Goal: Task Accomplishment & Management: Use online tool/utility

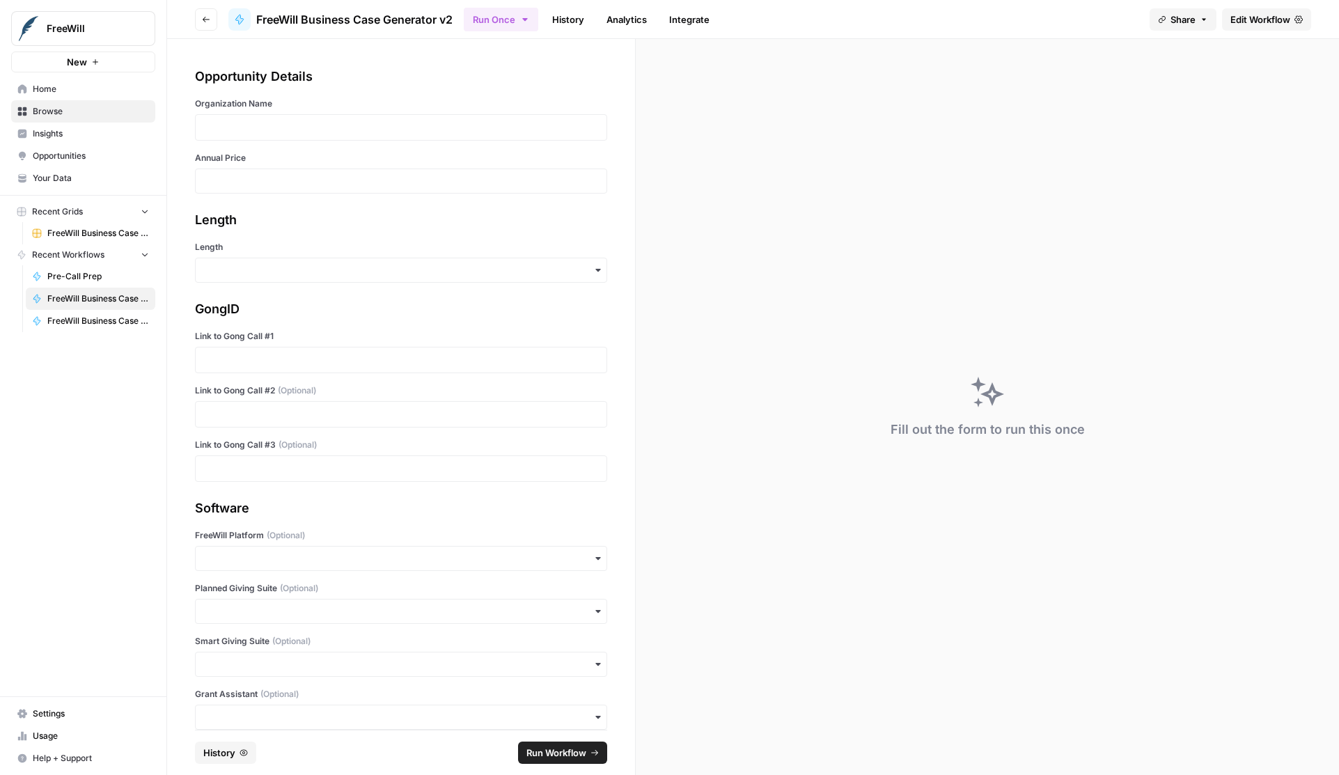
click at [565, 16] on link "History" at bounding box center [568, 19] width 49 height 22
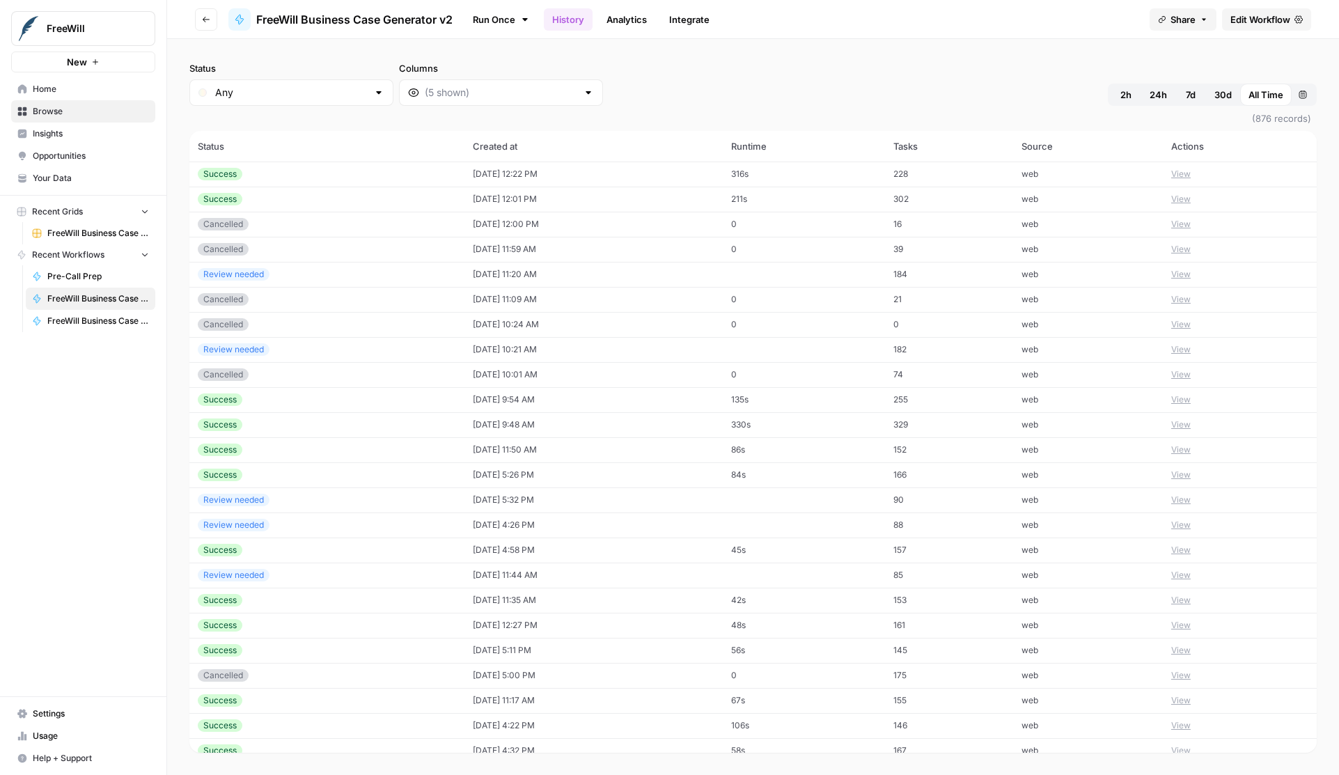
click at [508, 58] on div "Status Any Columns 2h 24h 7d 30d All Time Custom range (876 records) Status Cre…" at bounding box center [753, 407] width 1172 height 736
click at [1191, 169] on button "View" at bounding box center [1180, 174] width 19 height 13
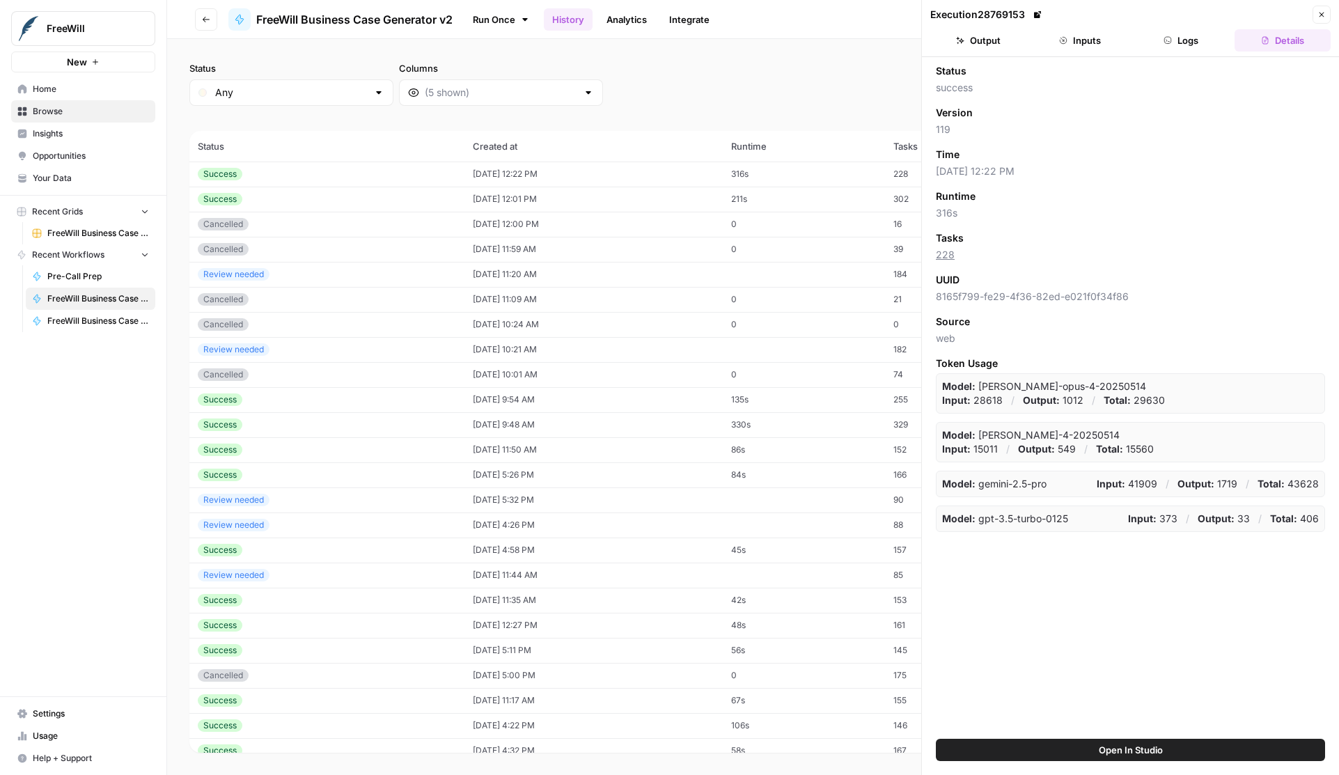
click at [997, 38] on button "Output" at bounding box center [978, 40] width 96 height 22
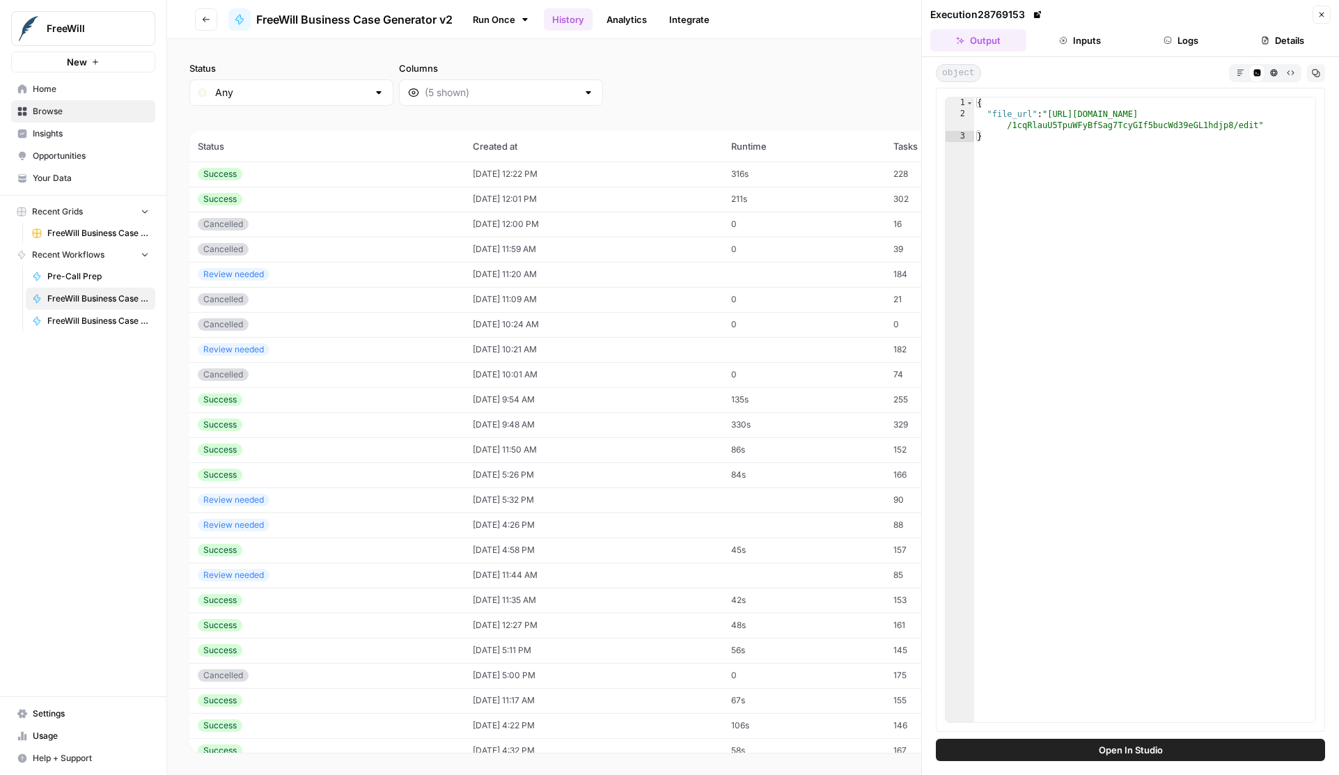
type textarea "**********"
drag, startPoint x: 1257, startPoint y: 123, endPoint x: 1051, endPoint y: 111, distance: 207.2
click at [1051, 111] on div "{ "file_url" : "https://docs.google.com/document/d /1cqRlauU5TpuWFyBfSag7TcyGIf…" at bounding box center [1144, 420] width 341 height 647
click at [717, 50] on div "Status Any Columns 2h 24h 7d 30d All Time Custom range (876 records) Status Cre…" at bounding box center [753, 407] width 1172 height 736
click at [489, 22] on link "Run Once" at bounding box center [501, 20] width 75 height 24
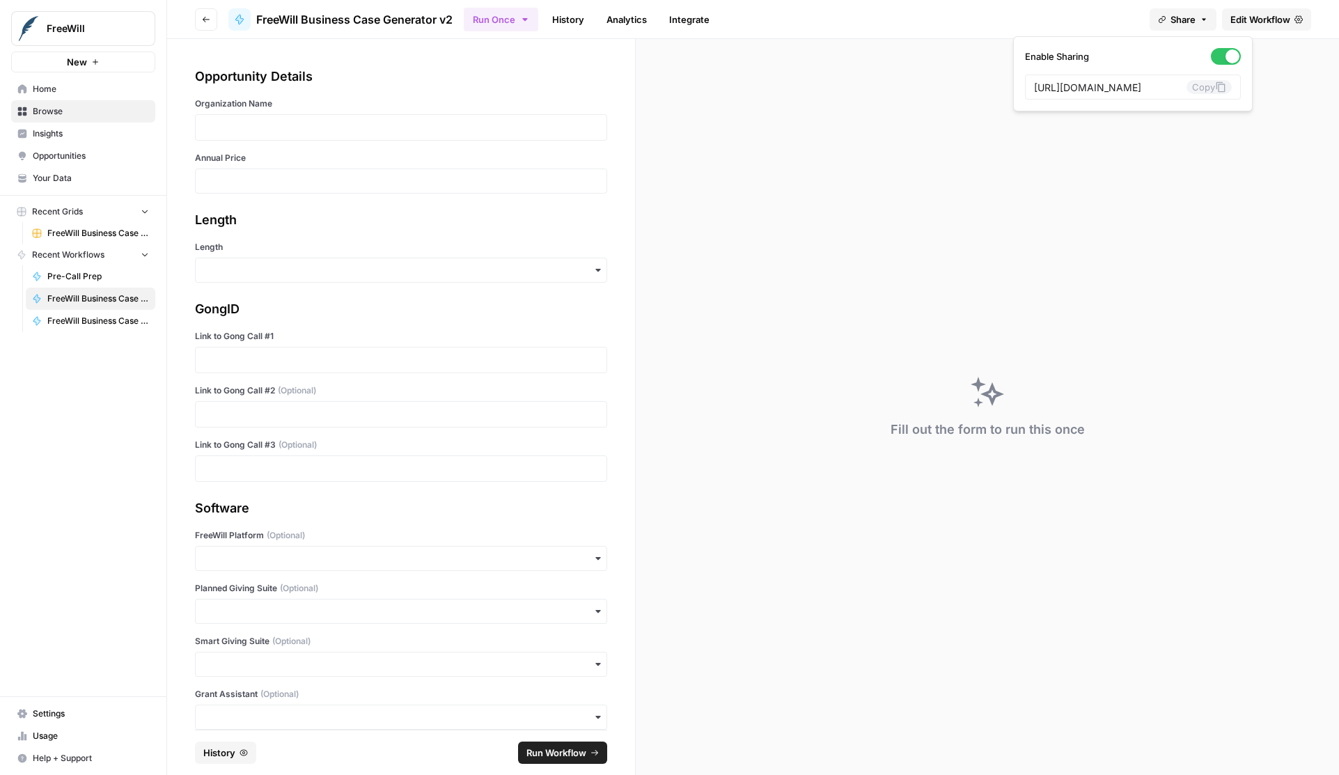
click at [1193, 17] on span "Share" at bounding box center [1182, 20] width 25 height 14
click at [1202, 83] on div "https://app.airops.com/public_apps/6a87c486-7574-4d0d-af52-a9f3163897d8/run Copy" at bounding box center [1133, 87] width 216 height 25
click at [1186, 83] on button "Copy" at bounding box center [1208, 87] width 45 height 14
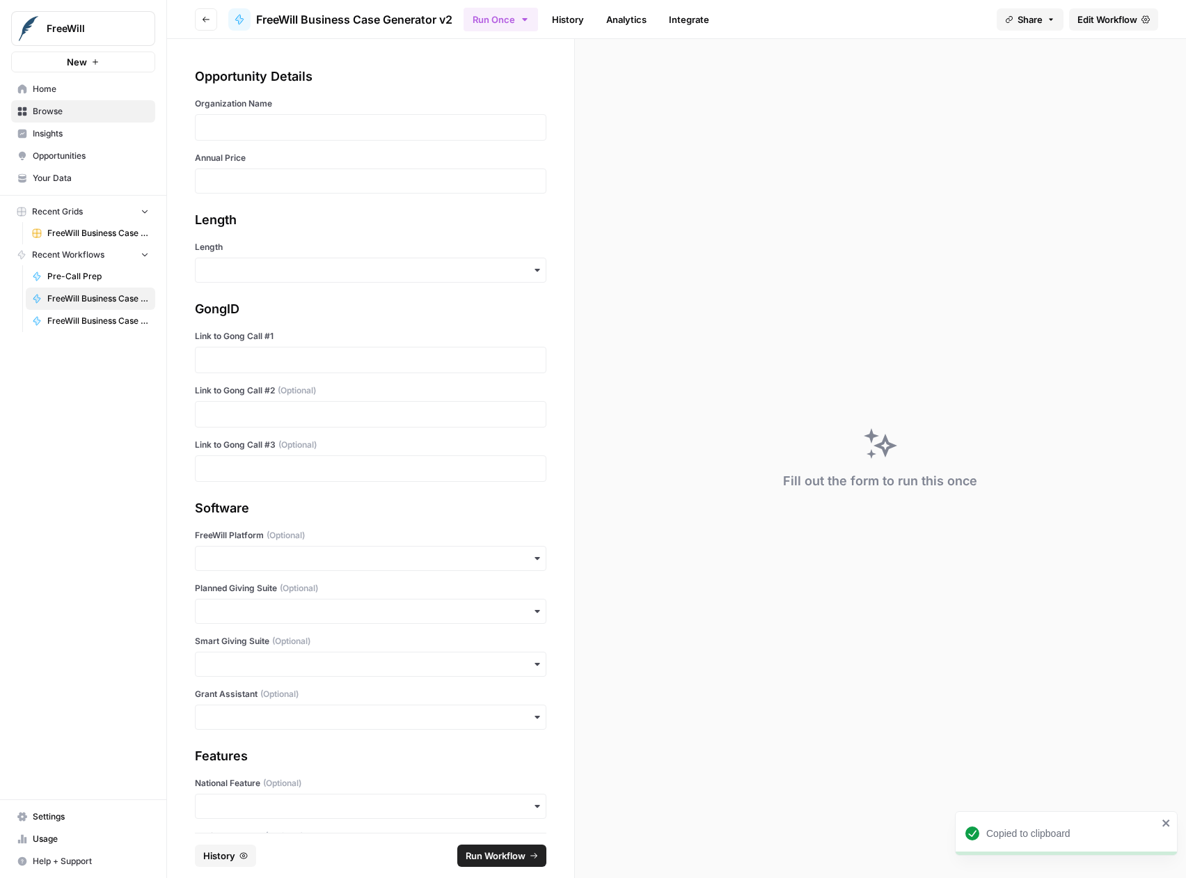
click at [400, 61] on div "Opportunity Details Organization Name Annual Price Length Length GongID Link to…" at bounding box center [370, 436] width 407 height 794
click at [1115, 18] on span "Edit Workflow" at bounding box center [1108, 20] width 60 height 14
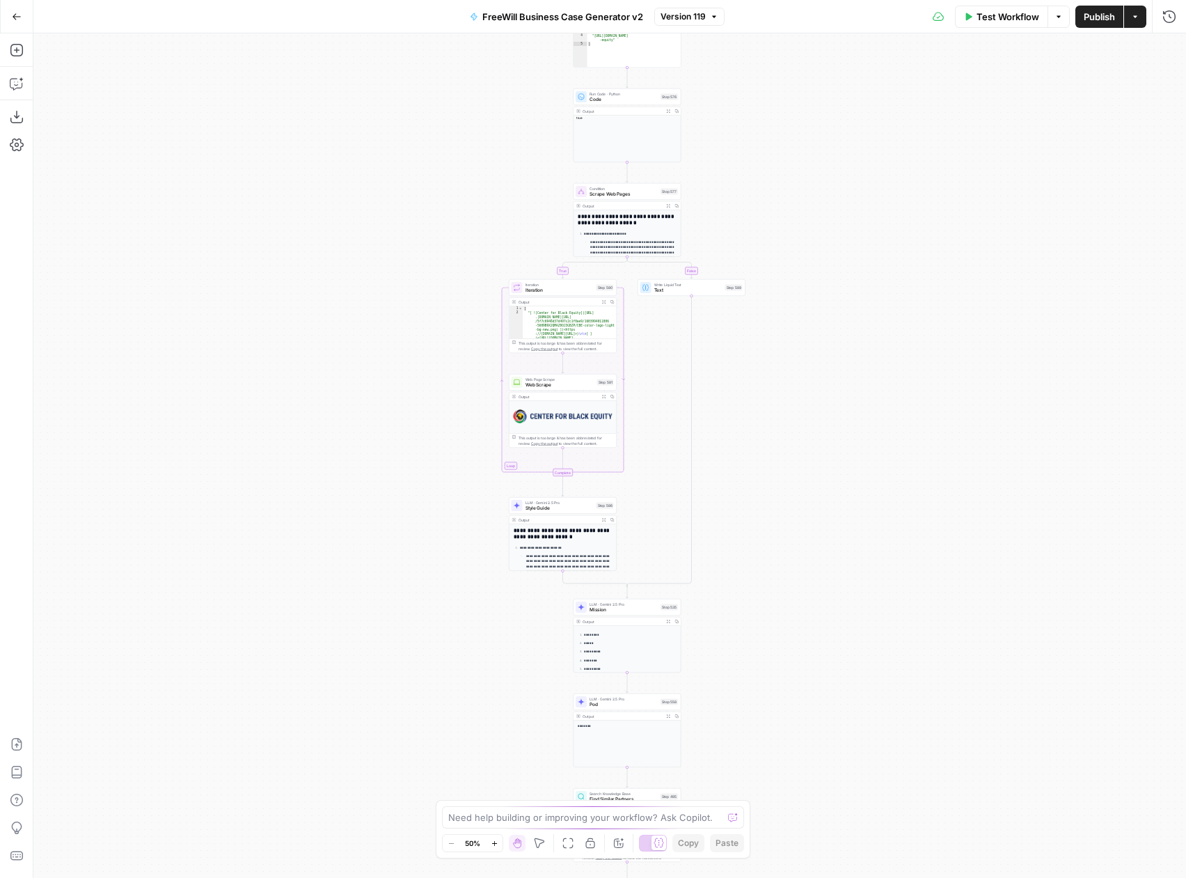
drag, startPoint x: 755, startPoint y: 108, endPoint x: 777, endPoint y: 454, distance: 346.7
click at [777, 454] on div "true false Workflow Set Inputs Inputs LLM · GPT 3.5 Turbo Extract Call Ids Step…" at bounding box center [609, 455] width 1153 height 845
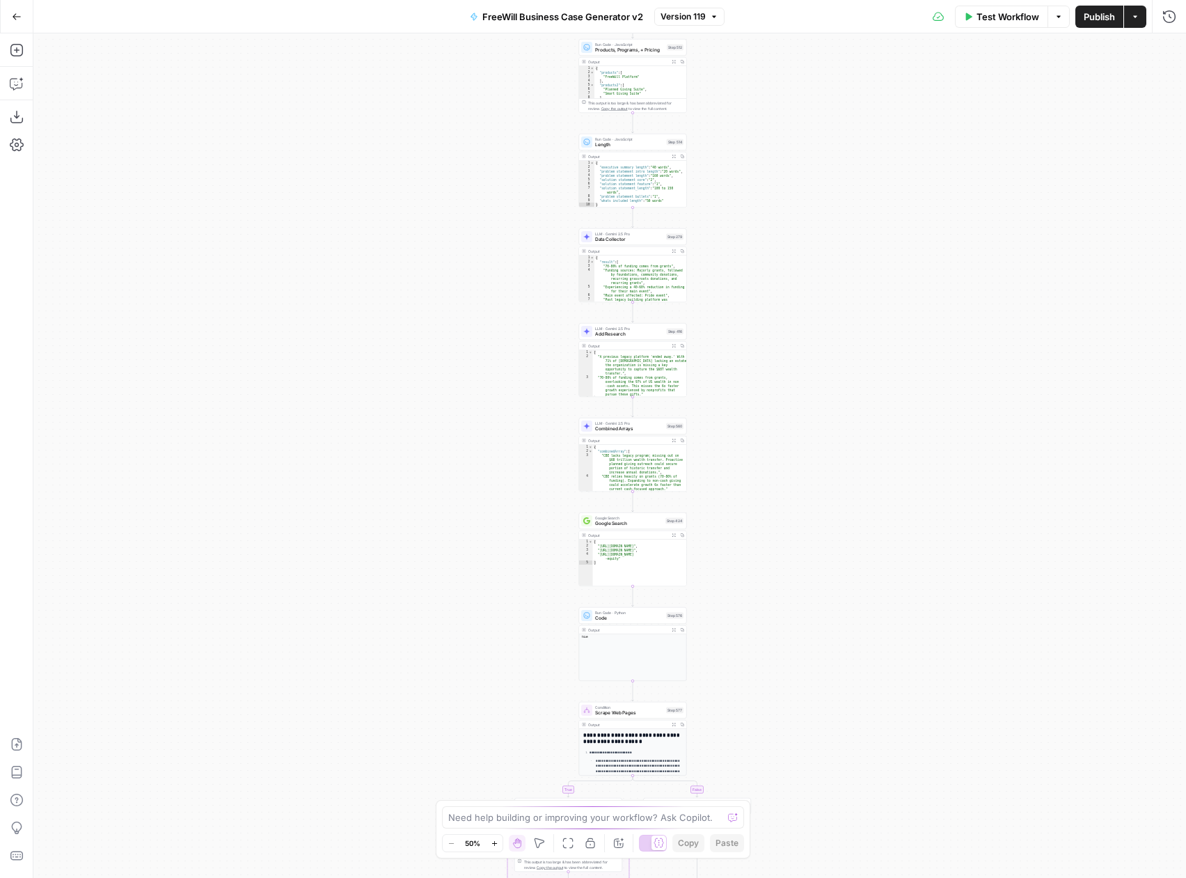
drag, startPoint x: 799, startPoint y: 67, endPoint x: 800, endPoint y: 487, distance: 420.6
click at [800, 487] on div "true false Workflow Set Inputs Inputs LLM · GPT 3.5 Turbo Extract Call Ids Step…" at bounding box center [609, 455] width 1153 height 845
click at [694, 21] on span "Version 119" at bounding box center [683, 16] width 45 height 13
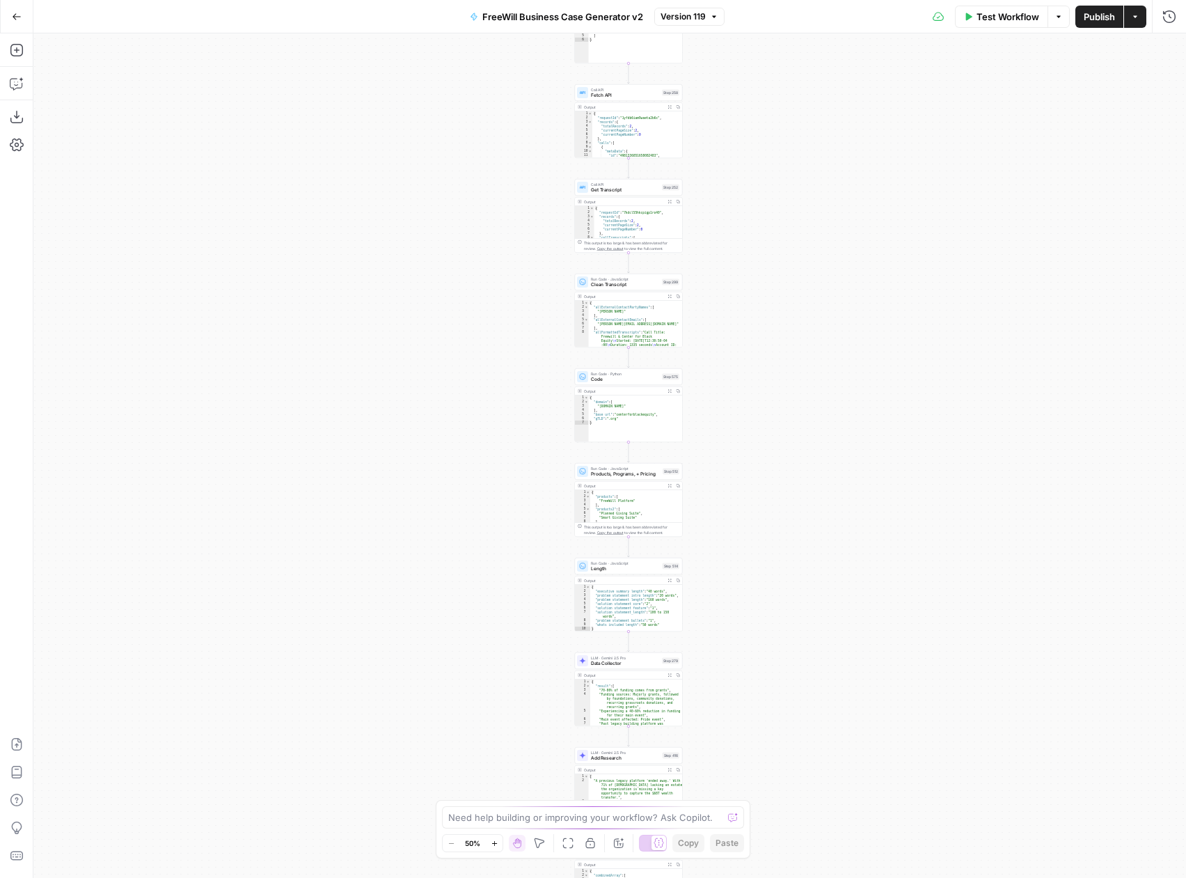
drag, startPoint x: 742, startPoint y: 57, endPoint x: 735, endPoint y: 607, distance: 550.1
click at [735, 607] on div "true false Workflow Set Inputs Inputs LLM · GPT 3.5 Turbo Extract Call Ids Step…" at bounding box center [609, 455] width 1153 height 845
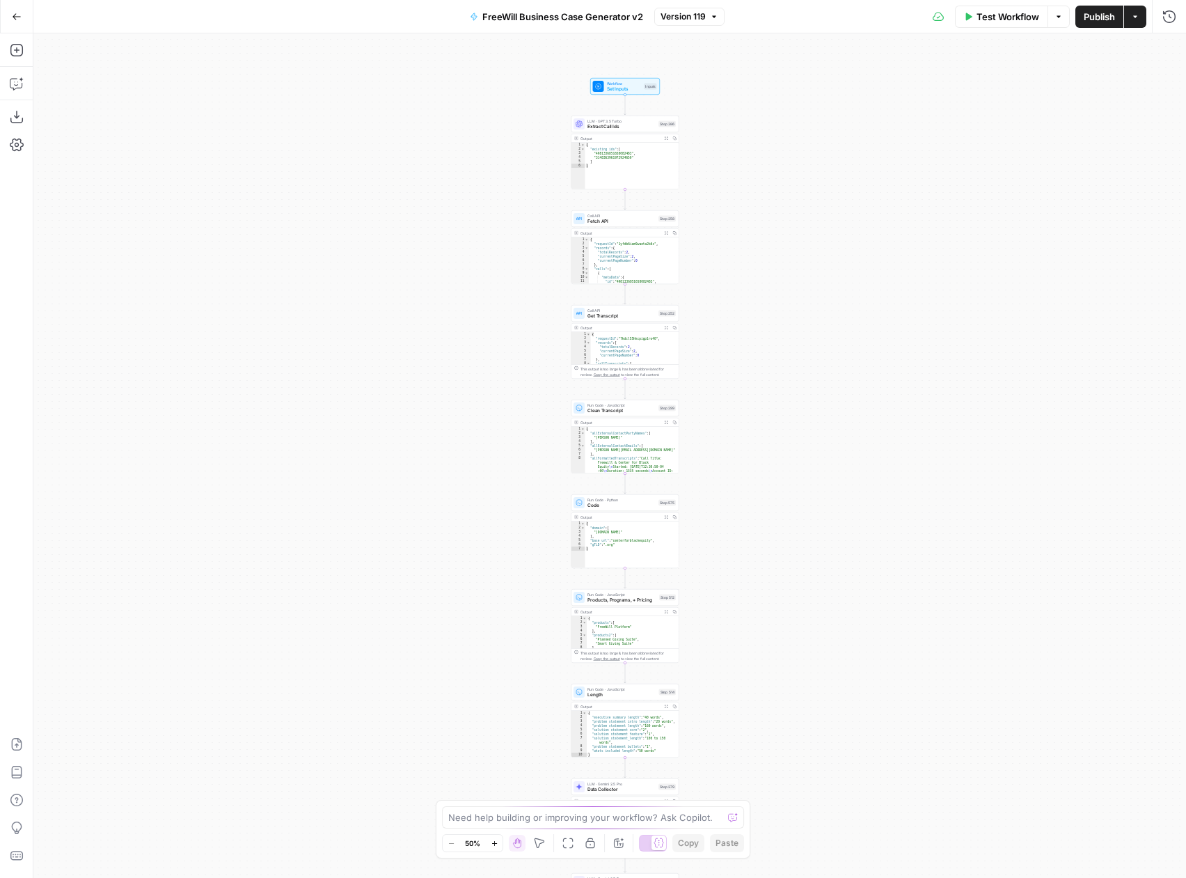
click at [771, 192] on div "true false Workflow Set Inputs Inputs LLM · GPT 3.5 Turbo Extract Call Ids Step…" at bounding box center [609, 455] width 1153 height 845
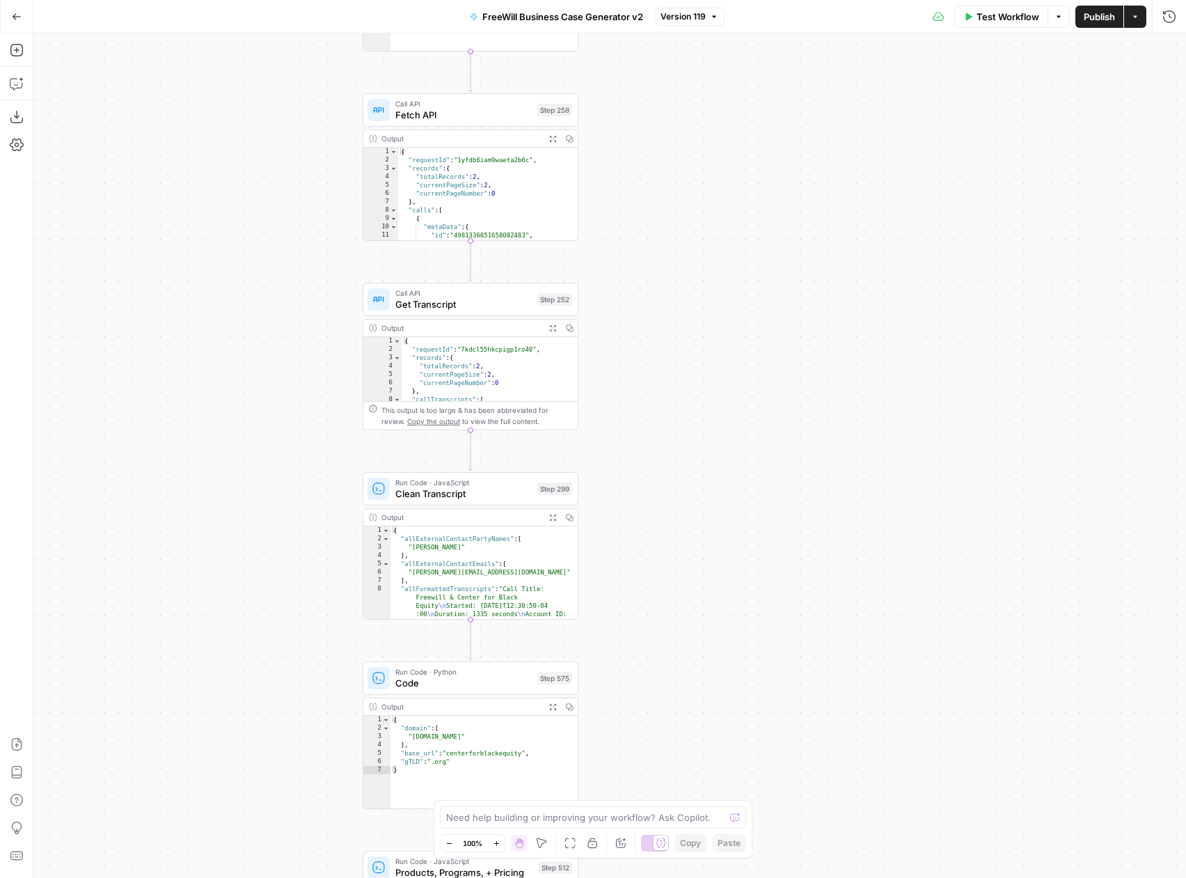
drag, startPoint x: 685, startPoint y: 486, endPoint x: 659, endPoint y: 181, distance: 306.1
click at [660, 183] on div "true false Workflow Set Inputs Inputs LLM · GPT 3.5 Turbo Extract Call Ids Step…" at bounding box center [609, 455] width 1153 height 845
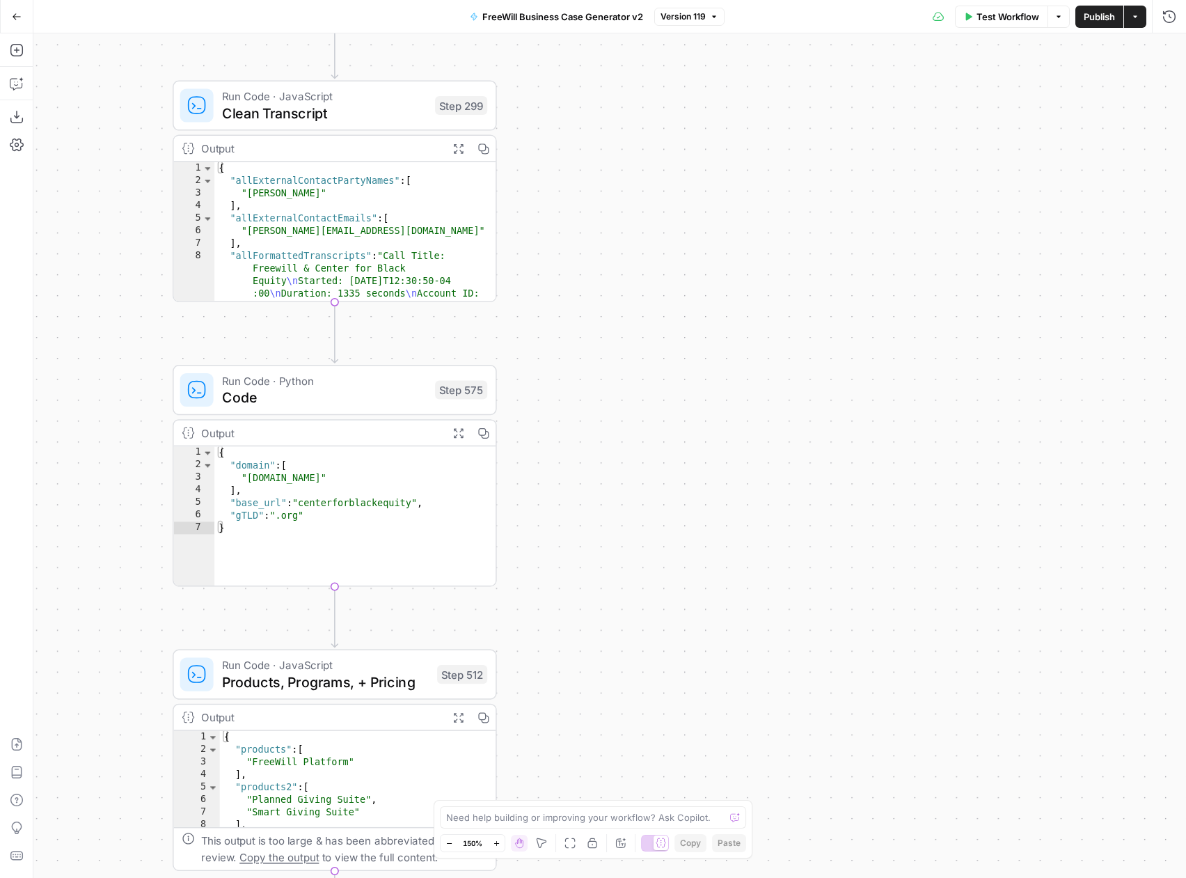
drag, startPoint x: 693, startPoint y: 575, endPoint x: 684, endPoint y: 297, distance: 278.7
click at [684, 297] on div "true false Workflow Set Inputs Inputs LLM · GPT 3.5 Turbo Extract Call Ids Step…" at bounding box center [609, 455] width 1153 height 845
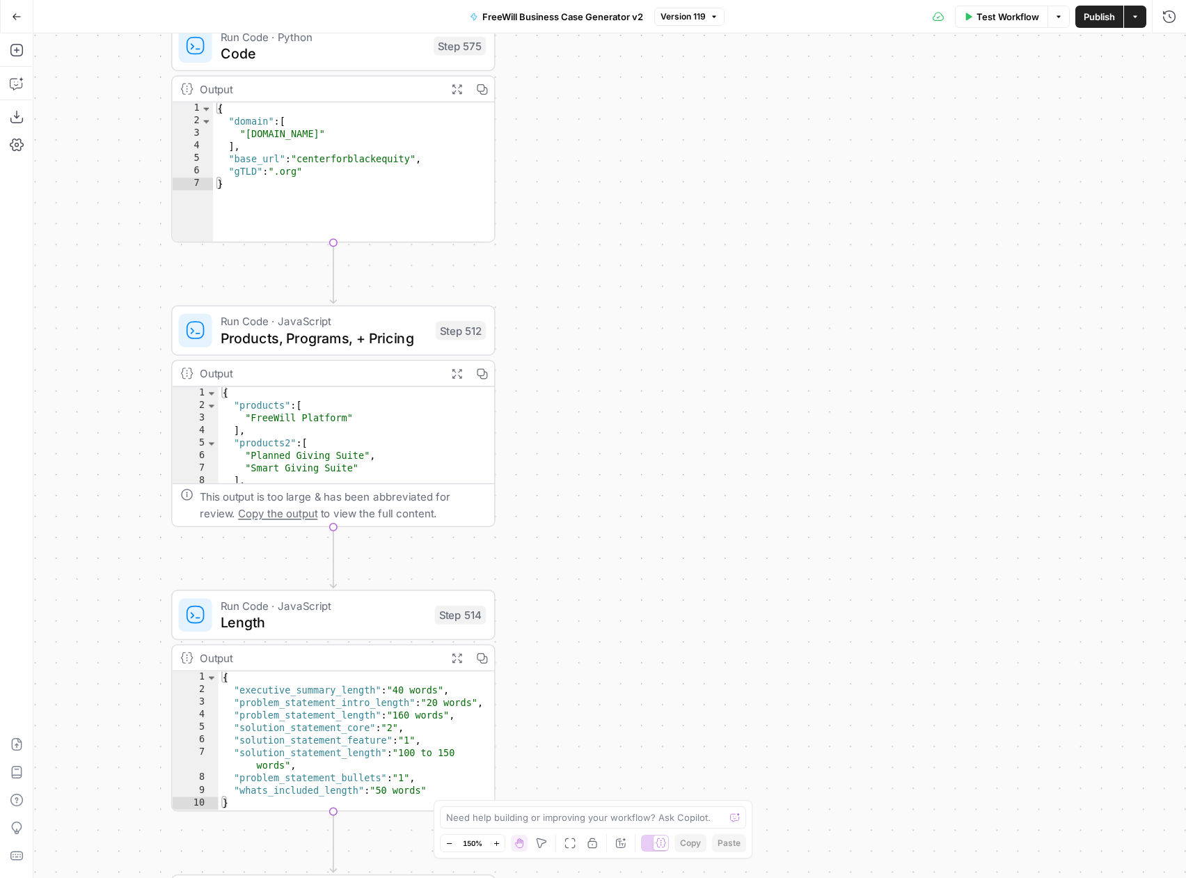
drag, startPoint x: 668, startPoint y: 593, endPoint x: 669, endPoint y: 278, distance: 314.7
click at [669, 277] on div "true false Workflow Set Inputs Inputs LLM · GPT 3.5 Turbo Extract Call Ids Step…" at bounding box center [609, 455] width 1153 height 845
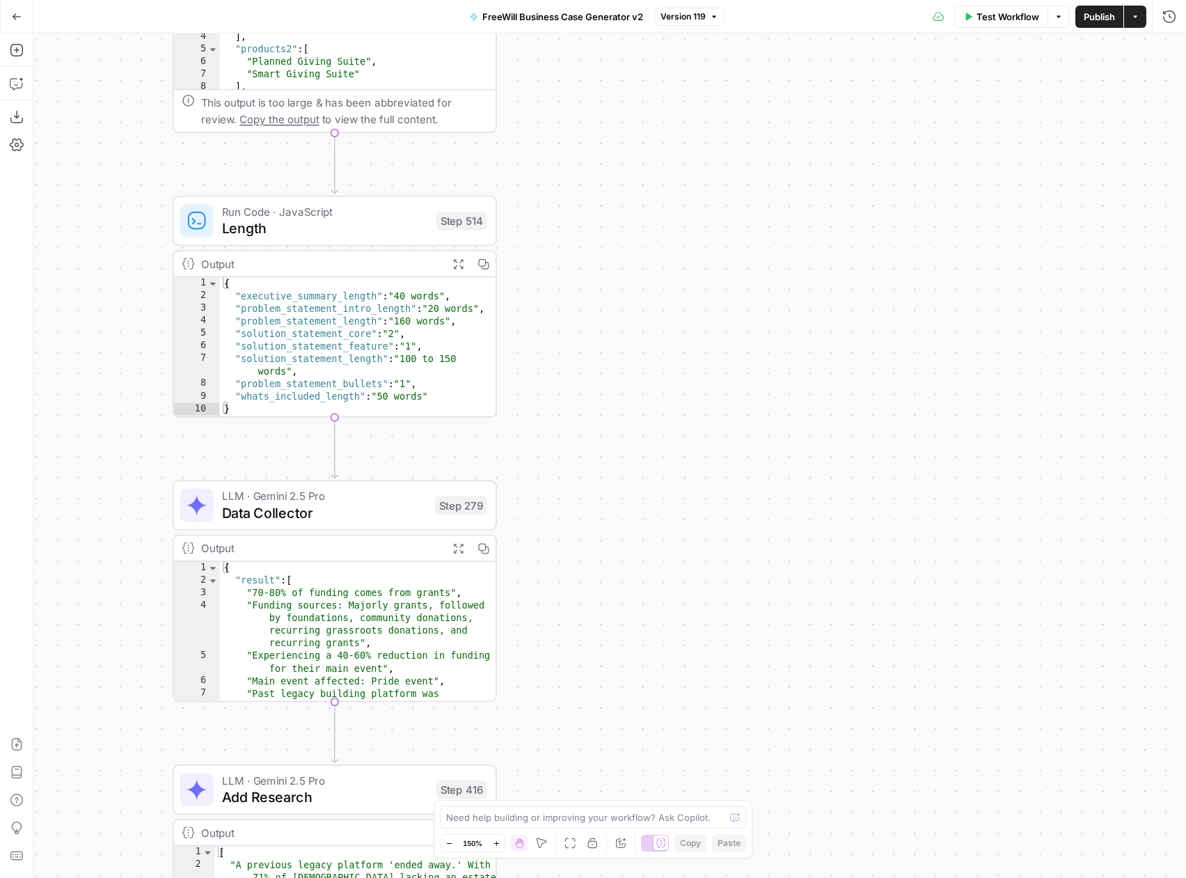
drag, startPoint x: 645, startPoint y: 517, endPoint x: 648, endPoint y: 157, distance: 359.3
click at [648, 157] on div "true false Workflow Set Inputs Inputs LLM · GPT 3.5 Turbo Extract Call Ids Step…" at bounding box center [609, 455] width 1153 height 845
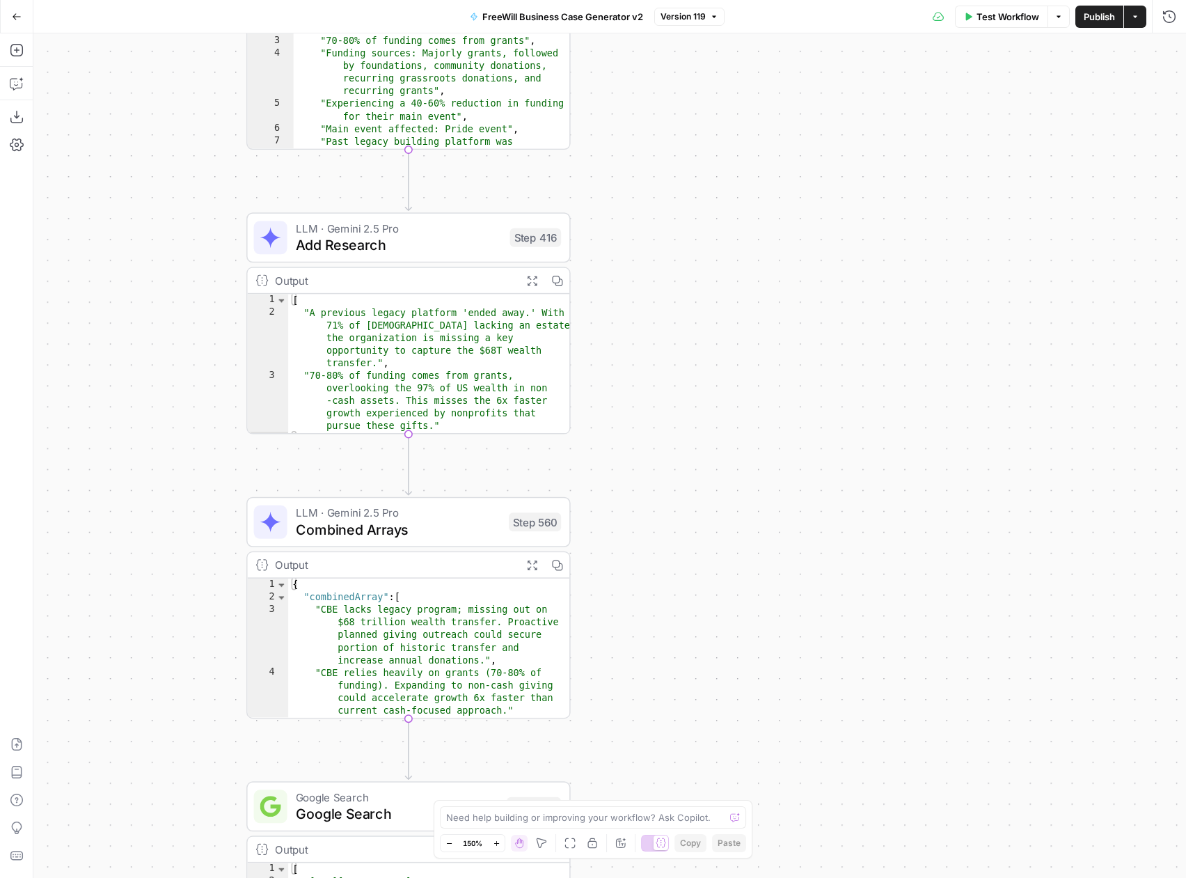
drag, startPoint x: 629, startPoint y: 548, endPoint x: 721, endPoint y: -22, distance: 576.9
click at [721, 0] on html "FreeWill New Home Browse Insights Opportunities Your Data Recent Grids FreeWill…" at bounding box center [593, 439] width 1186 height 878
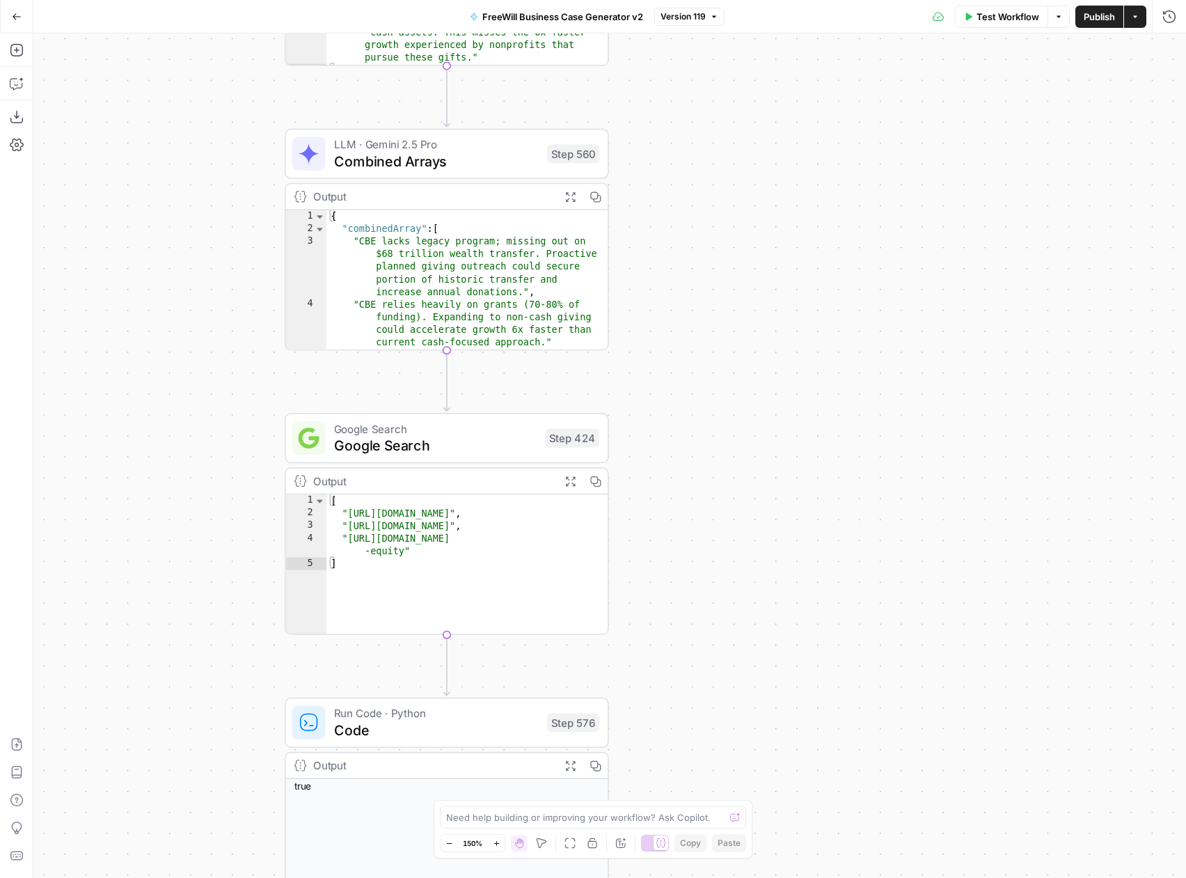
drag, startPoint x: 682, startPoint y: 689, endPoint x: 699, endPoint y: 418, distance: 271.4
click at [699, 418] on div "true false Workflow Set Inputs Inputs LLM · GPT 3.5 Turbo Extract Call Ids Step…" at bounding box center [609, 455] width 1153 height 845
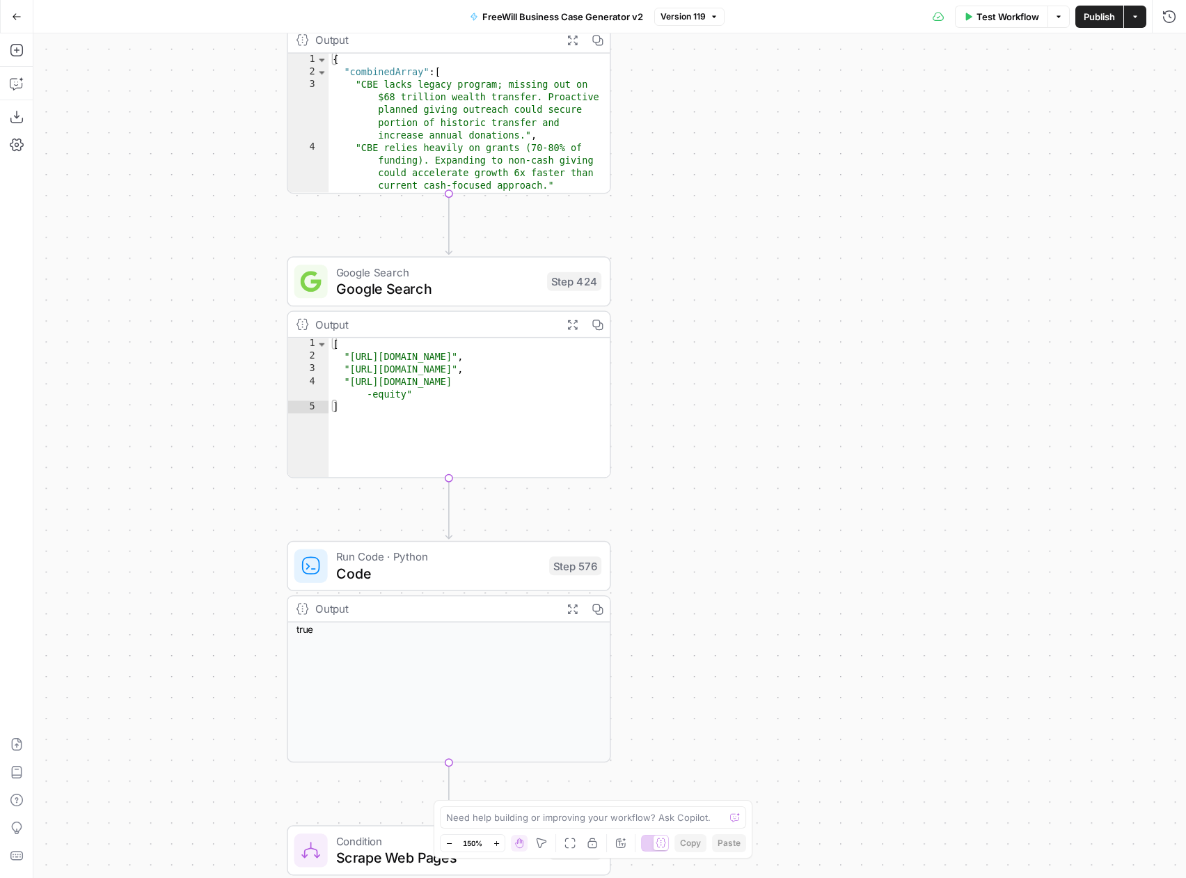
drag, startPoint x: 721, startPoint y: 671, endPoint x: 721, endPoint y: 512, distance: 158.8
click at [723, 512] on div "true false Workflow Set Inputs Inputs LLM · GPT 3.5 Turbo Extract Call Ids Step…" at bounding box center [609, 455] width 1153 height 845
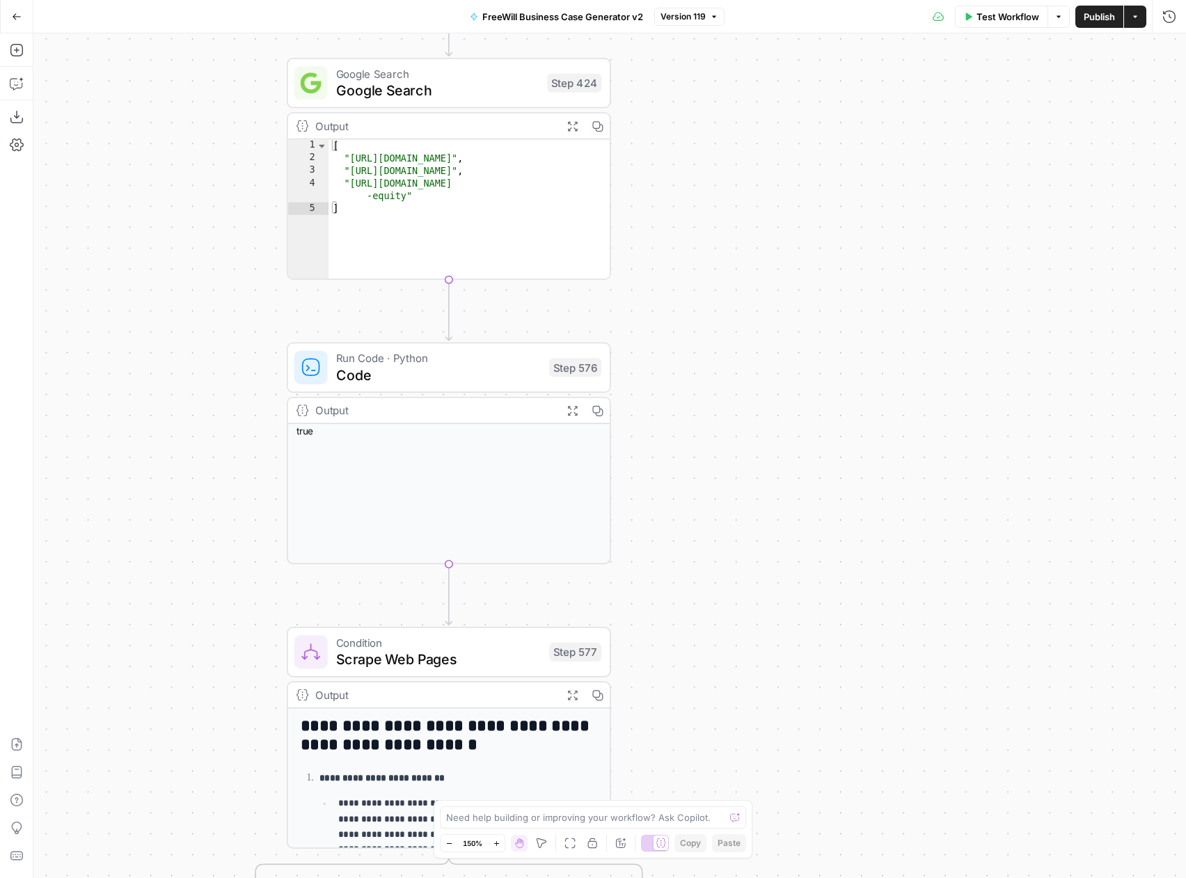
drag, startPoint x: 735, startPoint y: 669, endPoint x: 744, endPoint y: 348, distance: 321.1
click at [744, 347] on div "true false Workflow Set Inputs Inputs LLM · GPT 3.5 Turbo Extract Call Ids Step…" at bounding box center [609, 455] width 1153 height 845
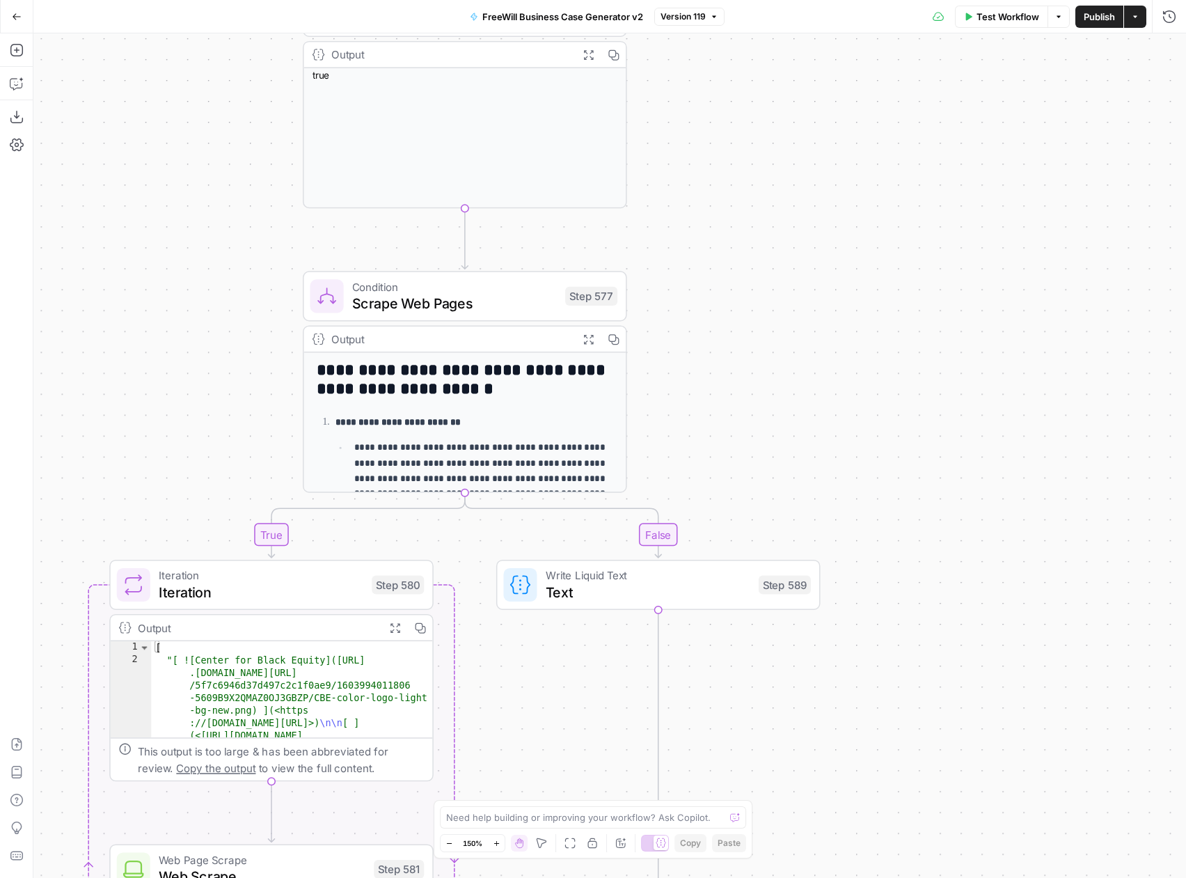
drag, startPoint x: 792, startPoint y: 609, endPoint x: 803, endPoint y: 306, distance: 303.8
click at [803, 306] on div "true false Workflow Set Inputs Inputs LLM · GPT 3.5 Turbo Extract Call Ids Step…" at bounding box center [609, 455] width 1153 height 845
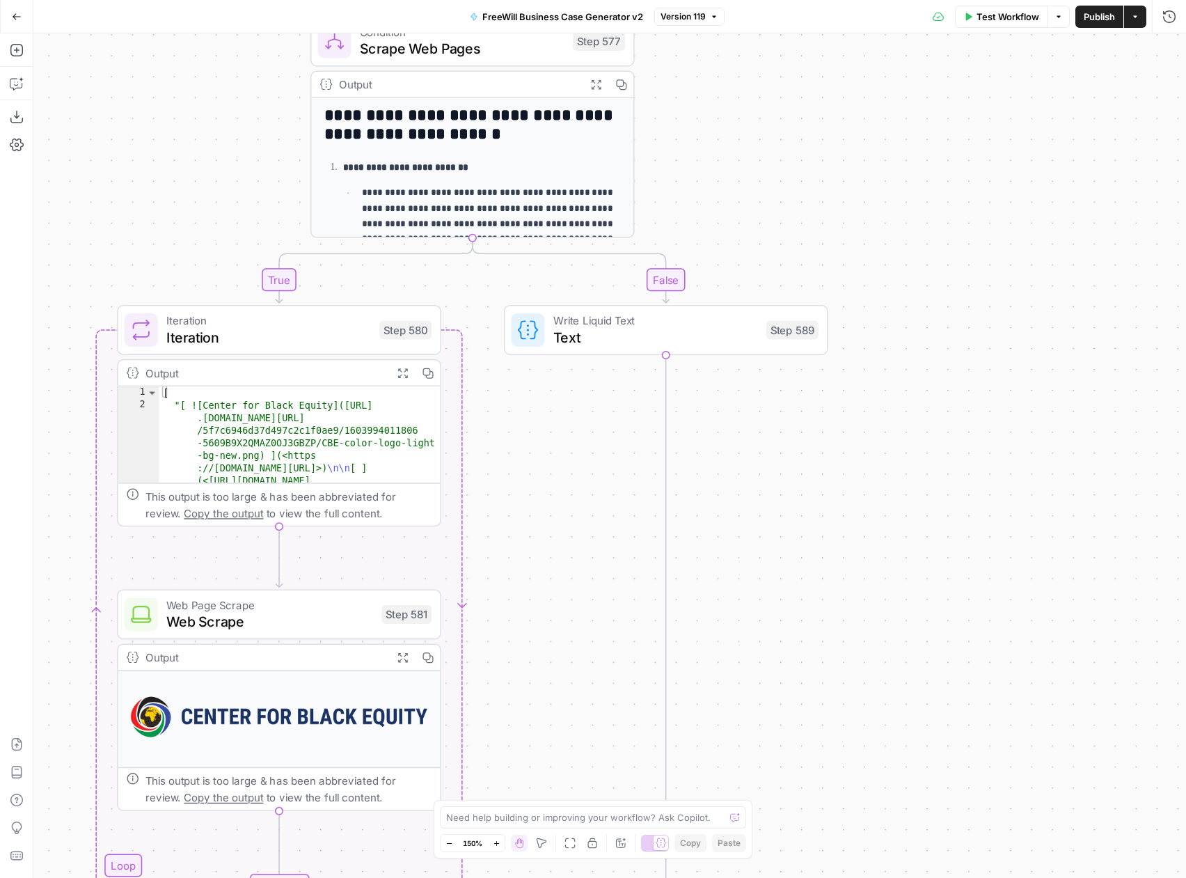
drag, startPoint x: 941, startPoint y: 565, endPoint x: 952, endPoint y: 312, distance: 253.7
click at [952, 312] on div "true false Workflow Set Inputs Inputs LLM · GPT 3.5 Turbo Extract Call Ids Step…" at bounding box center [609, 455] width 1153 height 845
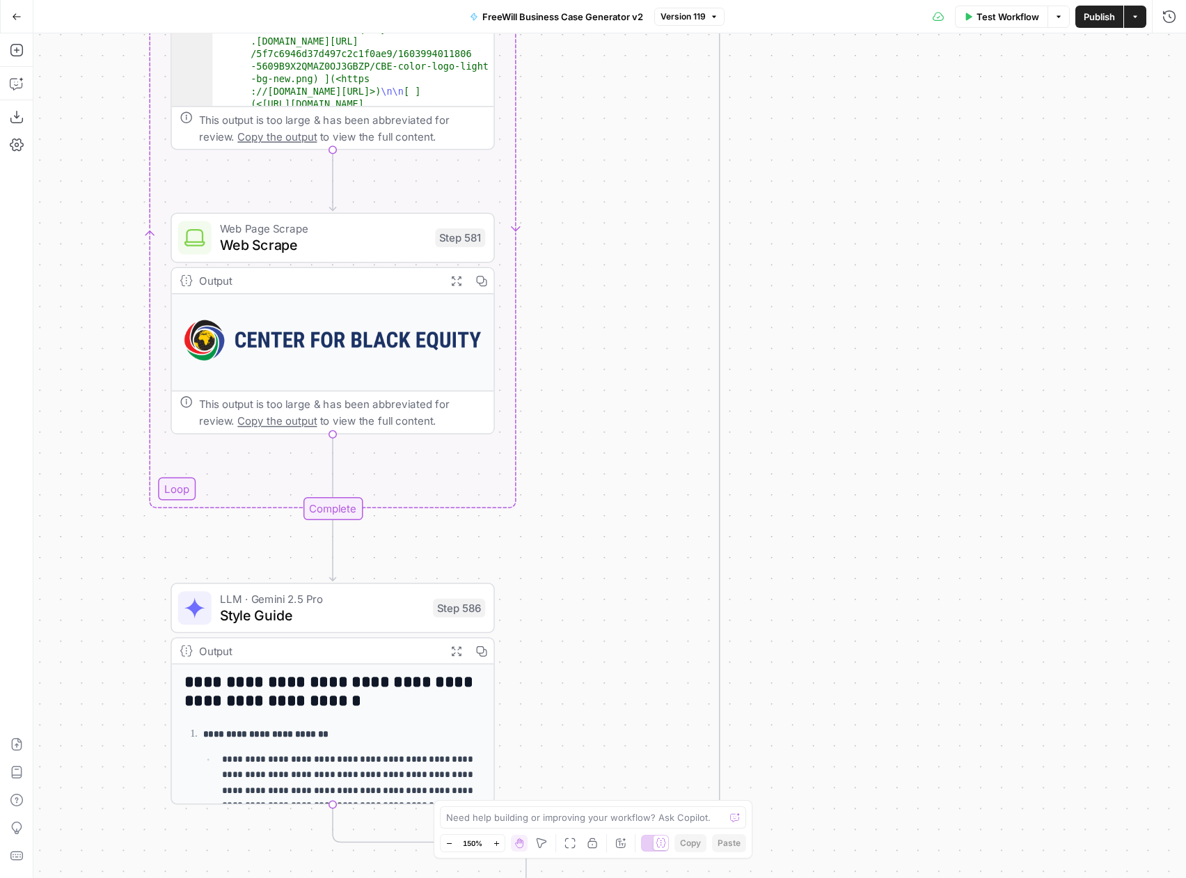
drag, startPoint x: 838, startPoint y: 589, endPoint x: 884, endPoint y: 281, distance: 311.3
click at [884, 281] on div "true false Workflow Set Inputs Inputs LLM · GPT 3.5 Turbo Extract Call Ids Step…" at bounding box center [609, 455] width 1153 height 845
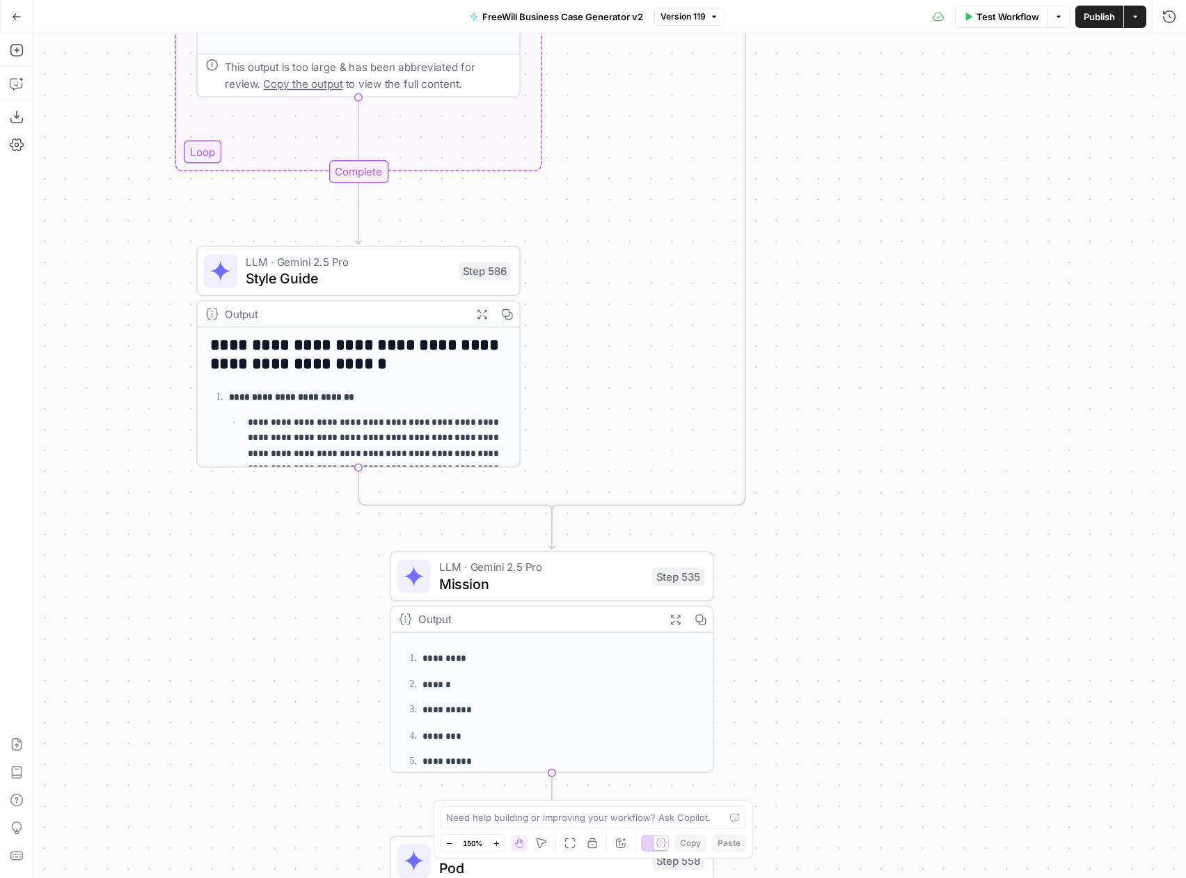
drag, startPoint x: 872, startPoint y: 653, endPoint x: 898, endPoint y: 318, distance: 336.6
click at [898, 318] on div "true false Workflow Set Inputs Inputs LLM · GPT 3.5 Turbo Extract Call Ids Step…" at bounding box center [609, 455] width 1153 height 845
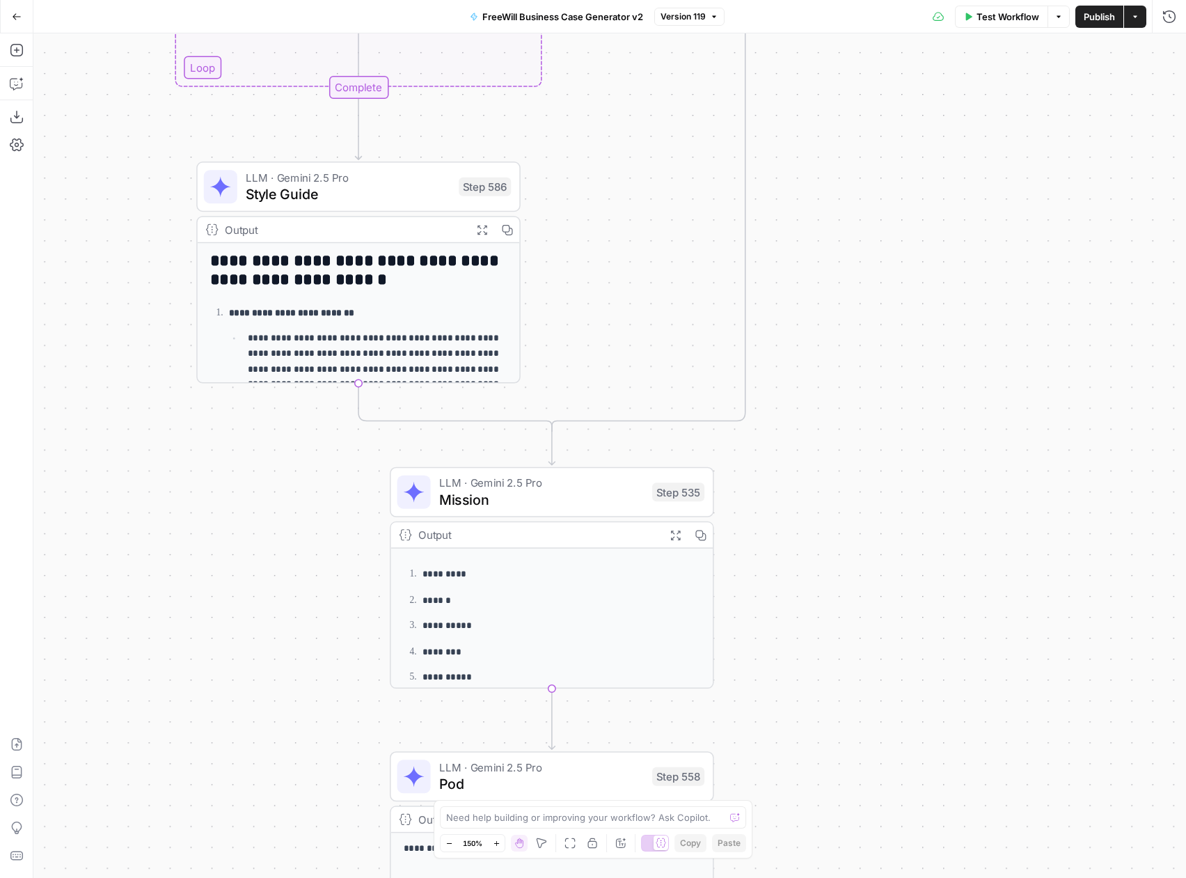
drag, startPoint x: 902, startPoint y: 604, endPoint x: 902, endPoint y: 522, distance: 82.9
click at [902, 522] on div "true false Workflow Set Inputs Inputs LLM · GPT 3.5 Turbo Extract Call Ids Step…" at bounding box center [609, 455] width 1153 height 845
click at [419, 197] on span "Style Guide" at bounding box center [348, 194] width 205 height 21
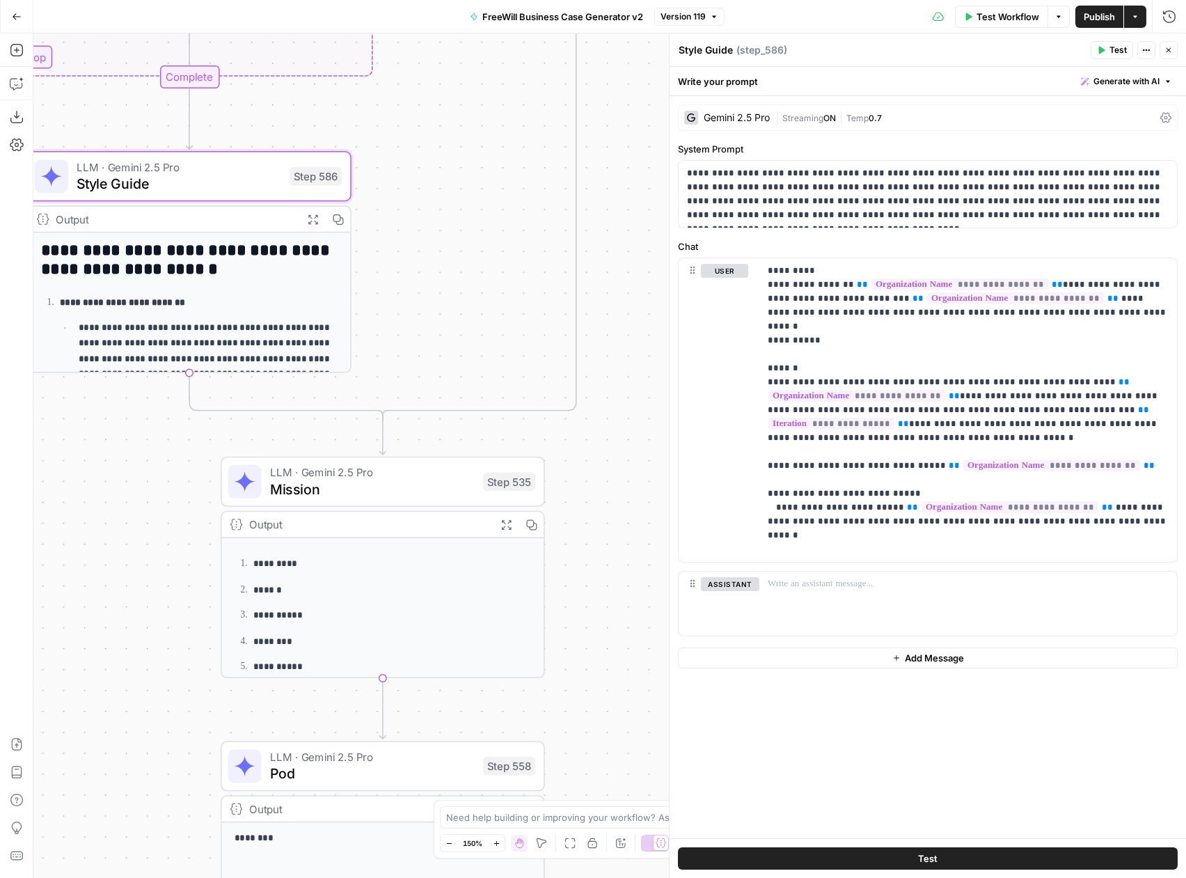
drag, startPoint x: 580, startPoint y: 321, endPoint x: 411, endPoint y: 310, distance: 169.6
click at [411, 310] on div "true false Workflow Set Inputs Inputs LLM · GPT 3.5 Turbo Extract Call Ids Step…" at bounding box center [609, 455] width 1153 height 845
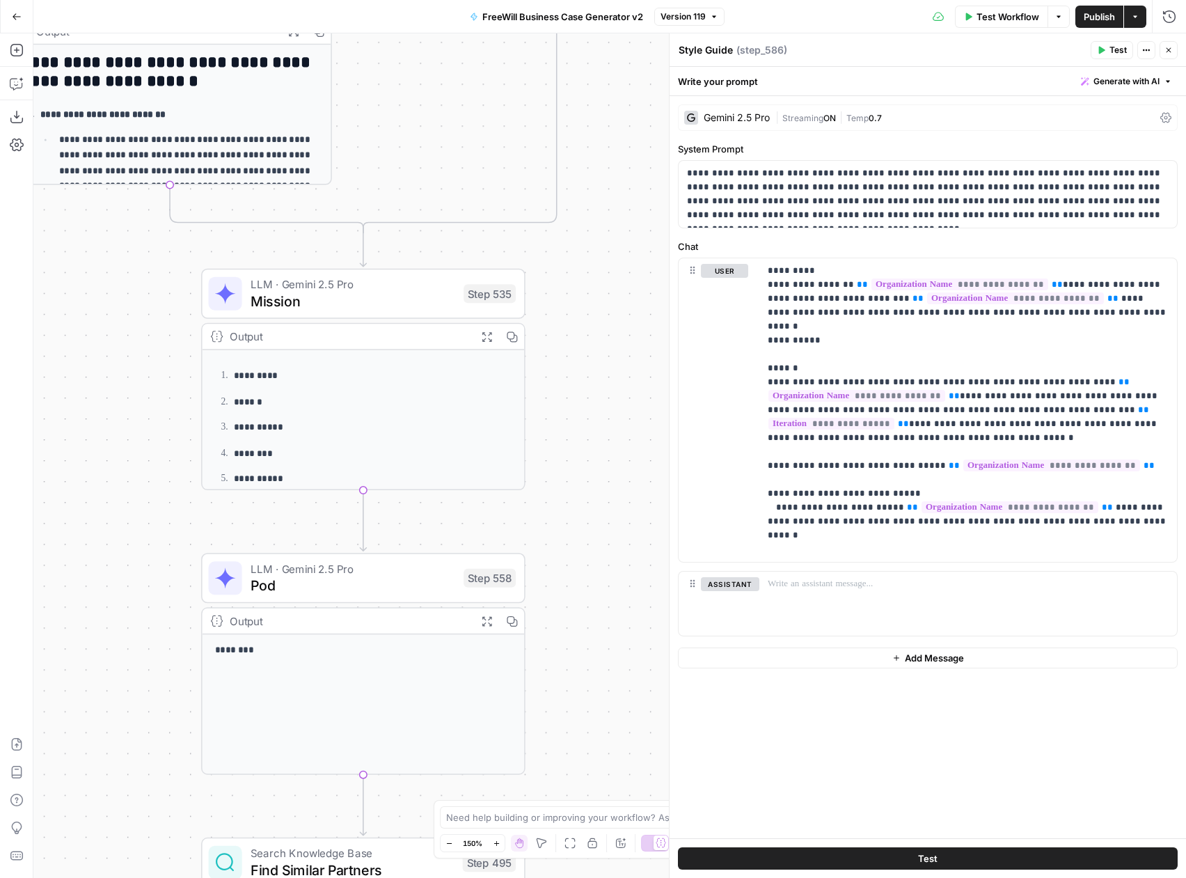
drag, startPoint x: 604, startPoint y: 576, endPoint x: 575, endPoint y: 323, distance: 254.4
click at [575, 323] on div "true false Workflow Set Inputs Inputs LLM · GPT 3.5 Turbo Extract Call Ids Step…" at bounding box center [609, 455] width 1153 height 845
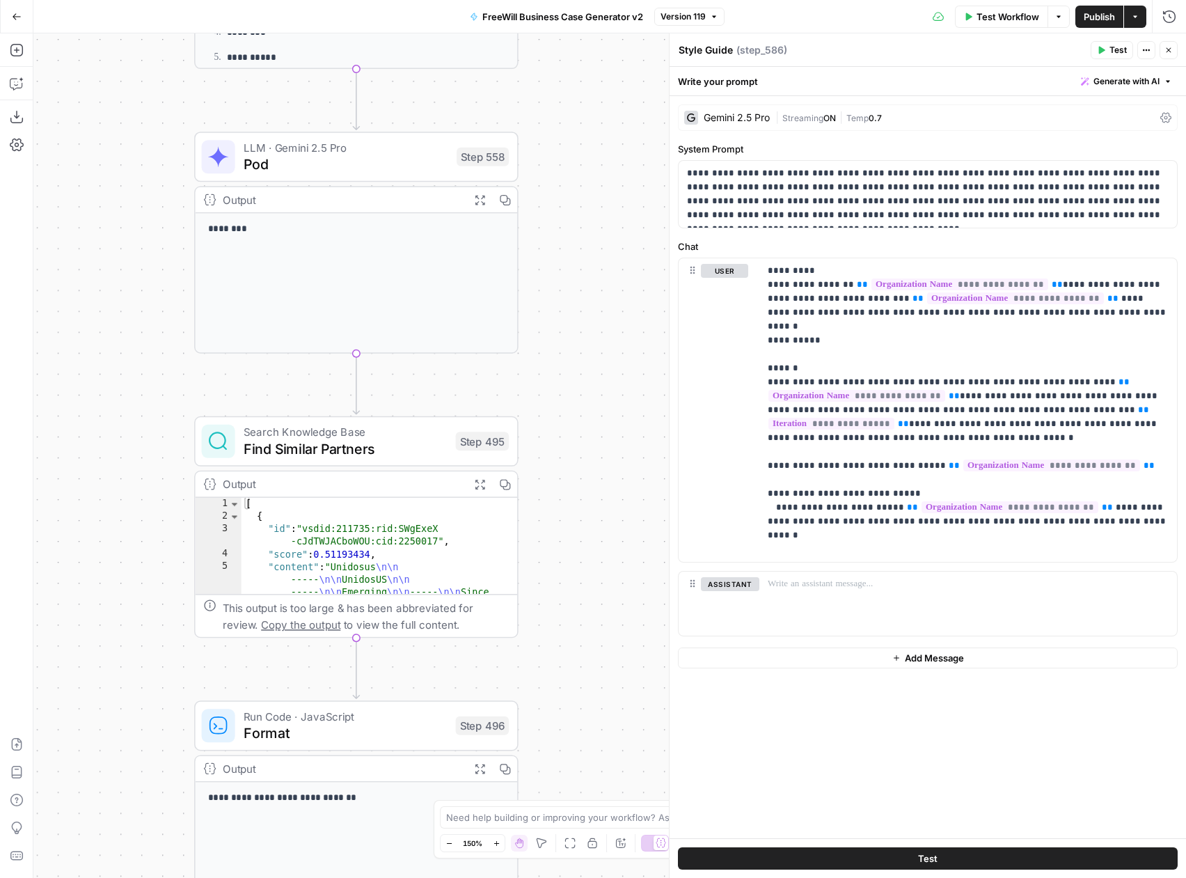
drag, startPoint x: 583, startPoint y: 638, endPoint x: 586, endPoint y: 252, distance: 386.5
click at [586, 252] on div "true false Workflow Set Inputs Inputs LLM · GPT 3.5 Turbo Extract Call Ids Step…" at bounding box center [609, 455] width 1153 height 845
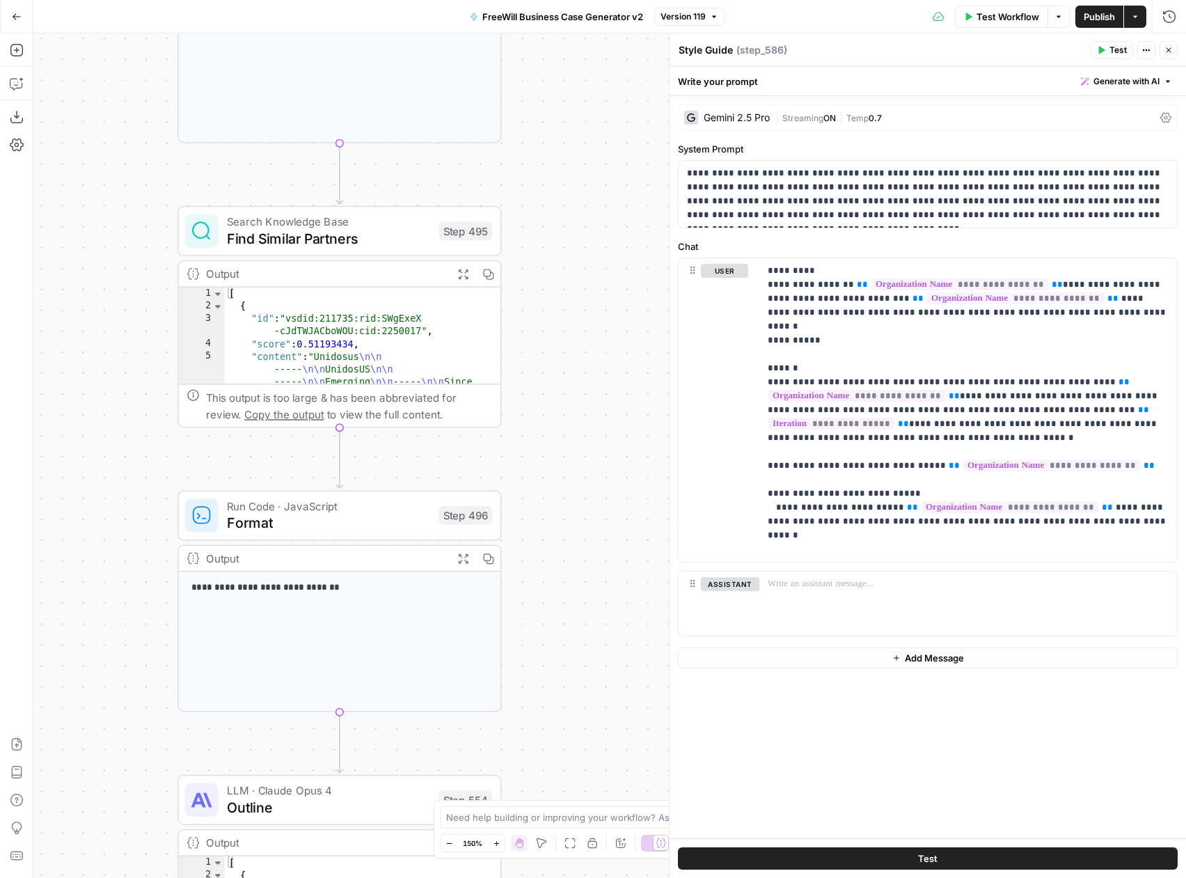
drag, startPoint x: 588, startPoint y: 556, endPoint x: 572, endPoint y: 366, distance: 190.8
click at [572, 366] on div "true false Workflow Set Inputs Inputs LLM · GPT 3.5 Turbo Extract Call Ids Step…" at bounding box center [609, 455] width 1153 height 845
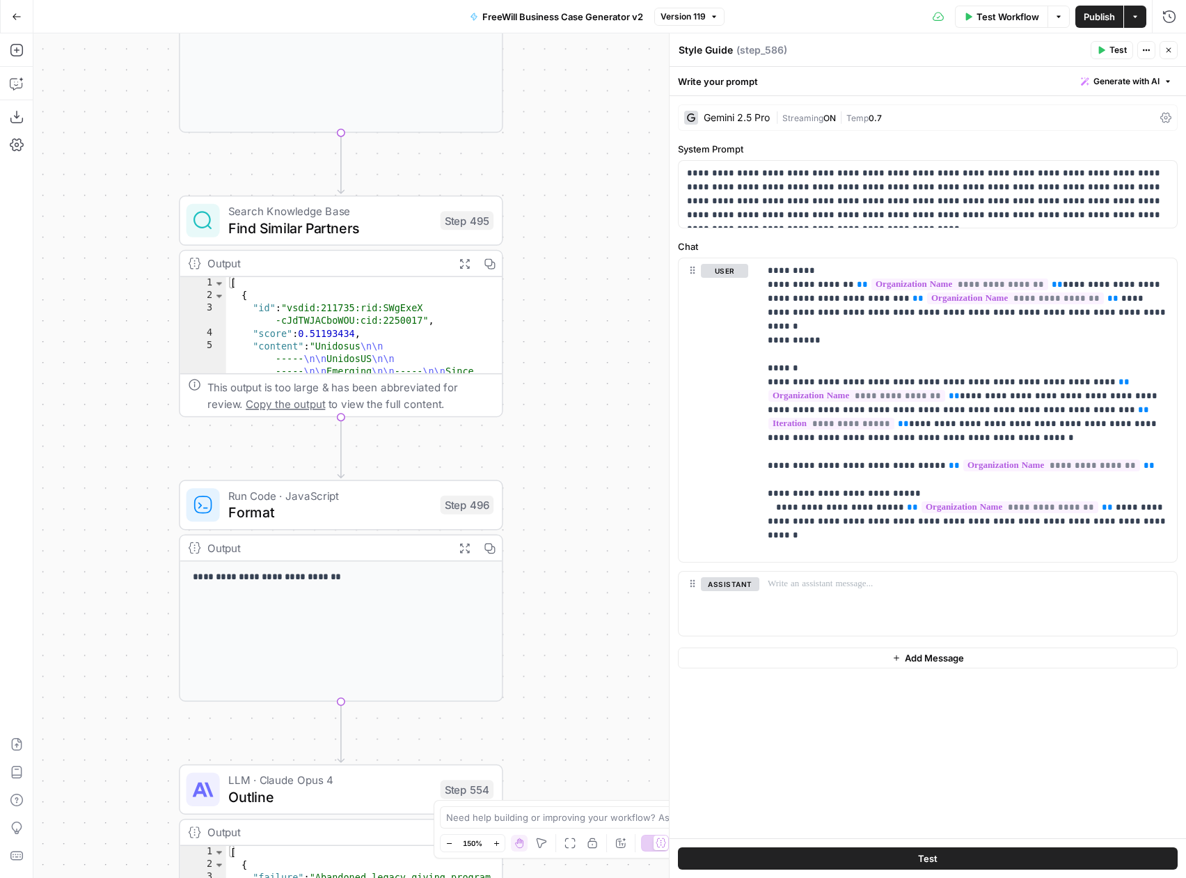
click at [390, 240] on div "Search Knowledge Base Find Similar Partners Step 495 Copy step Delete step Add …" at bounding box center [341, 221] width 324 height 50
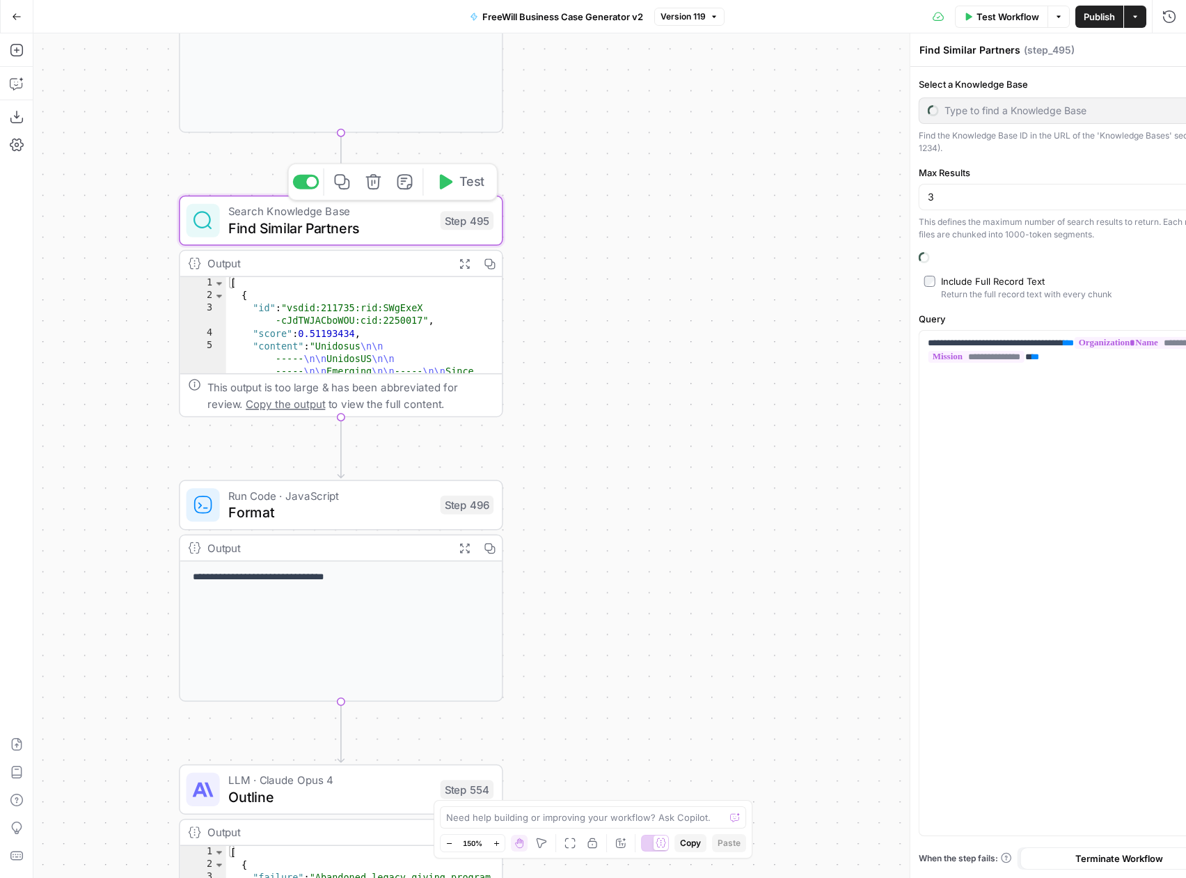
type input "Content Generator"
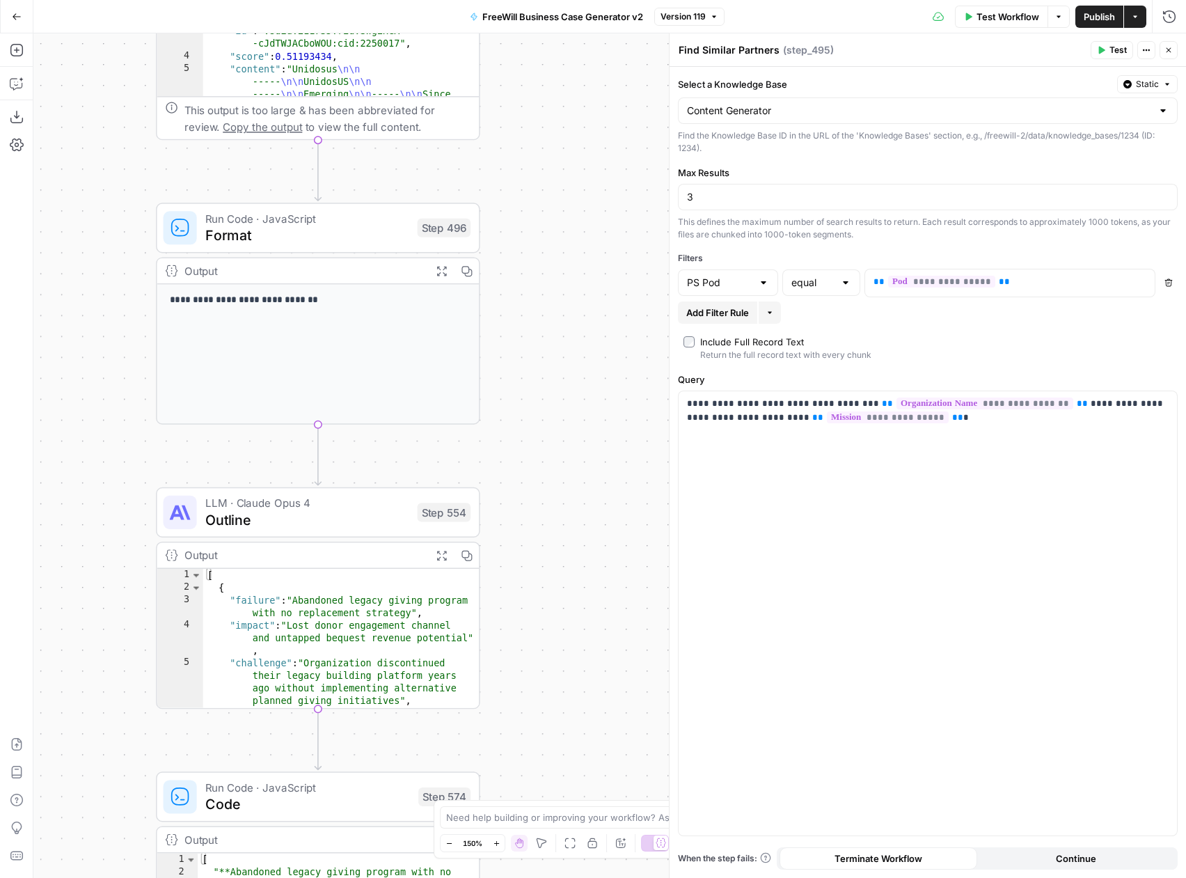
drag, startPoint x: 565, startPoint y: 446, endPoint x: 542, endPoint y: 169, distance: 278.1
click at [542, 169] on div "true false Workflow Set Inputs Inputs LLM · GPT 3.5 Turbo Extract Call Ids Step…" at bounding box center [609, 455] width 1153 height 845
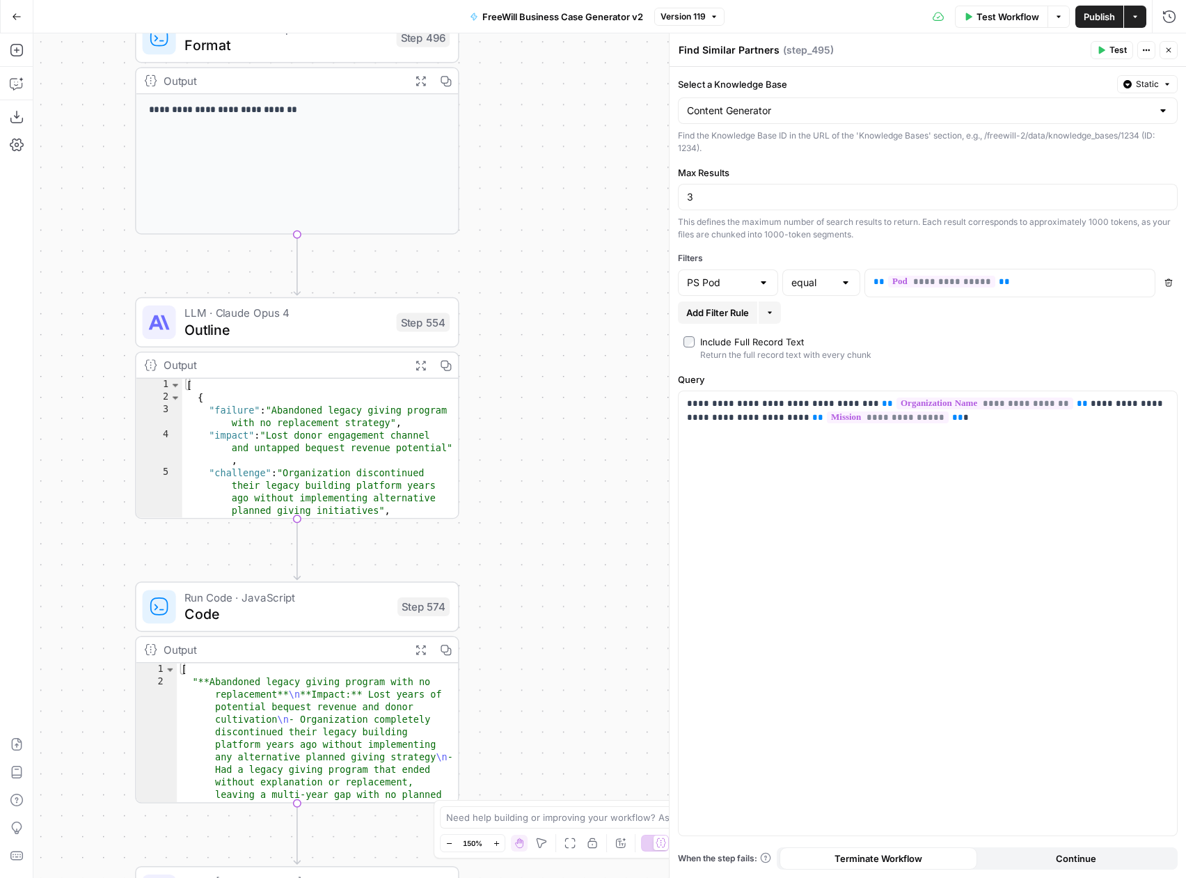
drag, startPoint x: 627, startPoint y: 524, endPoint x: 602, endPoint y: 316, distance: 208.9
click at [602, 316] on div "true false Workflow Set Inputs Inputs LLM · GPT 3.5 Turbo Extract Call Ids Step…" at bounding box center [609, 455] width 1153 height 845
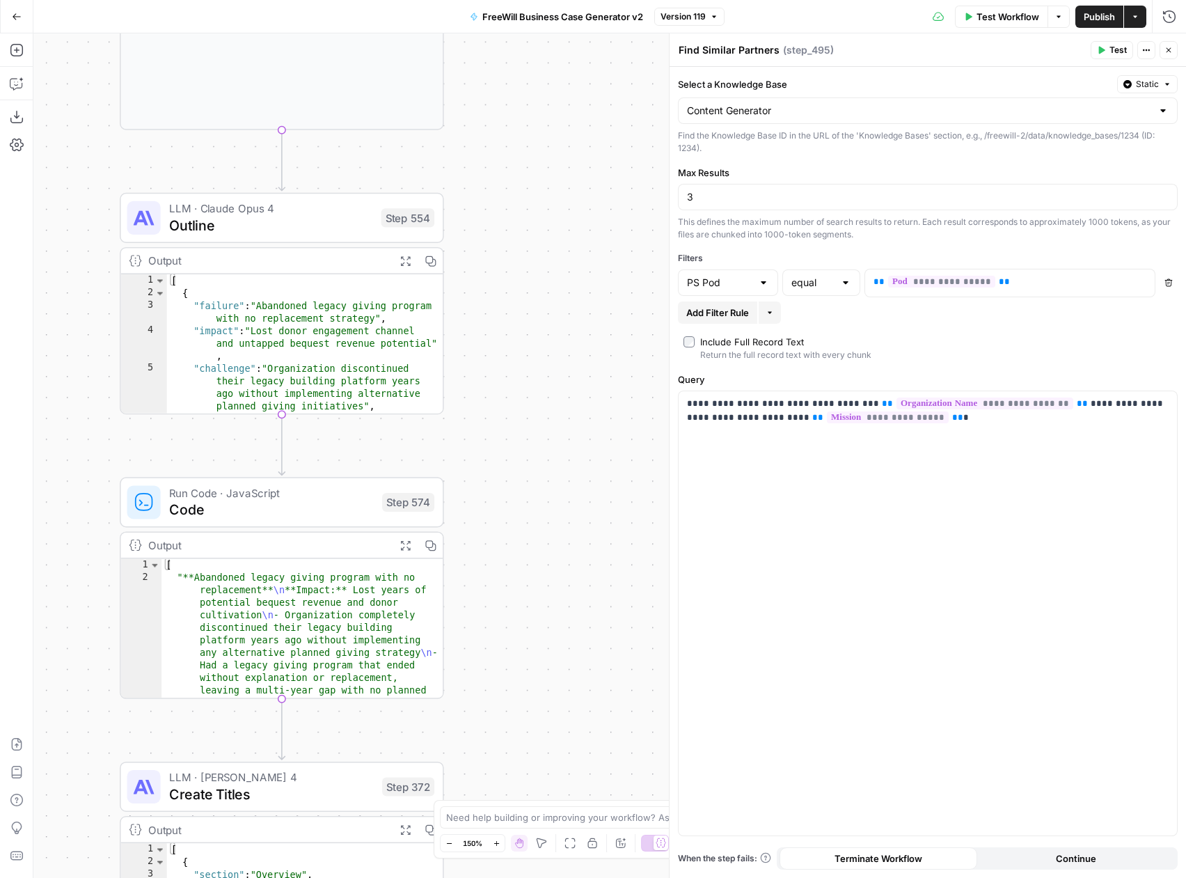
drag, startPoint x: 581, startPoint y: 583, endPoint x: 565, endPoint y: 473, distance: 111.8
click at [565, 473] on div "true false Workflow Set Inputs Inputs LLM · GPT 3.5 Turbo Extract Call Ids Step…" at bounding box center [609, 455] width 1153 height 845
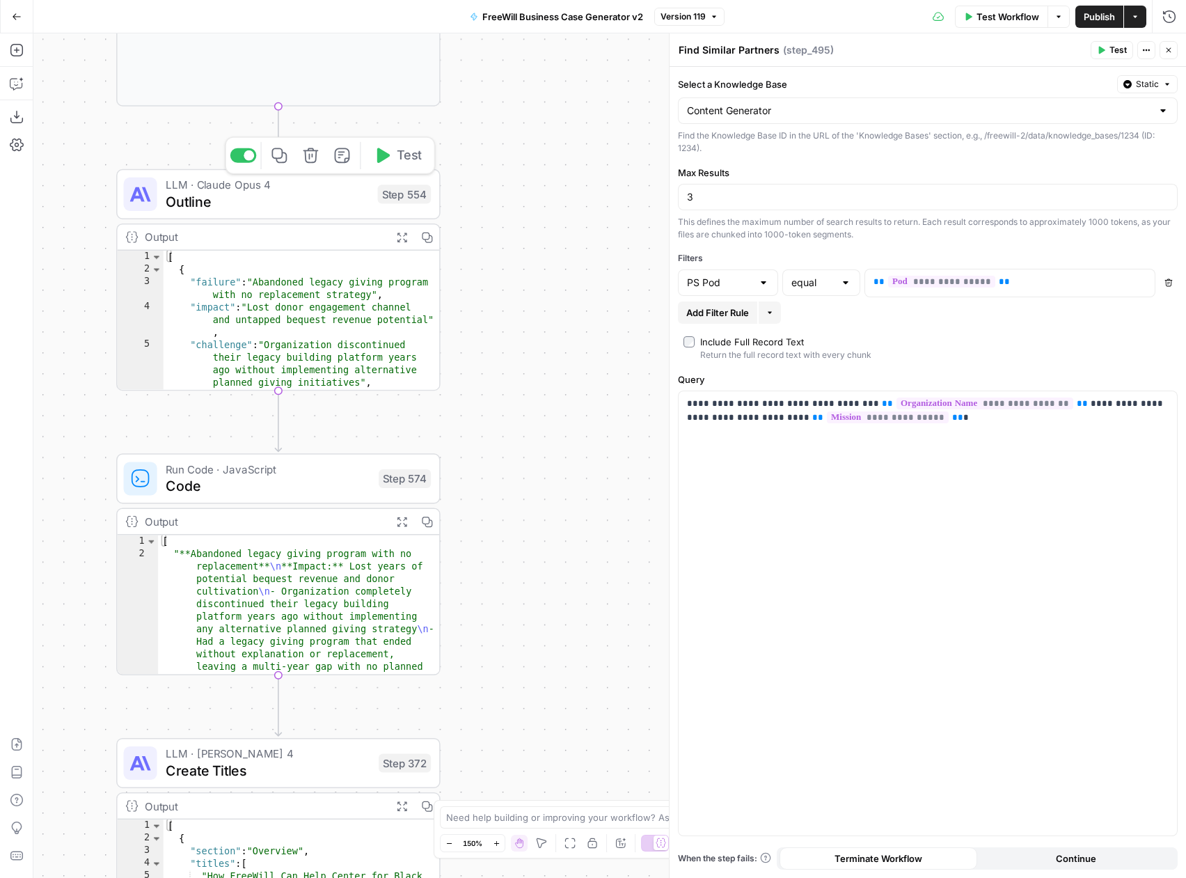
click at [307, 203] on span "Outline" at bounding box center [268, 201] width 204 height 21
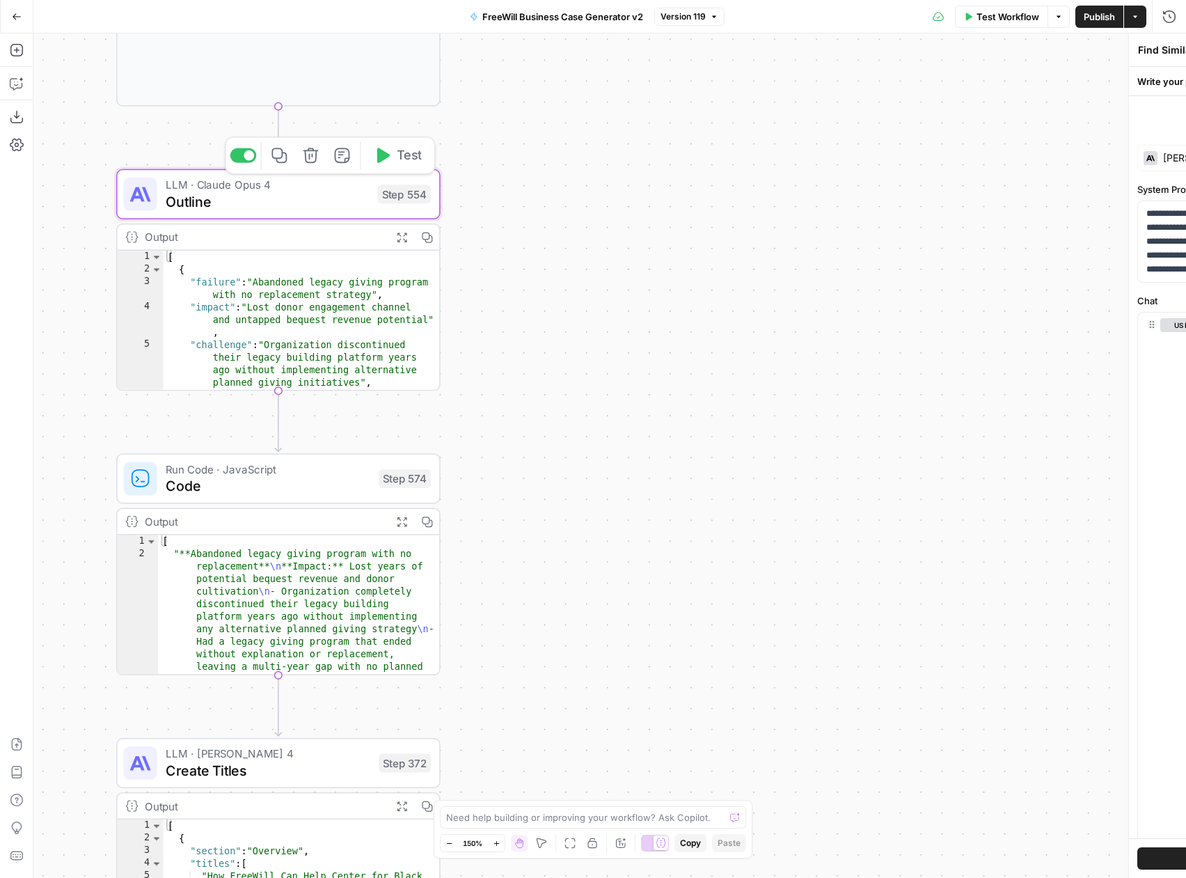
type textarea "Outline"
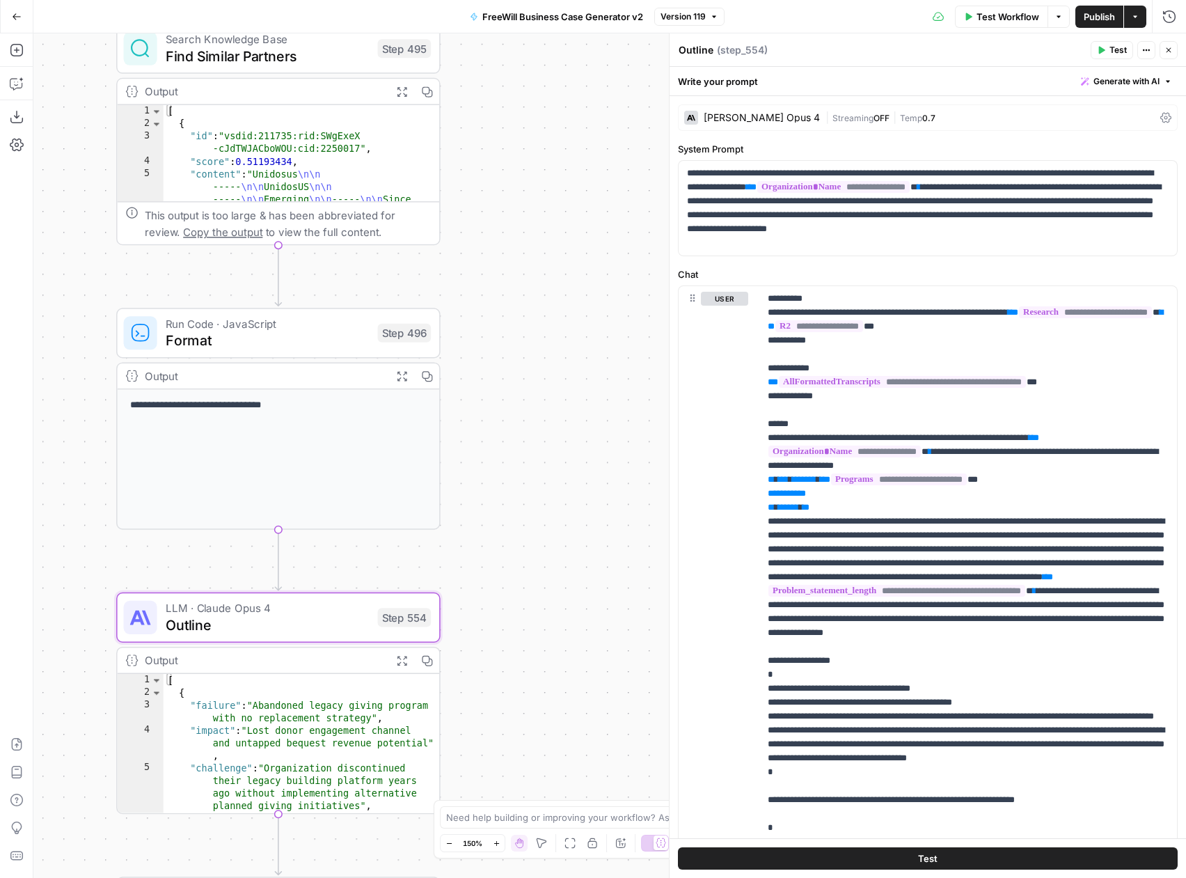
drag, startPoint x: 500, startPoint y: 288, endPoint x: 500, endPoint y: 710, distance: 421.9
click at [500, 710] on div "true false Workflow Set Inputs Inputs LLM · GPT 3.5 Turbo Extract Call Ids Step…" at bounding box center [609, 455] width 1153 height 845
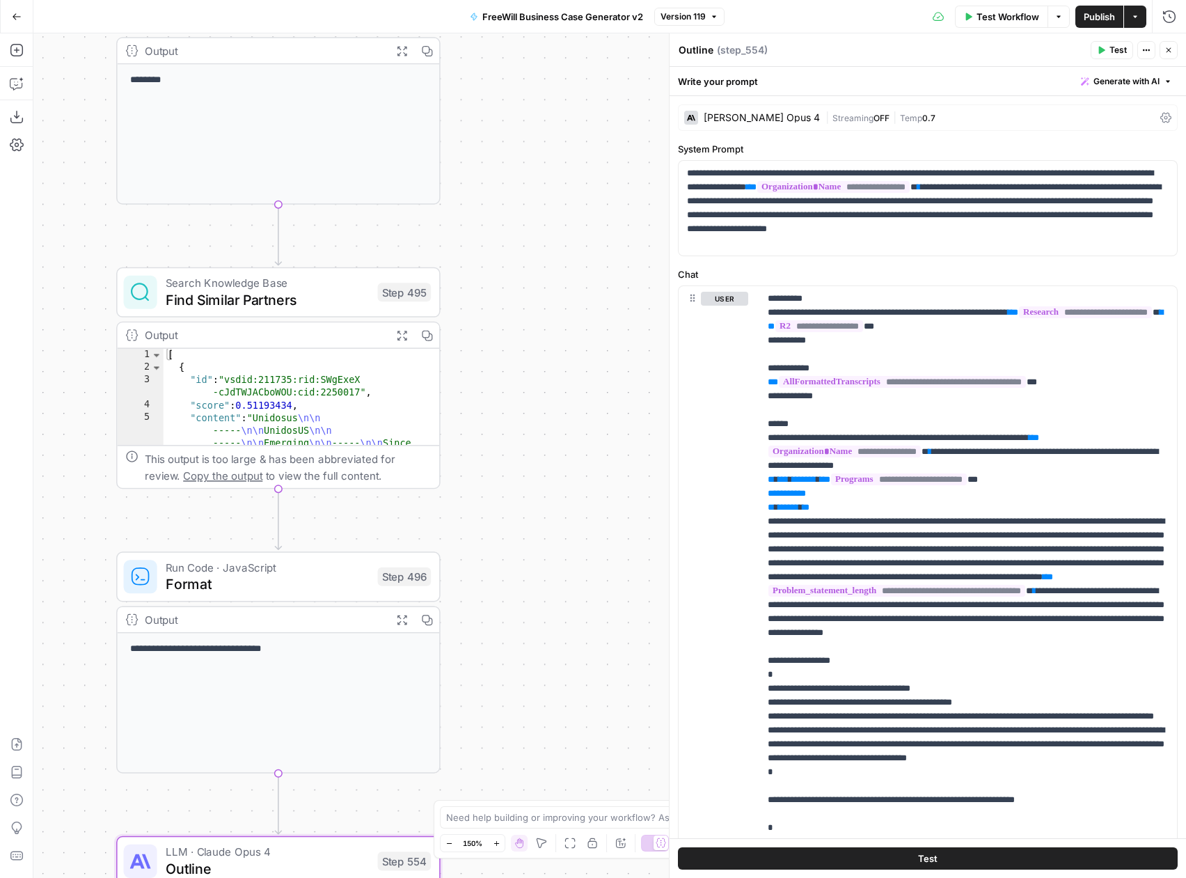
drag, startPoint x: 489, startPoint y: 265, endPoint x: 488, endPoint y: 526, distance: 260.4
click at [489, 526] on div "true false Workflow Set Inputs Inputs LLM · GPT 3.5 Turbo Extract Call Ids Step…" at bounding box center [609, 455] width 1153 height 845
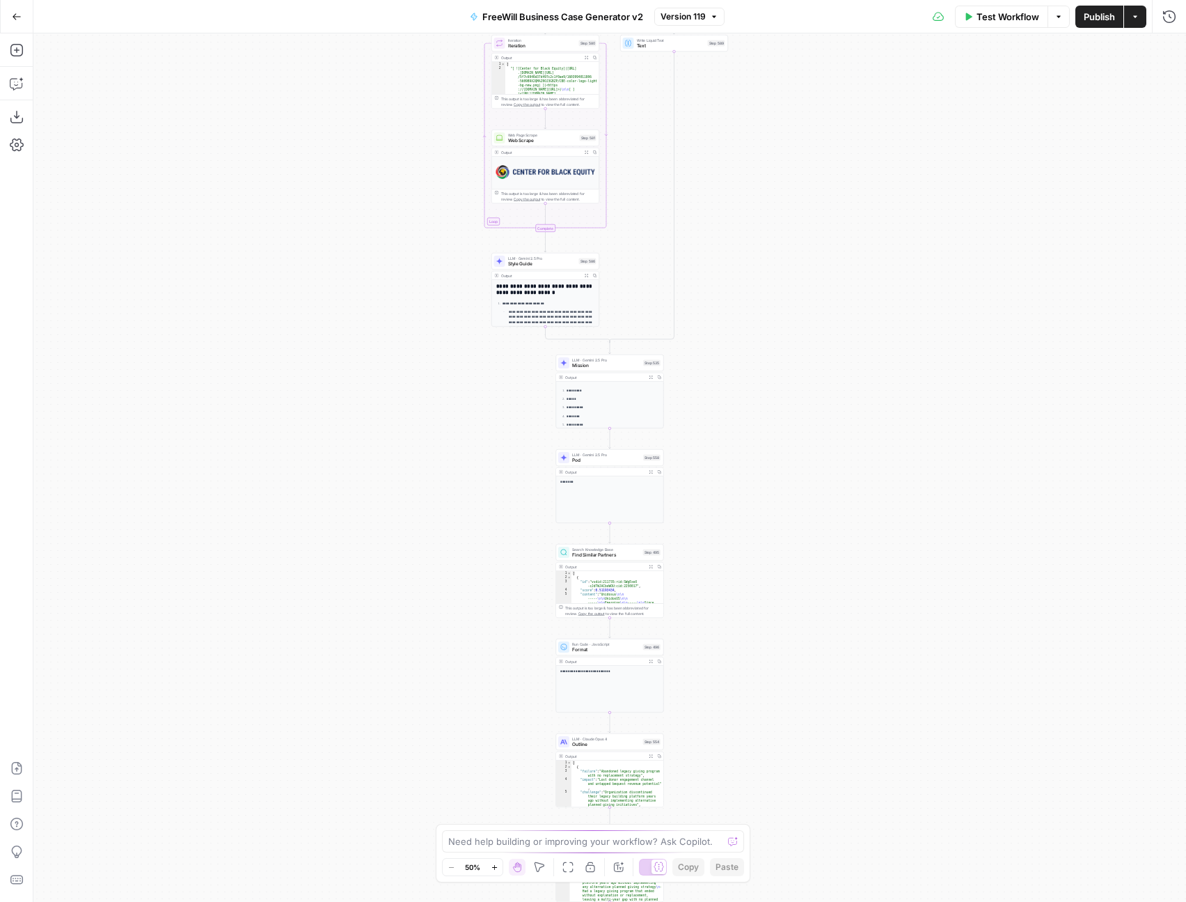
click at [835, 558] on div "true false Workflow Set Inputs Inputs LLM · GPT 3.5 Turbo Extract Call Ids Step…" at bounding box center [609, 467] width 1153 height 868
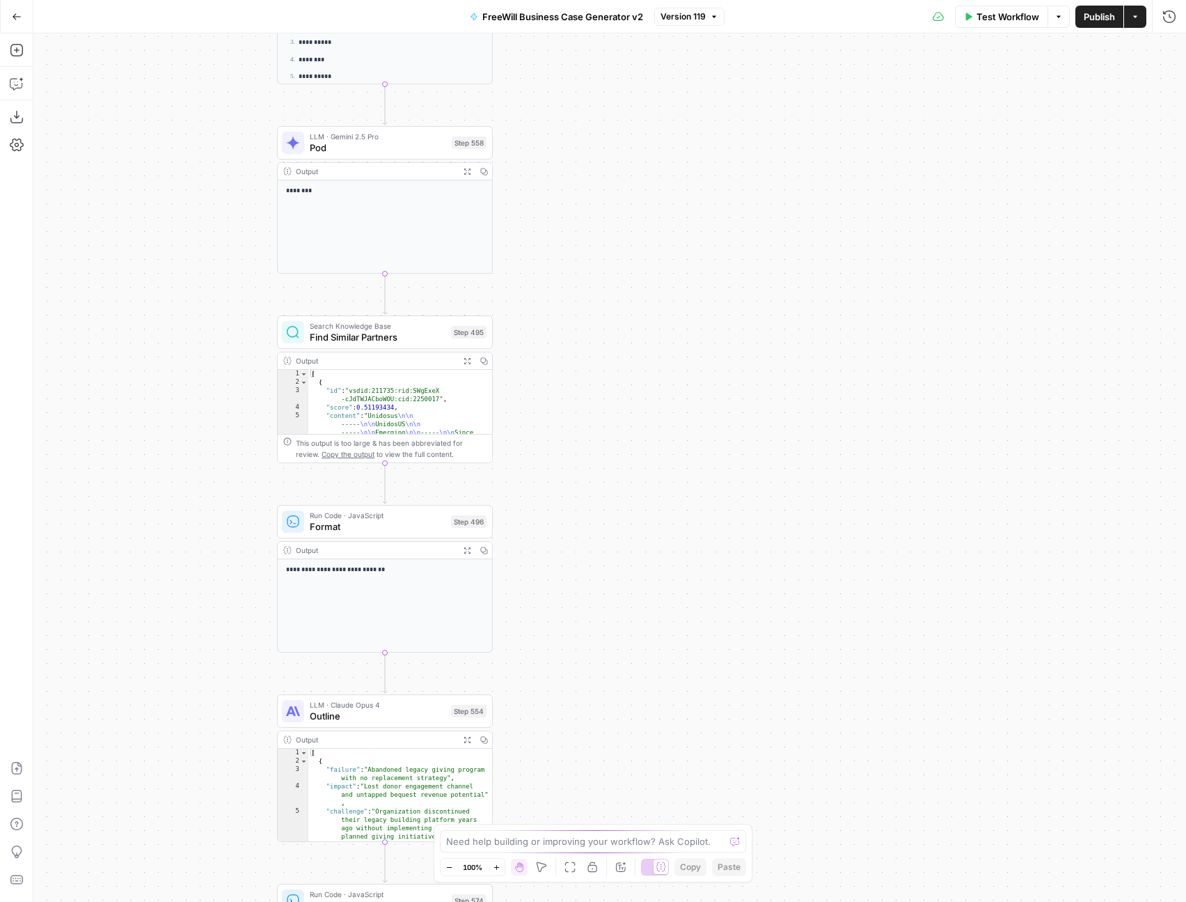
drag, startPoint x: 792, startPoint y: 686, endPoint x: 794, endPoint y: 425, distance: 261.1
click at [794, 424] on div "true false Workflow Set Inputs Inputs LLM · GPT 3.5 Turbo Extract Call Ids Step…" at bounding box center [609, 467] width 1153 height 868
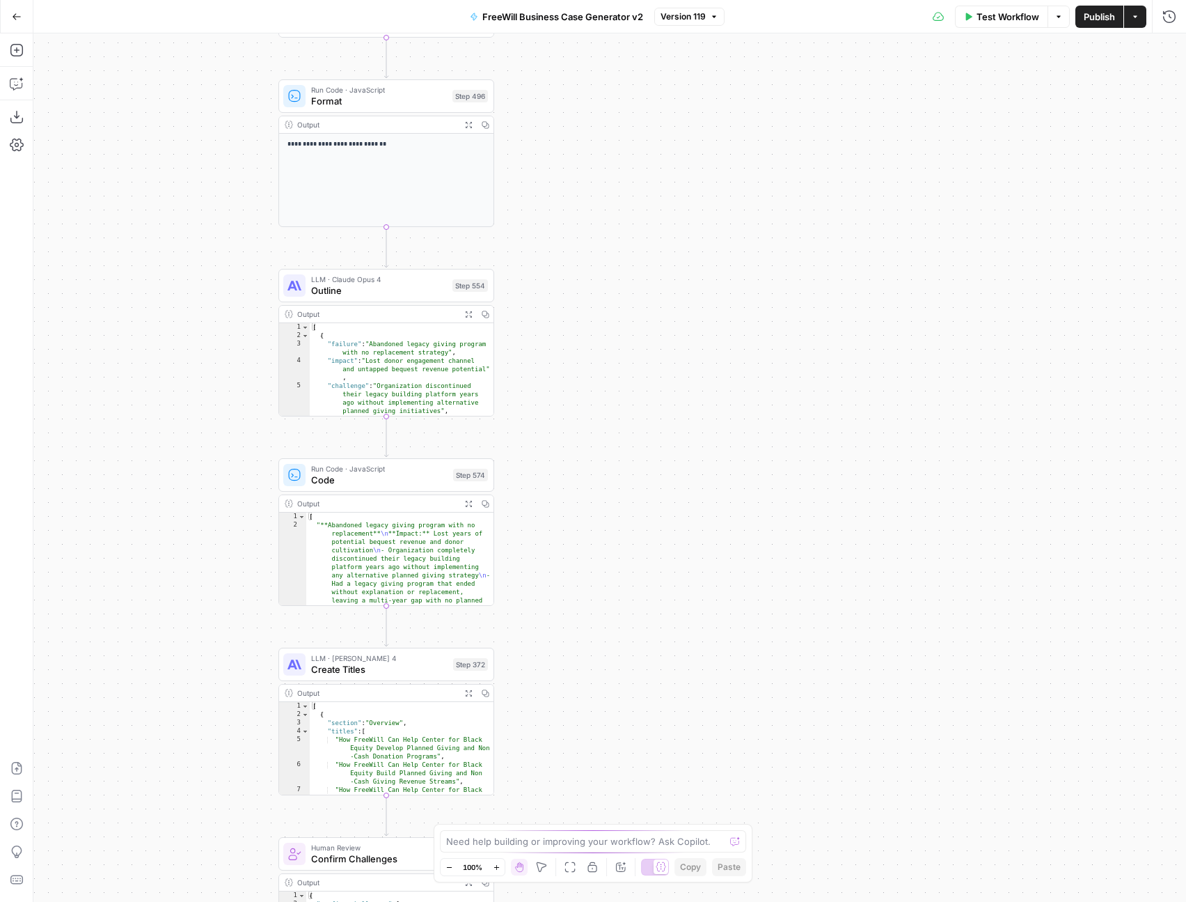
drag, startPoint x: 653, startPoint y: 661, endPoint x: 652, endPoint y: 283, distance: 378.8
click at [652, 283] on div "true false Workflow Set Inputs Inputs LLM · GPT 3.5 Turbo Extract Call Ids Step…" at bounding box center [609, 467] width 1153 height 868
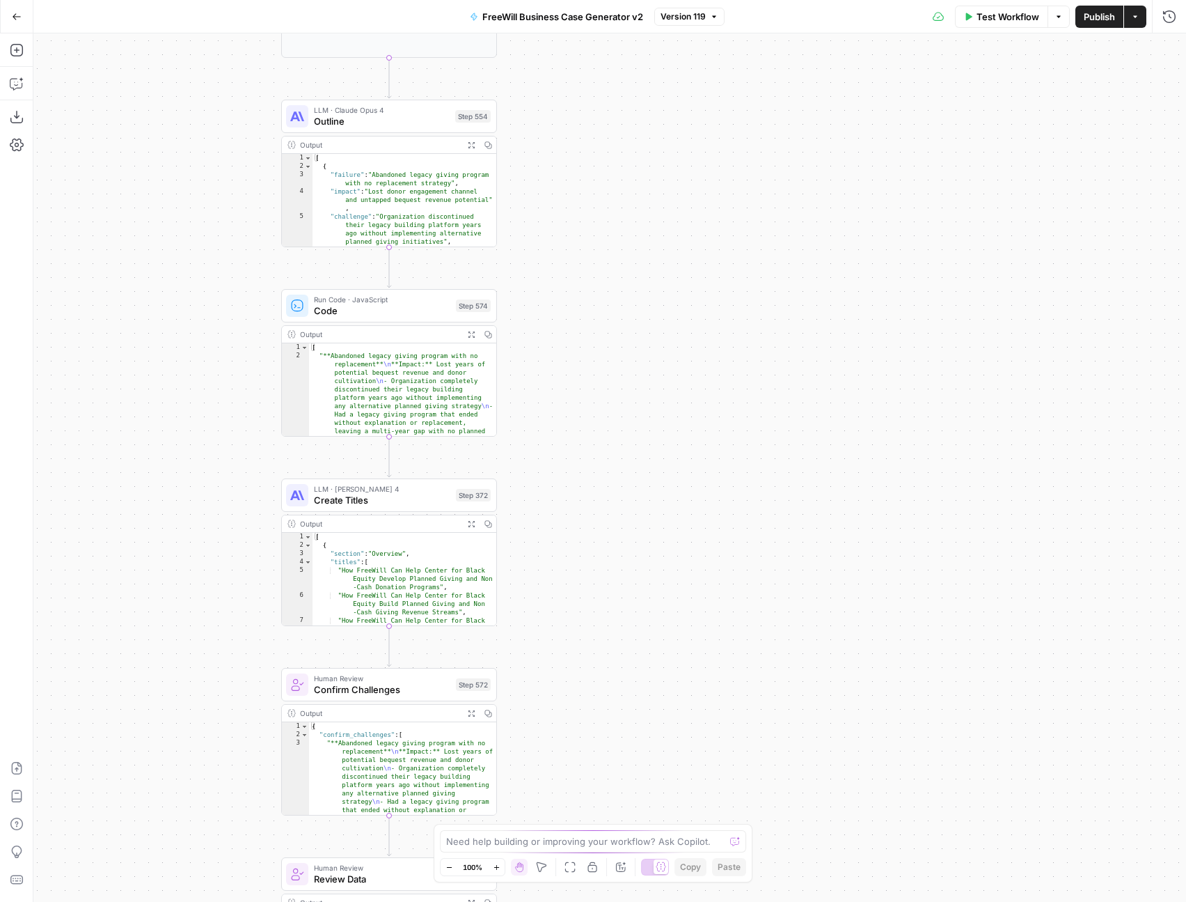
drag, startPoint x: 649, startPoint y: 618, endPoint x: 652, endPoint y: 450, distance: 168.5
click at [652, 450] on div "true false Workflow Set Inputs Inputs LLM · GPT 3.5 Turbo Extract Call Ids Step…" at bounding box center [609, 467] width 1153 height 868
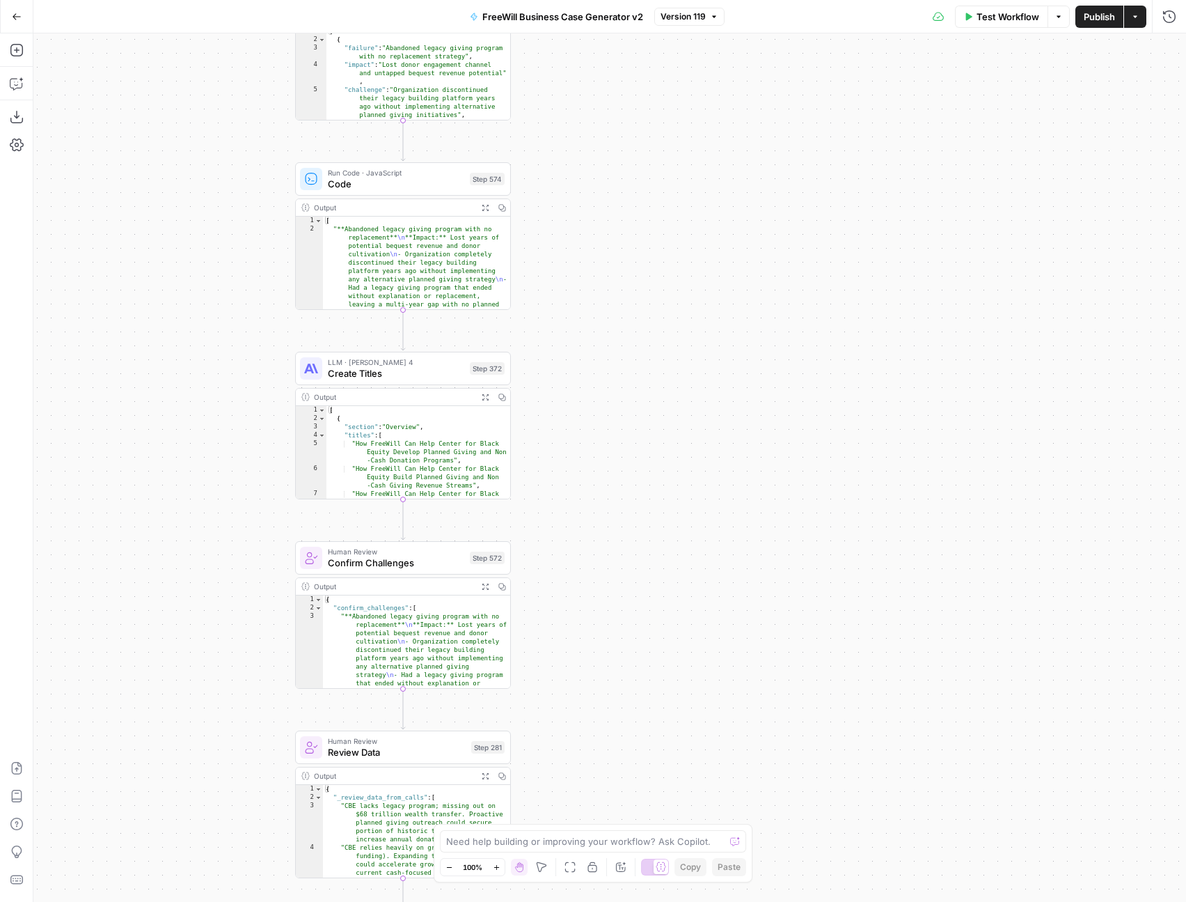
drag, startPoint x: 626, startPoint y: 597, endPoint x: 640, endPoint y: 450, distance: 146.9
click at [640, 450] on div "true false Workflow Set Inputs Inputs LLM · GPT 3.5 Turbo Extract Call Ids Step…" at bounding box center [609, 467] width 1153 height 868
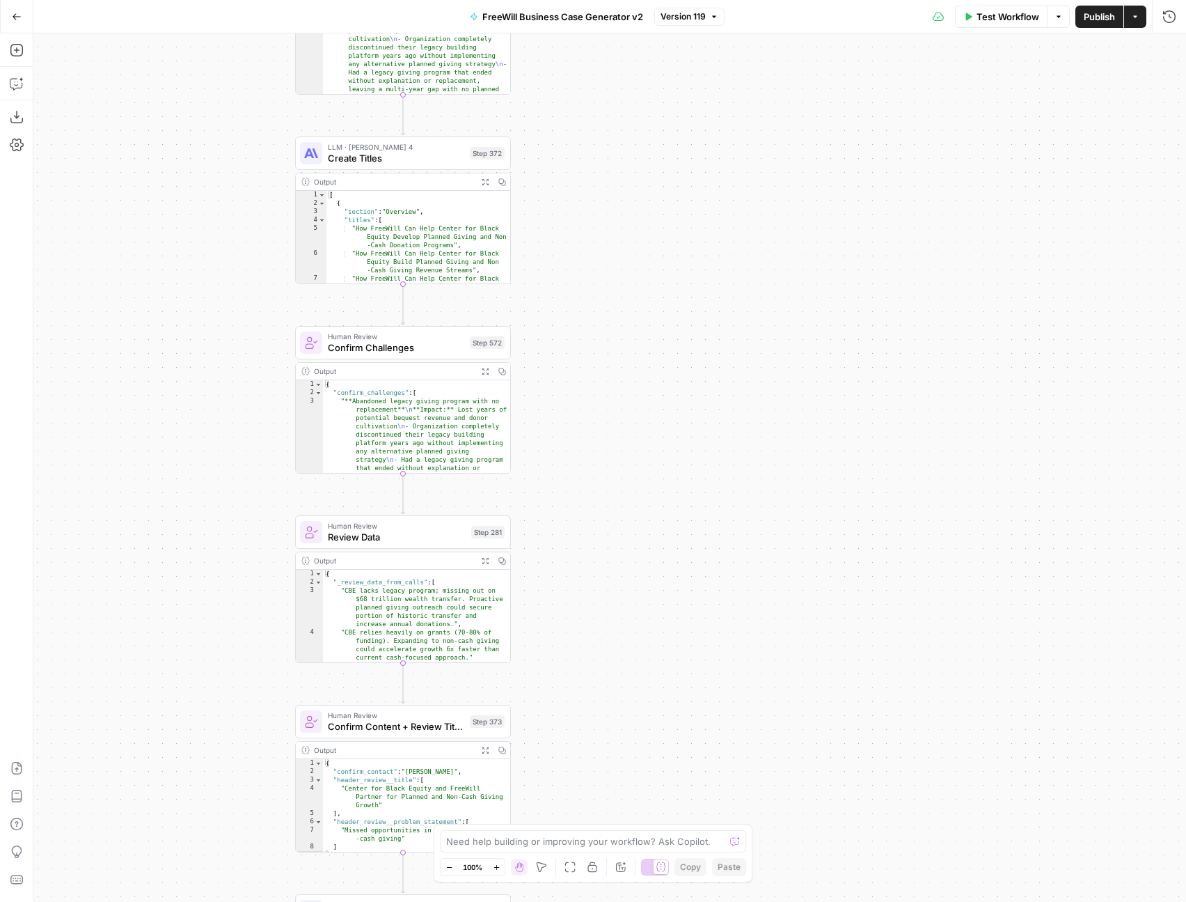
drag, startPoint x: 595, startPoint y: 645, endPoint x: 595, endPoint y: 450, distance: 194.3
click at [595, 450] on div "true false Workflow Set Inputs Inputs LLM · GPT 3.5 Turbo Extract Call Ids Step…" at bounding box center [609, 467] width 1153 height 868
click at [418, 345] on span "Confirm Challenges" at bounding box center [396, 348] width 136 height 14
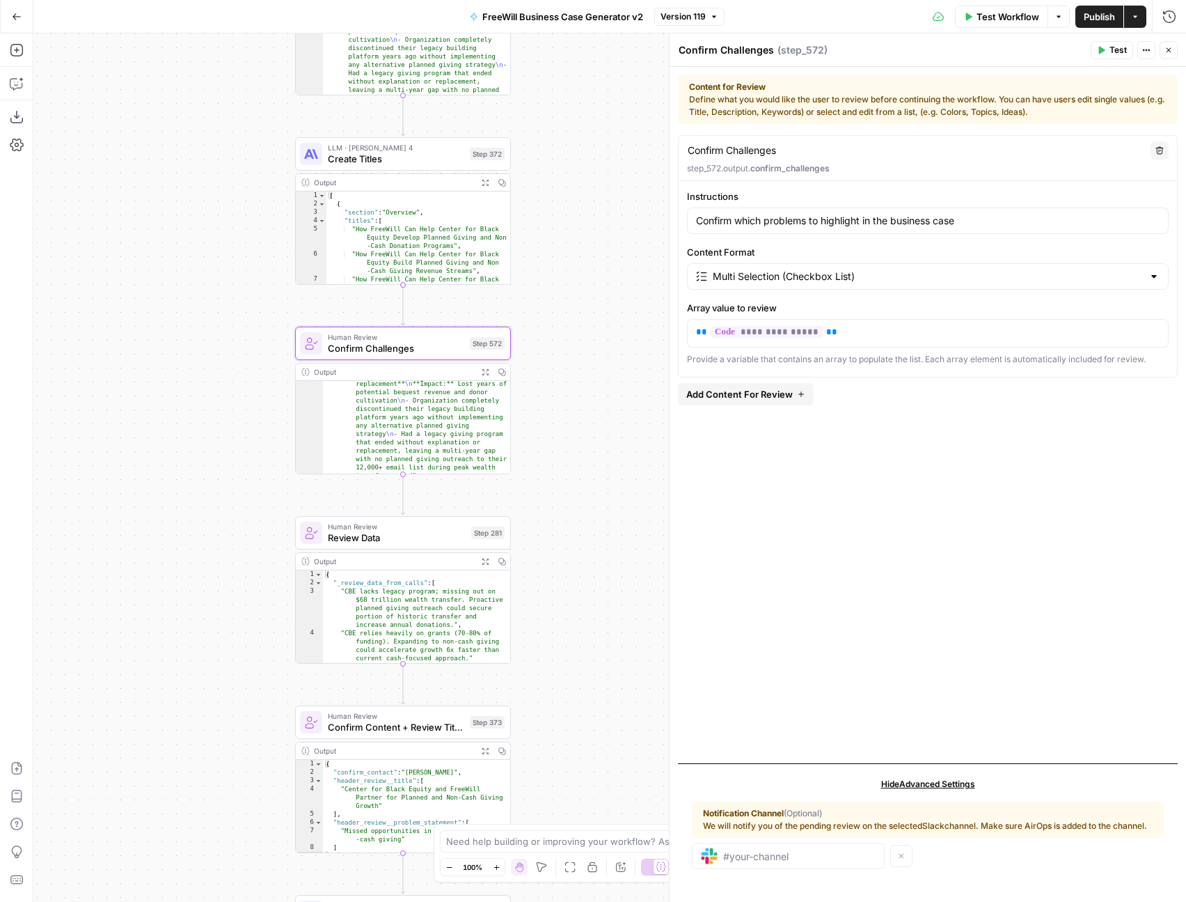
scroll to position [26, 0]
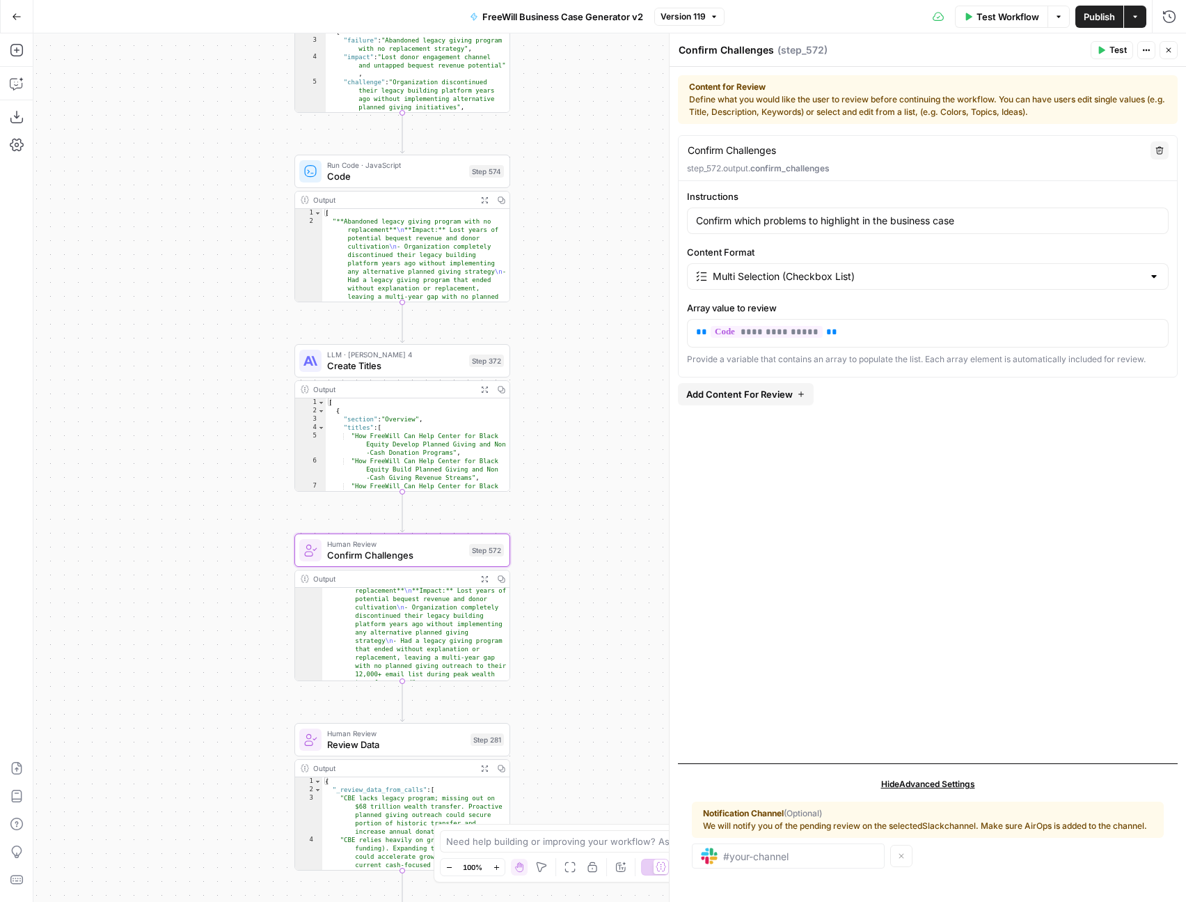
drag, startPoint x: 574, startPoint y: 136, endPoint x: 573, endPoint y: 373, distance: 236.7
click at [574, 375] on div "true false Workflow Set Inputs Inputs LLM · GPT 3.5 Turbo Extract Call Ids Step…" at bounding box center [609, 467] width 1153 height 868
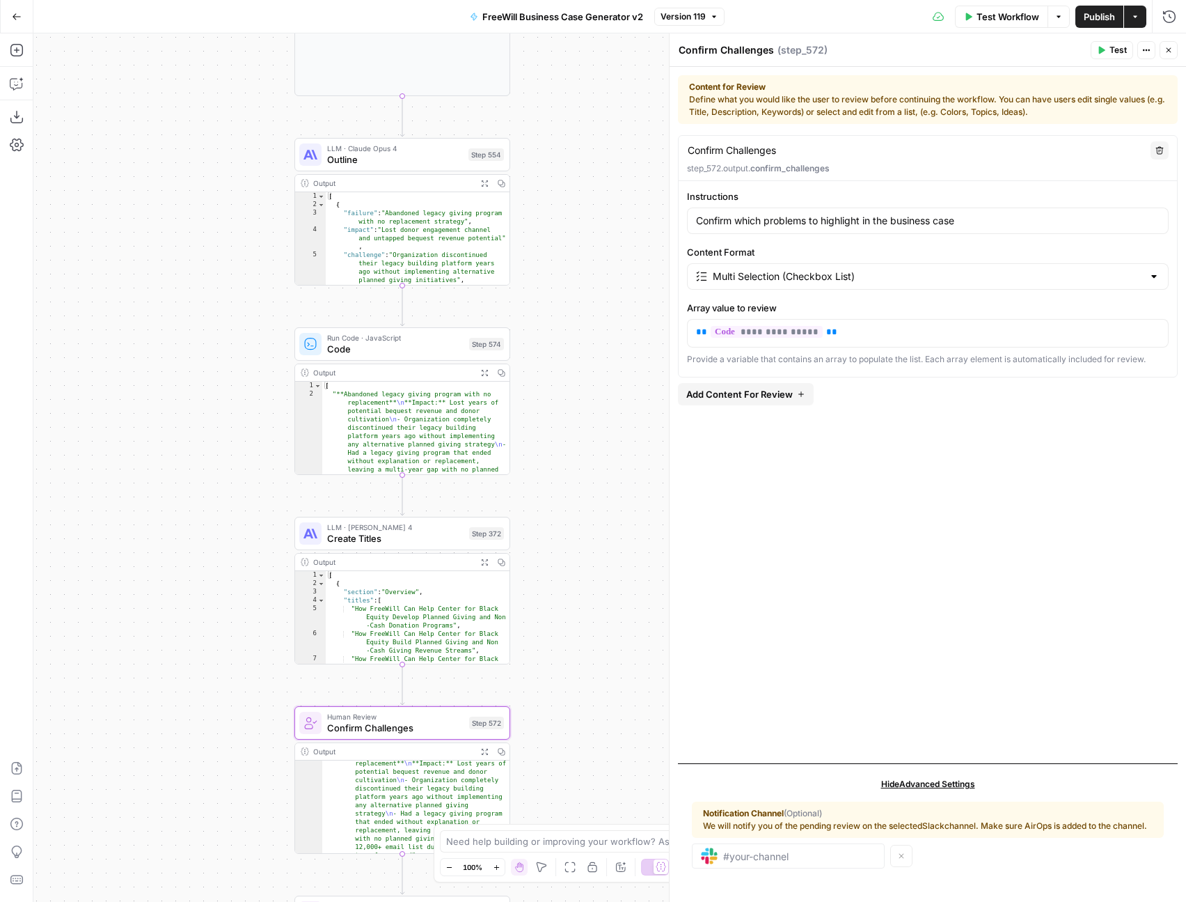
drag, startPoint x: 600, startPoint y: 143, endPoint x: 600, endPoint y: 283, distance: 139.3
click at [600, 284] on div "true false Workflow Set Inputs Inputs LLM · GPT 3.5 Turbo Extract Call Ids Step…" at bounding box center [609, 467] width 1153 height 868
click at [409, 155] on span "Outline" at bounding box center [395, 159] width 136 height 14
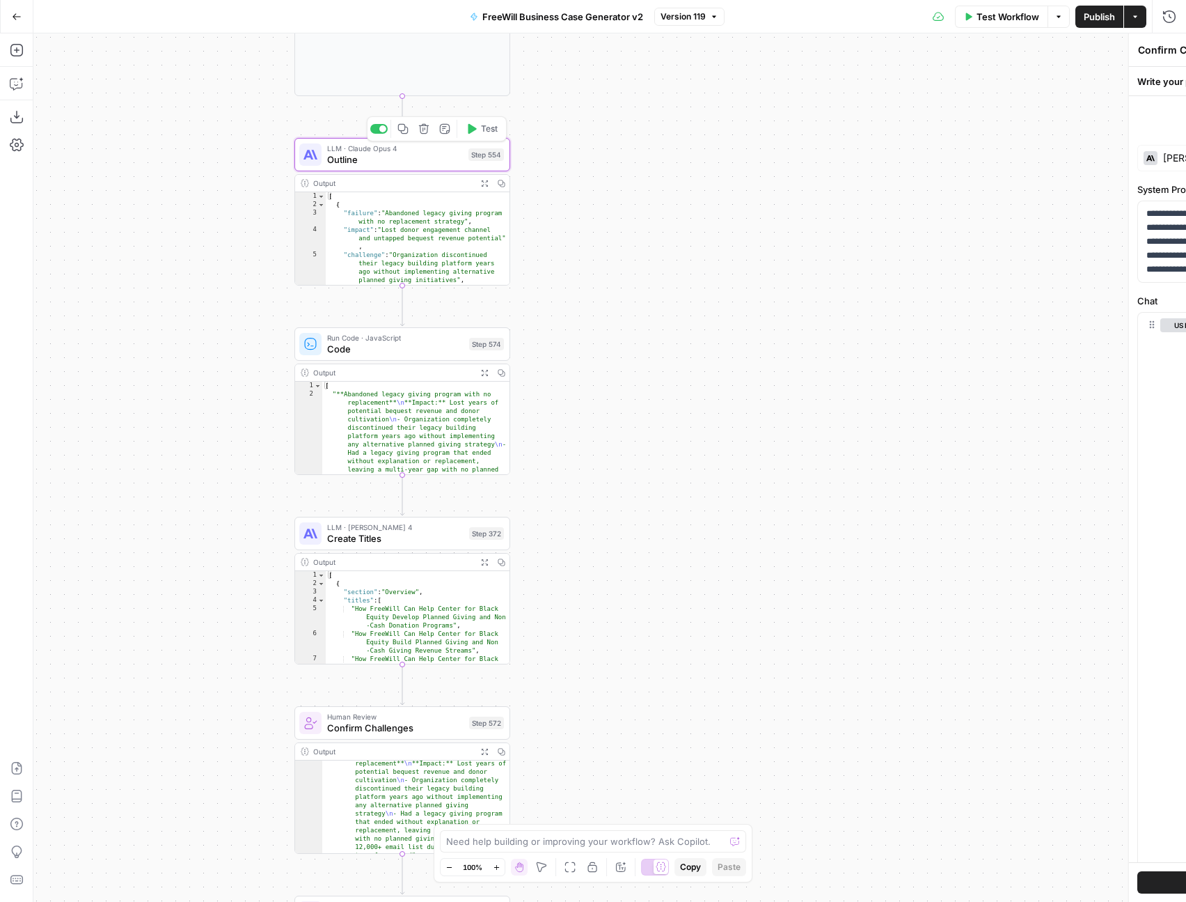
type textarea "Outline"
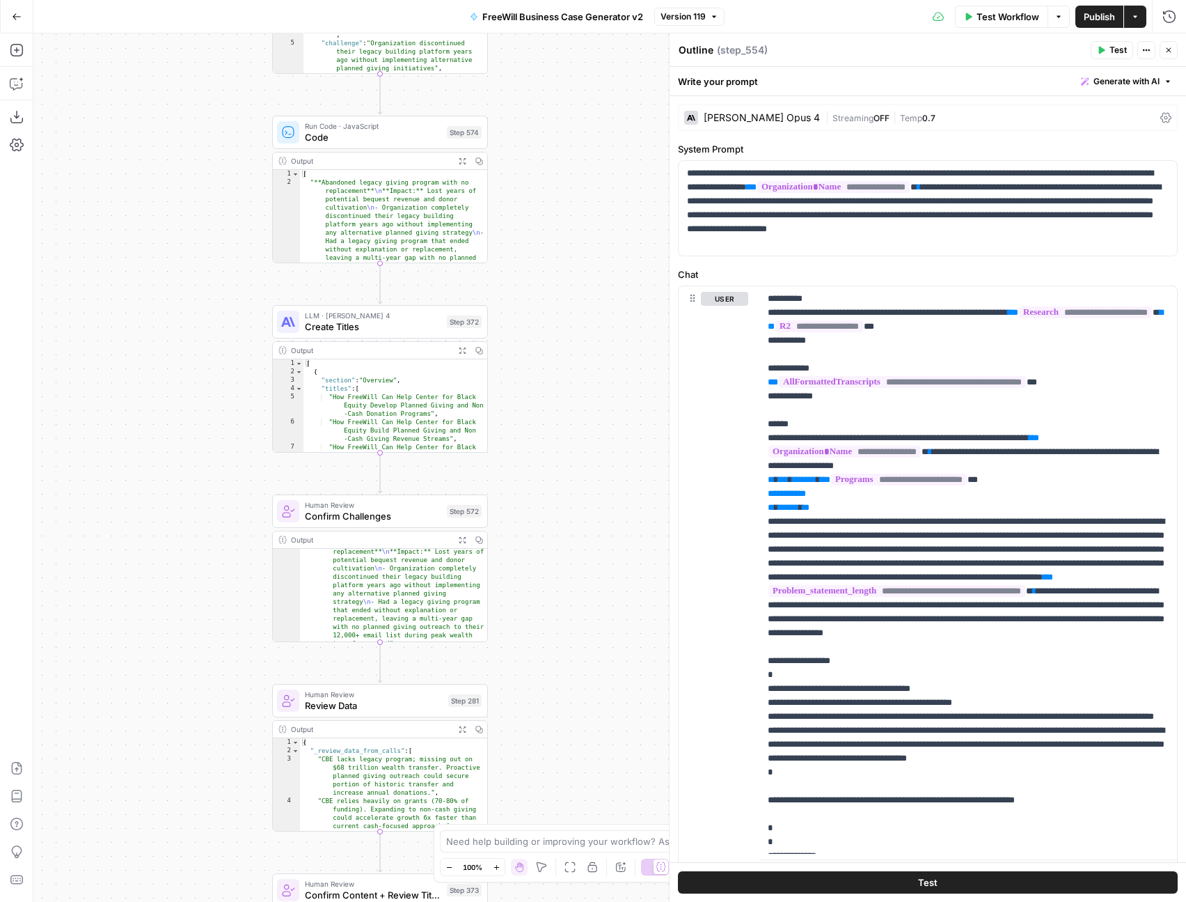
drag, startPoint x: 606, startPoint y: 555, endPoint x: 544, endPoint y: 181, distance: 379.1
click at [544, 181] on div "true false Workflow Set Inputs Inputs LLM · GPT 3.5 Turbo Extract Call Ids Step…" at bounding box center [609, 467] width 1153 height 868
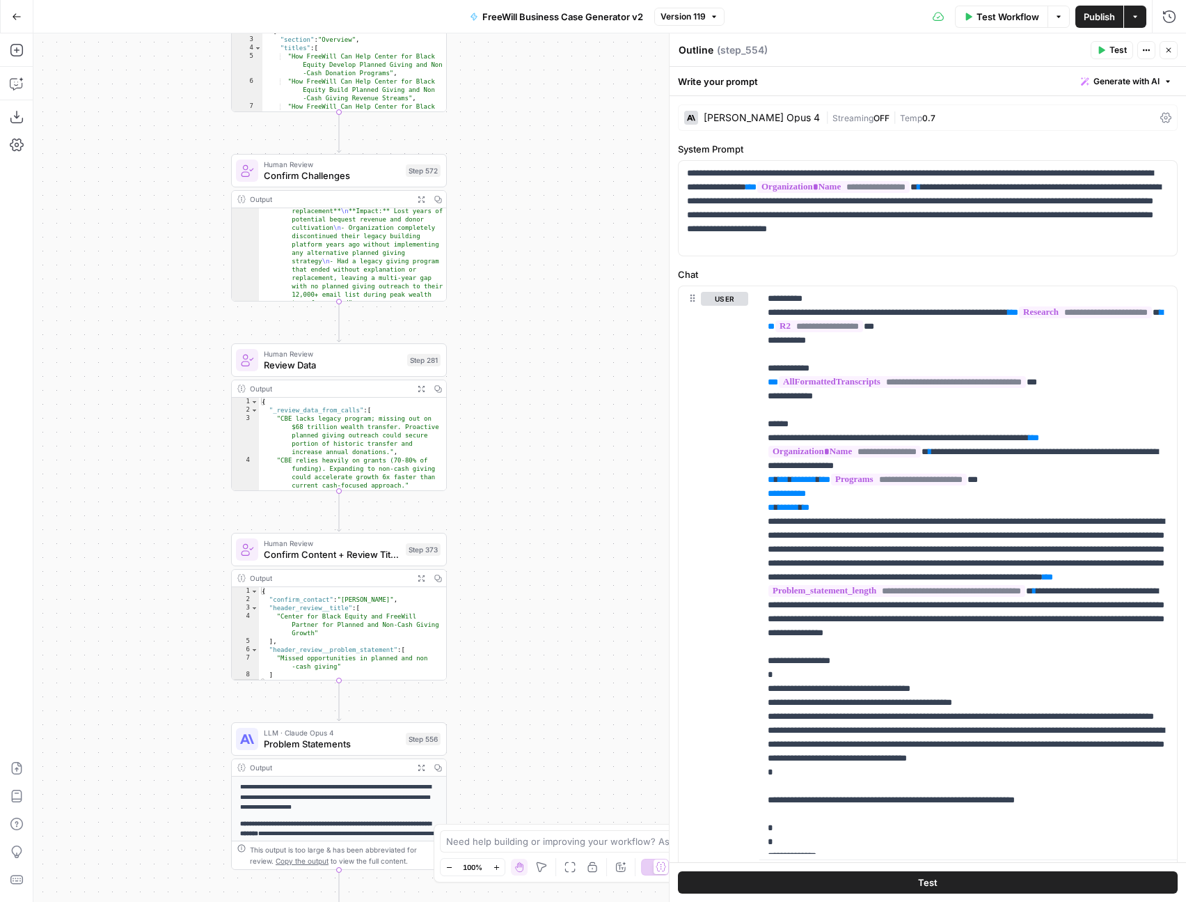
drag, startPoint x: 562, startPoint y: 616, endPoint x: 561, endPoint y: 437, distance: 178.2
click at [561, 437] on div "true false Workflow Set Inputs Inputs LLM · GPT 3.5 Turbo Extract Call Ids Step…" at bounding box center [609, 467] width 1153 height 868
click at [322, 363] on span "Review Data" at bounding box center [333, 365] width 138 height 14
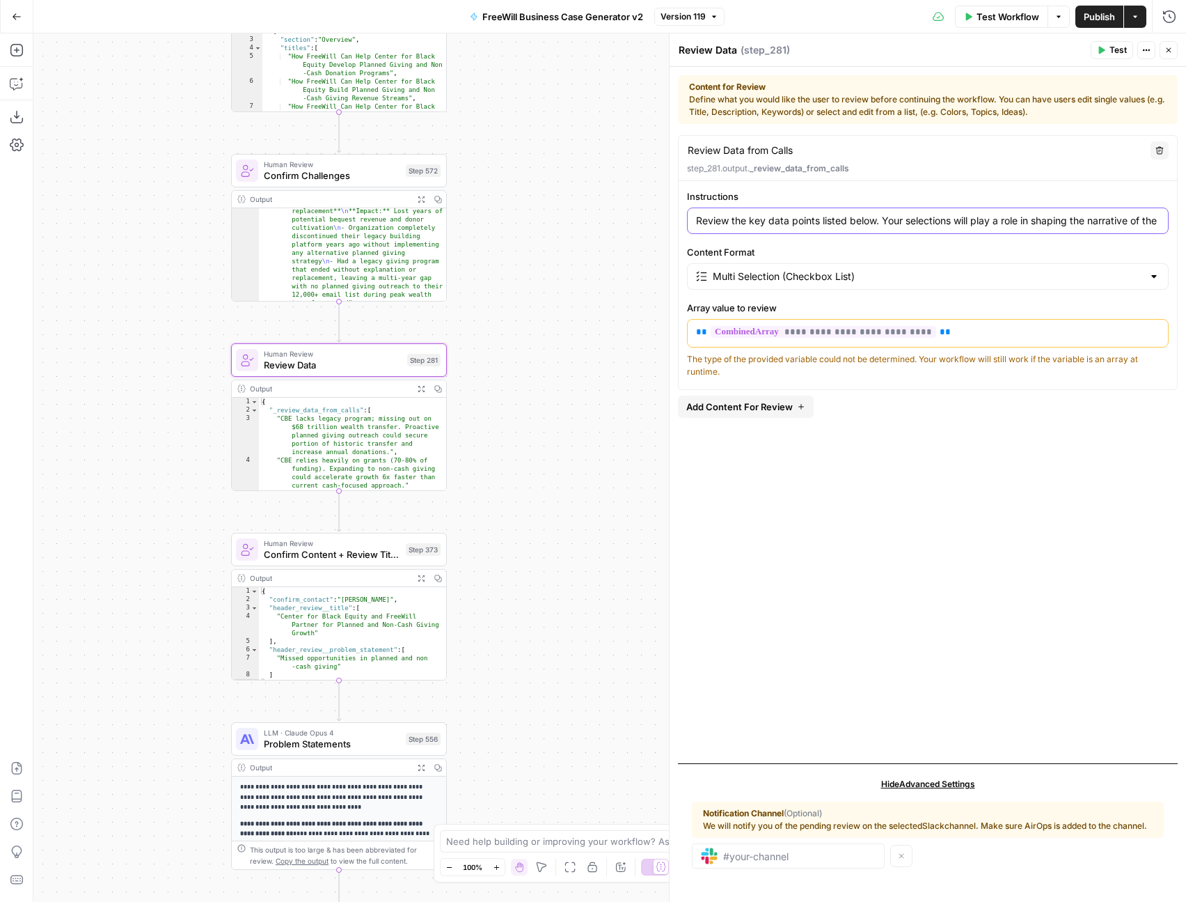
drag, startPoint x: 935, startPoint y: 219, endPoint x: 902, endPoint y: 230, distance: 35.2
click at [901, 230] on div "Review the key data points listed below. Your selections will play a role in sh…" at bounding box center [928, 220] width 482 height 26
click at [902, 230] on div "Review the key data points listed below. Your selections will play a role in sh…" at bounding box center [928, 220] width 482 height 26
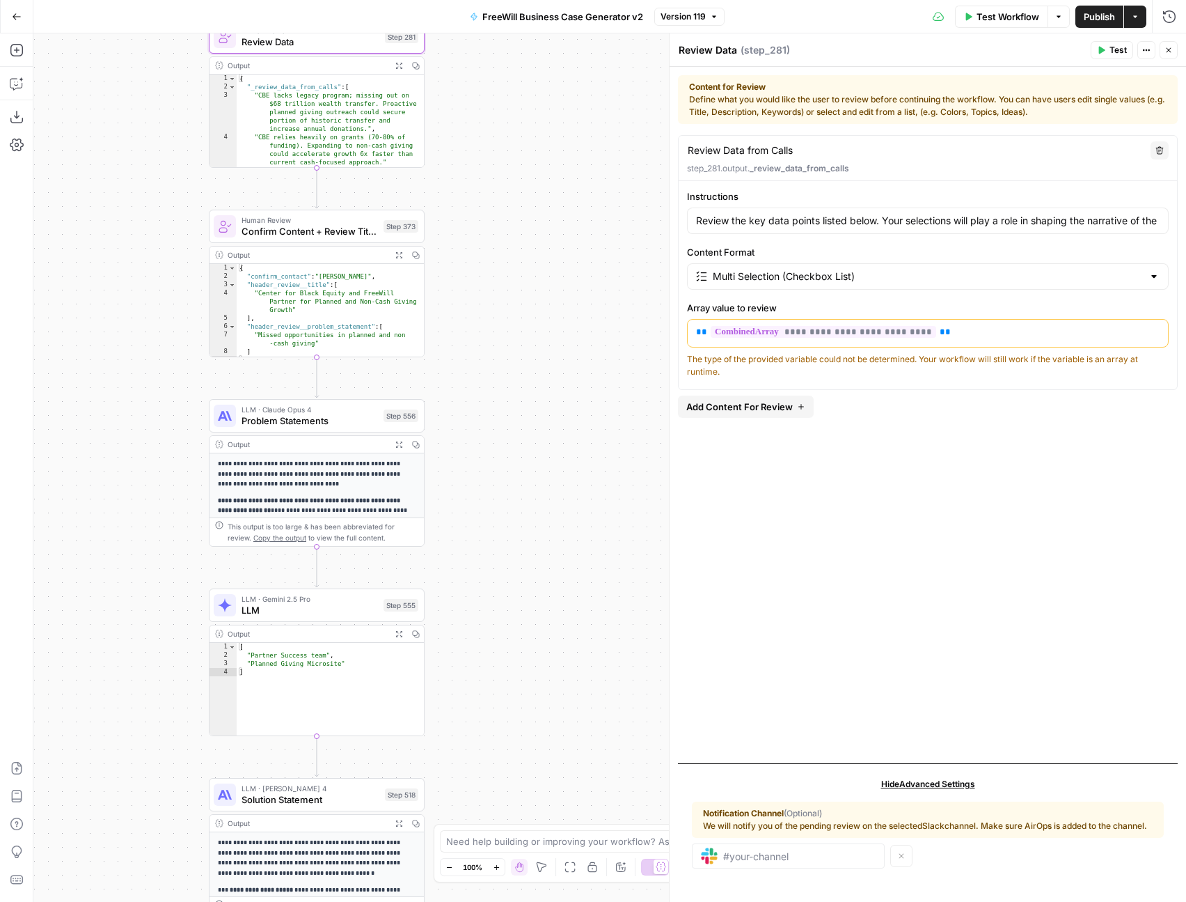
drag, startPoint x: 525, startPoint y: 659, endPoint x: 501, endPoint y: 334, distance: 326.0
click at [502, 334] on div "true false Workflow Set Inputs Inputs LLM · GPT 3.5 Turbo Extract Call Ids Step…" at bounding box center [609, 467] width 1153 height 868
click at [320, 415] on span "Problem Statements" at bounding box center [309, 419] width 136 height 14
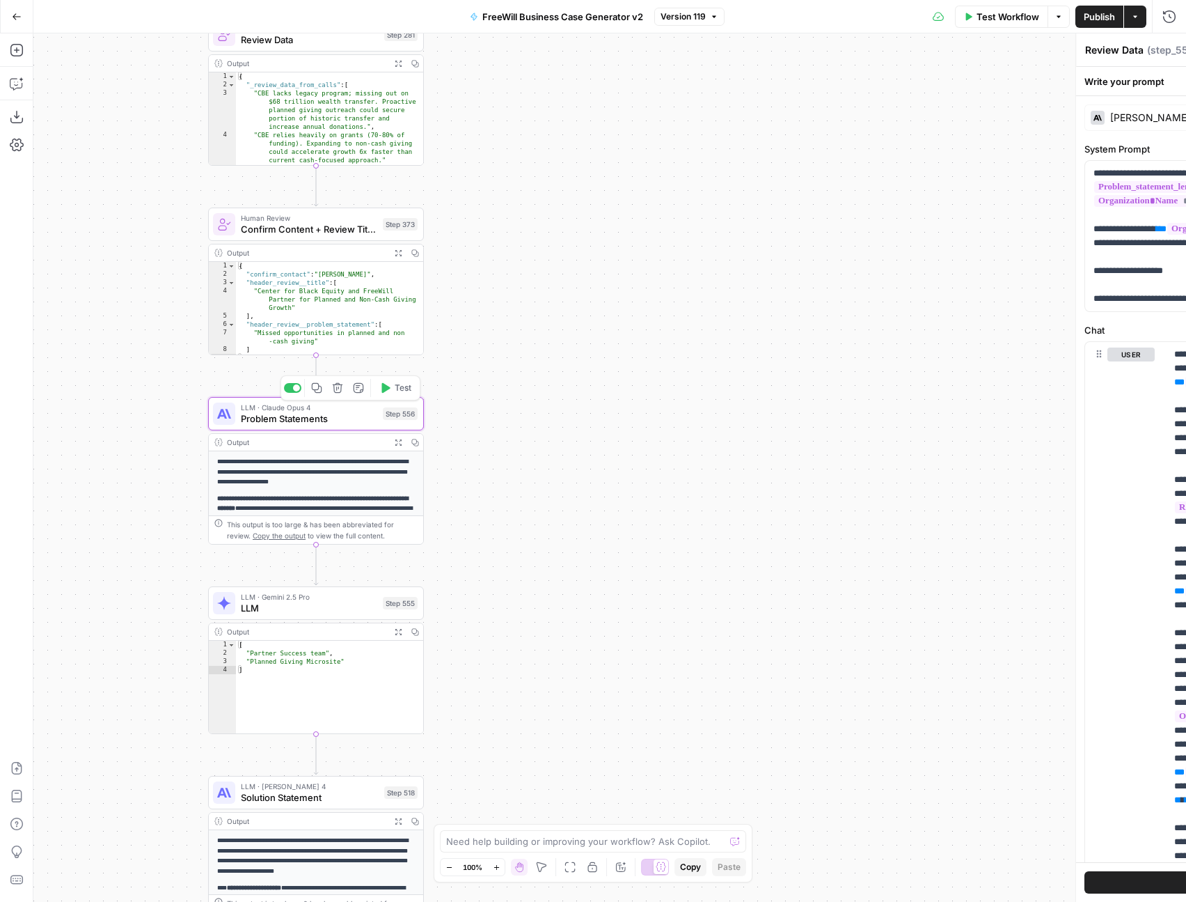
type textarea "Problem Statements"
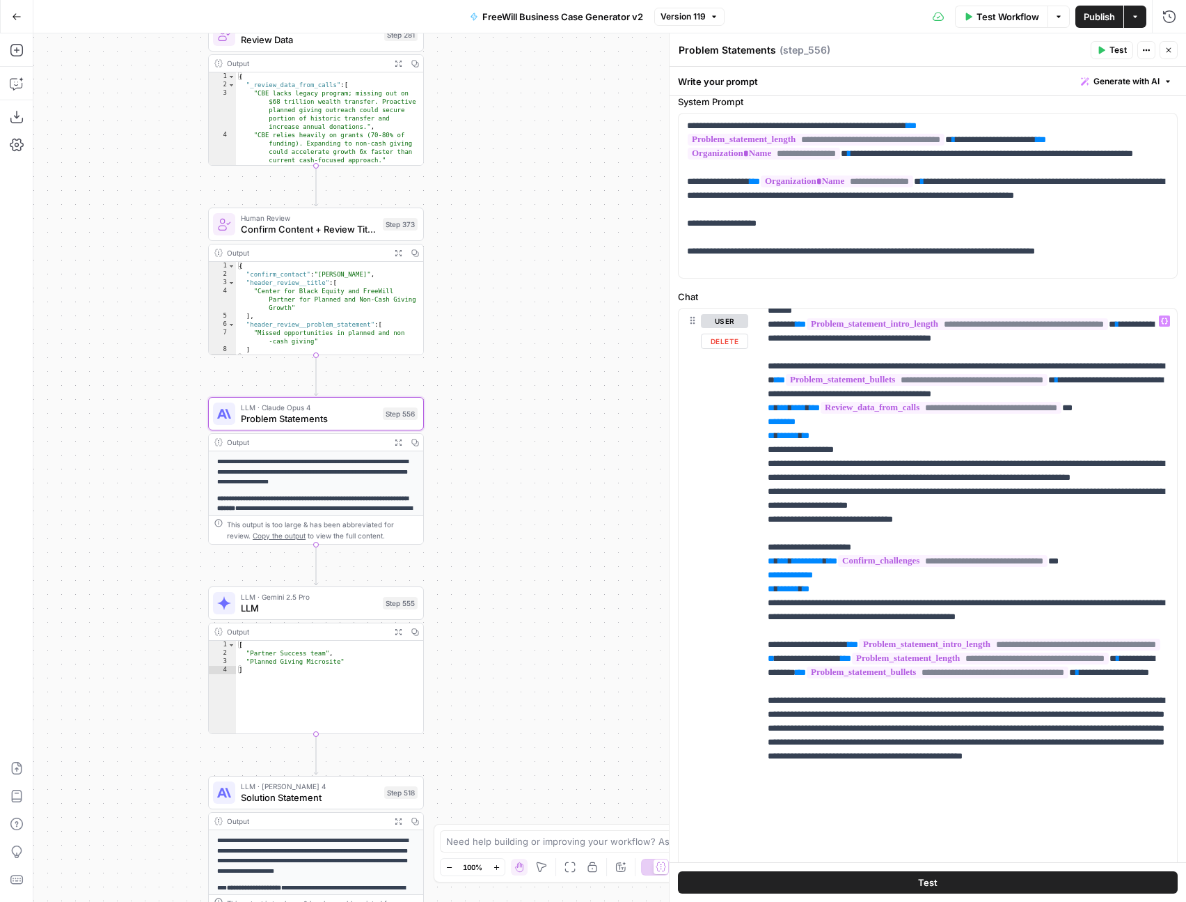
scroll to position [502, 0]
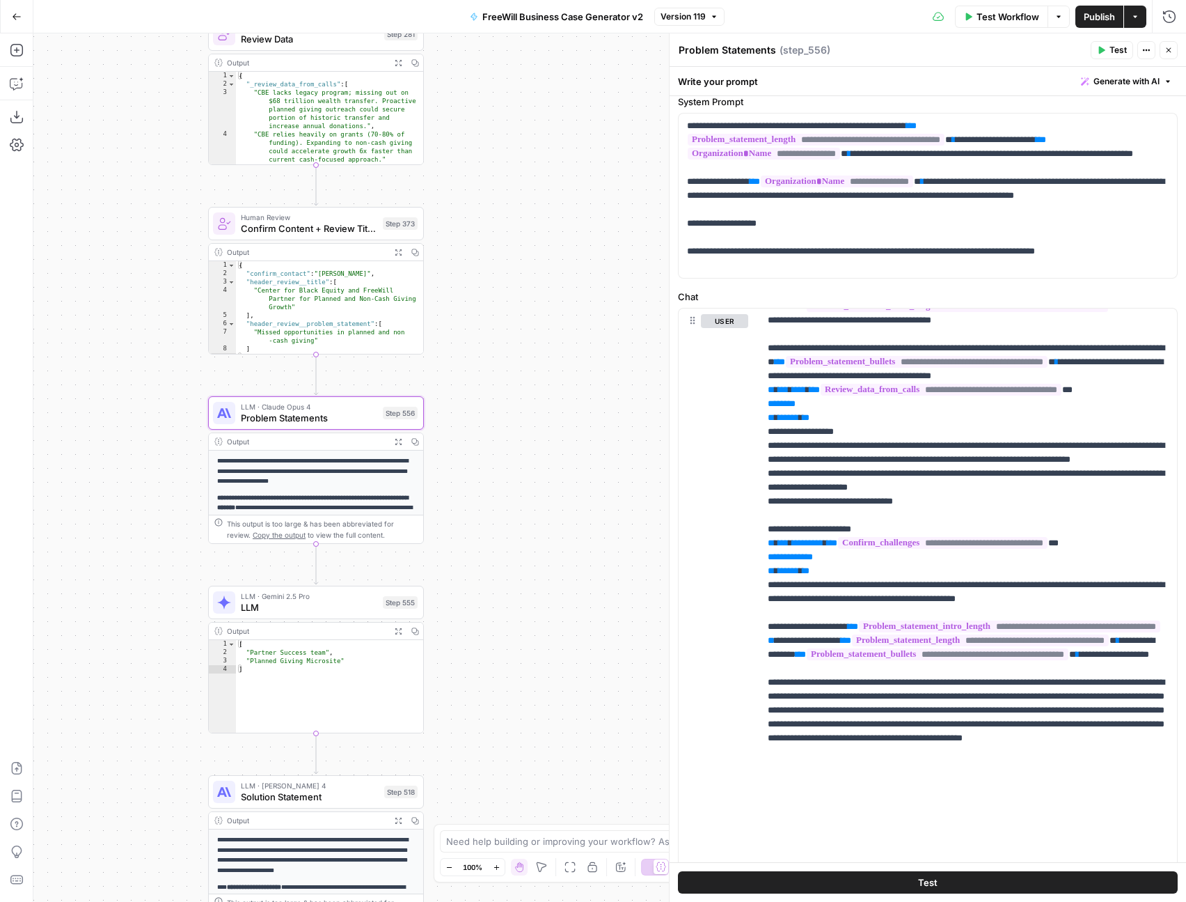
click at [582, 680] on div "true false Workflow Set Inputs Inputs LLM · GPT 3.5 Turbo Extract Call Ids Step…" at bounding box center [609, 467] width 1153 height 868
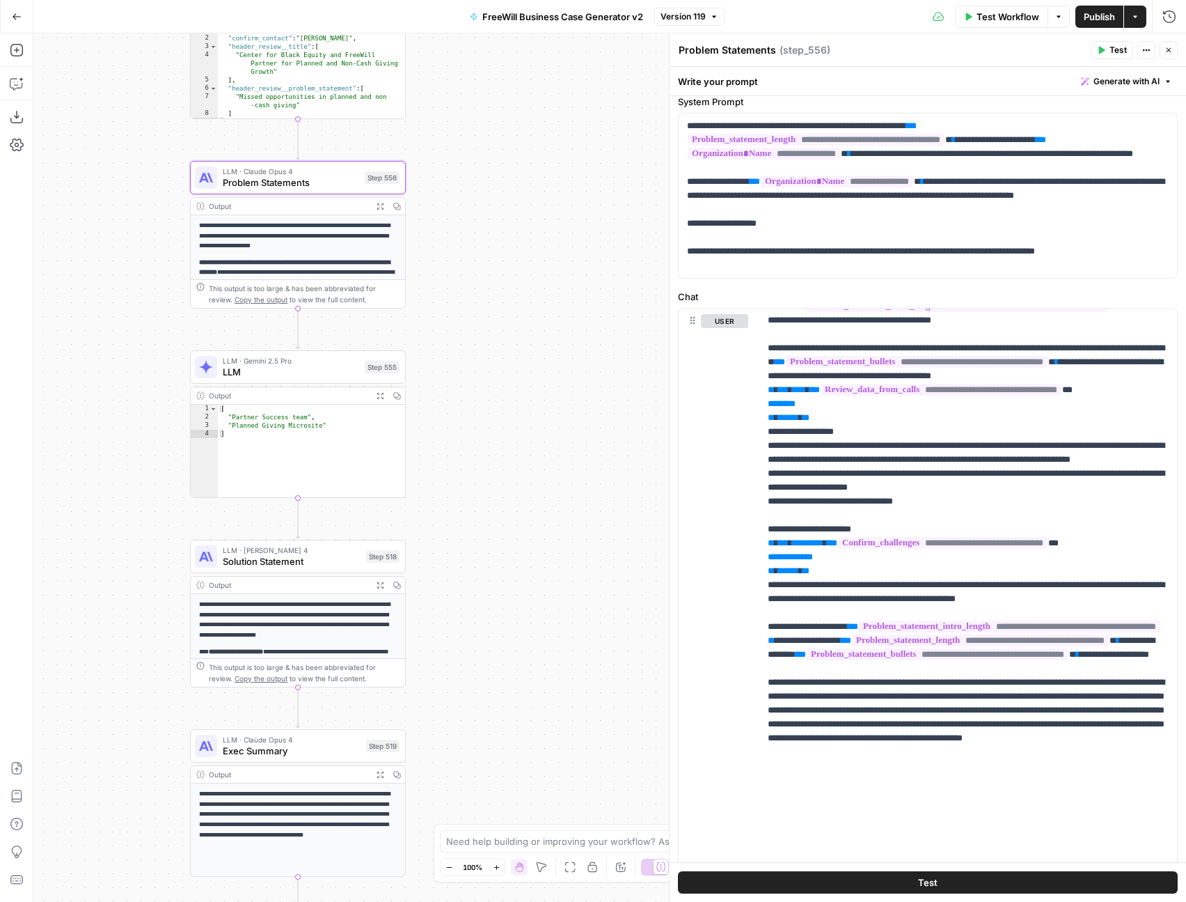
drag, startPoint x: 550, startPoint y: 712, endPoint x: 532, endPoint y: 478, distance: 234.7
click at [532, 477] on div "true false Workflow Set Inputs Inputs LLM · GPT 3.5 Turbo Extract Call Ids Step…" at bounding box center [609, 467] width 1153 height 868
click at [322, 374] on span "LLM" at bounding box center [291, 373] width 136 height 14
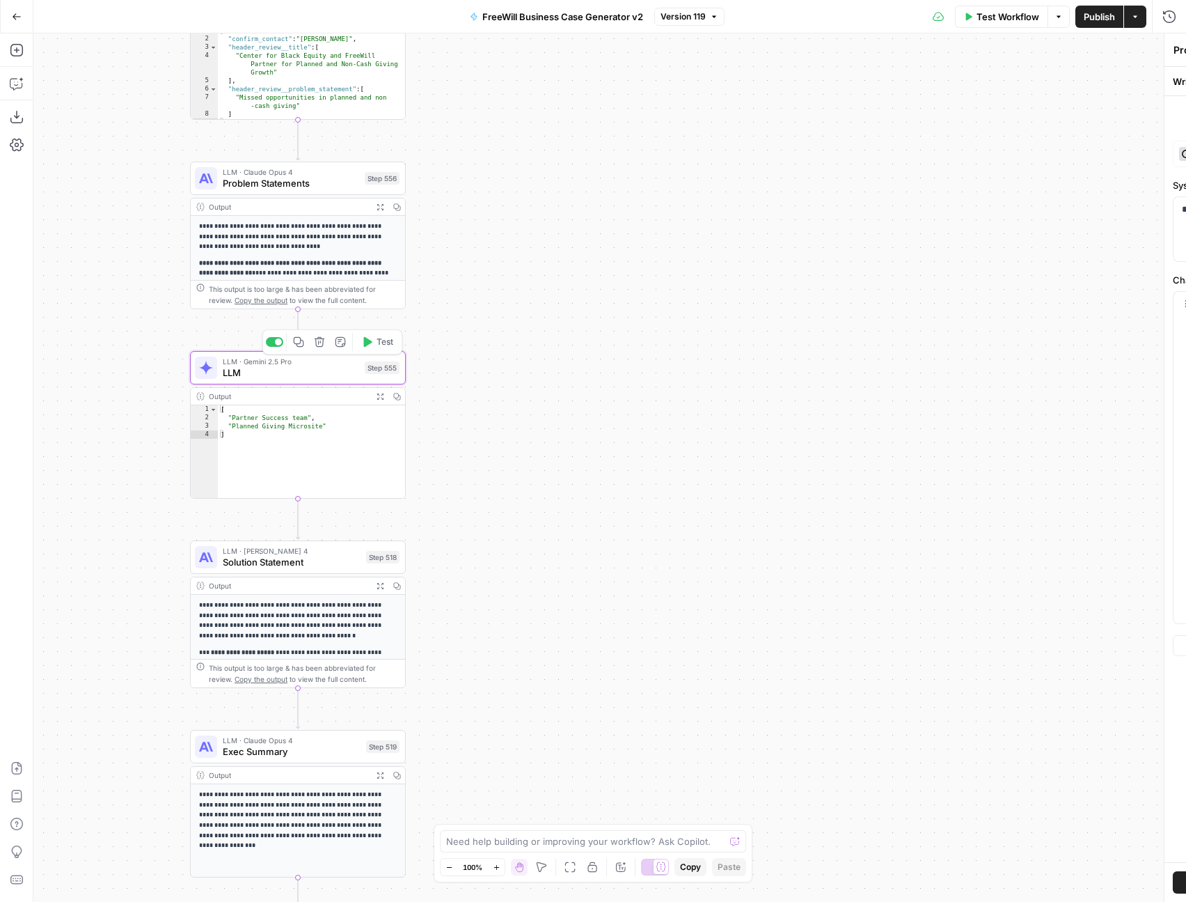
type textarea "LLM"
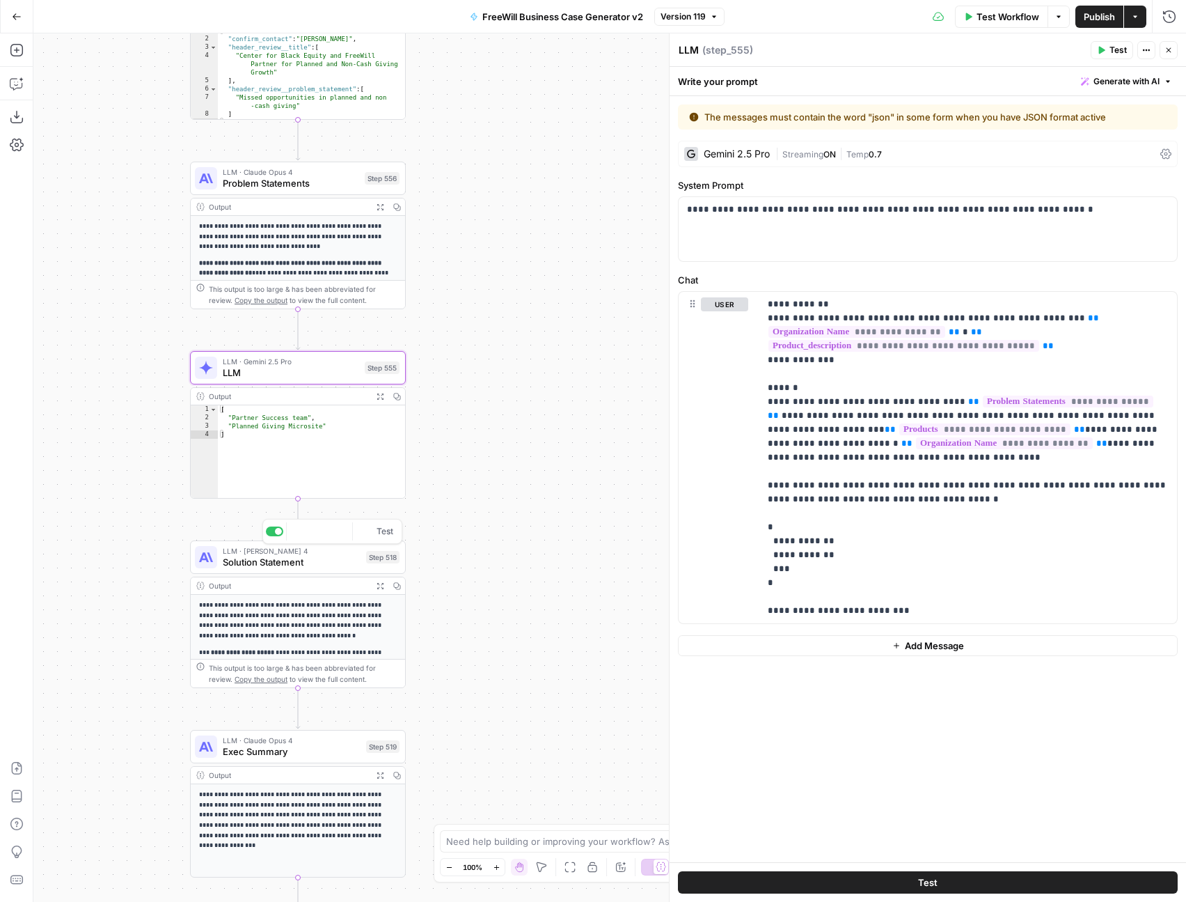
click at [304, 558] on span "Solution Statement" at bounding box center [292, 562] width 138 height 14
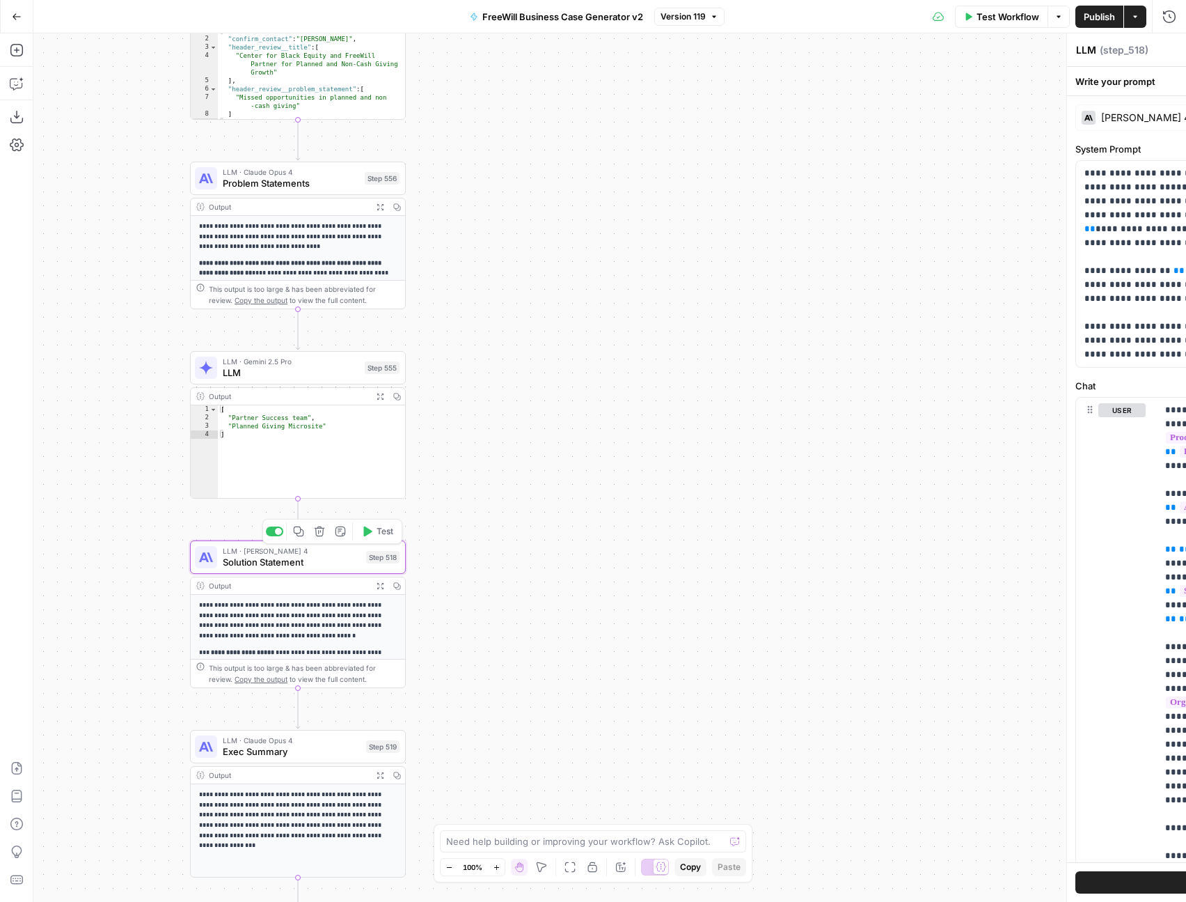
type textarea "Solution Statement"
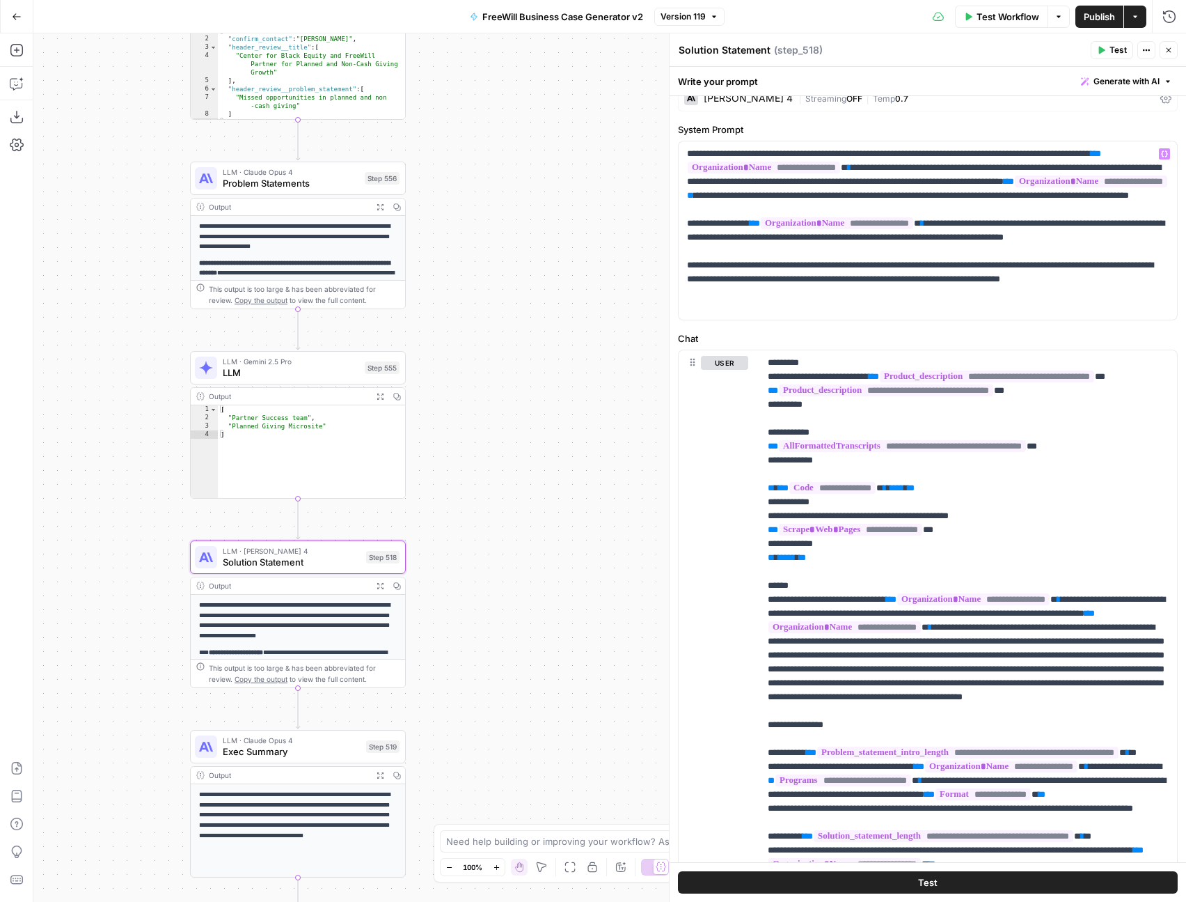
scroll to position [19, 0]
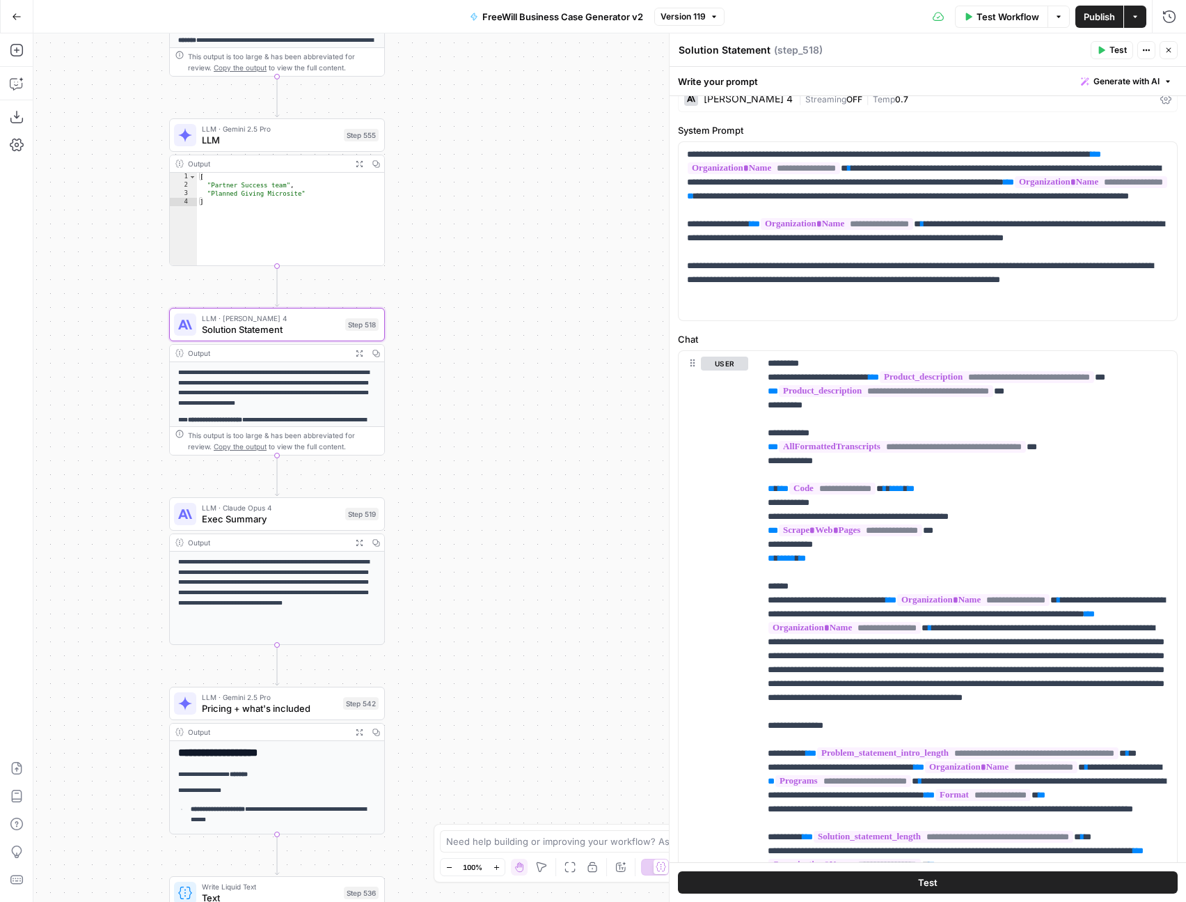
drag, startPoint x: 593, startPoint y: 653, endPoint x: 569, endPoint y: 395, distance: 258.7
click at [569, 395] on div "true false Workflow Set Inputs Inputs LLM · GPT 3.5 Turbo Extract Call Ids Step…" at bounding box center [609, 467] width 1153 height 868
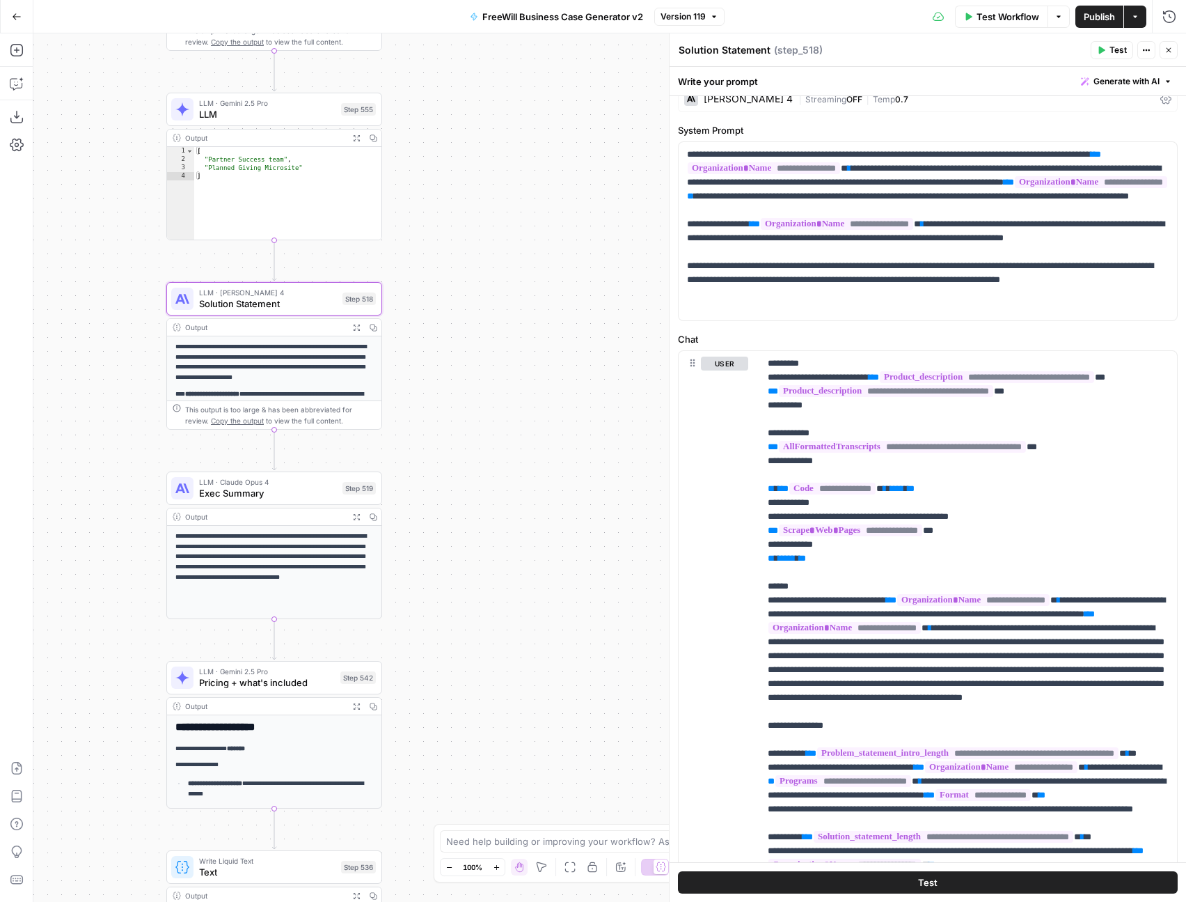
click at [254, 495] on span "Exec Summary" at bounding box center [268, 493] width 138 height 14
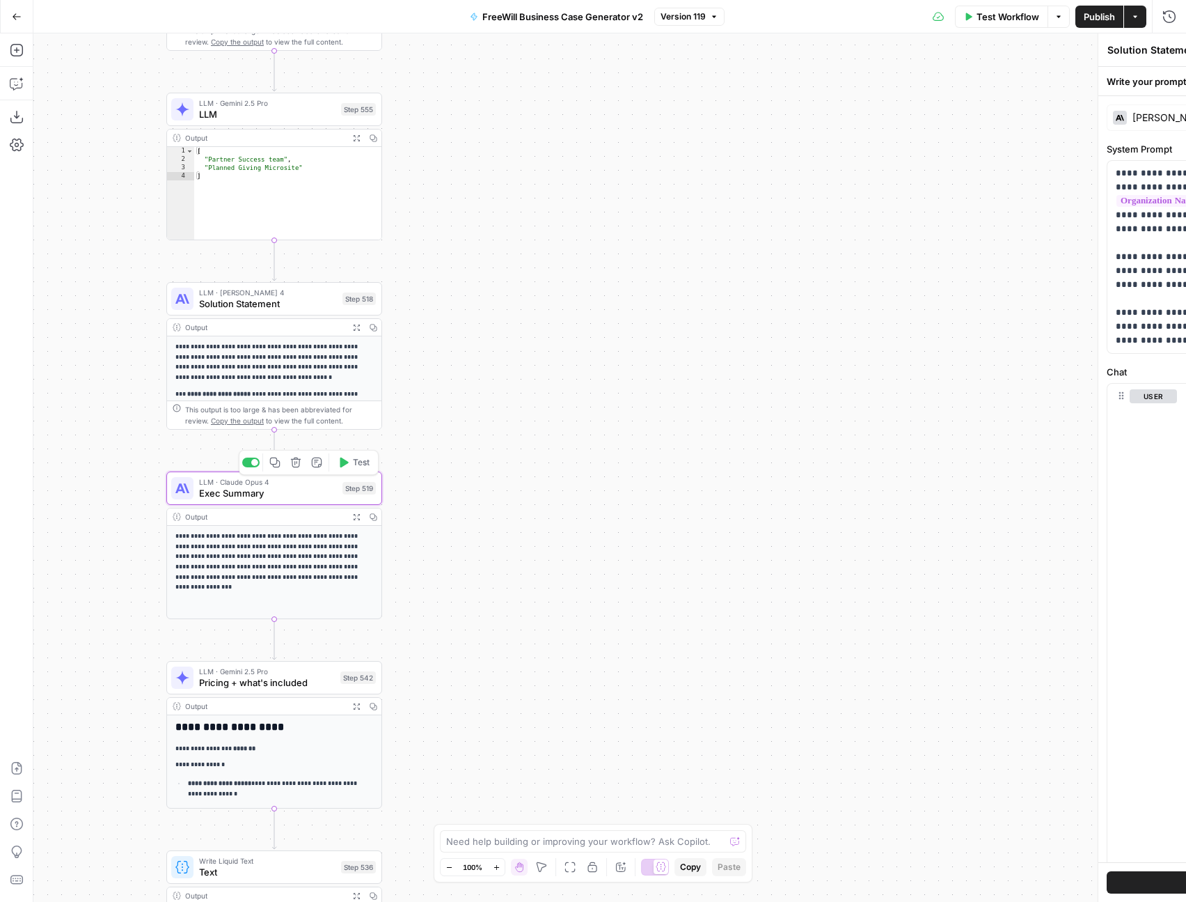
type textarea "Exec Summary"
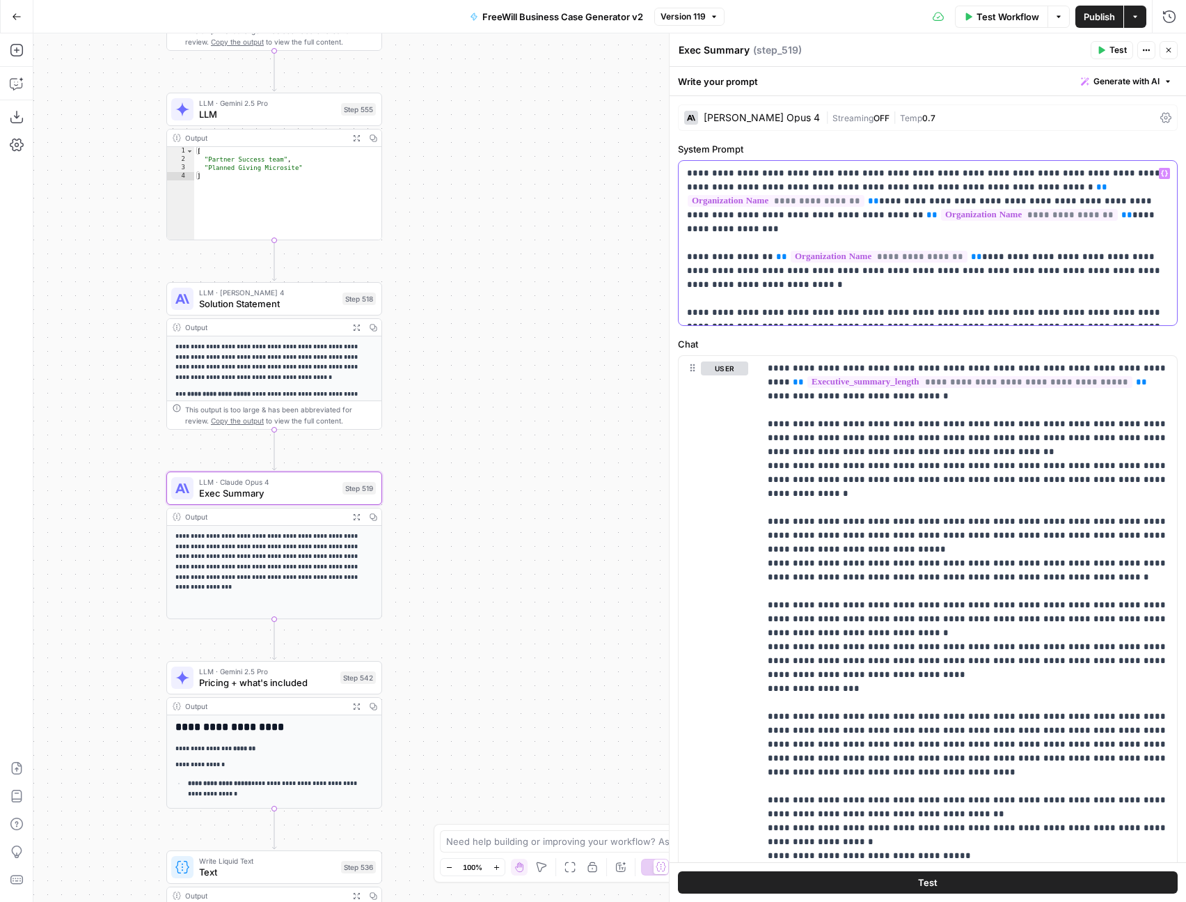
click at [957, 306] on p "**********" at bounding box center [928, 242] width 482 height 153
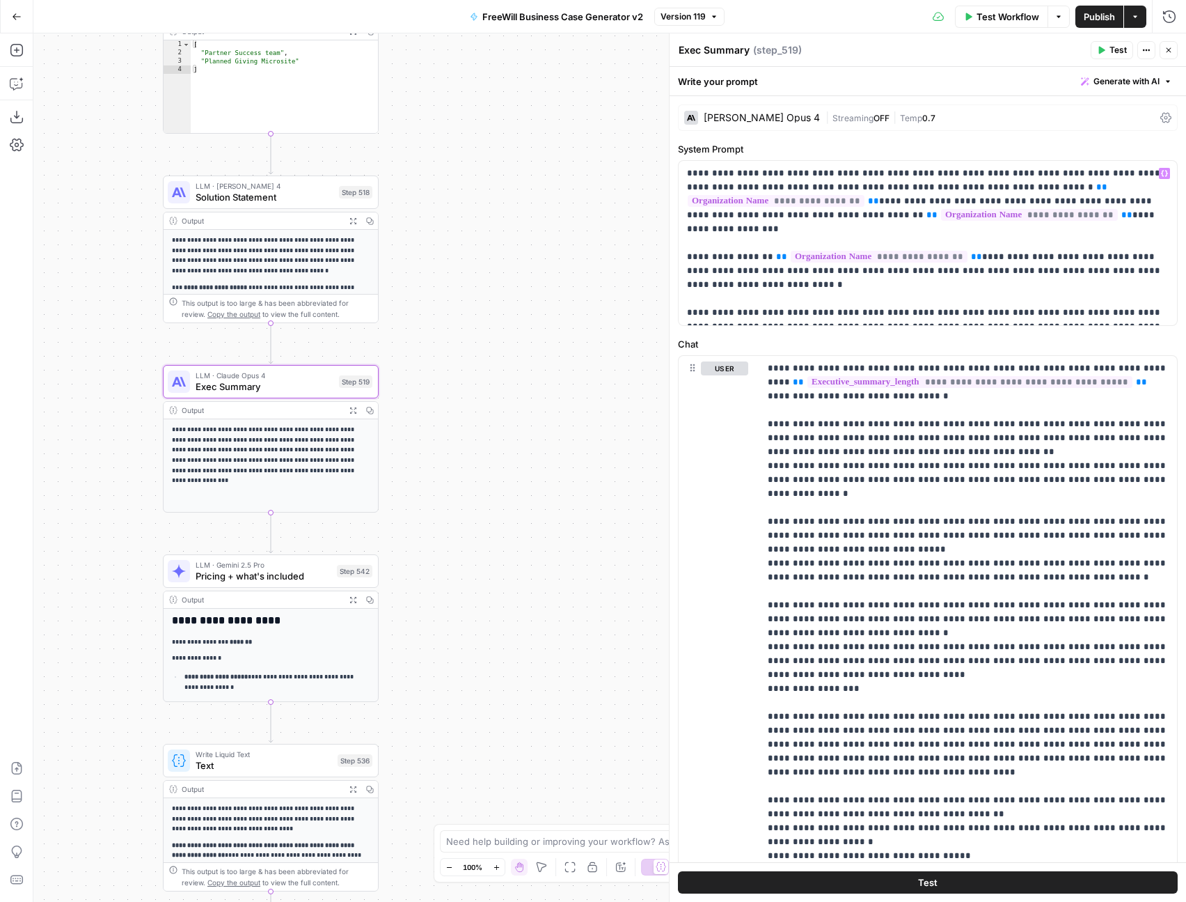
drag, startPoint x: 549, startPoint y: 638, endPoint x: 545, endPoint y: 532, distance: 105.9
click at [545, 532] on div "true false Workflow Set Inputs Inputs LLM · GPT 3.5 Turbo Extract Call Ids Step…" at bounding box center [609, 467] width 1153 height 868
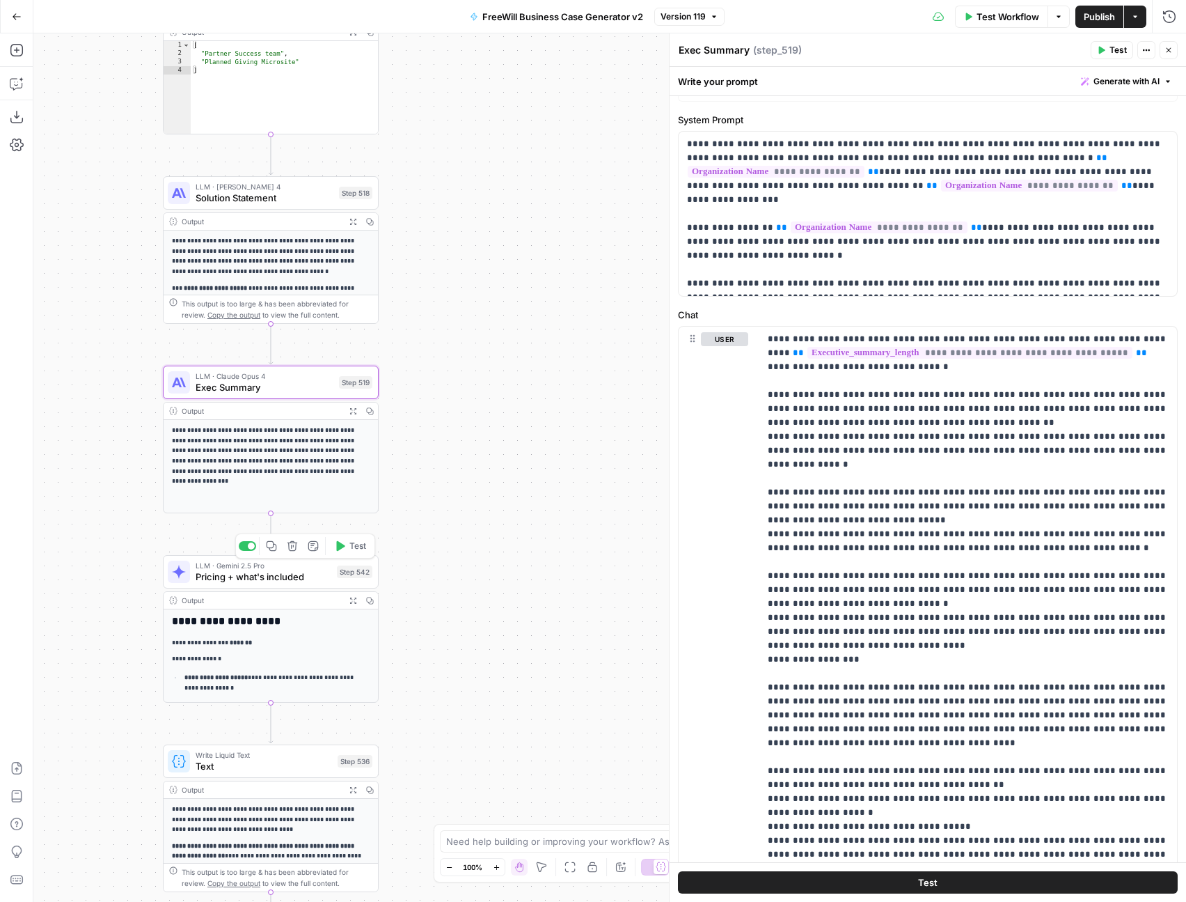
click at [291, 583] on div "LLM · Gemini 2.5 Pro Pricing + what's included Step 542 Copy step Delete step A…" at bounding box center [271, 571] width 216 height 33
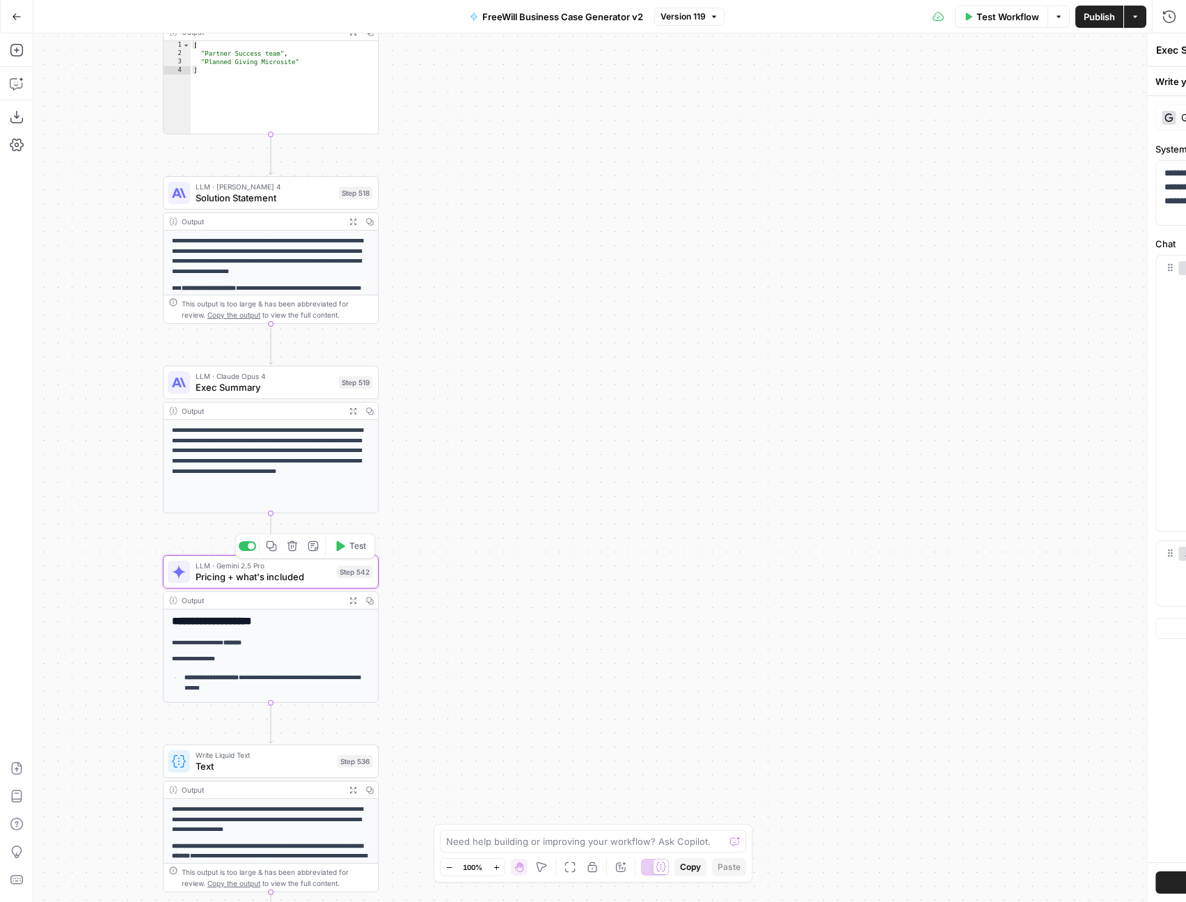
type textarea "Pricing + what's included"
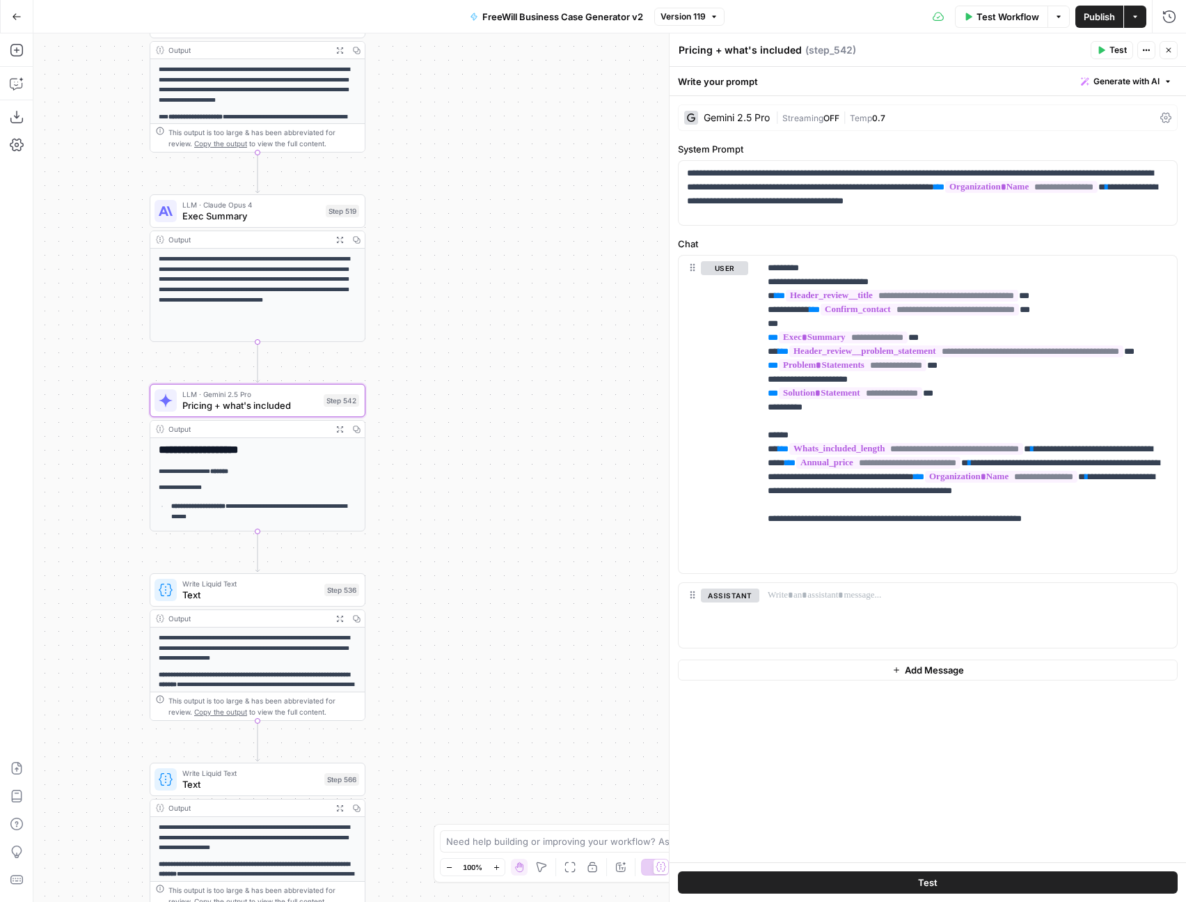
drag, startPoint x: 519, startPoint y: 669, endPoint x: 506, endPoint y: 498, distance: 171.8
click at [506, 498] on div "true false Workflow Set Inputs Inputs LLM · GPT 3.5 Turbo Extract Call Ids Step…" at bounding box center [609, 467] width 1153 height 868
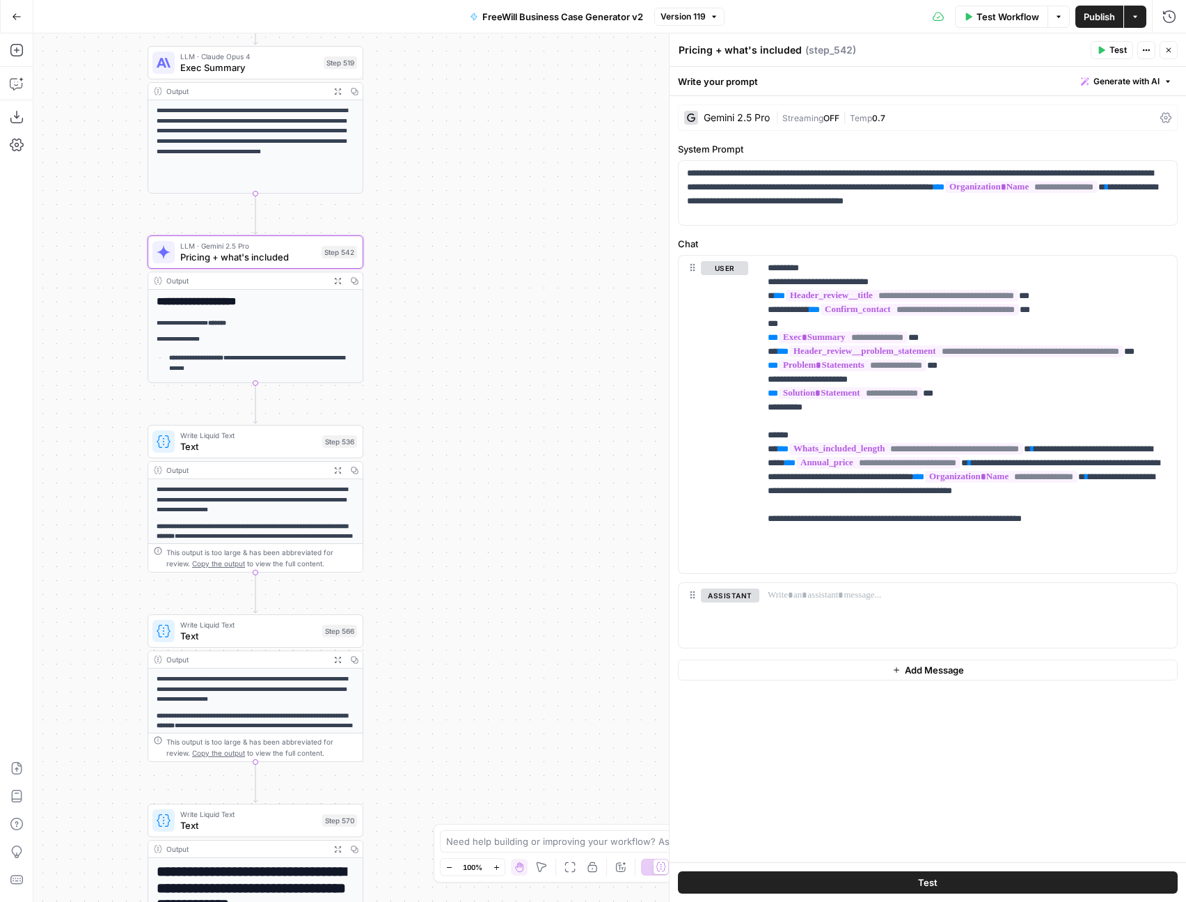
drag, startPoint x: 471, startPoint y: 585, endPoint x: 469, endPoint y: 439, distance: 145.5
click at [469, 439] on div "true false Workflow Set Inputs Inputs LLM · GPT 3.5 Turbo Extract Call Ids Step…" at bounding box center [609, 467] width 1153 height 868
click at [255, 446] on span "Text" at bounding box center [248, 446] width 136 height 14
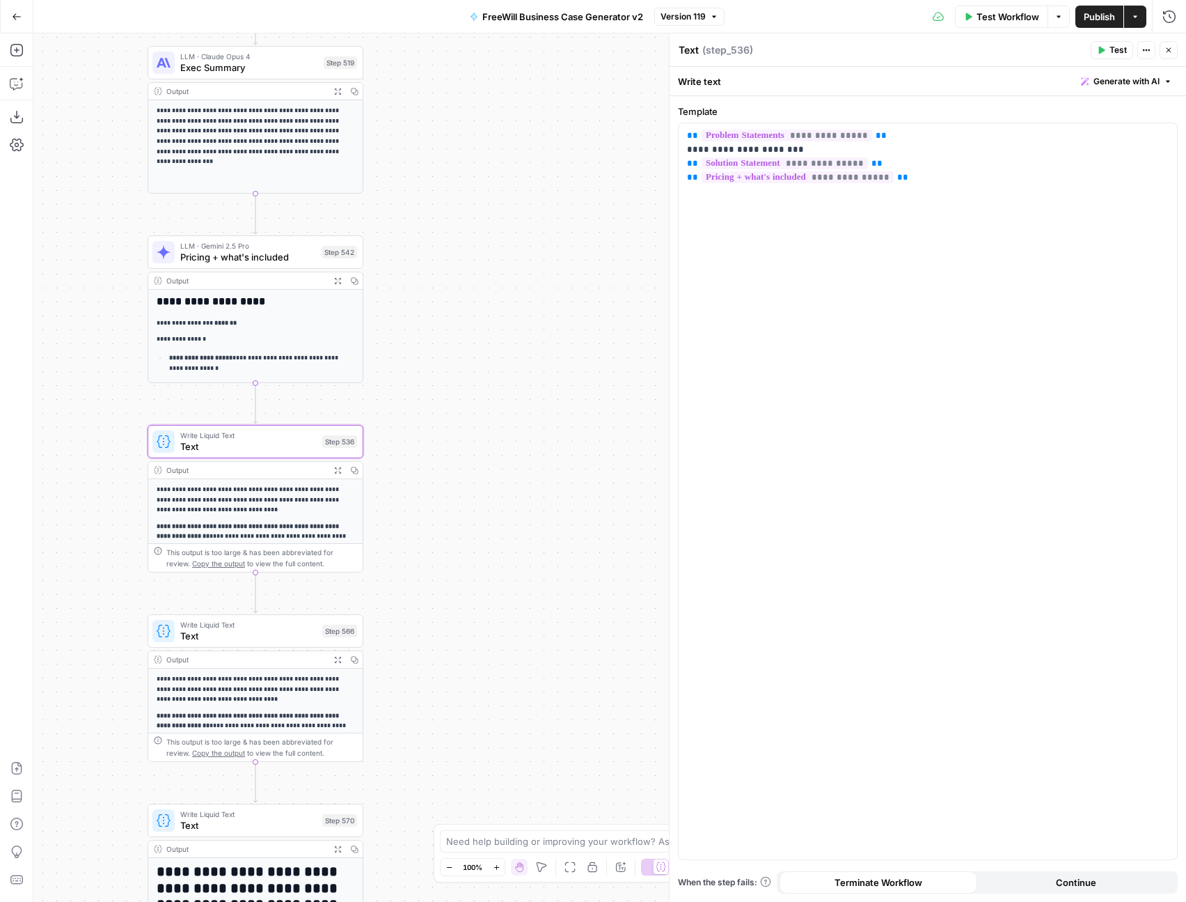
click at [243, 619] on span "Write Liquid Text" at bounding box center [248, 624] width 136 height 11
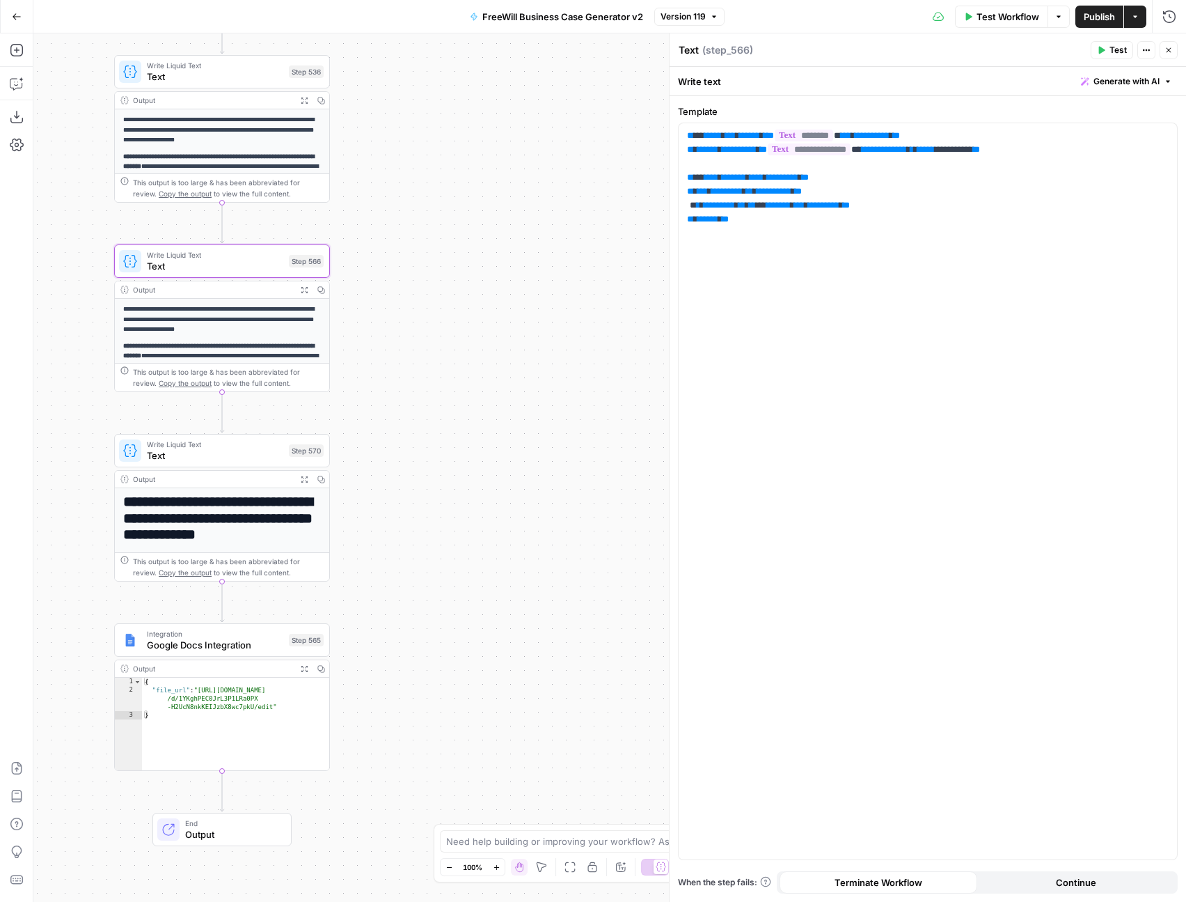
drag, startPoint x: 497, startPoint y: 652, endPoint x: 464, endPoint y: 274, distance: 379.6
click at [464, 274] on div "true false Workflow Set Inputs Inputs LLM · GPT 3.5 Turbo Extract Call Ids Step…" at bounding box center [609, 467] width 1153 height 868
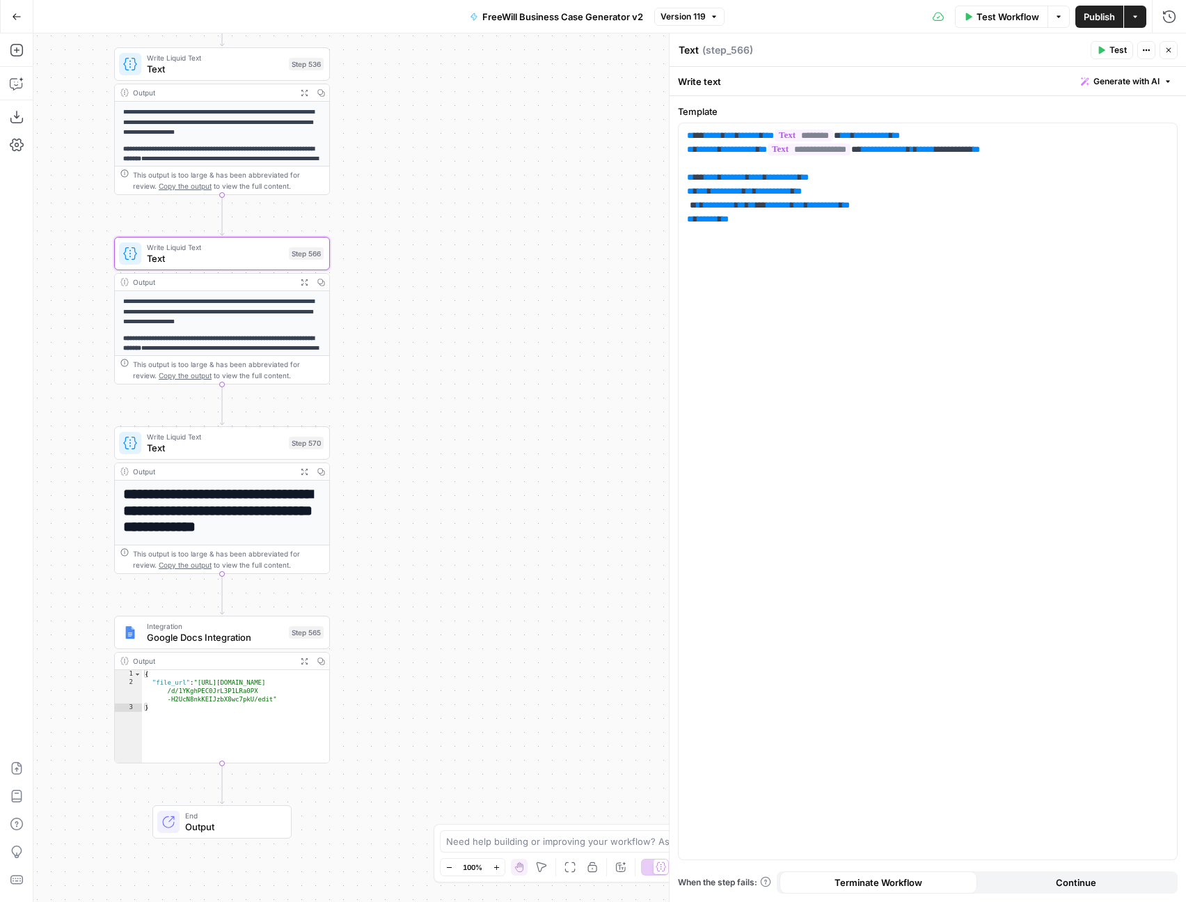
click at [193, 445] on span "Text" at bounding box center [215, 448] width 136 height 14
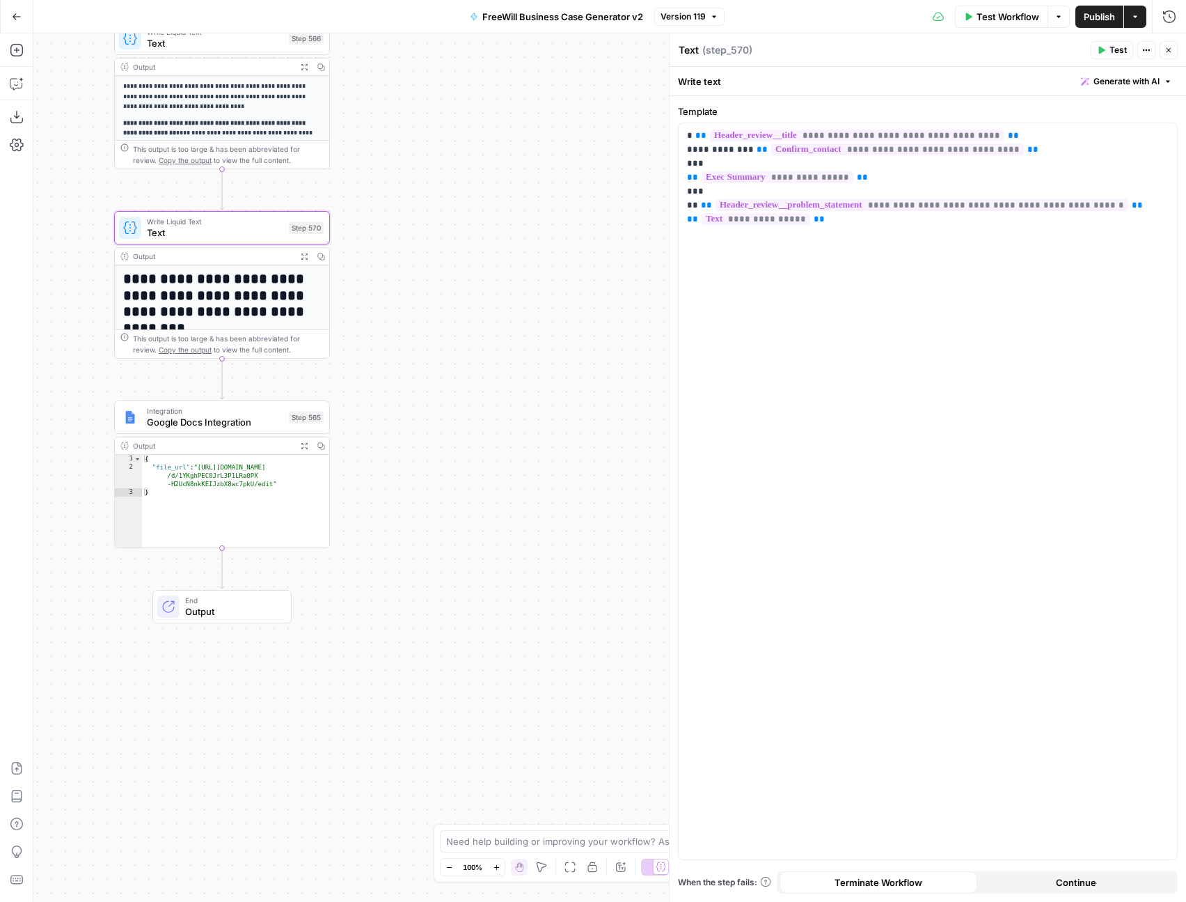
drag, startPoint x: 486, startPoint y: 699, endPoint x: 489, endPoint y: 453, distance: 246.5
click at [489, 453] on div "true false Workflow Set Inputs Inputs LLM · GPT 3.5 Turbo Extract Call Ids Step…" at bounding box center [609, 467] width 1153 height 868
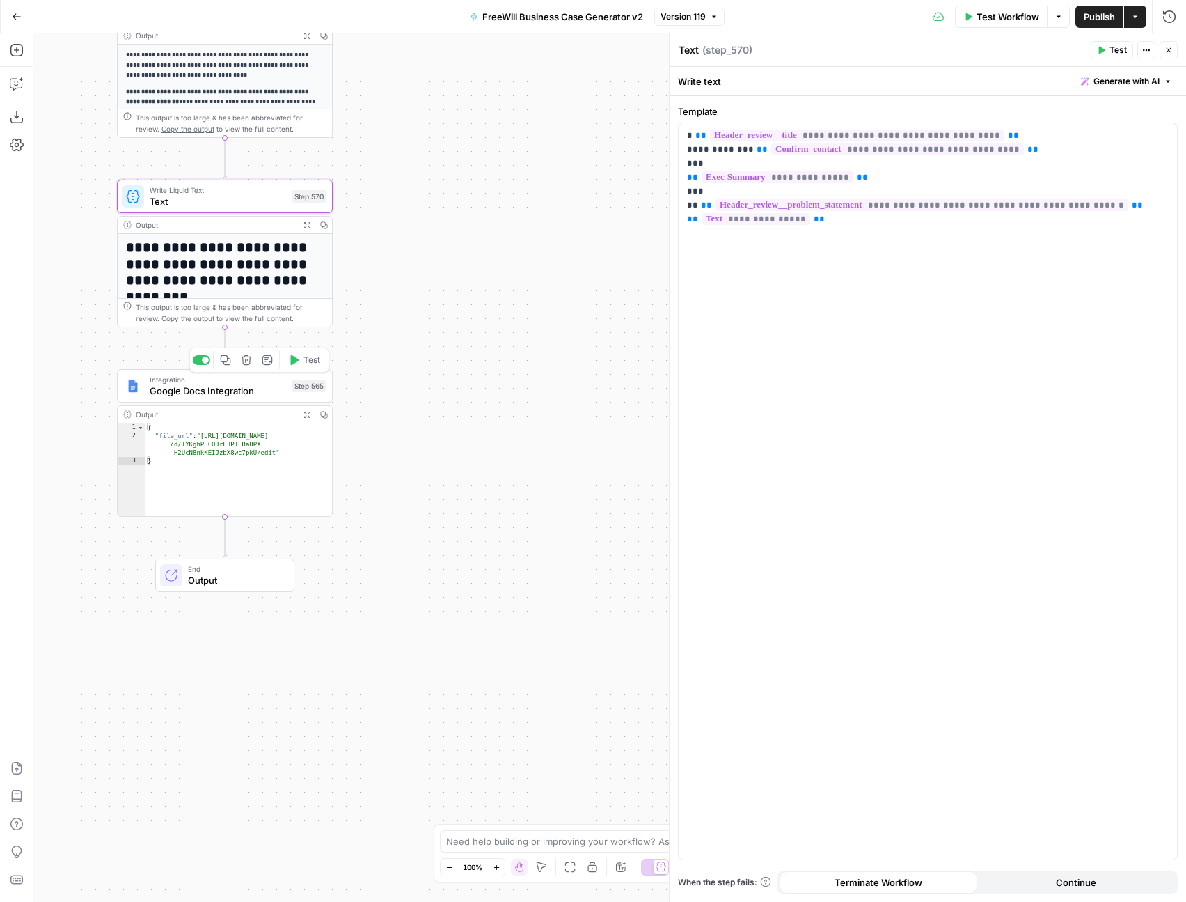
click at [200, 389] on span "Google Docs Integration" at bounding box center [218, 391] width 136 height 14
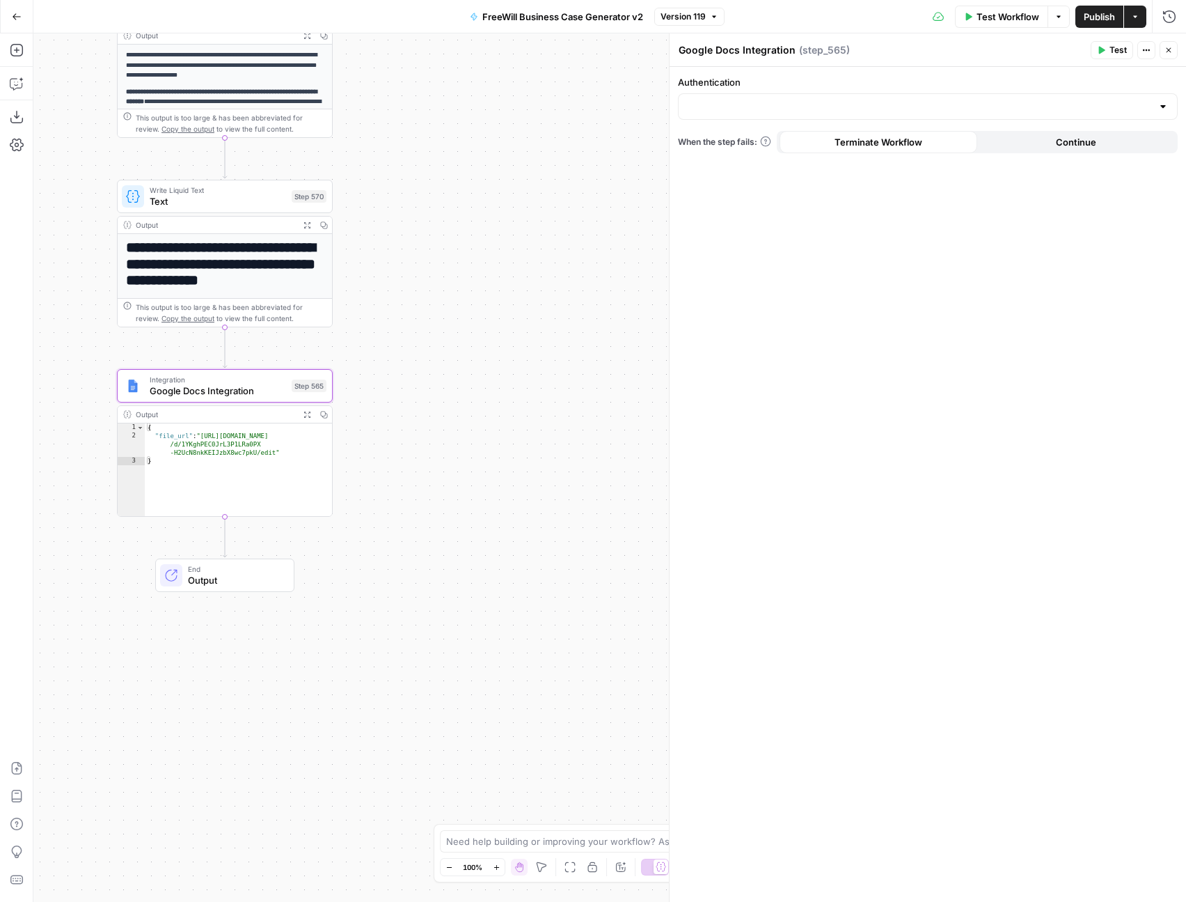
drag, startPoint x: 510, startPoint y: 290, endPoint x: 510, endPoint y: 370, distance: 79.4
click at [510, 370] on div "true false Workflow Set Inputs Inputs LLM · GPT 3.5 Turbo Extract Call Ids Step…" at bounding box center [609, 467] width 1153 height 868
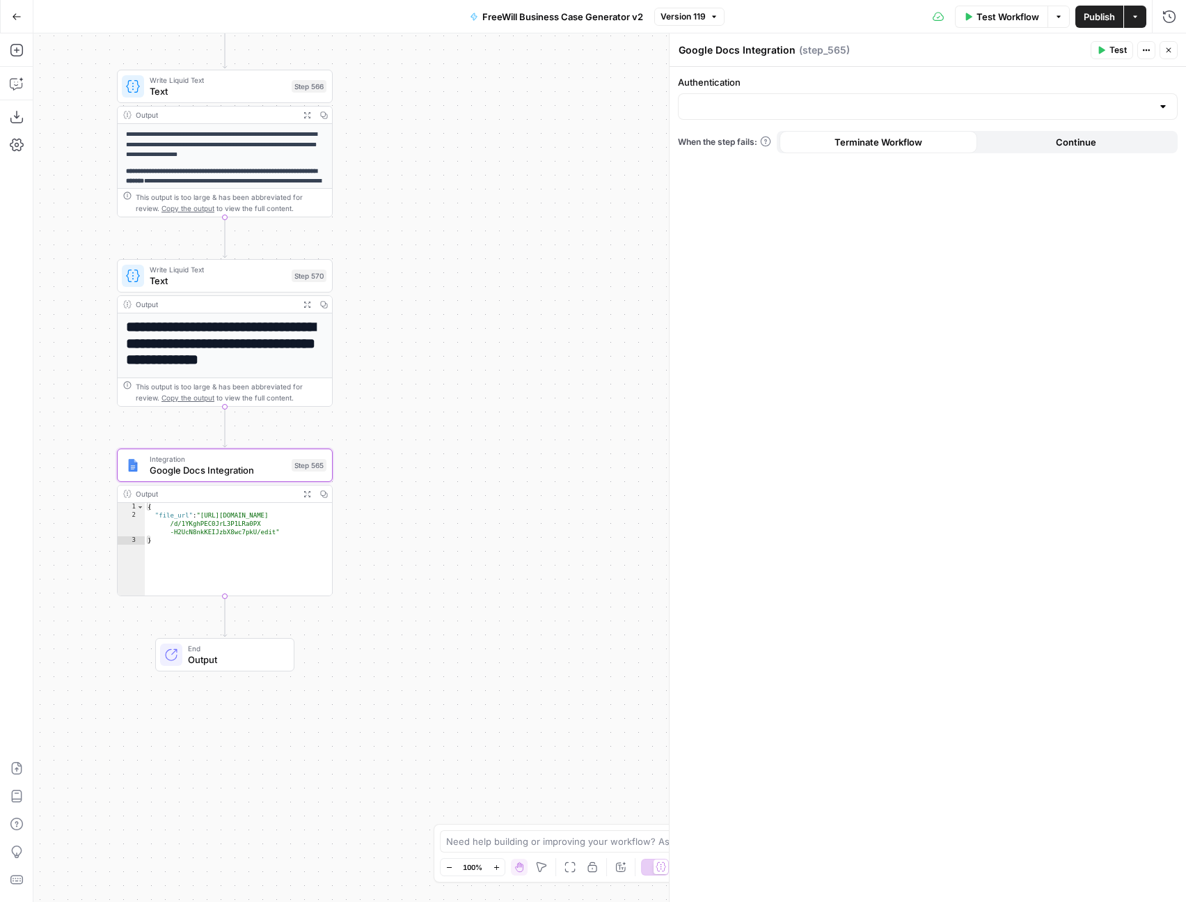
click at [224, 349] on h1 "**********" at bounding box center [225, 343] width 198 height 49
click at [231, 461] on span "Integration" at bounding box center [218, 458] width 136 height 11
click at [510, 201] on div "true false Workflow Set Inputs Inputs LLM · GPT 3.5 Turbo Extract Call Ids Step…" at bounding box center [609, 467] width 1153 height 868
click at [13, 21] on icon "button" at bounding box center [17, 17] width 10 height 10
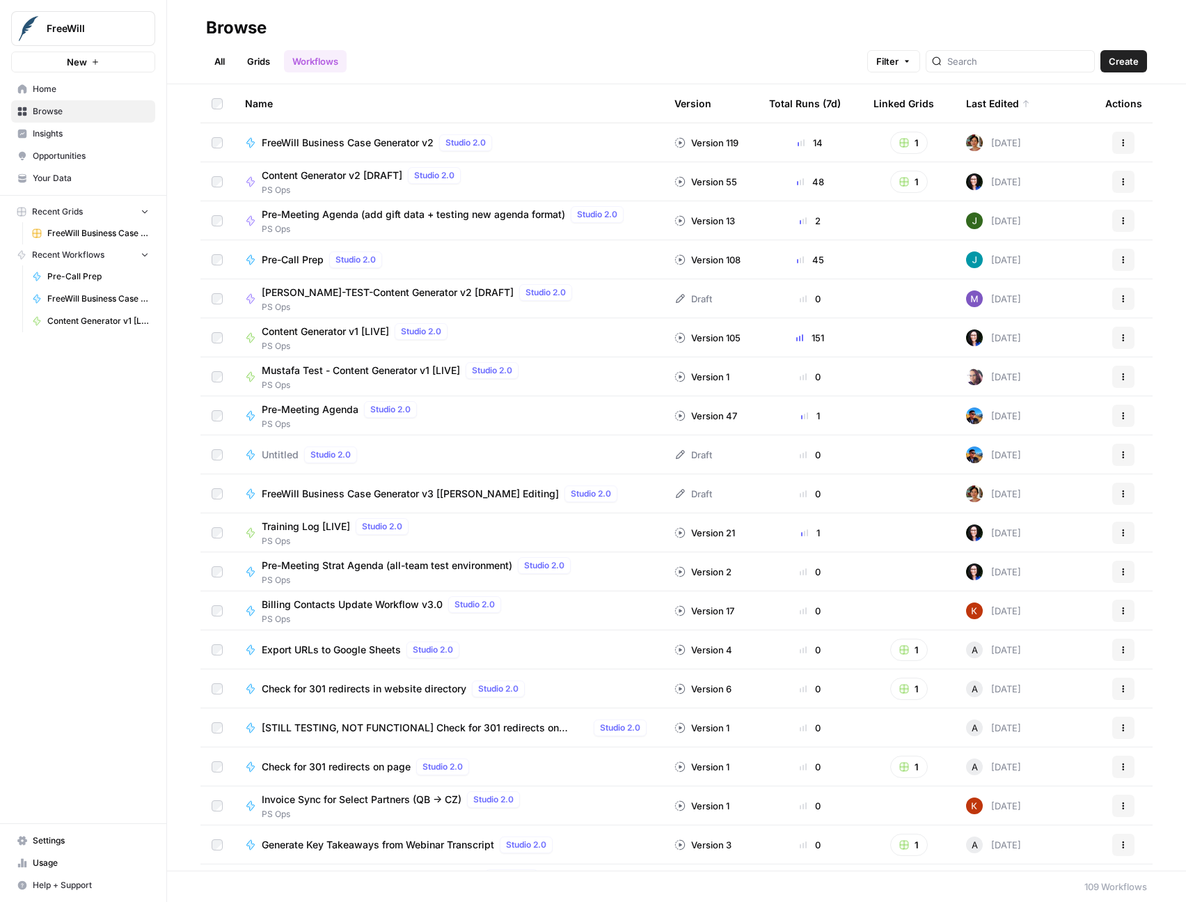
click at [72, 849] on link "Settings" at bounding box center [83, 840] width 144 height 22
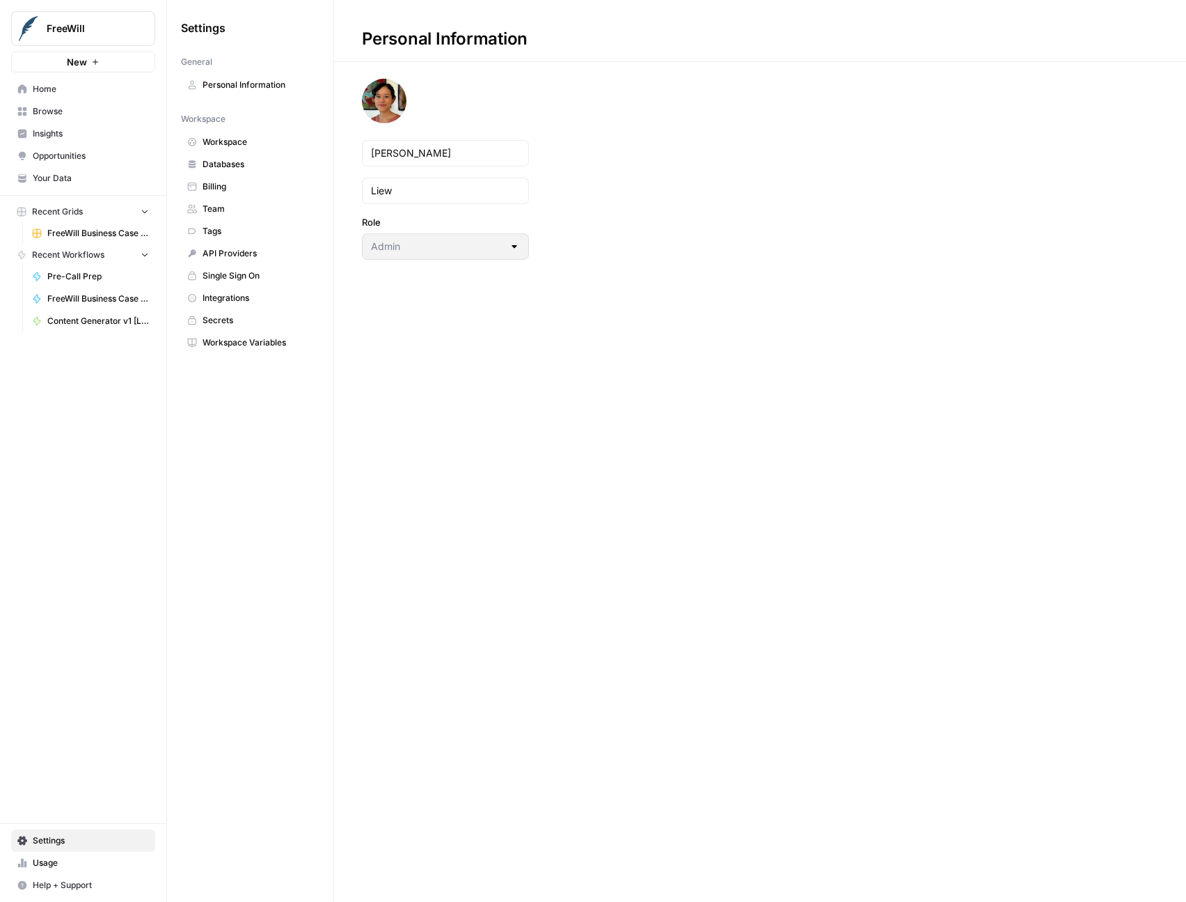
click at [235, 299] on span "Integrations" at bounding box center [258, 298] width 111 height 13
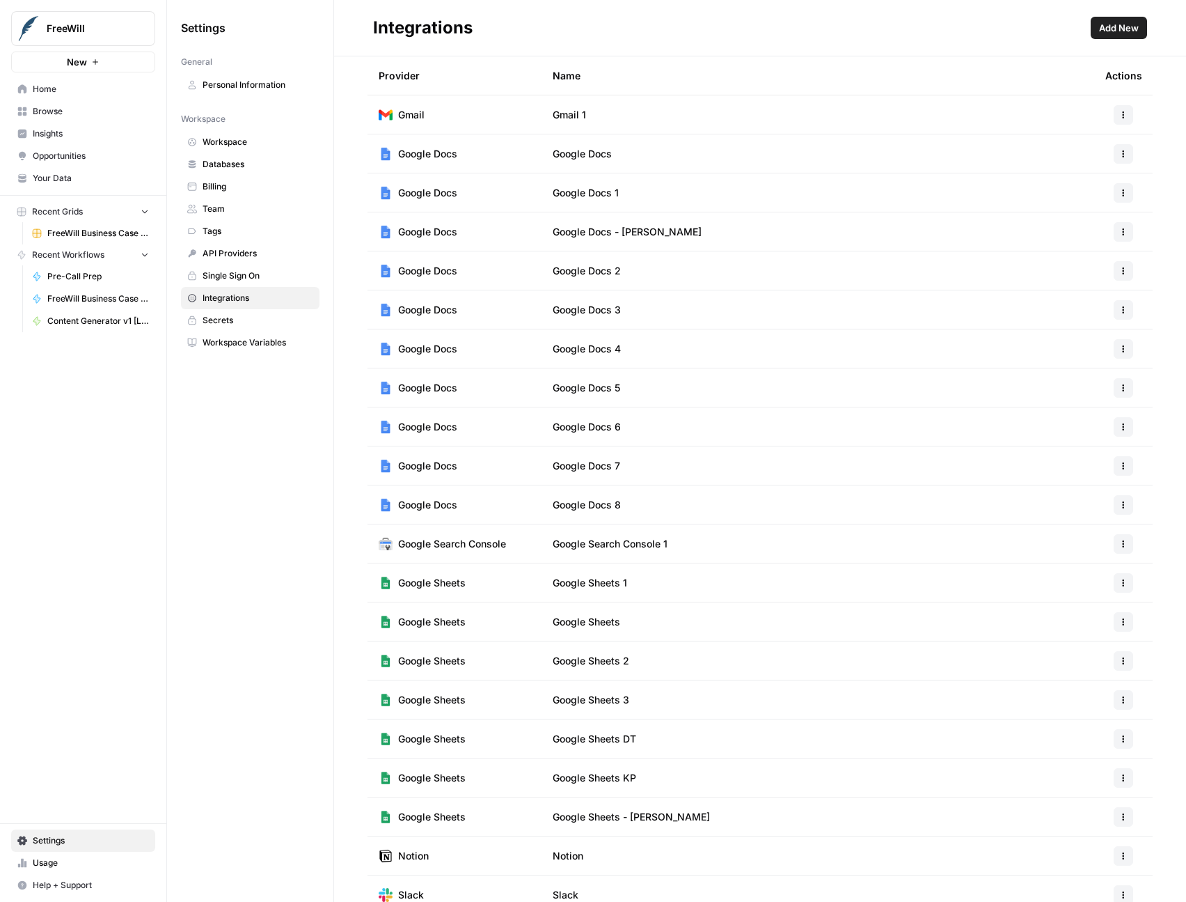
click at [1126, 498] on button "button" at bounding box center [1123, 504] width 19 height 19
click at [1084, 531] on span "Edit" at bounding box center [1094, 536] width 45 height 14
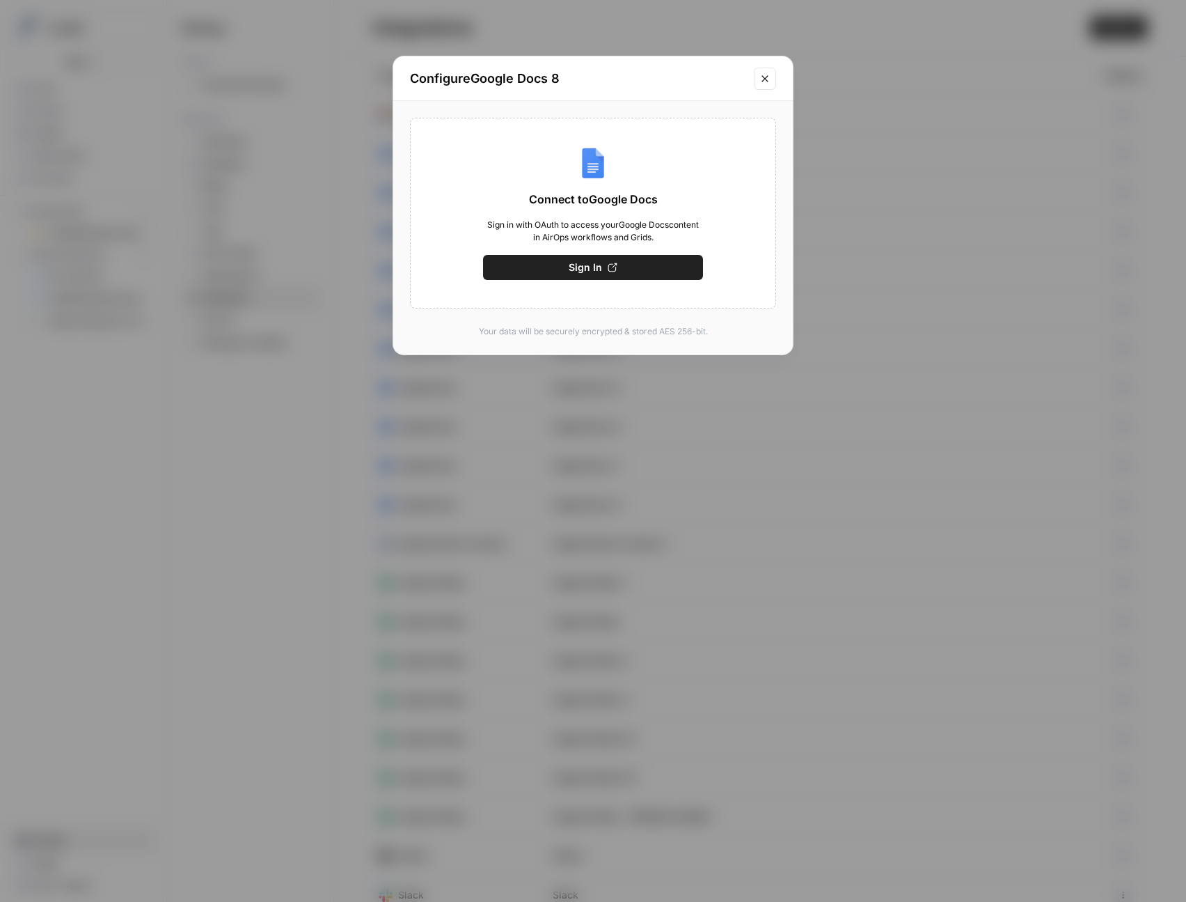
click at [758, 84] on button "Close modal" at bounding box center [765, 79] width 22 height 22
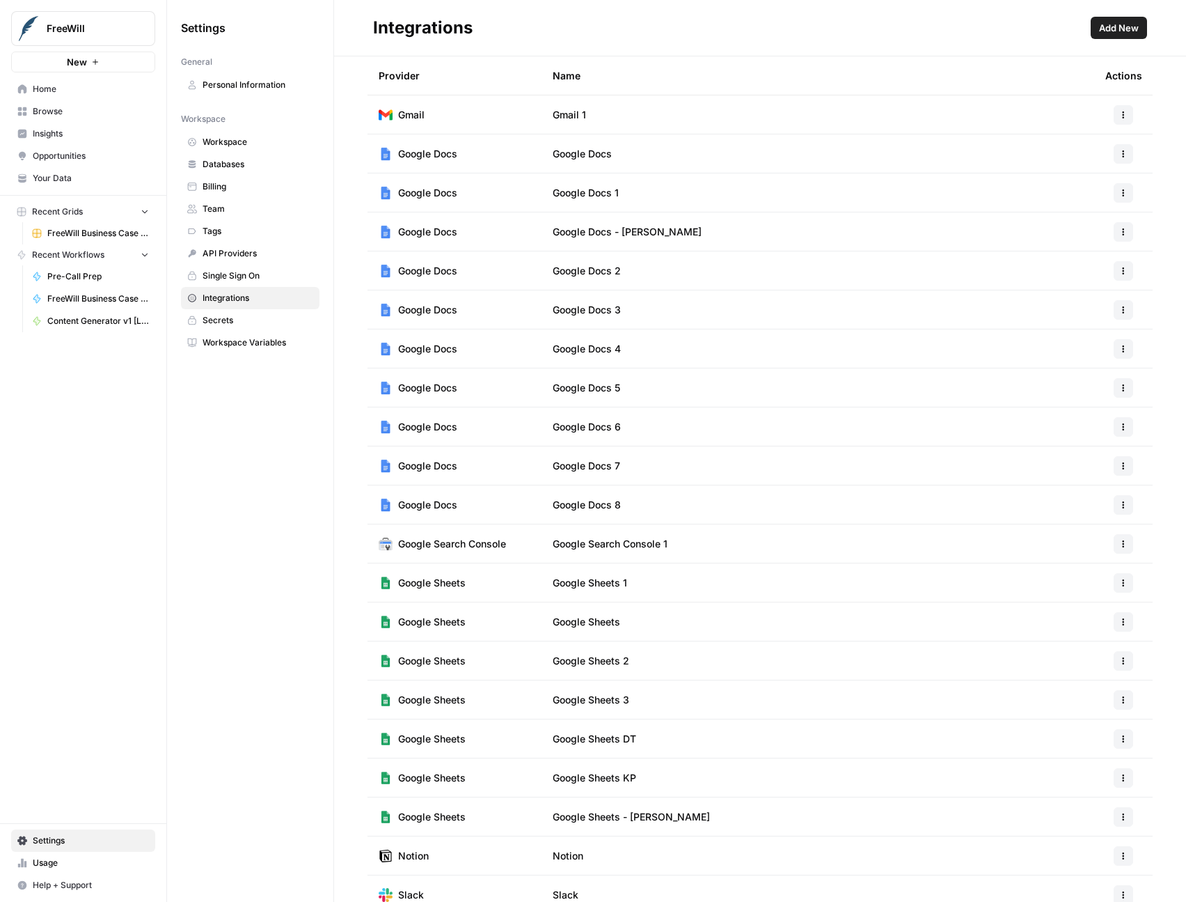
click at [1129, 503] on button "button" at bounding box center [1123, 504] width 19 height 19
click at [1090, 533] on span "Edit" at bounding box center [1094, 536] width 45 height 14
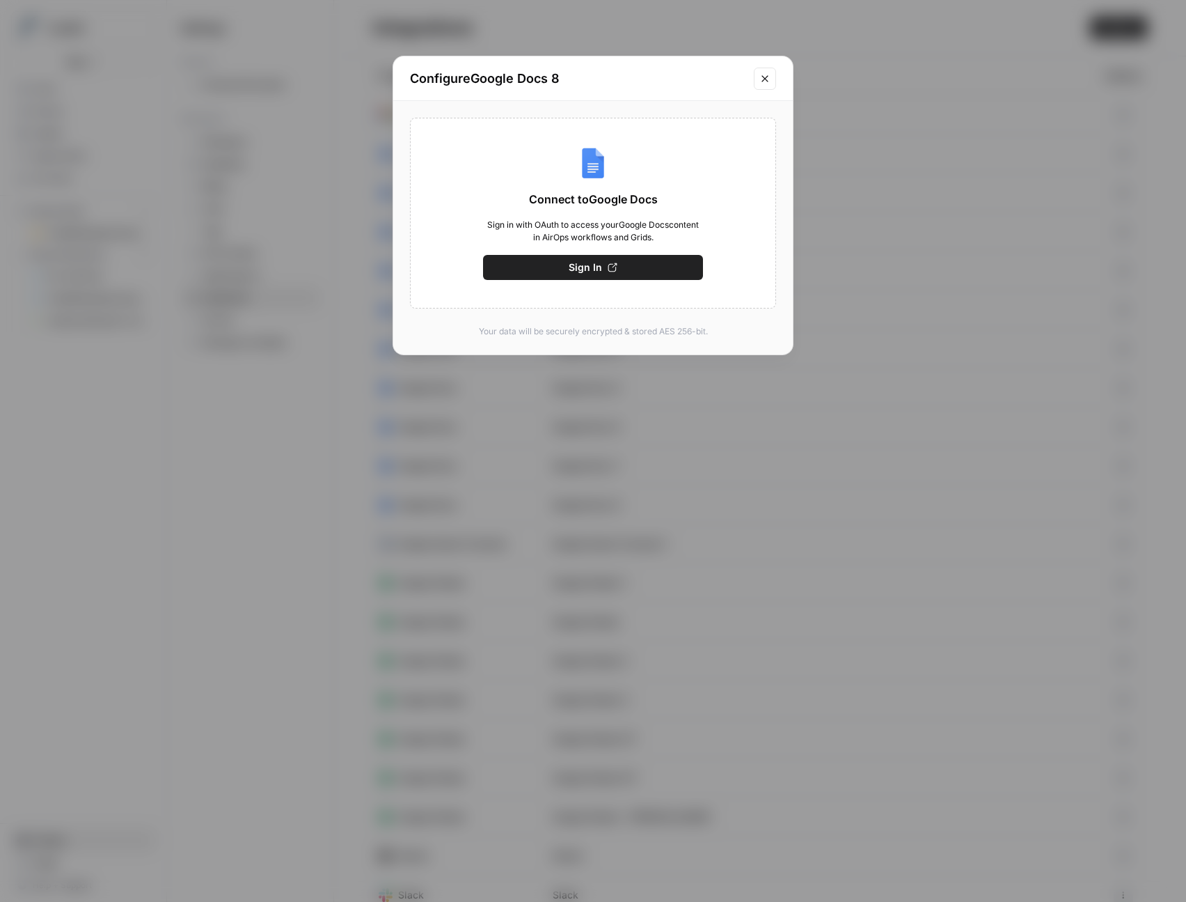
click at [529, 268] on button "Sign In" at bounding box center [593, 267] width 220 height 25
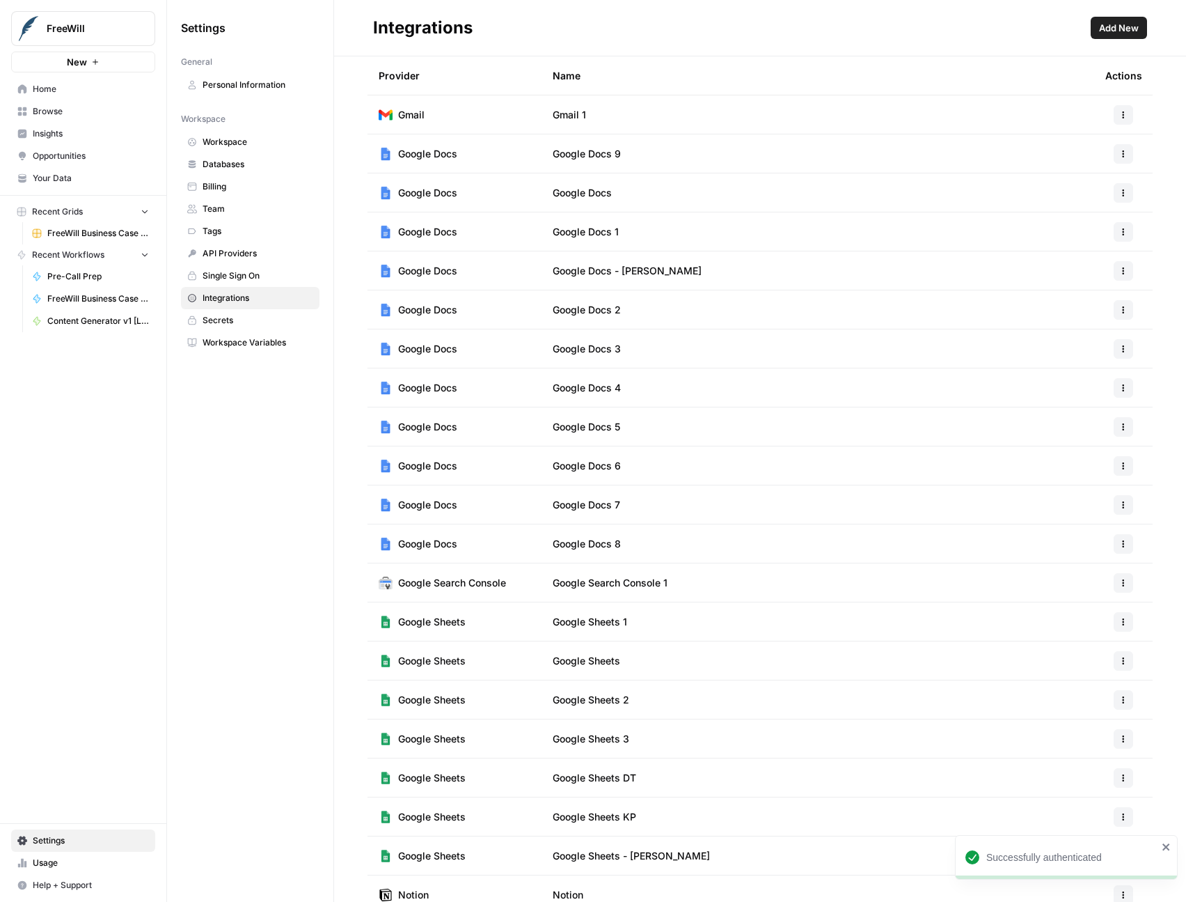
click at [1127, 549] on button "button" at bounding box center [1123, 543] width 19 height 19
click at [1074, 579] on span "Edit" at bounding box center [1094, 575] width 45 height 14
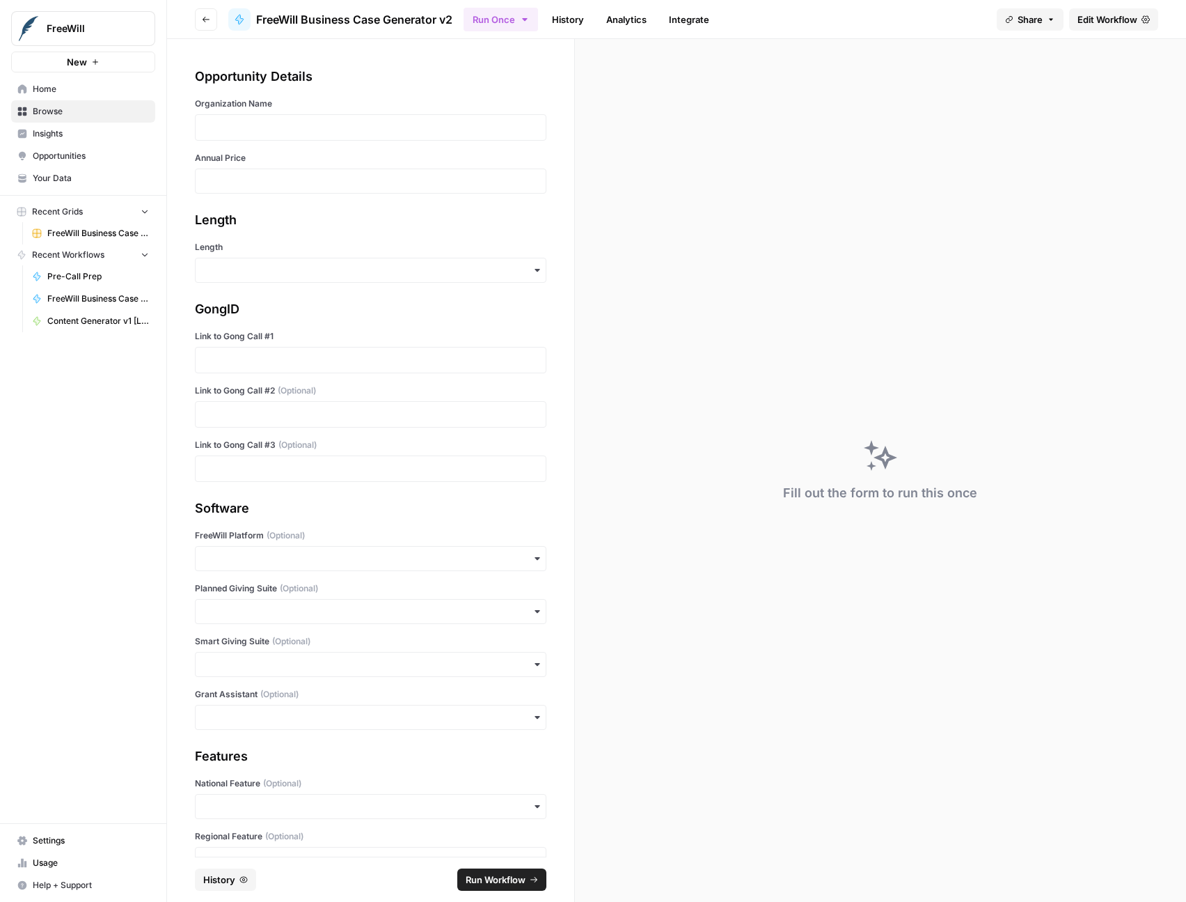
click at [210, 22] on button "Go back" at bounding box center [206, 19] width 22 height 22
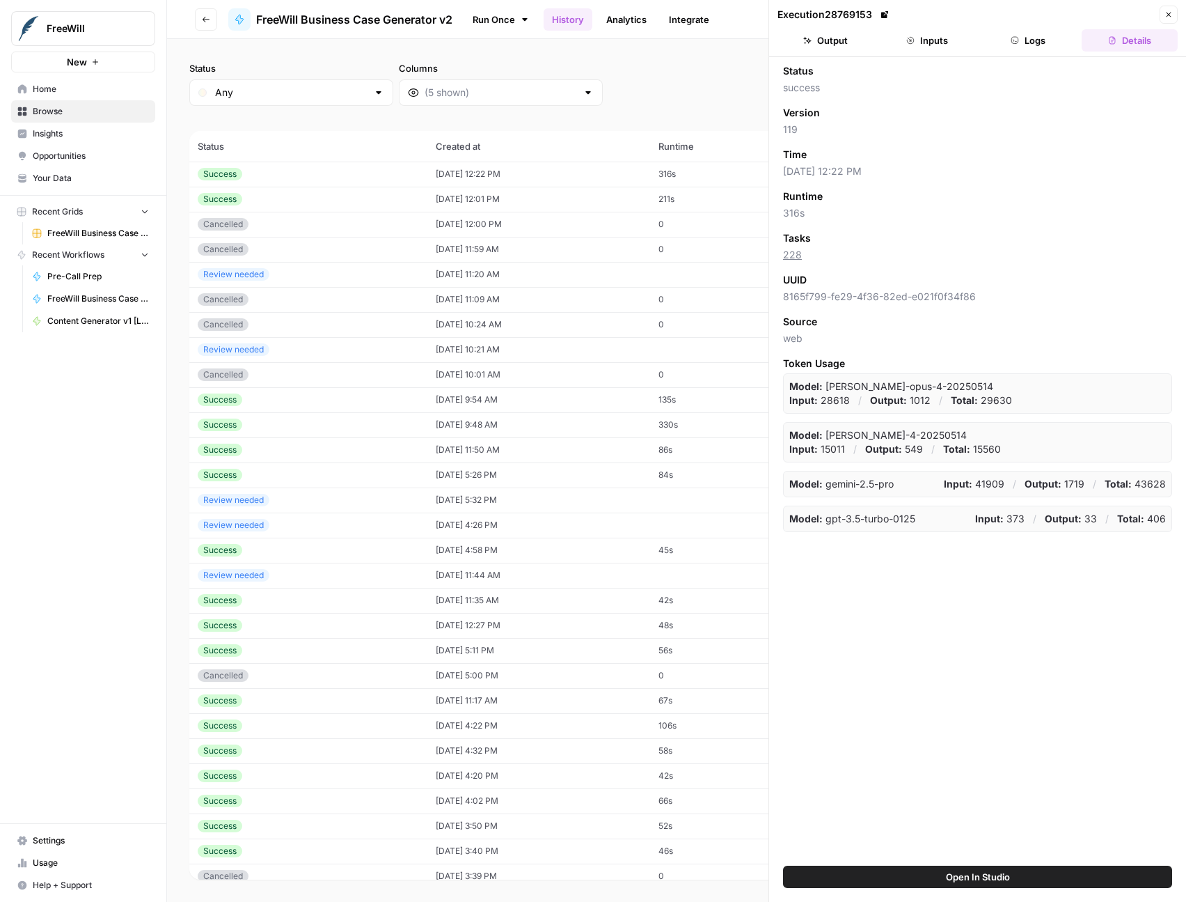
click at [1176, 19] on button "Close" at bounding box center [1169, 15] width 18 height 18
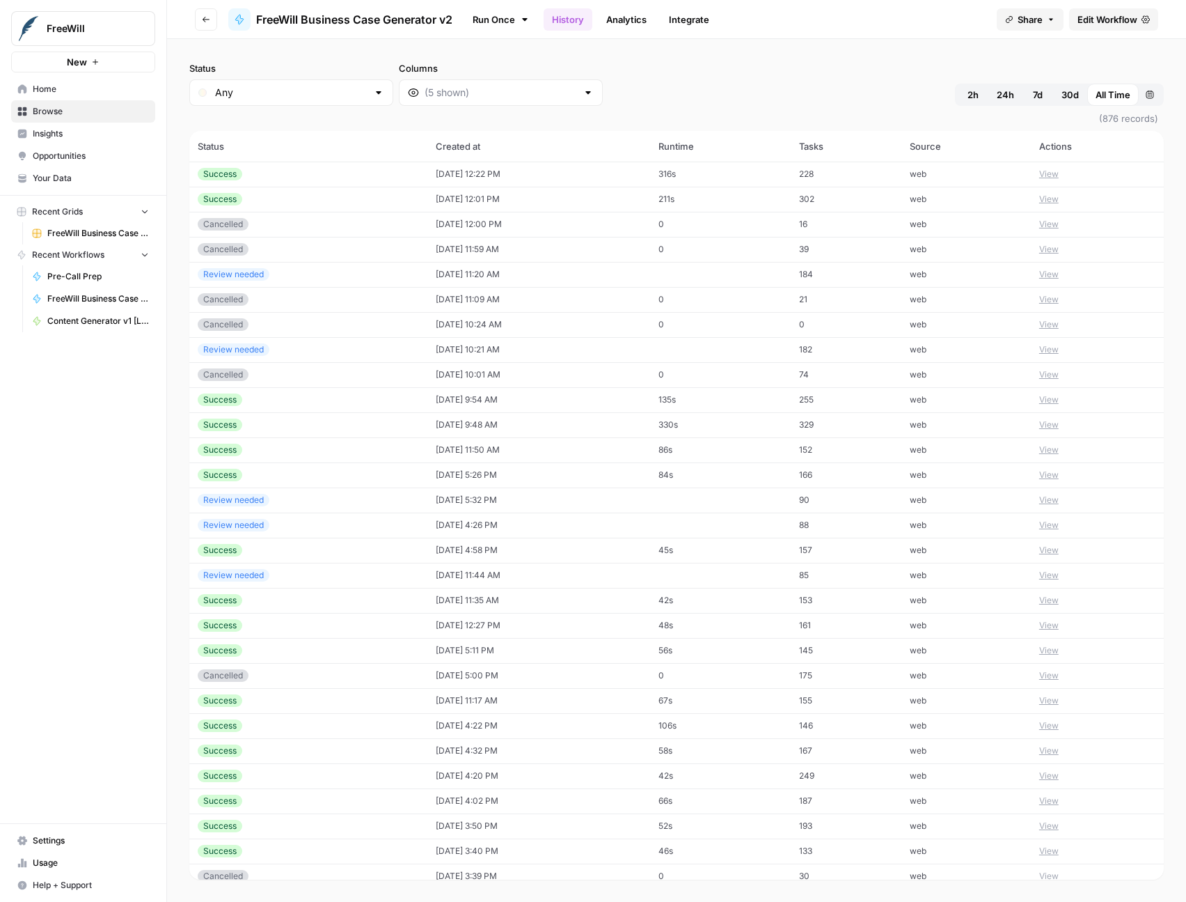
click at [75, 111] on span "Browse" at bounding box center [91, 111] width 116 height 13
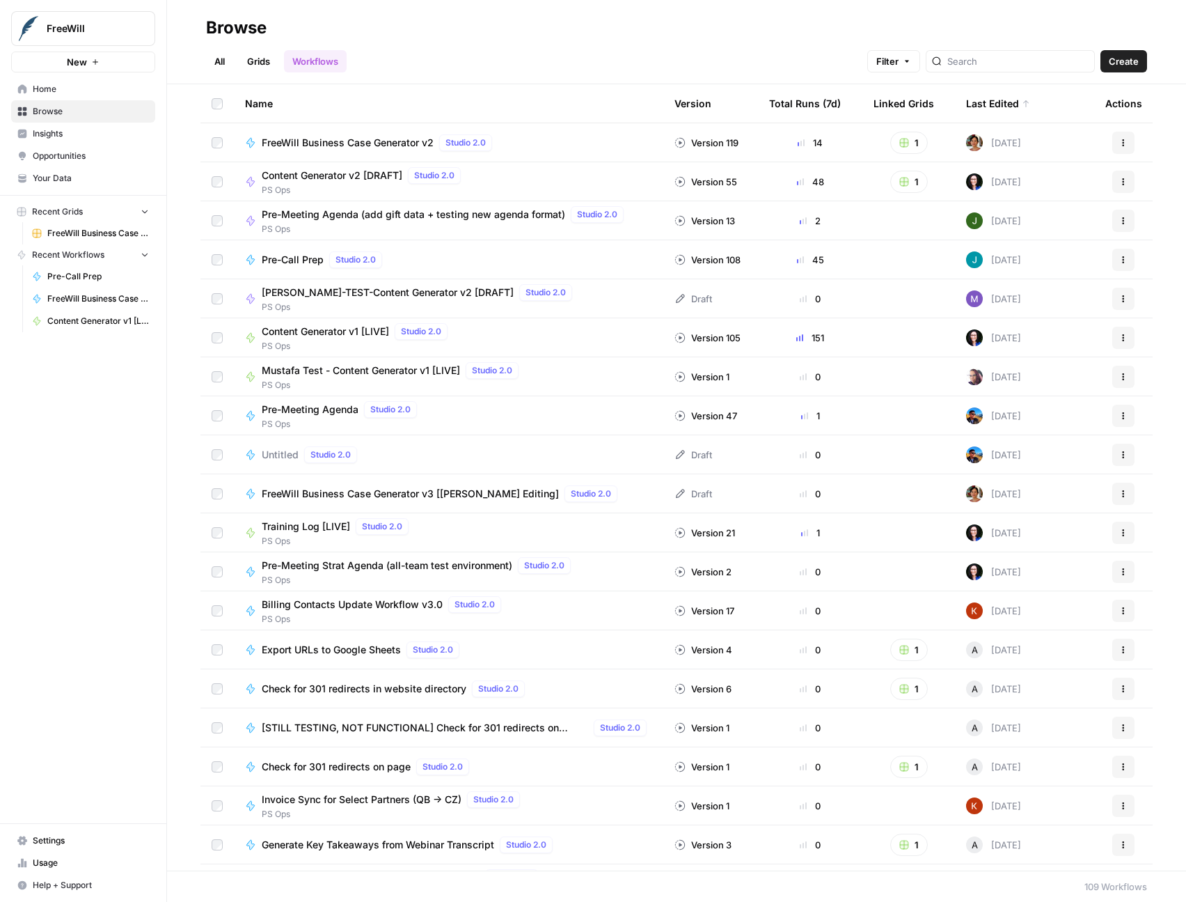
click at [1124, 494] on icon "button" at bounding box center [1124, 493] width 8 height 8
click at [1024, 607] on span "Delete" at bounding box center [1061, 609] width 111 height 14
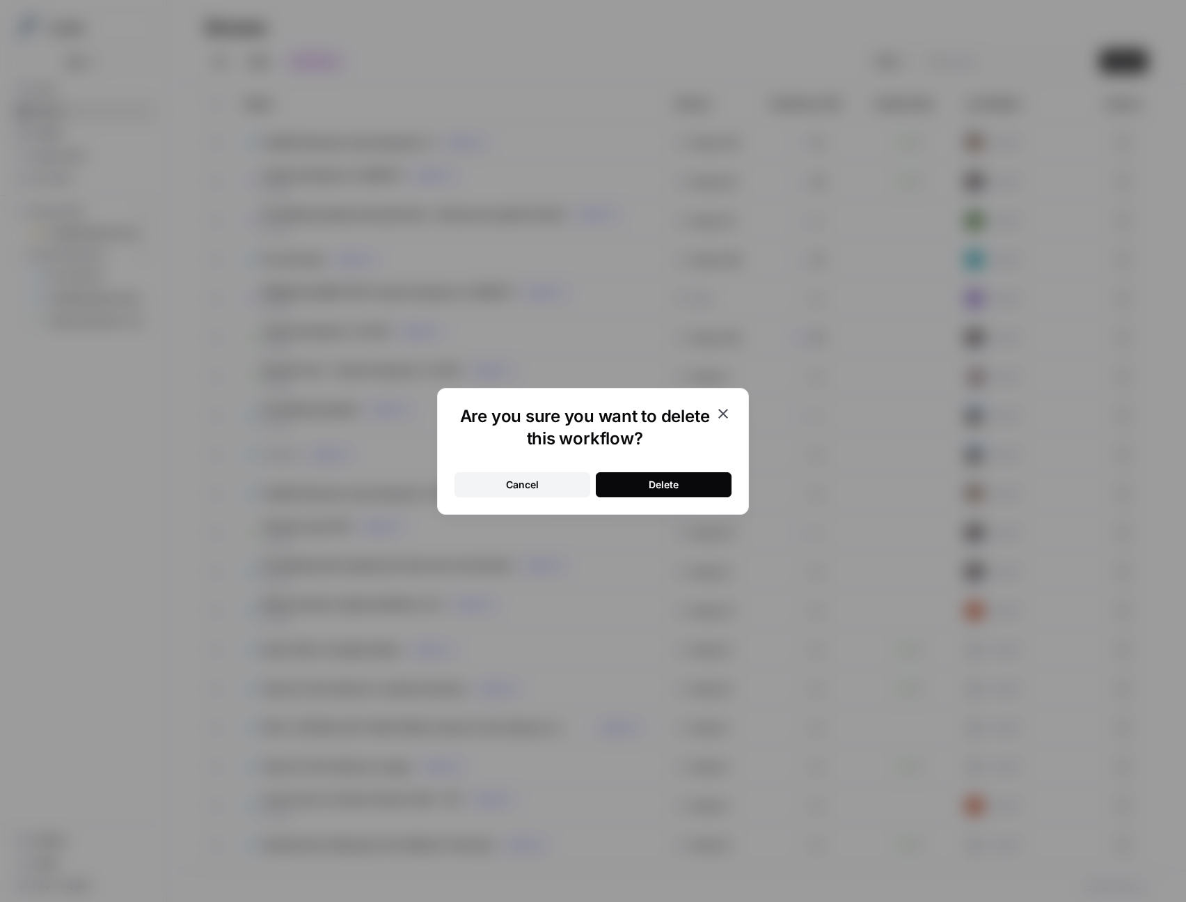
click at [668, 486] on div "Delete" at bounding box center [664, 485] width 30 height 14
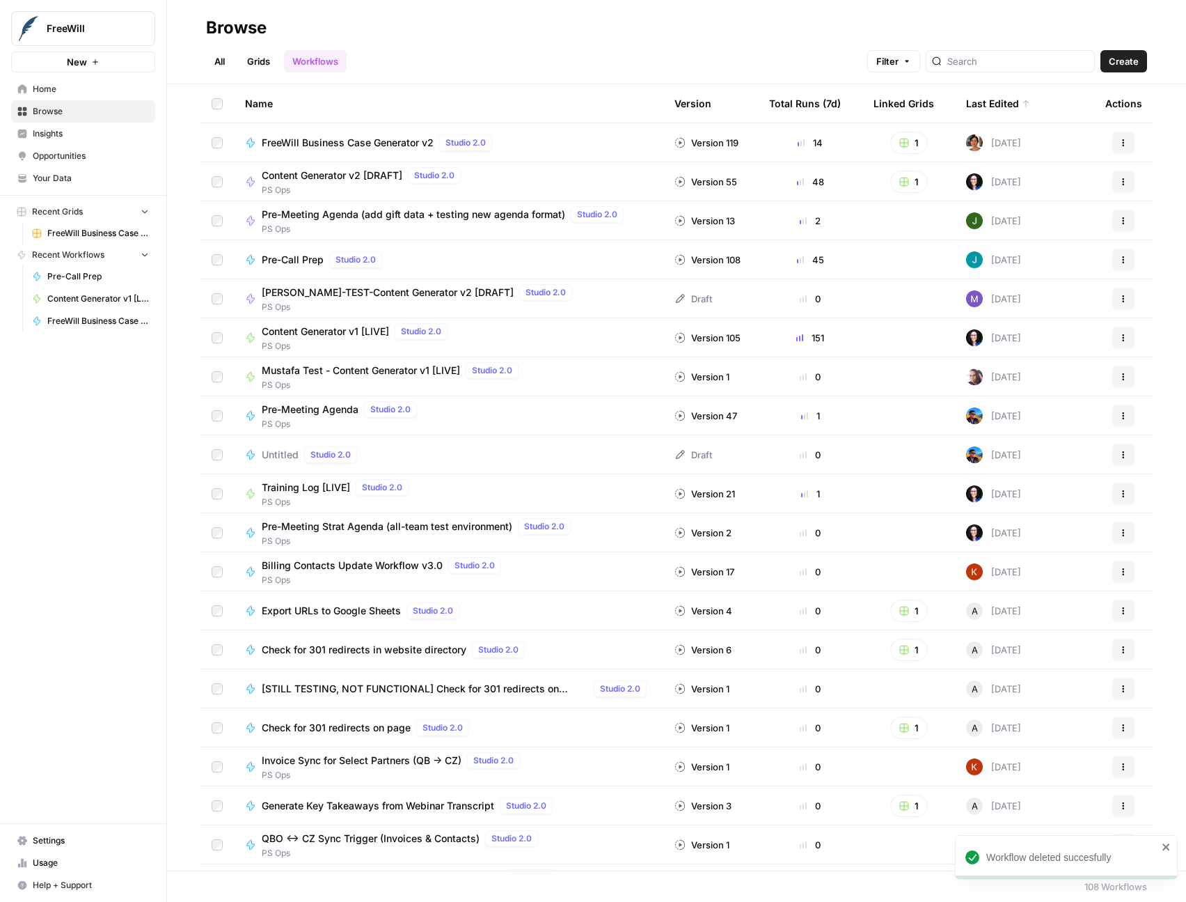
click at [1120, 141] on icon "button" at bounding box center [1124, 143] width 8 height 8
click at [1033, 285] on span "Duplicate" at bounding box center [1061, 285] width 111 height 14
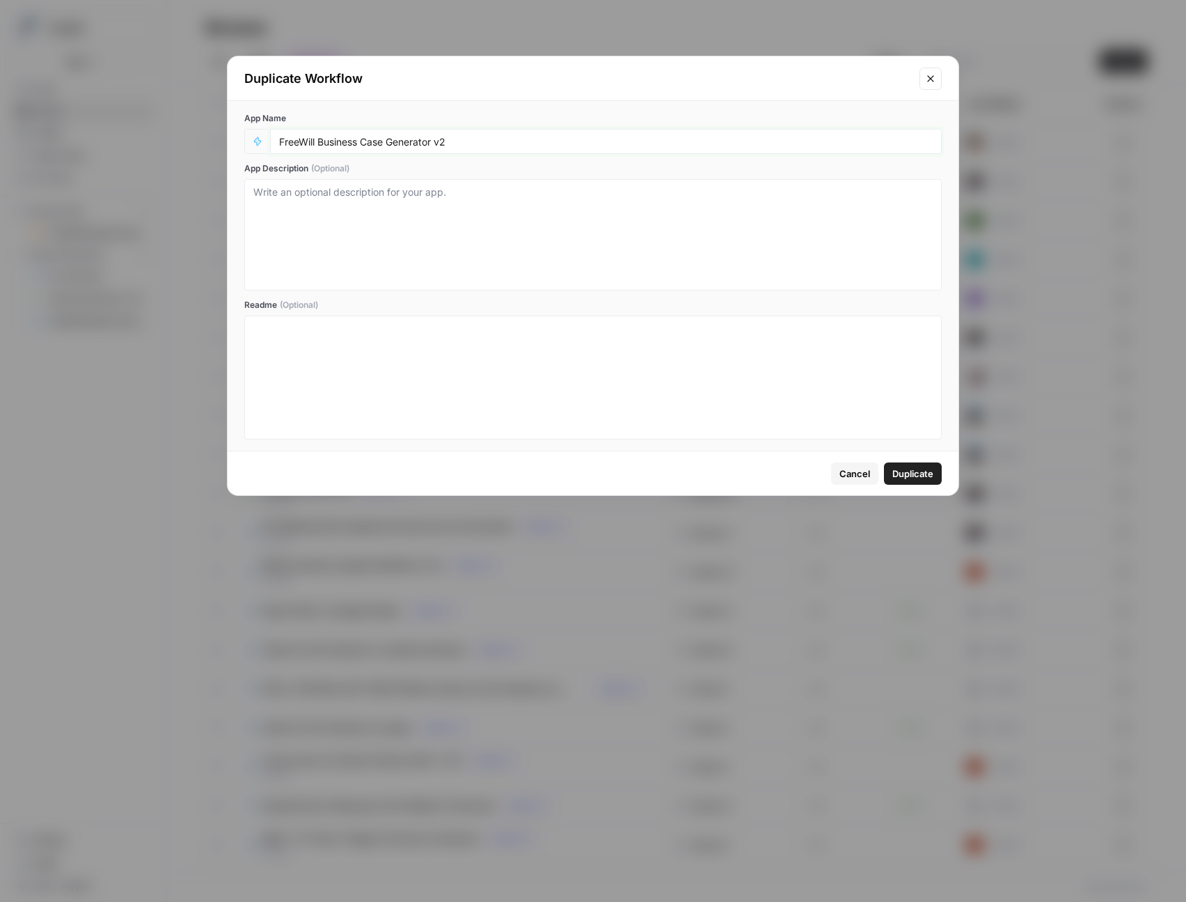
click at [450, 140] on input "FreeWill Business Case Generator v2" at bounding box center [606, 141] width 654 height 13
drag, startPoint x: 438, startPoint y: 139, endPoint x: 467, endPoint y: 139, distance: 29.2
click at [467, 139] on input "FreeWill Business Case Generator v2" at bounding box center [606, 141] width 654 height 13
click at [437, 139] on input "FreeWill Business Case Generator [[PERSON_NAME]'s Edit]" at bounding box center [606, 141] width 654 height 13
click at [492, 137] on input "FreeWill Business Case Generator [[PERSON_NAME]'s Edit]" at bounding box center [606, 141] width 654 height 13
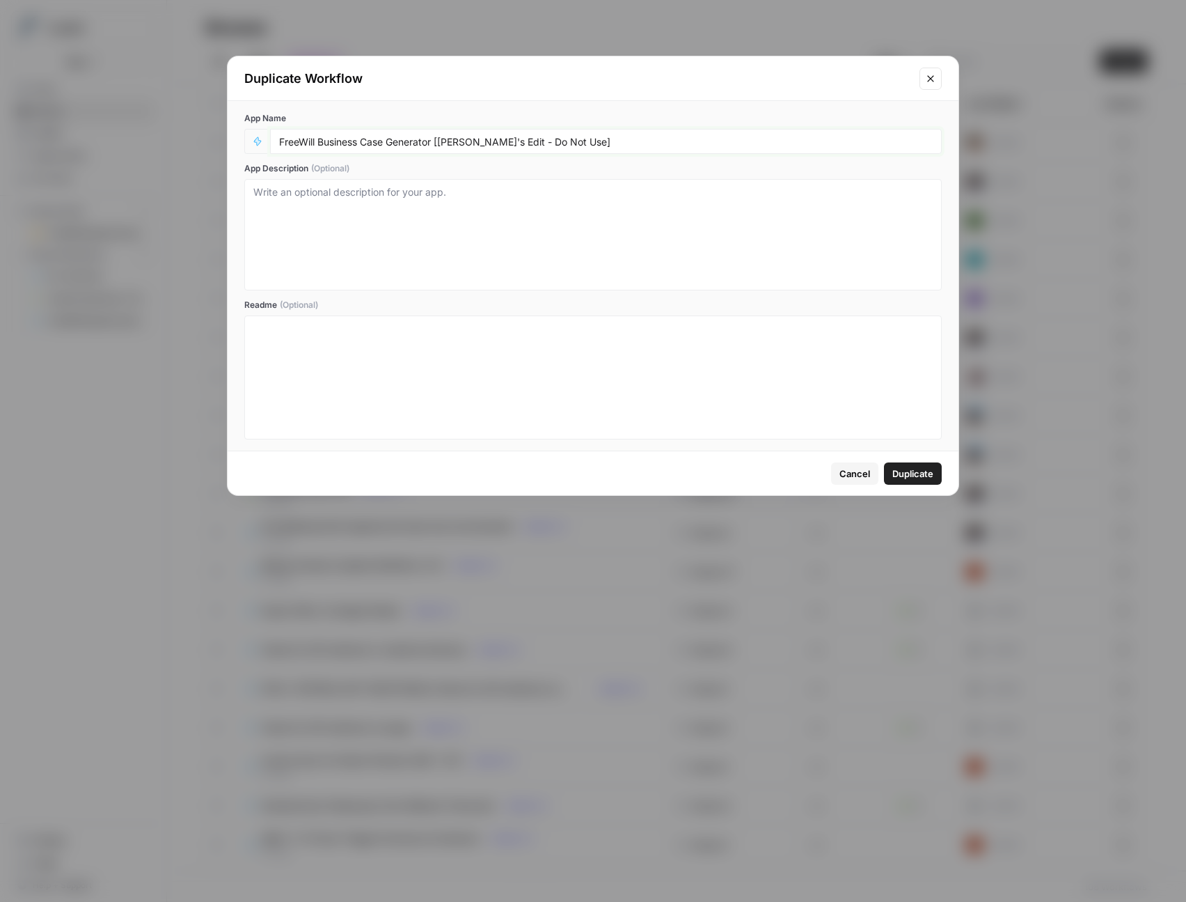
type input "FreeWill Business Case Generator [[PERSON_NAME]'s Edit - Do Not Use]"
click at [909, 476] on span "Duplicate" at bounding box center [913, 474] width 41 height 14
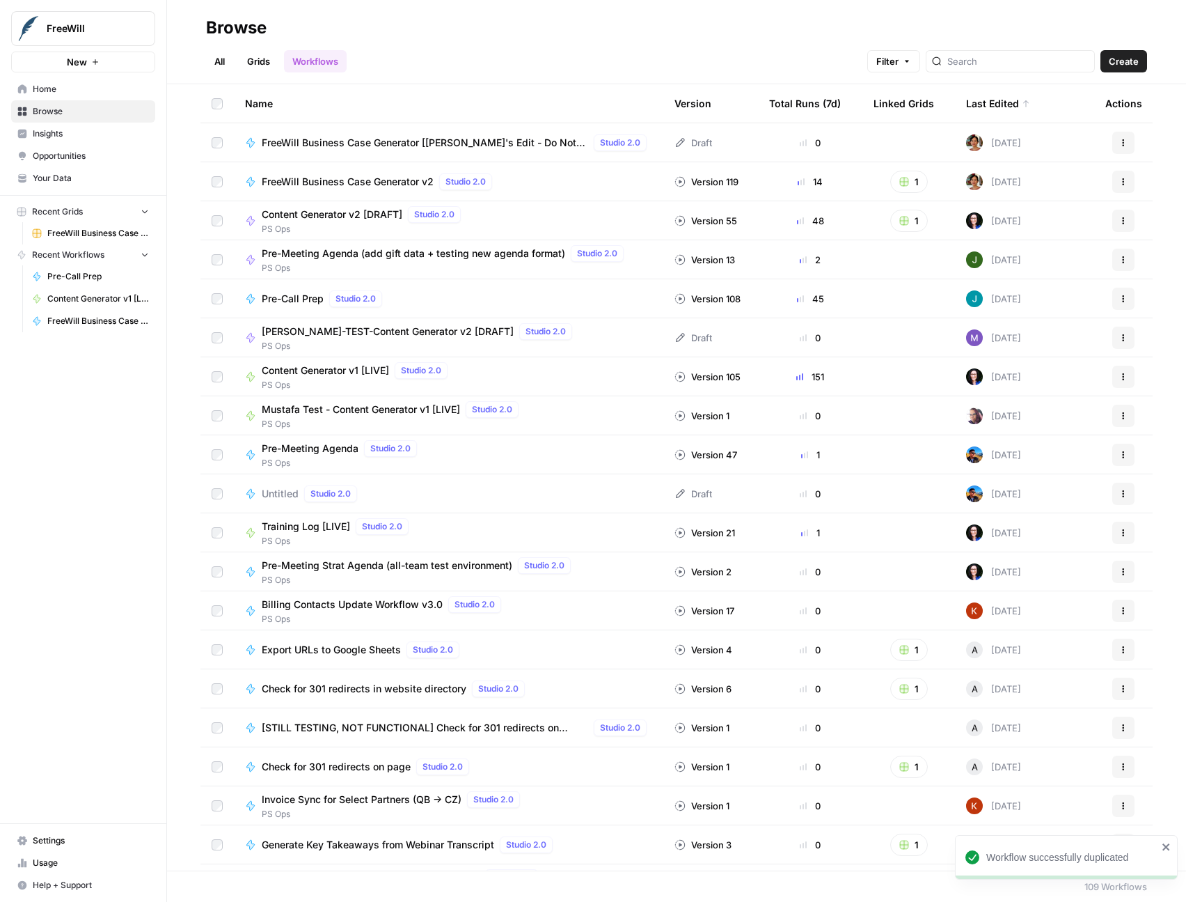
click at [436, 139] on span "FreeWill Business Case Generator [[PERSON_NAME]'s Edit - Do Not Use]" at bounding box center [425, 143] width 327 height 14
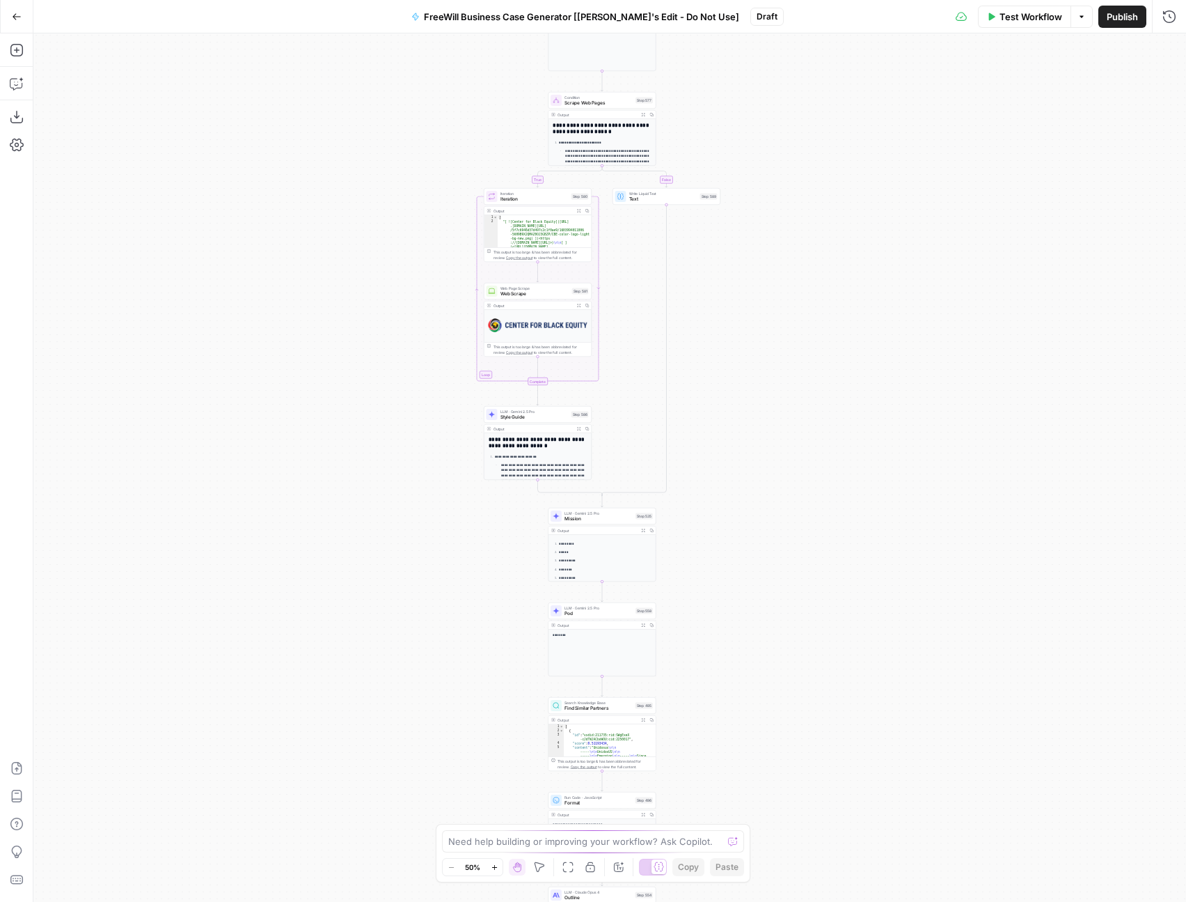
drag, startPoint x: 776, startPoint y: 306, endPoint x: 765, endPoint y: 499, distance: 193.2
click at [765, 499] on div "true false Workflow Set Inputs Inputs LLM · GPT 3.5 Turbo Extract Call Ids Step…" at bounding box center [609, 467] width 1153 height 868
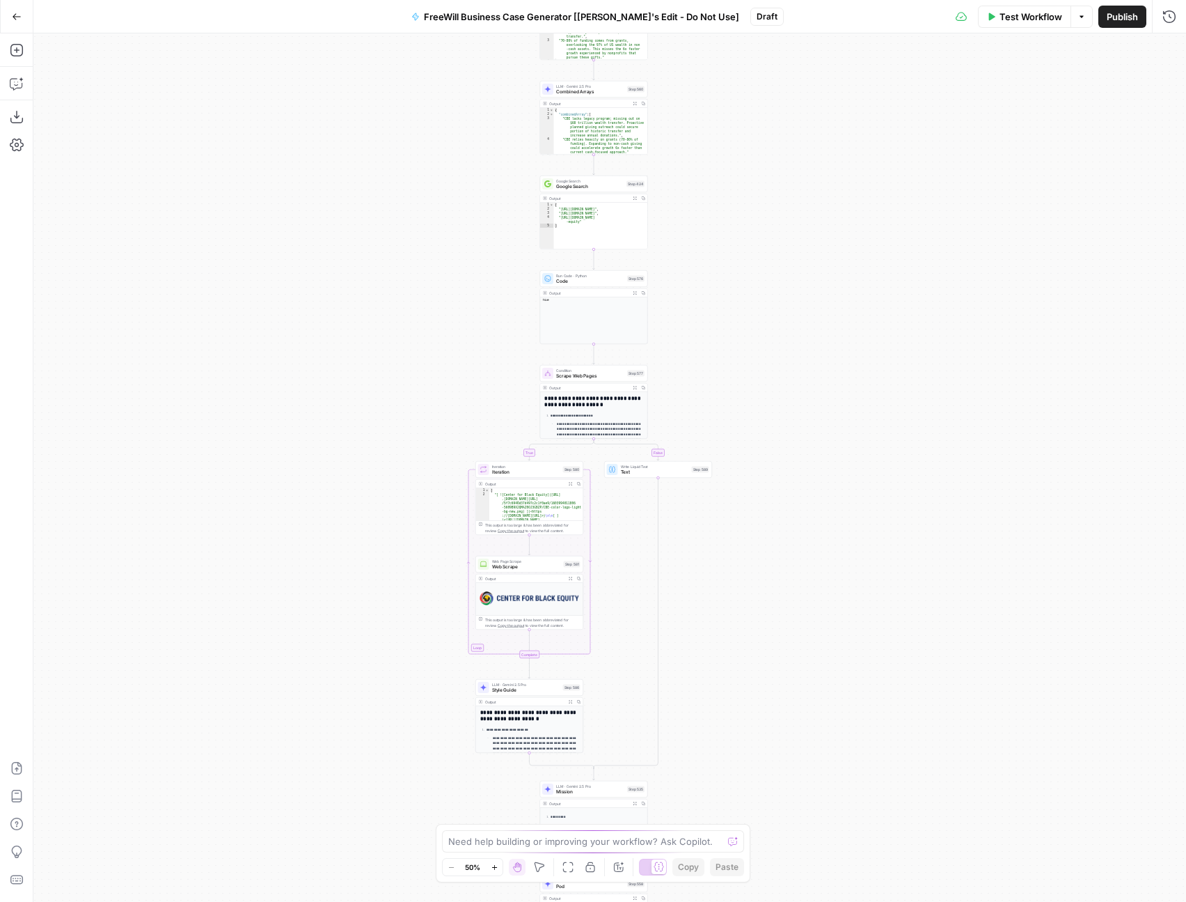
drag, startPoint x: 735, startPoint y: 175, endPoint x: 732, endPoint y: 410, distance: 235.4
click at [732, 410] on div "true false Workflow Set Inputs Inputs LLM · GPT 3.5 Turbo Extract Call Ids Step…" at bounding box center [609, 467] width 1153 height 868
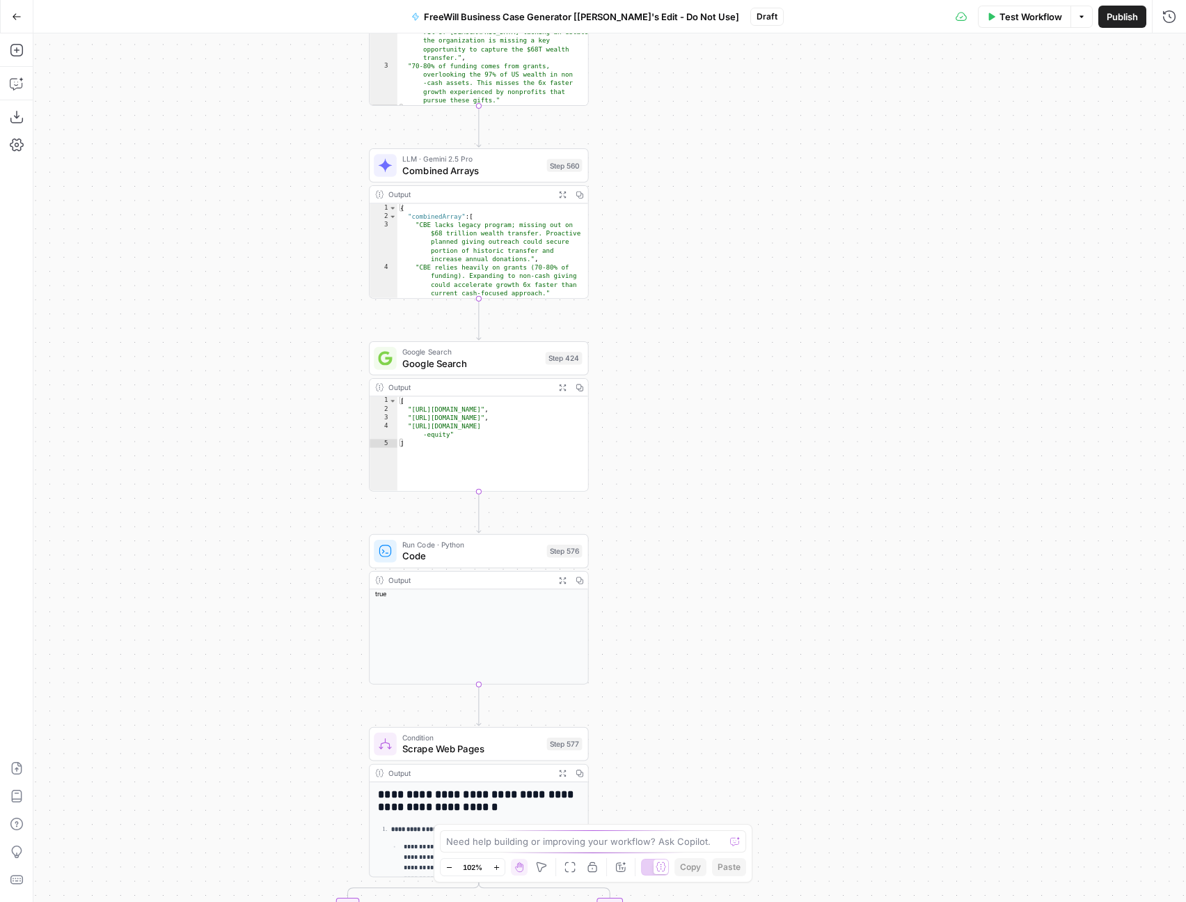
drag, startPoint x: 638, startPoint y: 207, endPoint x: 666, endPoint y: 614, distance: 407.6
click at [666, 614] on div "true false Workflow Set Inputs Inputs LLM · GPT 3.5 Turbo Extract Call Ids Step…" at bounding box center [609, 467] width 1153 height 868
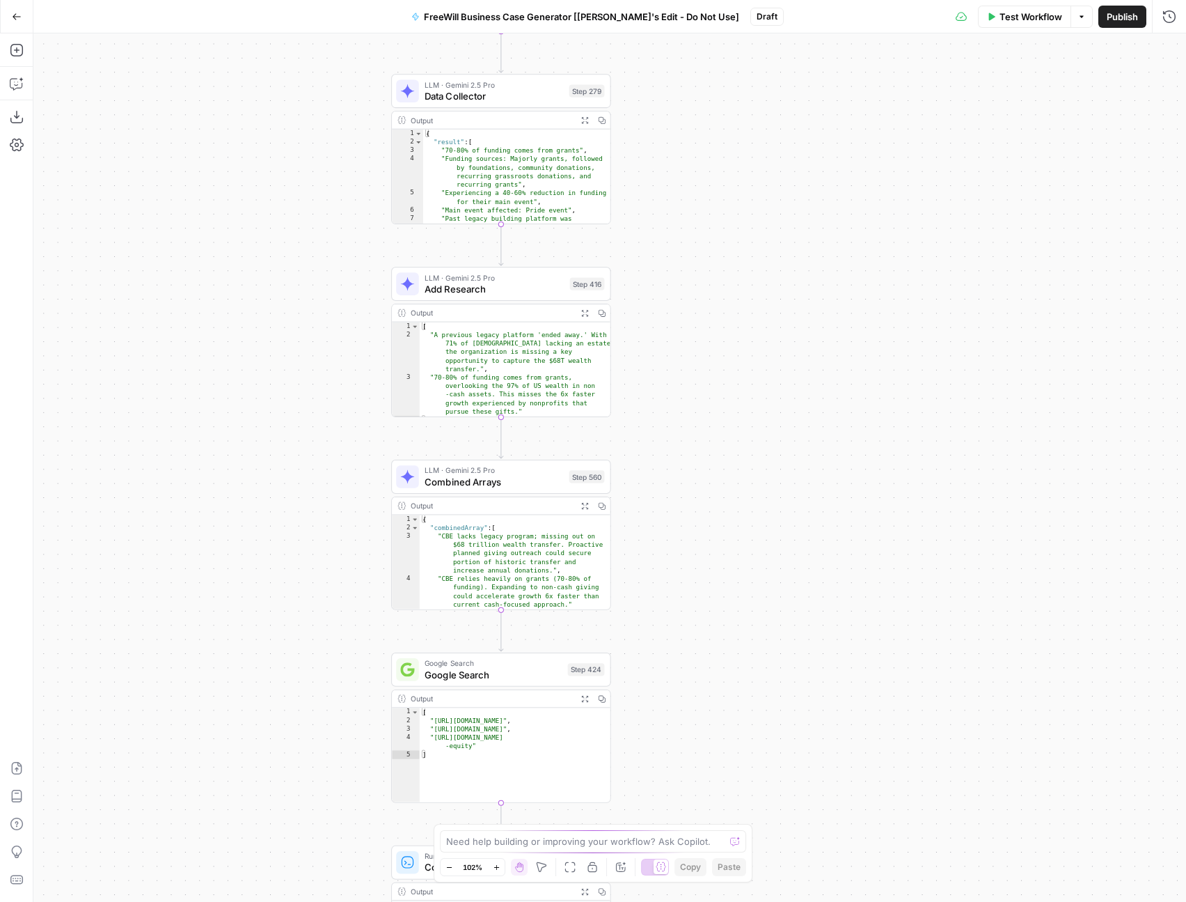
drag, startPoint x: 652, startPoint y: 239, endPoint x: 674, endPoint y: 549, distance: 311.3
click at [674, 549] on div "true false Workflow Set Inputs Inputs LLM · GPT 3.5 Turbo Extract Call Ids Step…" at bounding box center [609, 467] width 1153 height 868
click at [680, 253] on div "true false Workflow Set Inputs Inputs LLM · GPT 3.5 Turbo Extract Call Ids Step…" at bounding box center [609, 467] width 1153 height 868
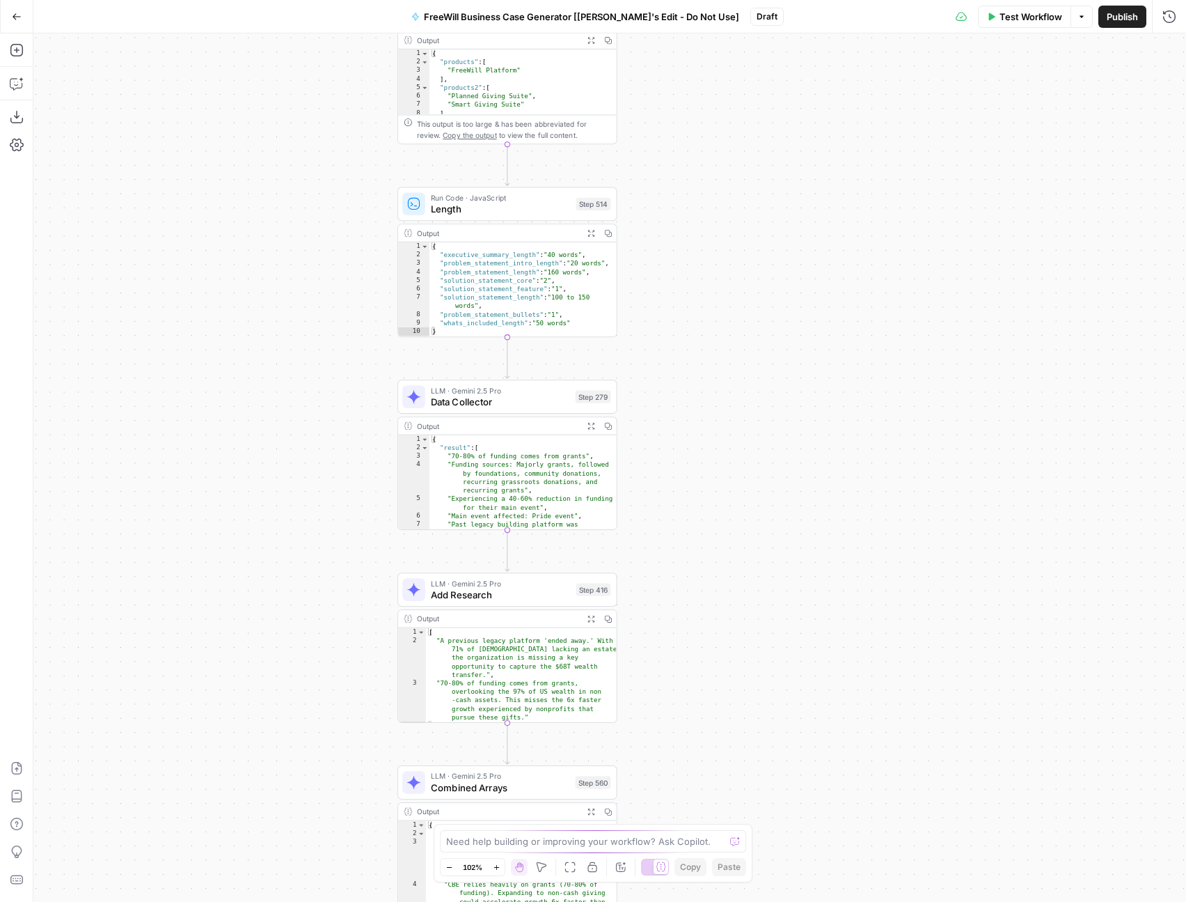
drag, startPoint x: 668, startPoint y: 123, endPoint x: 672, endPoint y: 437, distance: 314.1
click at [673, 439] on div "true false Workflow Set Inputs Inputs LLM · GPT 3.5 Turbo Extract Call Ids Step…" at bounding box center [609, 467] width 1153 height 868
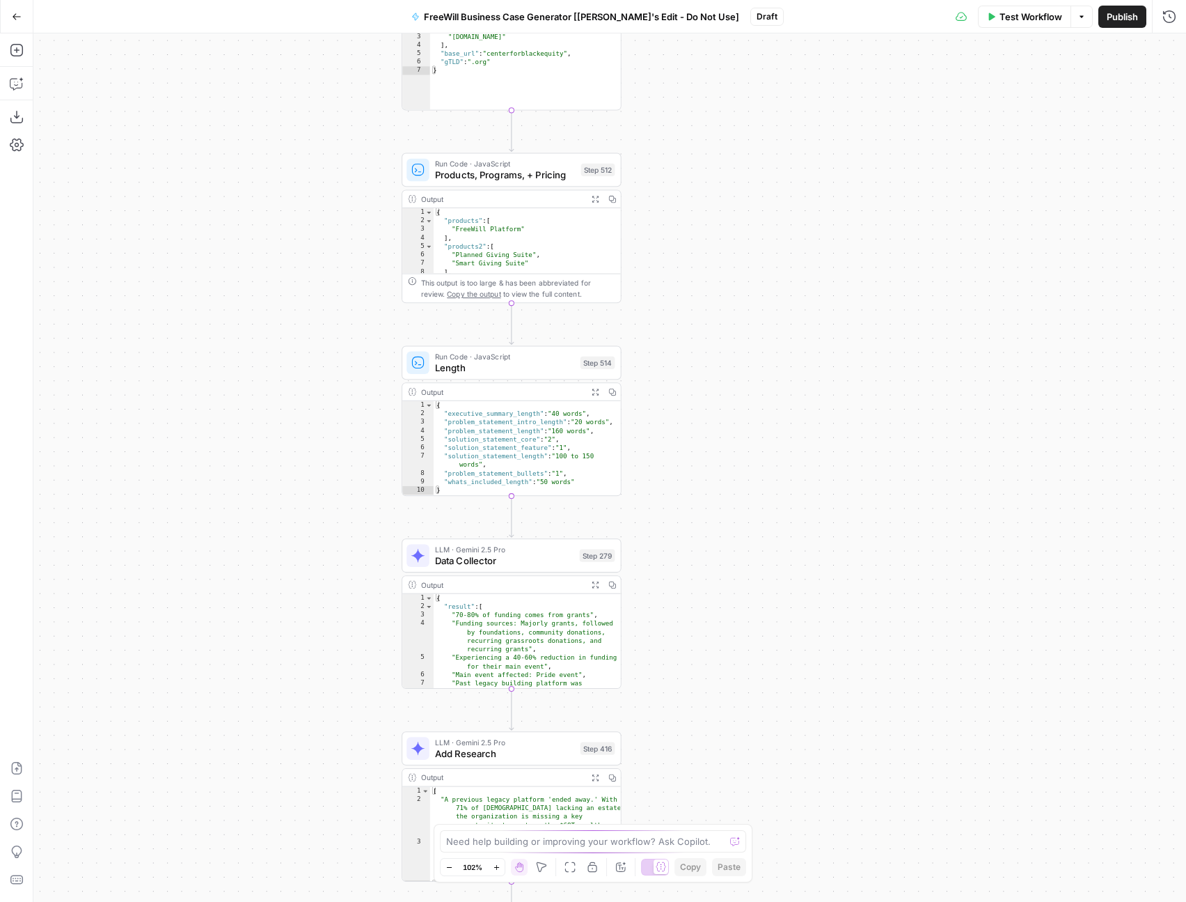
drag, startPoint x: 681, startPoint y: 214, endPoint x: 686, endPoint y: 538, distance: 323.8
click at [687, 538] on div "true false Workflow Set Inputs Inputs LLM · GPT 3.5 Turbo Extract Call Ids Step…" at bounding box center [609, 467] width 1153 height 868
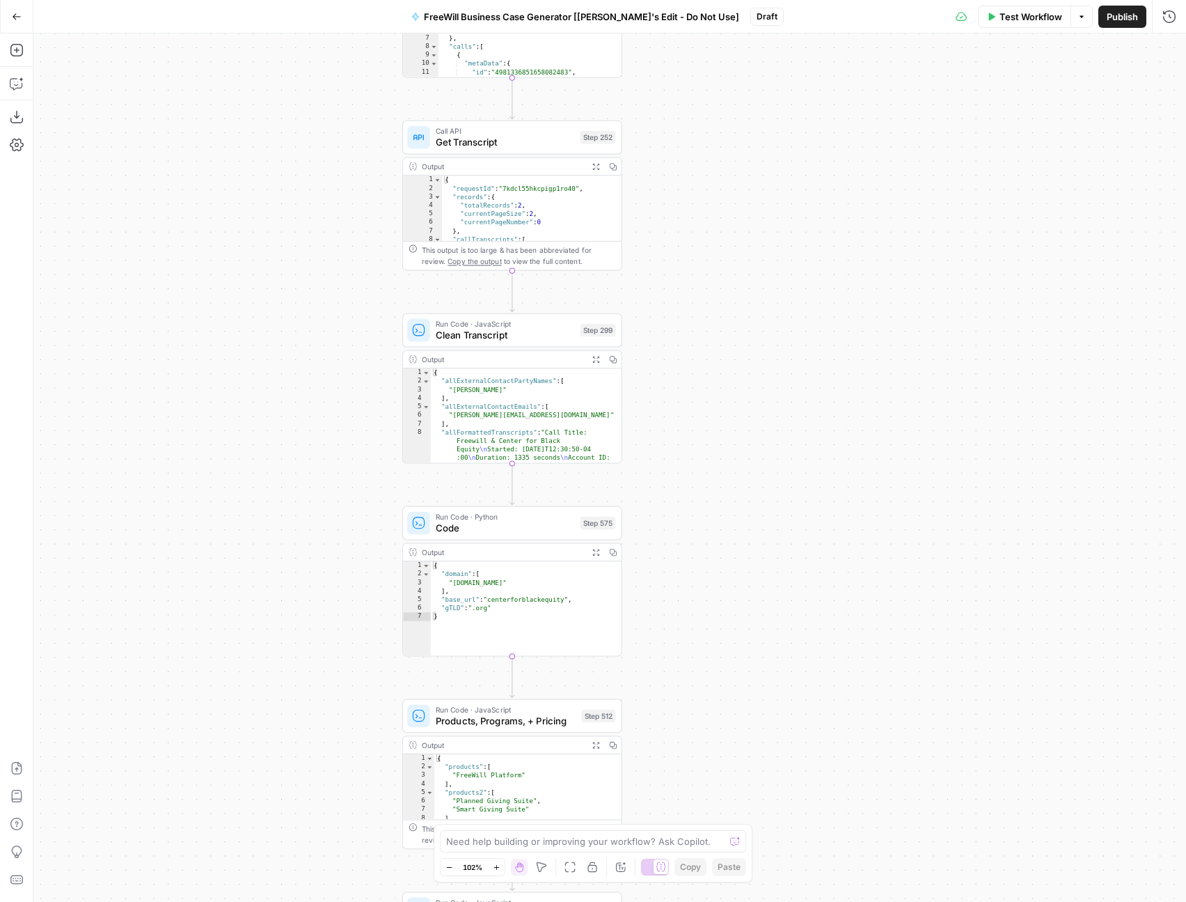
drag, startPoint x: 700, startPoint y: 207, endPoint x: 700, endPoint y: 574, distance: 366.9
click at [700, 575] on div "true false Workflow Set Inputs Inputs LLM · GPT 3.5 Turbo Extract Call Ids Step…" at bounding box center [609, 467] width 1153 height 868
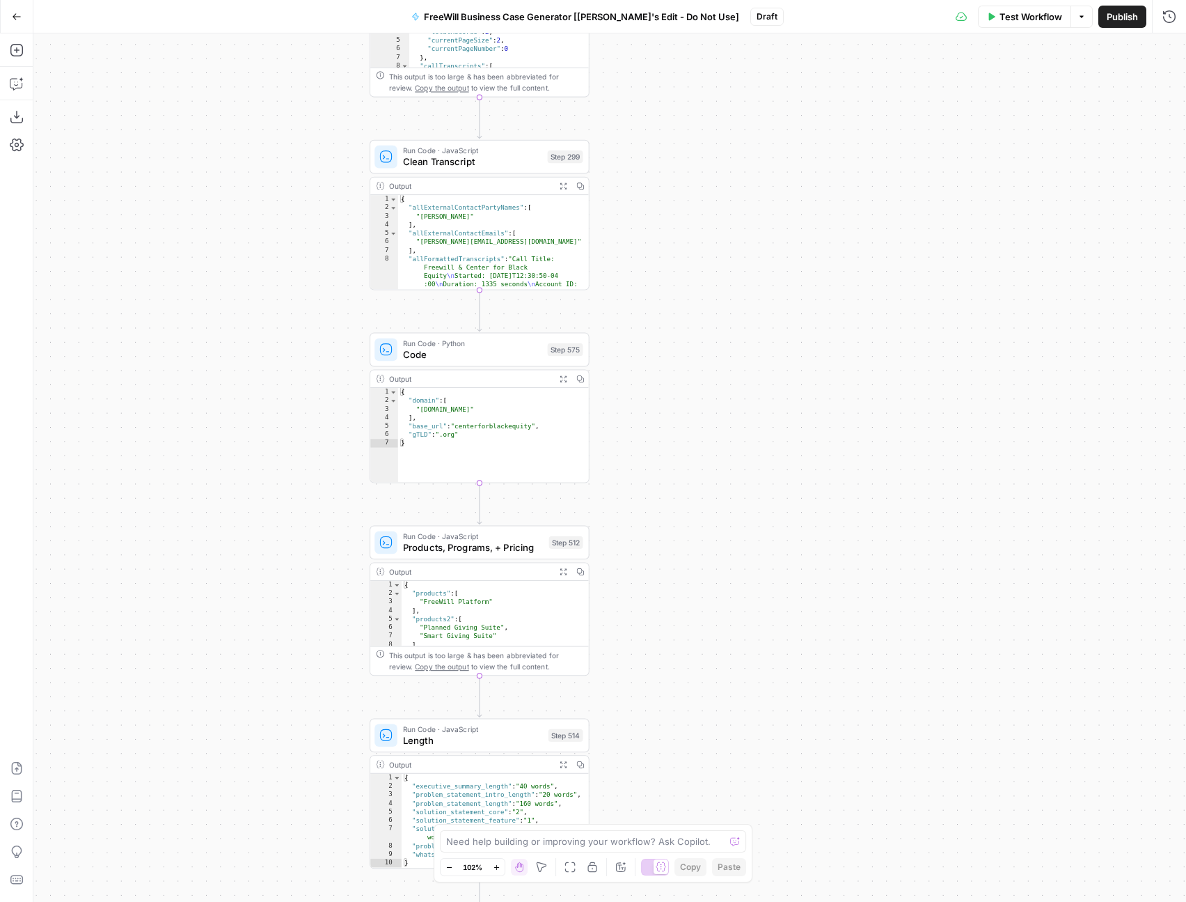
drag, startPoint x: 721, startPoint y: 681, endPoint x: 657, endPoint y: 342, distance: 345.2
click at [657, 342] on div "true false Workflow Set Inputs Inputs LLM · GPT 3.5 Turbo Extract Call Ids Step…" at bounding box center [609, 467] width 1153 height 868
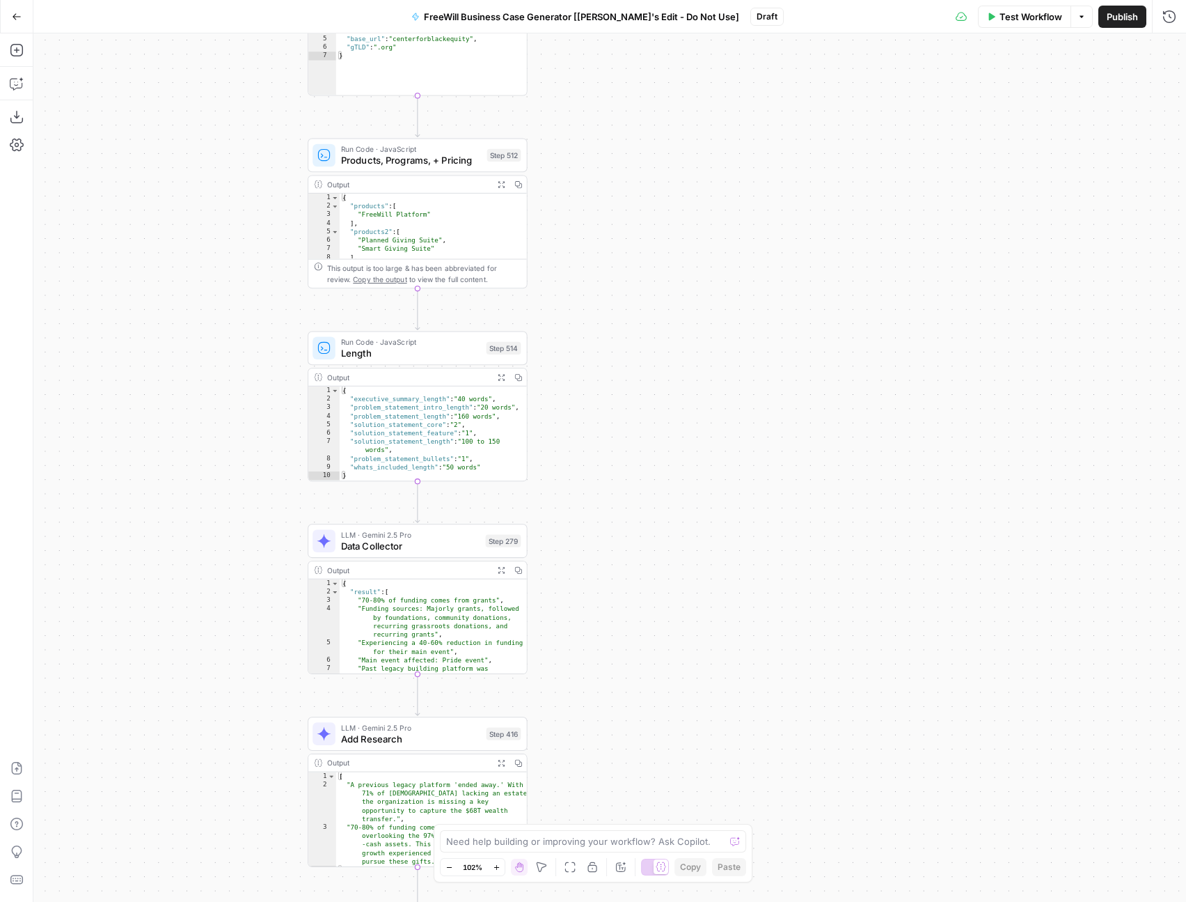
drag, startPoint x: 771, startPoint y: 646, endPoint x: 735, endPoint y: 396, distance: 252.6
click at [735, 396] on div "true false Workflow Set Inputs Inputs LLM · GPT 3.5 Turbo Extract Call Ids Step…" at bounding box center [609, 467] width 1153 height 868
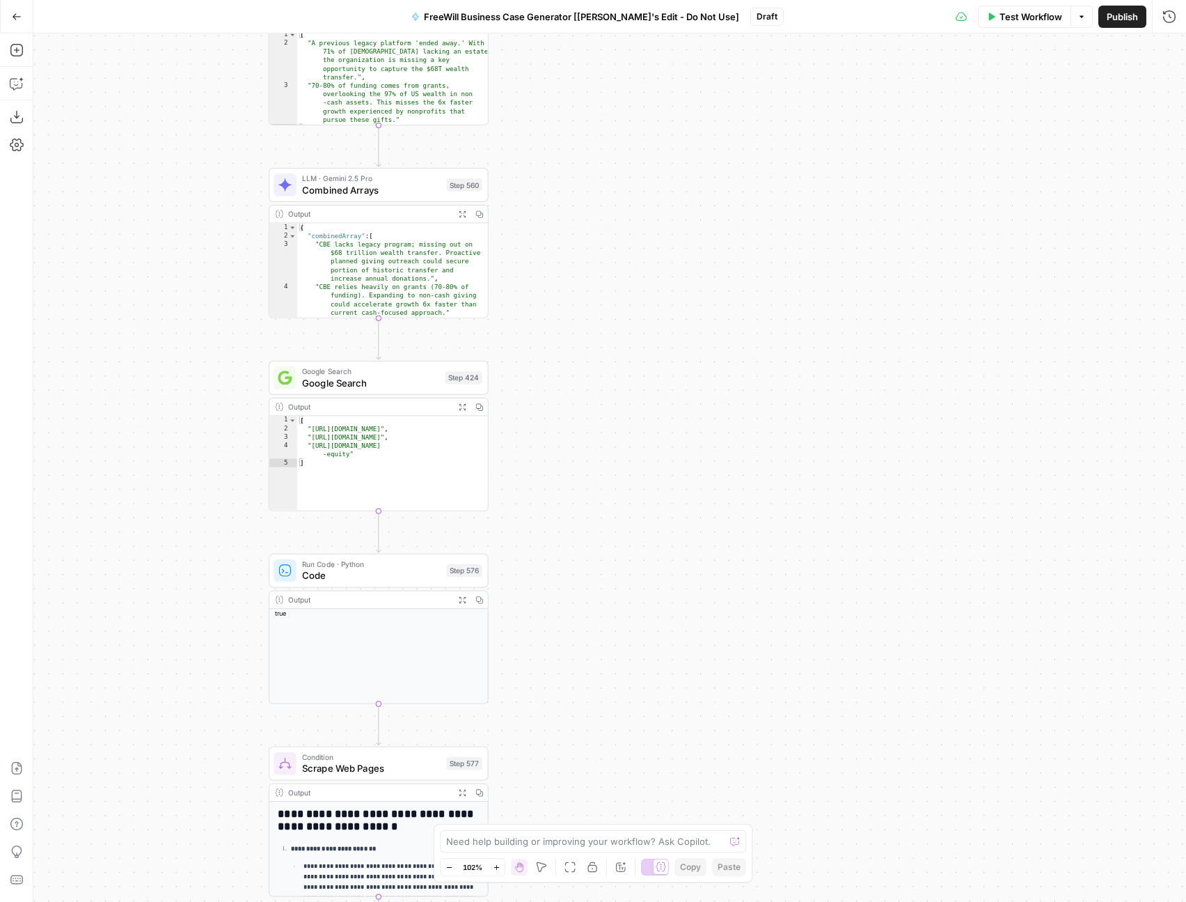
drag, startPoint x: 790, startPoint y: 699, endPoint x: 758, endPoint y: -51, distance: 750.6
click at [758, 0] on html "FreeWill New Home Browse Insights Opportunities Your Data Recent Grids FreeWill…" at bounding box center [593, 451] width 1186 height 902
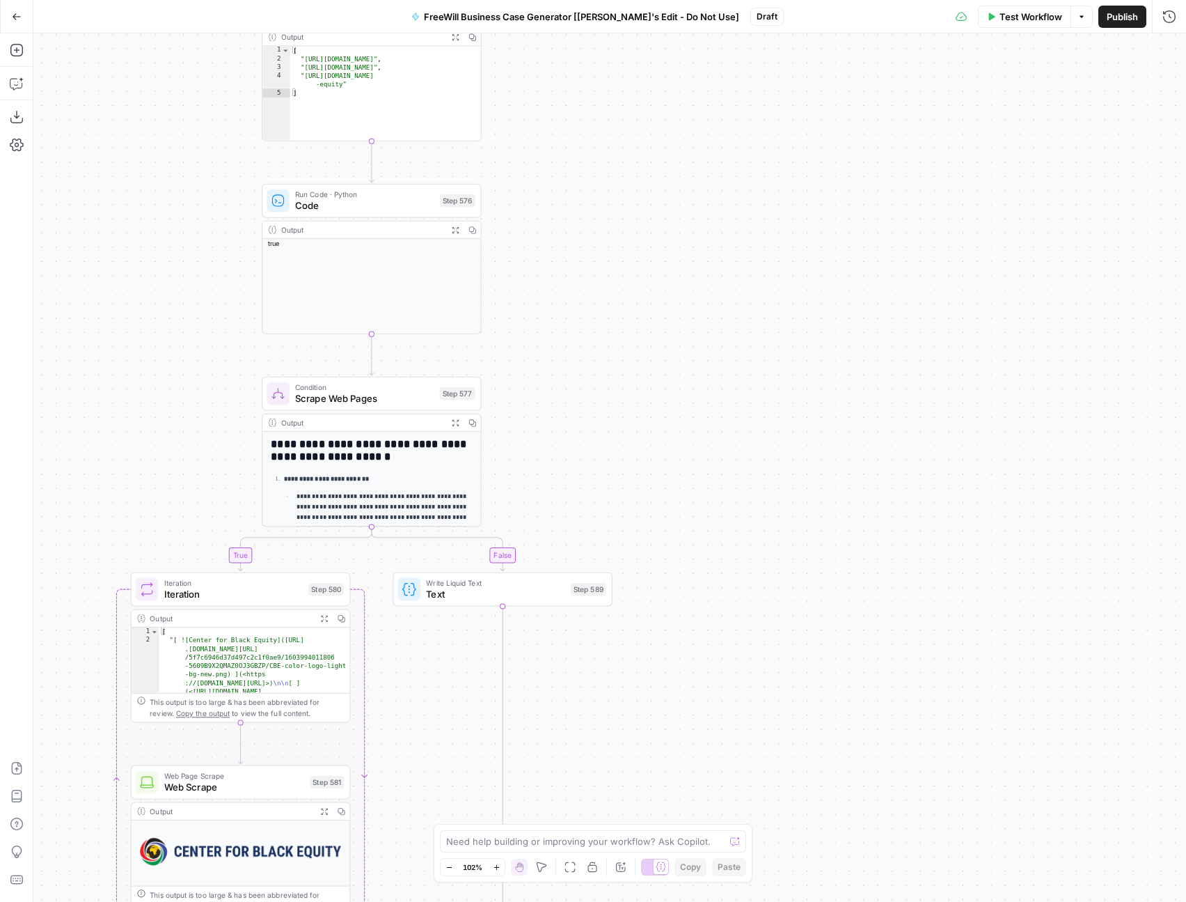
drag, startPoint x: 697, startPoint y: 564, endPoint x: 689, endPoint y: 49, distance: 515.3
click at [689, 49] on div "true false Workflow Set Inputs Inputs LLM · GPT 3.5 Turbo Extract Call Ids Step…" at bounding box center [609, 467] width 1153 height 868
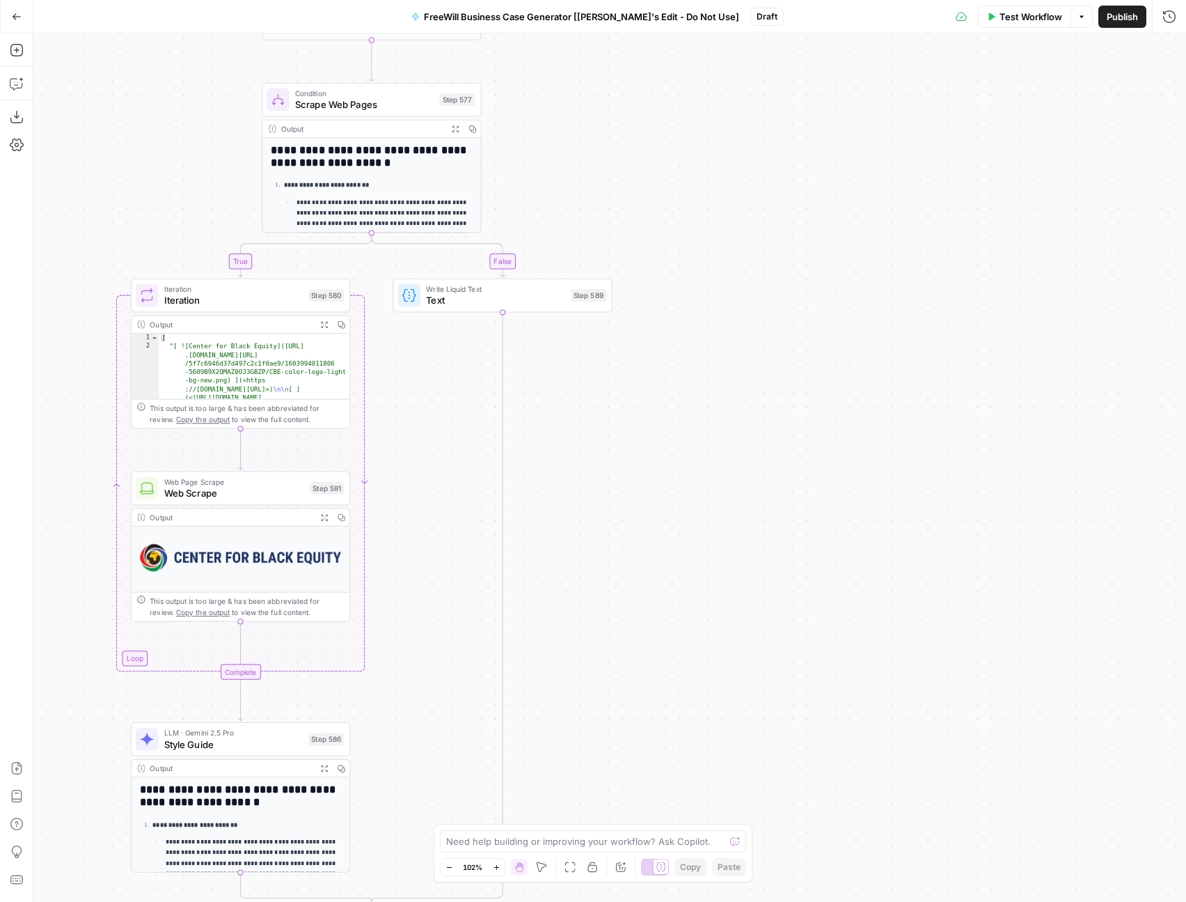
drag, startPoint x: 646, startPoint y: 631, endPoint x: 642, endPoint y: 97, distance: 534.1
click at [642, 97] on div "true false Workflow Set Inputs Inputs LLM · GPT 3.5 Turbo Extract Call Ids Step…" at bounding box center [609, 467] width 1153 height 868
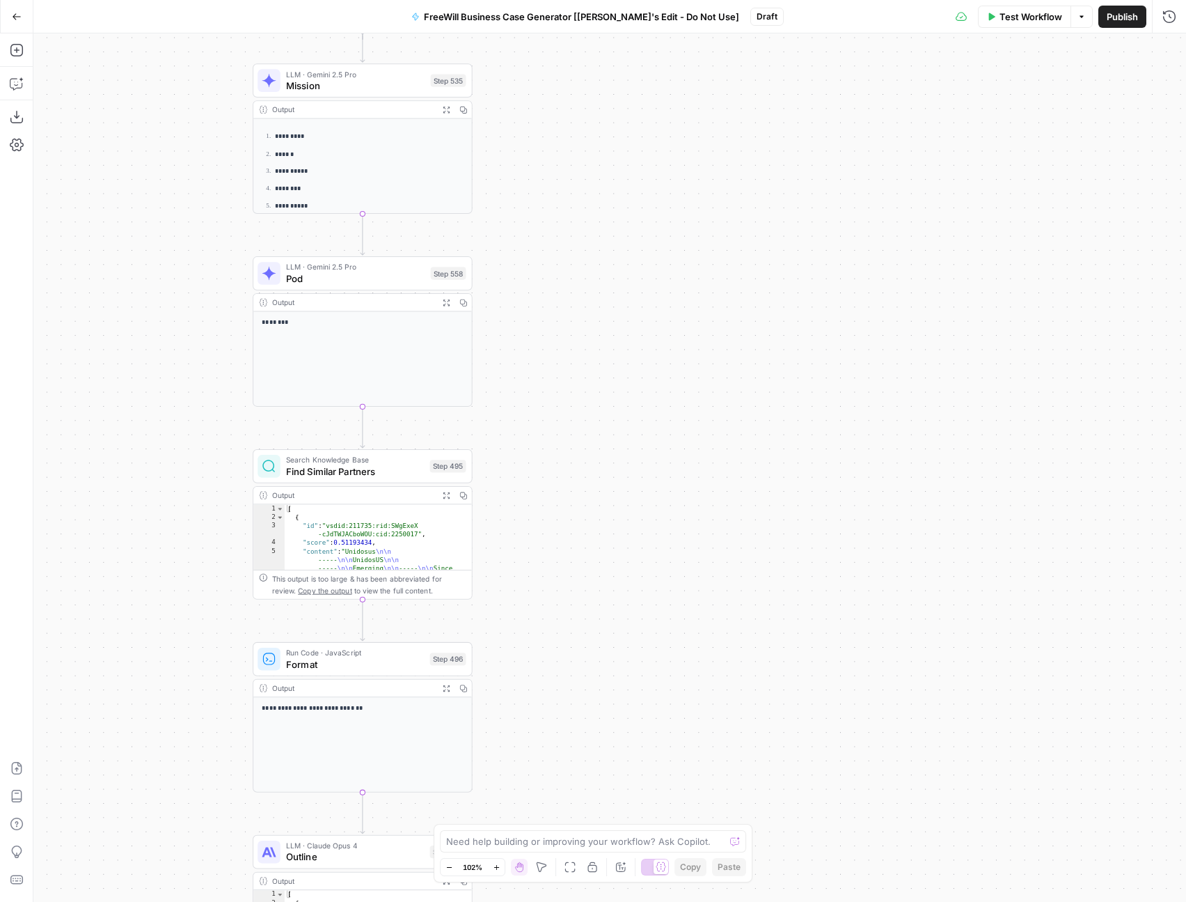
drag, startPoint x: 636, startPoint y: 611, endPoint x: 629, endPoint y: 195, distance: 415.8
click at [629, 195] on div "true false Workflow Set Inputs Inputs LLM · GPT 3.5 Turbo Extract Call Ids Step…" at bounding box center [609, 467] width 1153 height 868
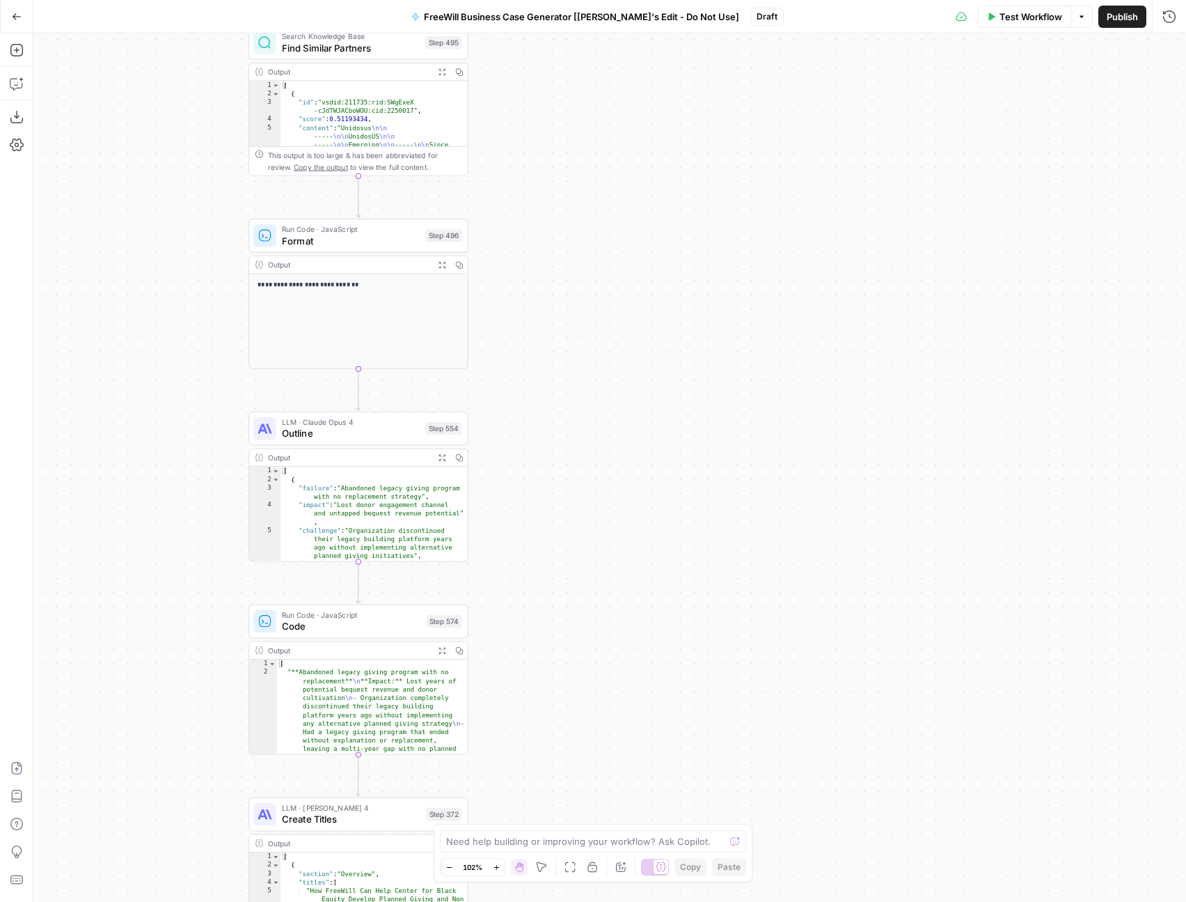
drag, startPoint x: 593, startPoint y: 665, endPoint x: 591, endPoint y: 265, distance: 399.7
click at [591, 265] on div "true false Workflow Set Inputs Inputs LLM · GPT 3.5 Turbo Extract Call Ids Step…" at bounding box center [609, 467] width 1153 height 868
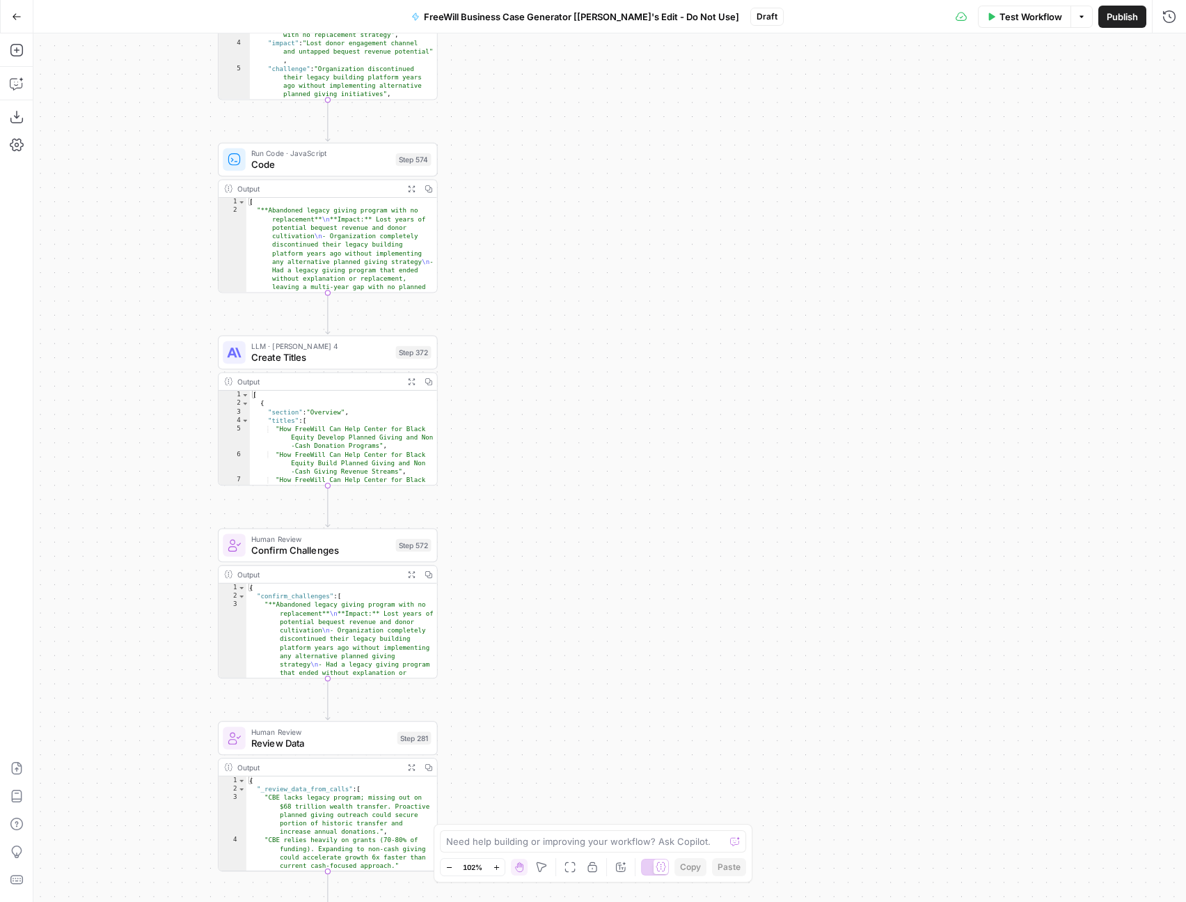
drag, startPoint x: 625, startPoint y: 570, endPoint x: 593, endPoint y: 97, distance: 473.9
click at [593, 97] on div "true false Workflow Set Inputs Inputs LLM · GPT 3.5 Turbo Extract Call Ids Step…" at bounding box center [609, 467] width 1153 height 868
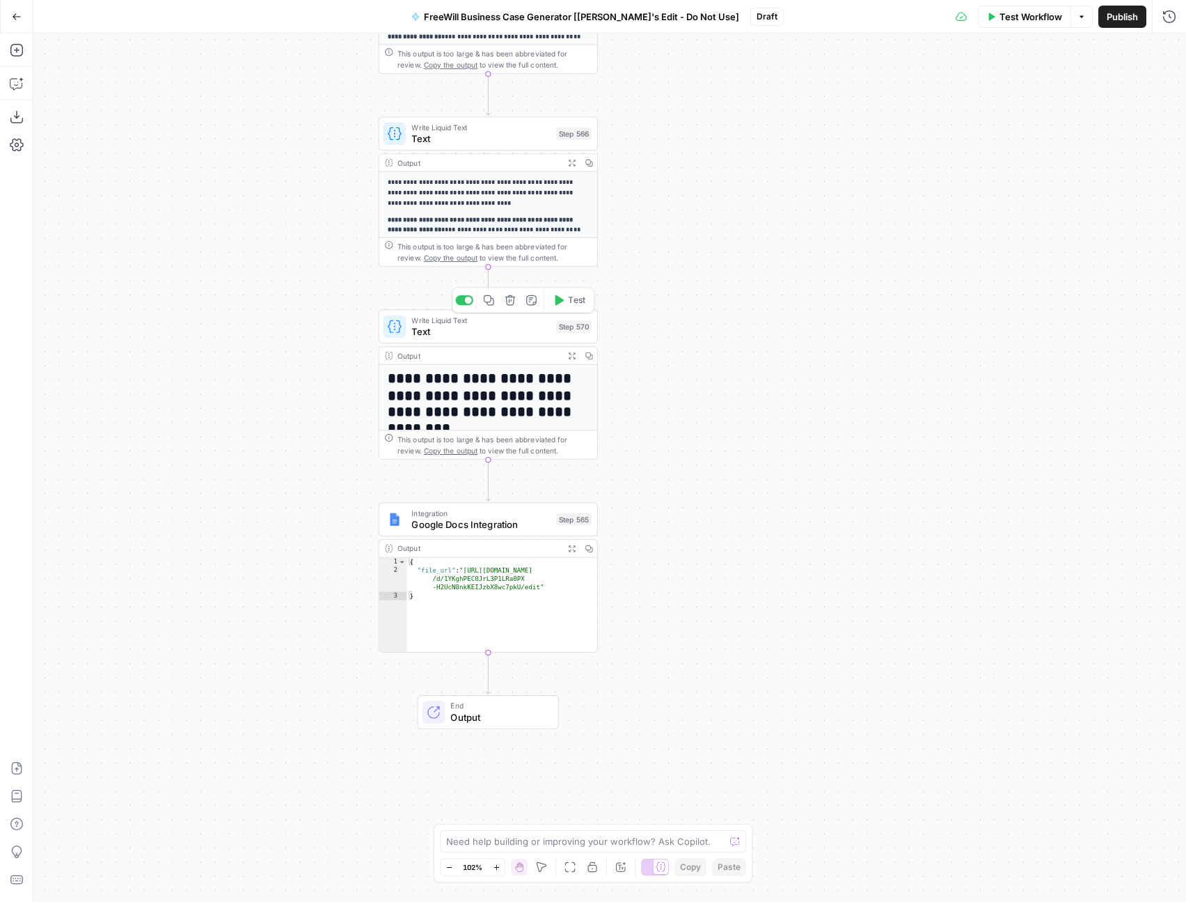
click at [473, 330] on span "Text" at bounding box center [481, 331] width 139 height 14
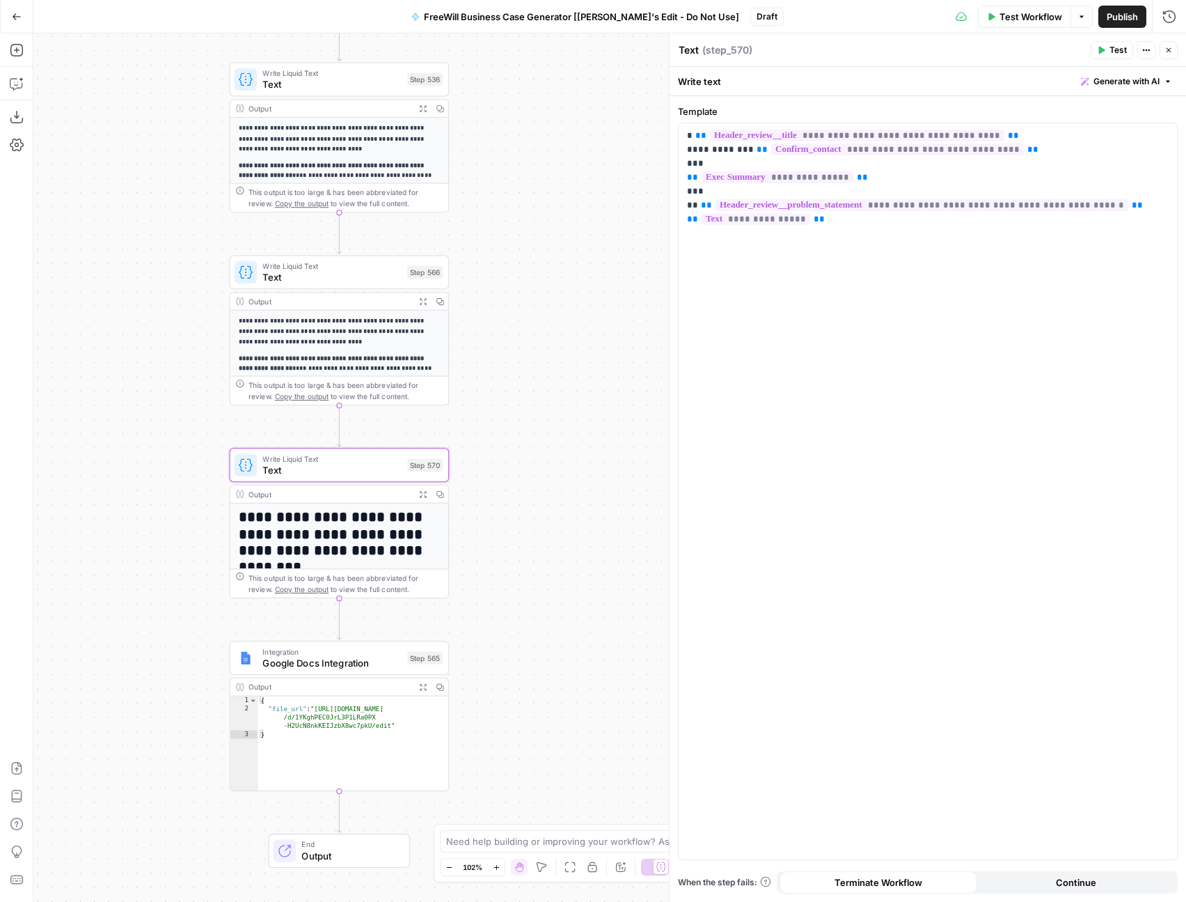
drag, startPoint x: 616, startPoint y: 178, endPoint x: 473, endPoint y: 314, distance: 197.5
click at [473, 314] on div "true false Workflow Set Inputs Inputs LLM · GPT 3.5 Turbo Extract Call Ids Step…" at bounding box center [609, 467] width 1153 height 868
click at [331, 659] on span "Google Docs Integration" at bounding box center [331, 664] width 139 height 14
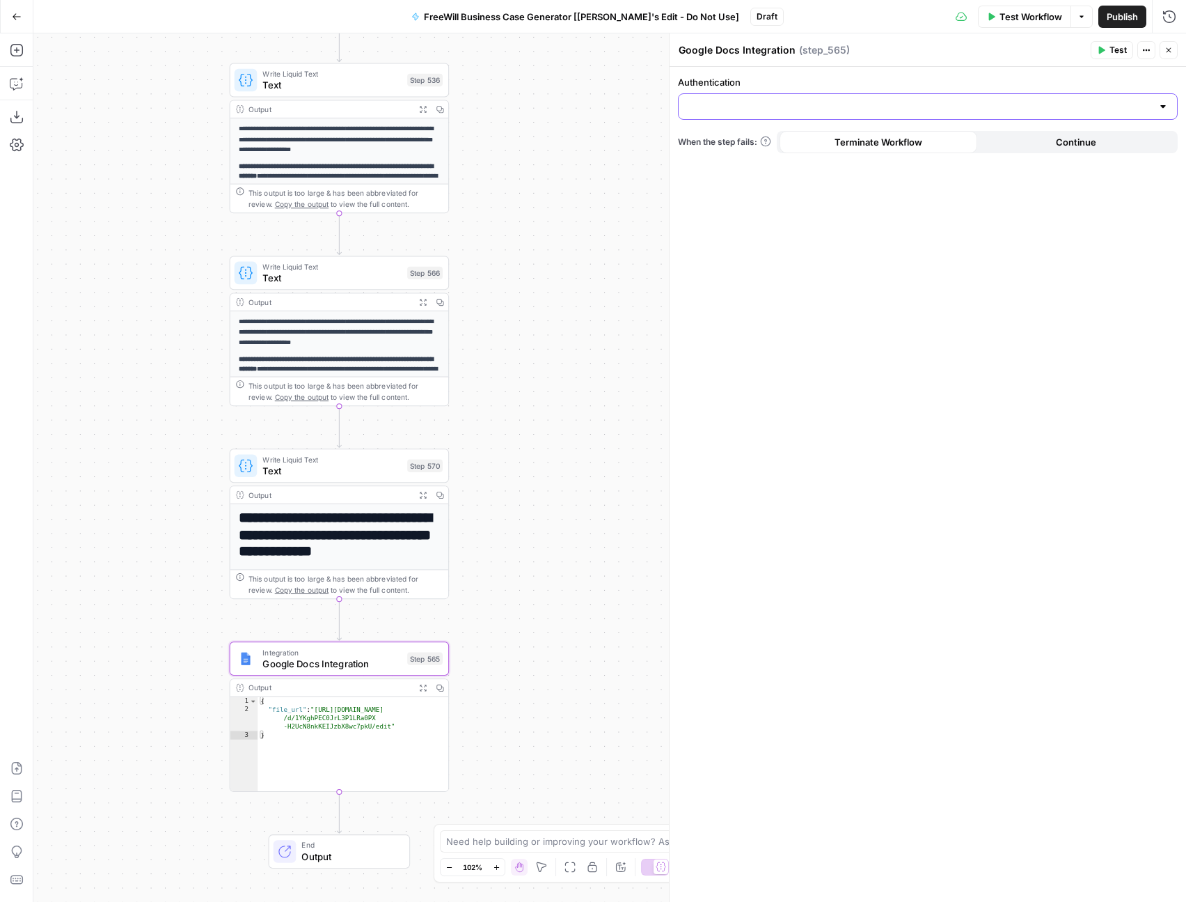
click at [1003, 108] on input "Authentication" at bounding box center [919, 107] width 465 height 14
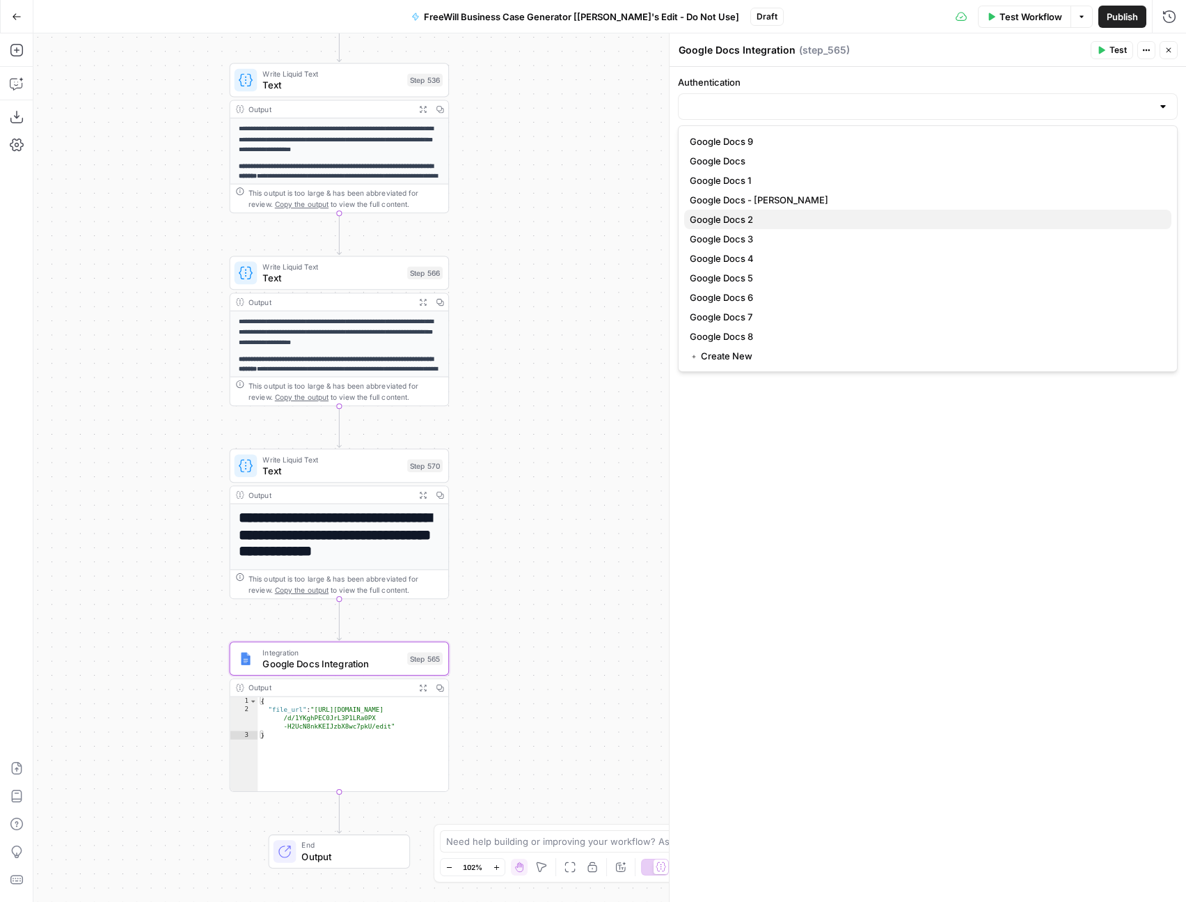
click at [879, 224] on span "Google Docs 2" at bounding box center [925, 219] width 471 height 14
type input "Google Docs 2"
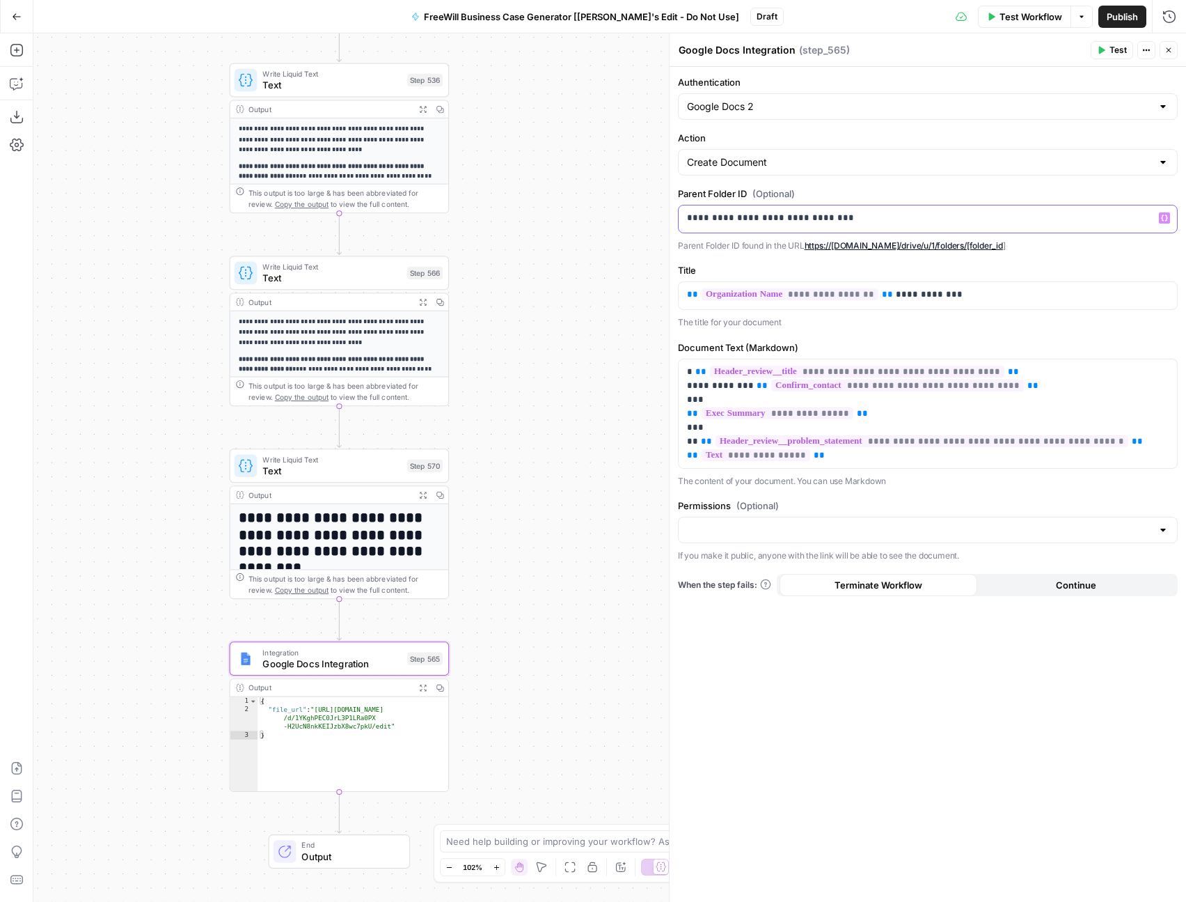
click at [853, 211] on p "**********" at bounding box center [928, 218] width 482 height 14
drag, startPoint x: 891, startPoint y: 219, endPoint x: 662, endPoint y: 219, distance: 228.4
click at [669, 219] on div "**********" at bounding box center [927, 467] width 517 height 868
drag, startPoint x: 892, startPoint y: 219, endPoint x: 683, endPoint y: 224, distance: 208.9
click at [683, 224] on div "**********" at bounding box center [928, 218] width 499 height 27
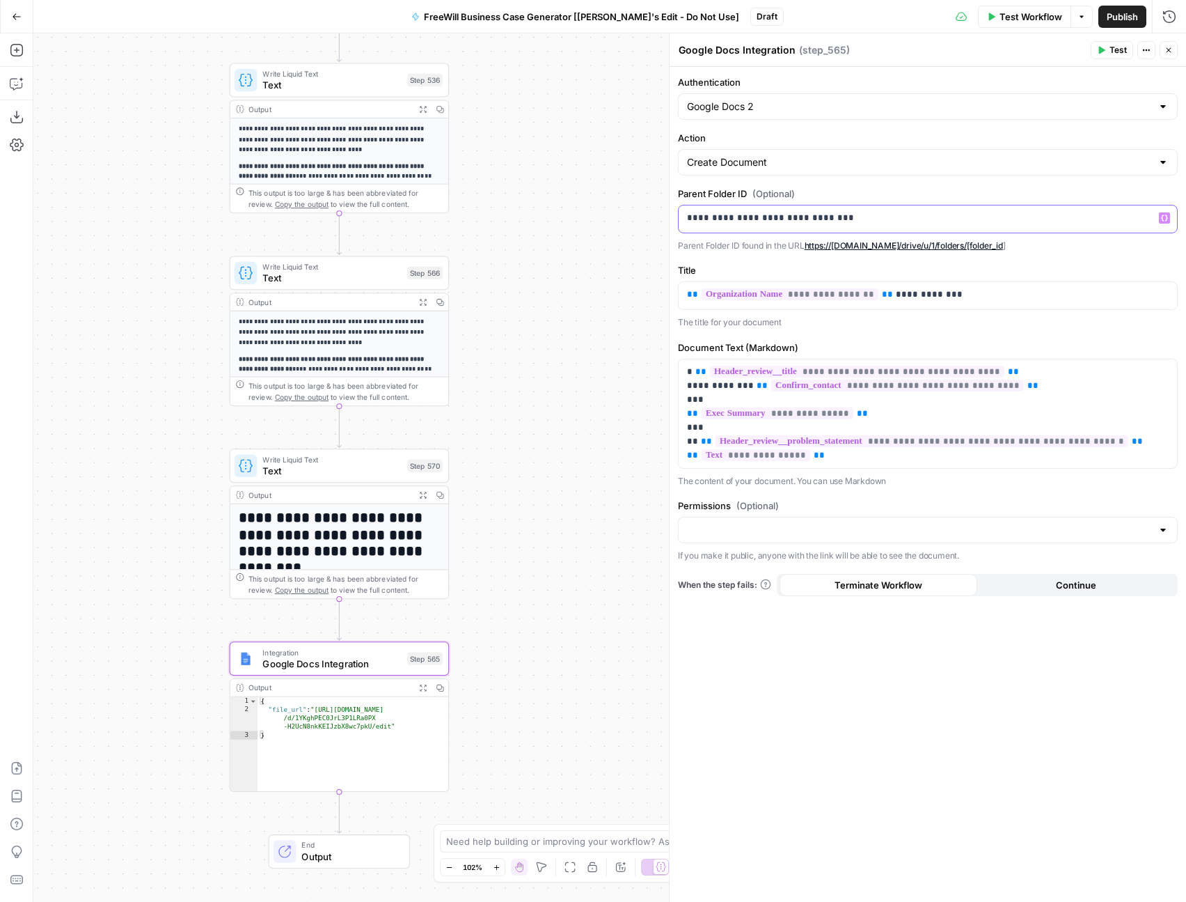
copy p "**********"
click at [787, 265] on label "Title" at bounding box center [928, 270] width 500 height 14
click at [820, 100] on input "Authentication" at bounding box center [919, 107] width 465 height 14
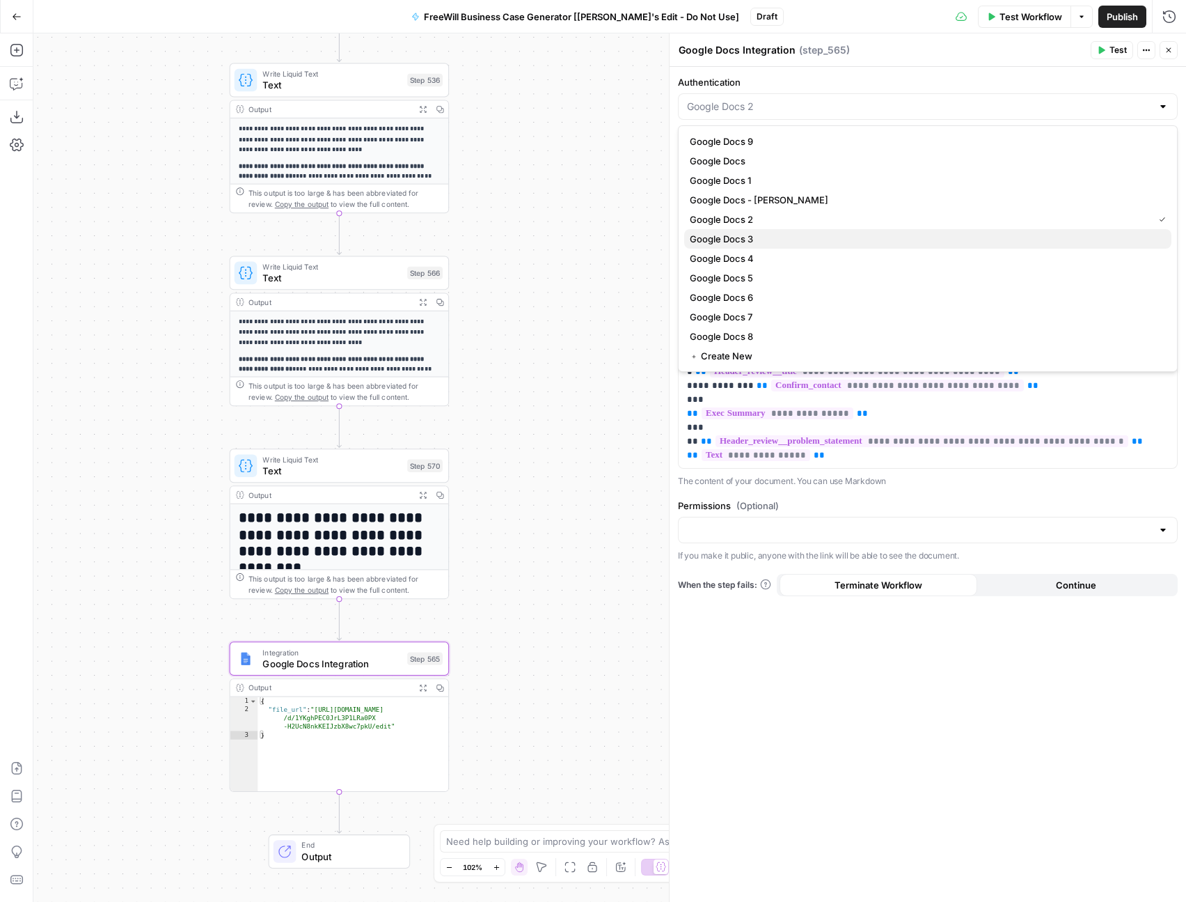
click at [774, 235] on span "Google Docs 3" at bounding box center [925, 239] width 471 height 14
type input "Google Docs 3"
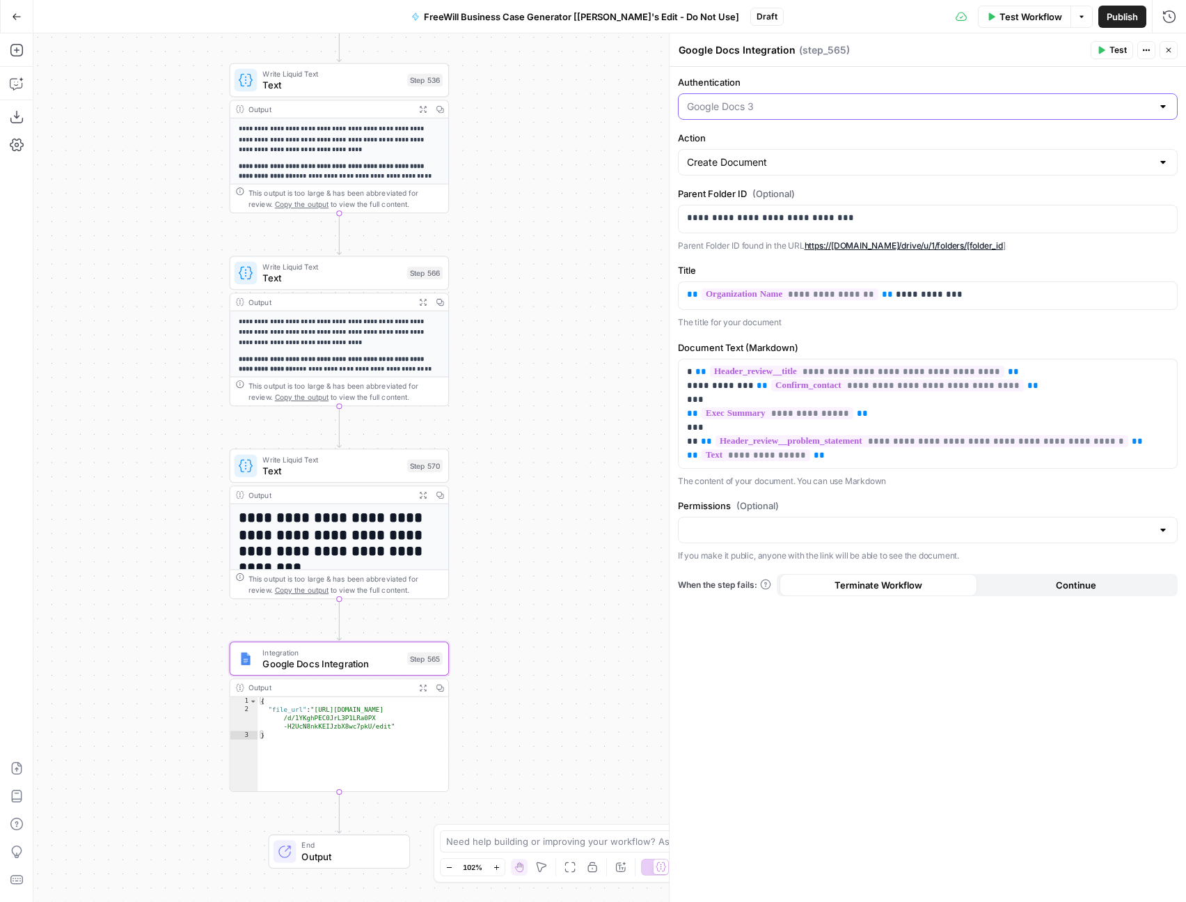
click at [824, 106] on input "Authentication" at bounding box center [919, 107] width 465 height 14
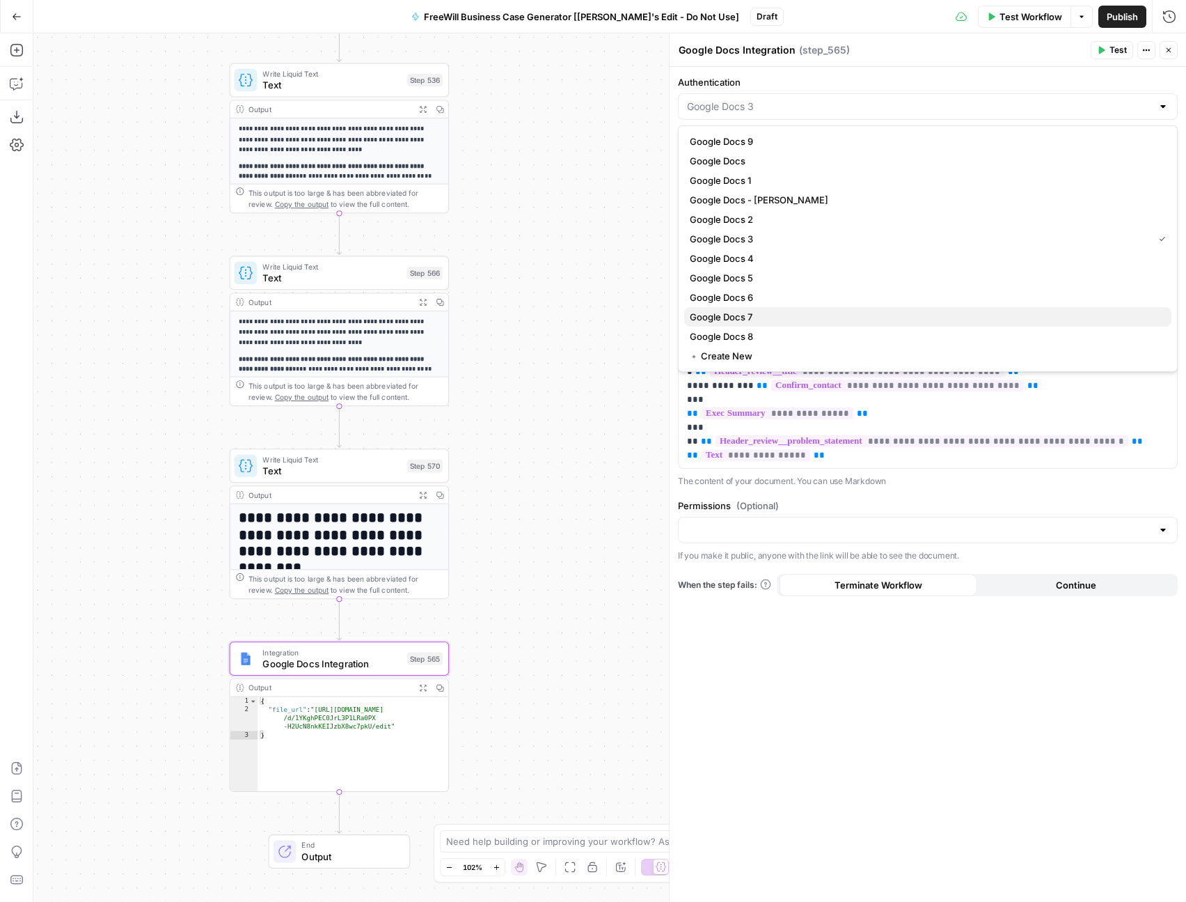
click at [808, 315] on span "Google Docs 7" at bounding box center [925, 317] width 471 height 14
type input "Google Docs 7"
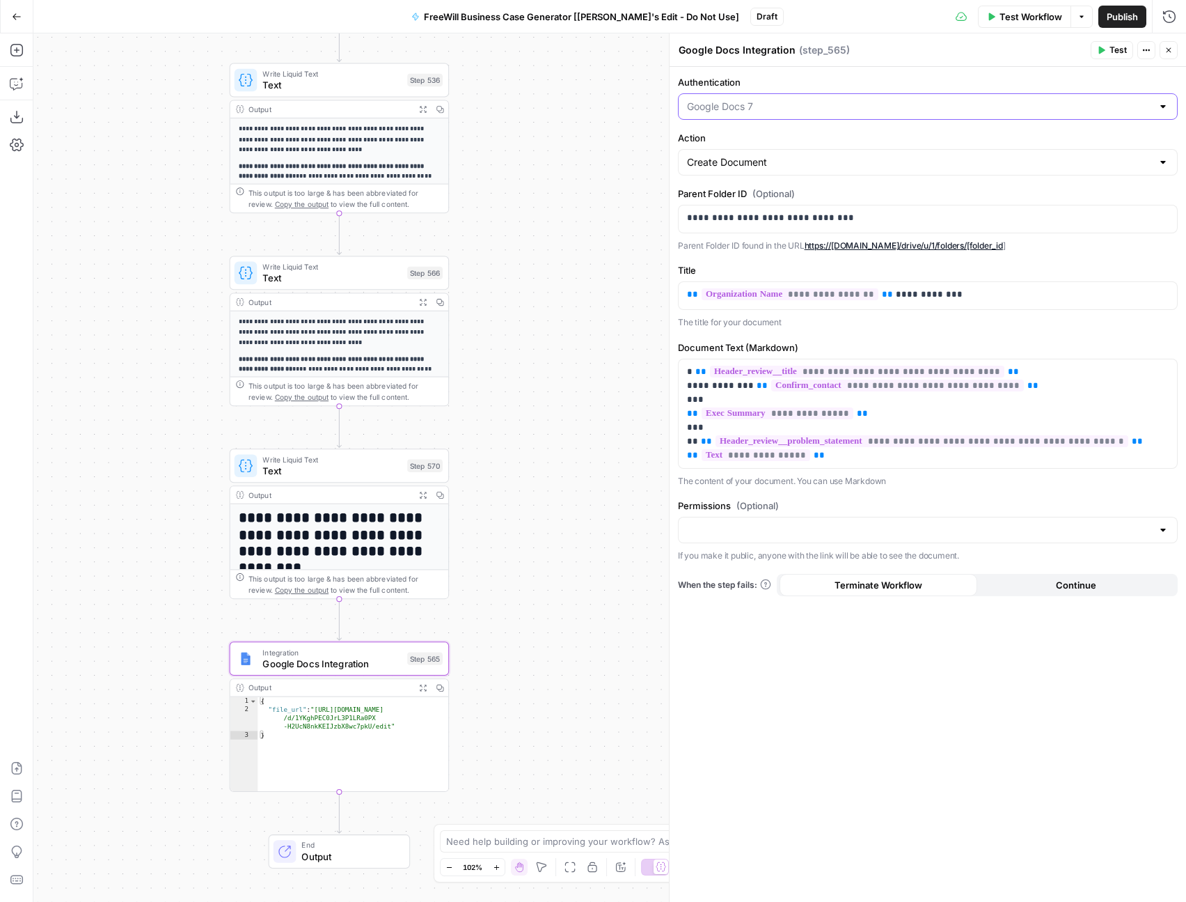
click at [778, 100] on input "Authentication" at bounding box center [919, 107] width 465 height 14
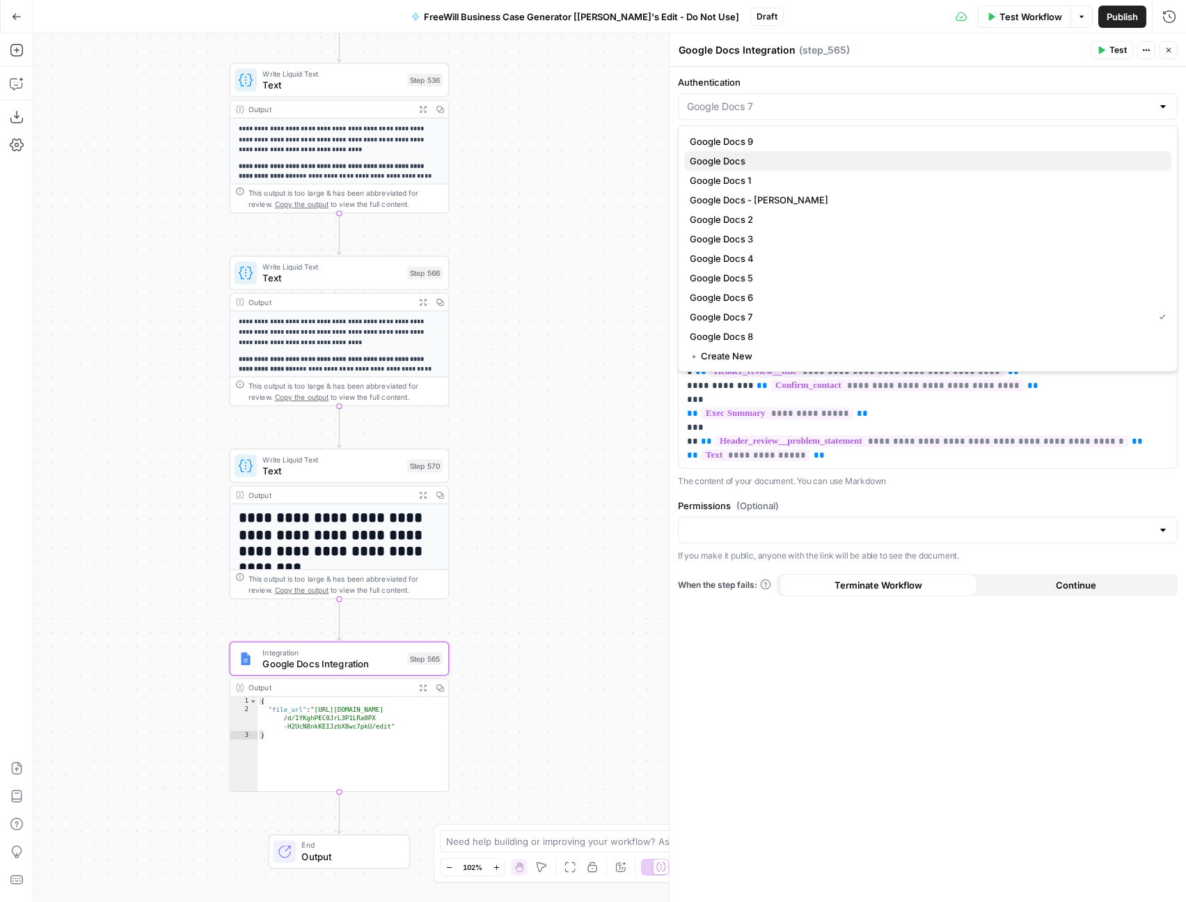
click at [732, 155] on span "Google Docs" at bounding box center [925, 161] width 471 height 14
type input "Google Docs"
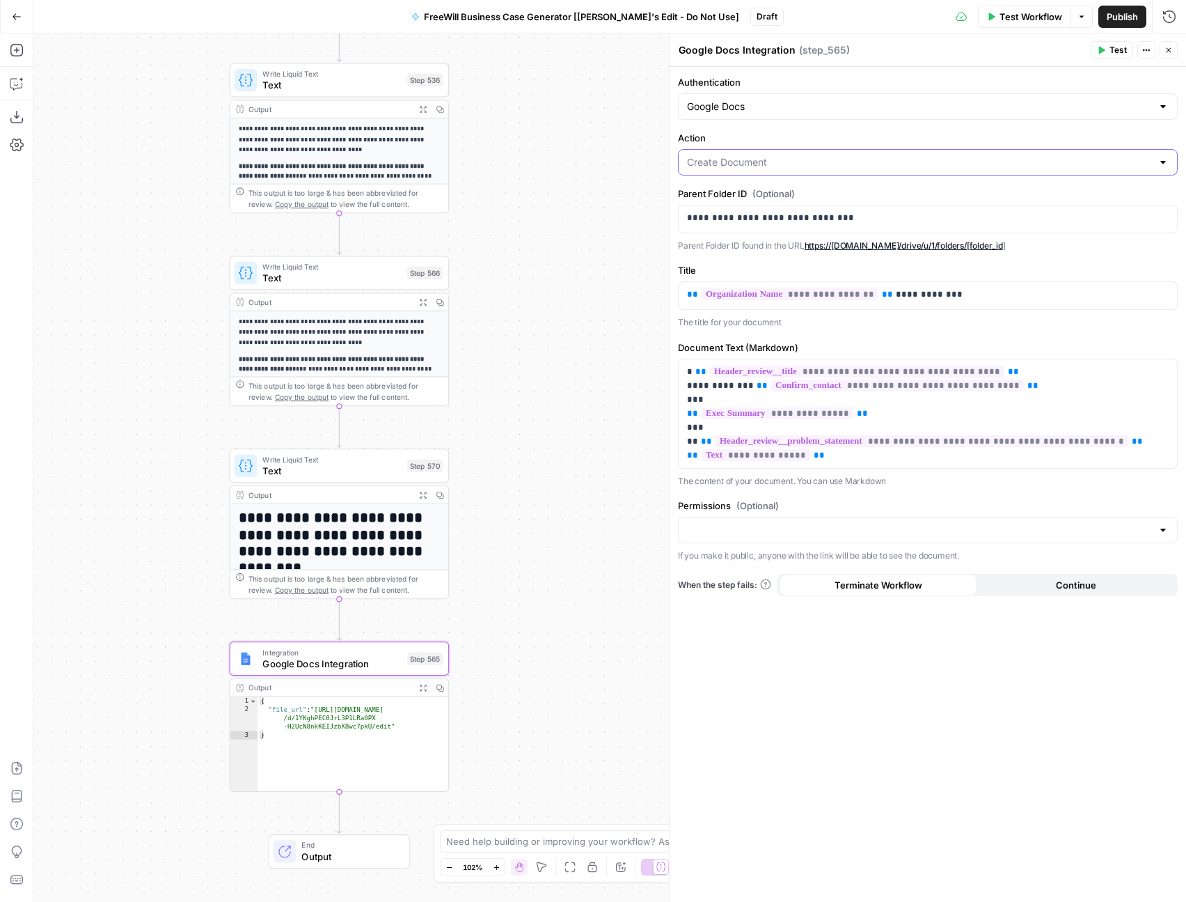
click at [762, 164] on input "Action" at bounding box center [919, 162] width 465 height 14
click at [759, 132] on label "Action" at bounding box center [928, 138] width 500 height 14
click at [759, 155] on input "Action" at bounding box center [919, 162] width 465 height 14
click at [732, 238] on span "Update document" at bounding box center [925, 236] width 471 height 14
type input "Update document"
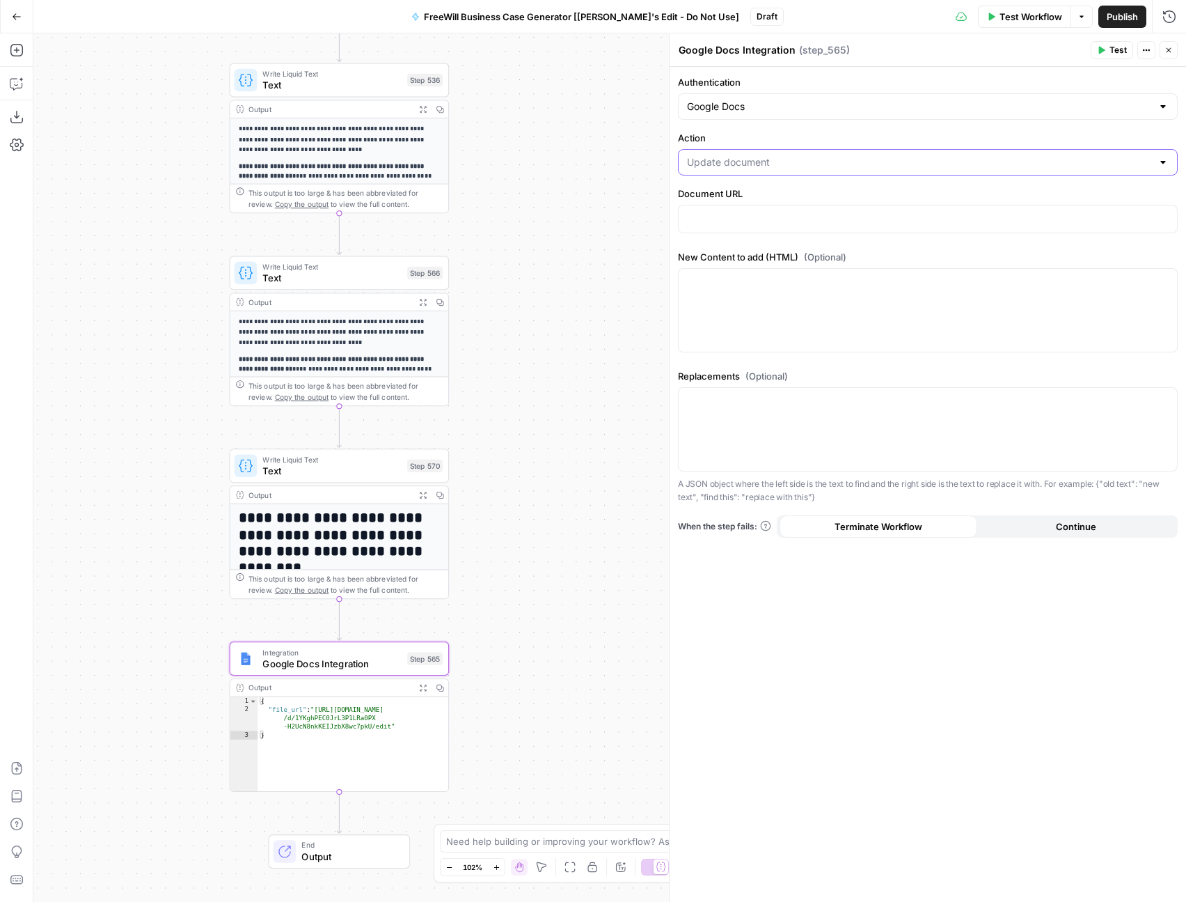
click at [742, 162] on input "Action" at bounding box center [919, 162] width 465 height 14
click at [722, 201] on span "Create Document" at bounding box center [925, 197] width 471 height 14
type input "Create Document"
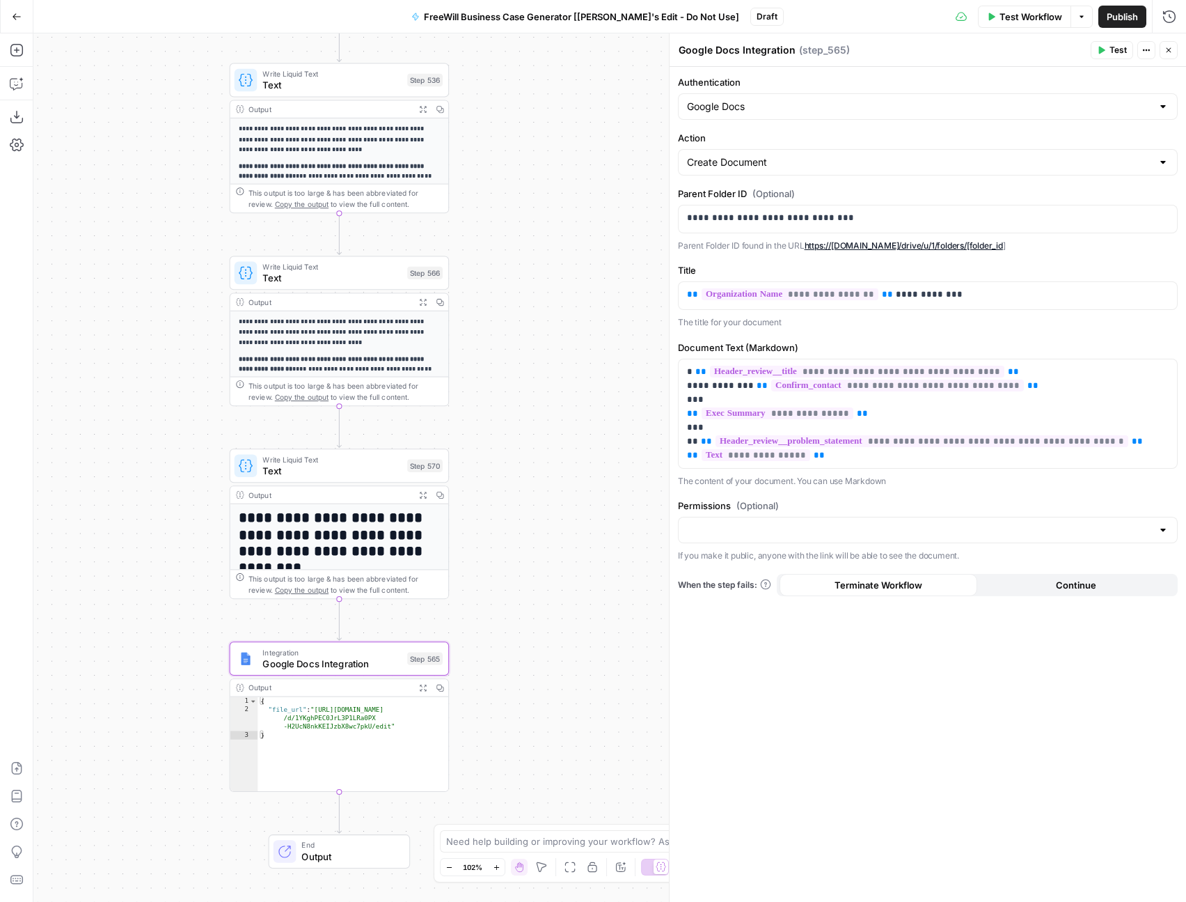
click at [829, 521] on div at bounding box center [928, 530] width 500 height 26
click at [825, 503] on label "Permissions (Optional)" at bounding box center [928, 506] width 500 height 14
click at [825, 523] on input "Permissions (Optional)" at bounding box center [919, 530] width 465 height 14
click at [943, 187] on label "Parent Folder ID (Optional)" at bounding box center [928, 194] width 500 height 14
click at [825, 105] on input "Authentication" at bounding box center [919, 107] width 465 height 14
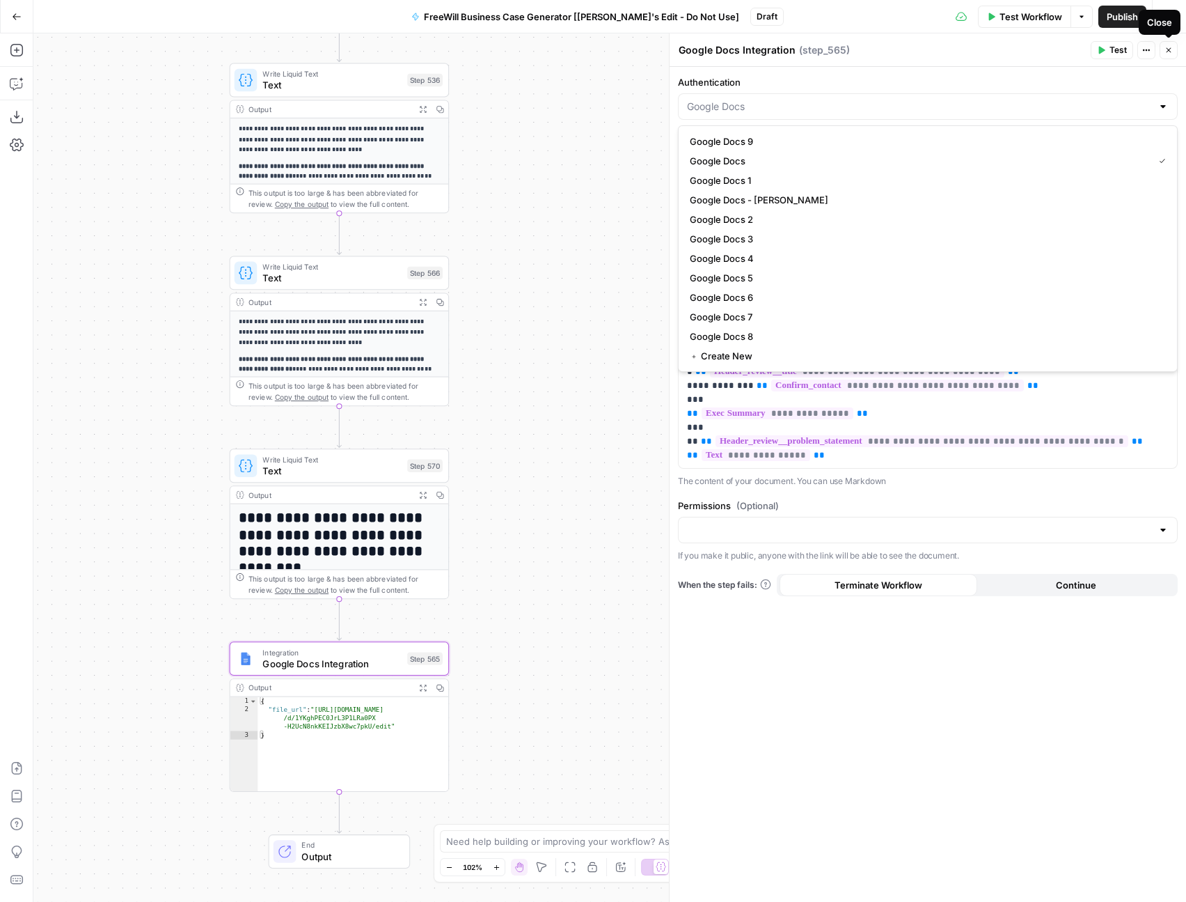
click at [1166, 49] on icon "button" at bounding box center [1169, 50] width 8 height 8
type input "Google Docs"
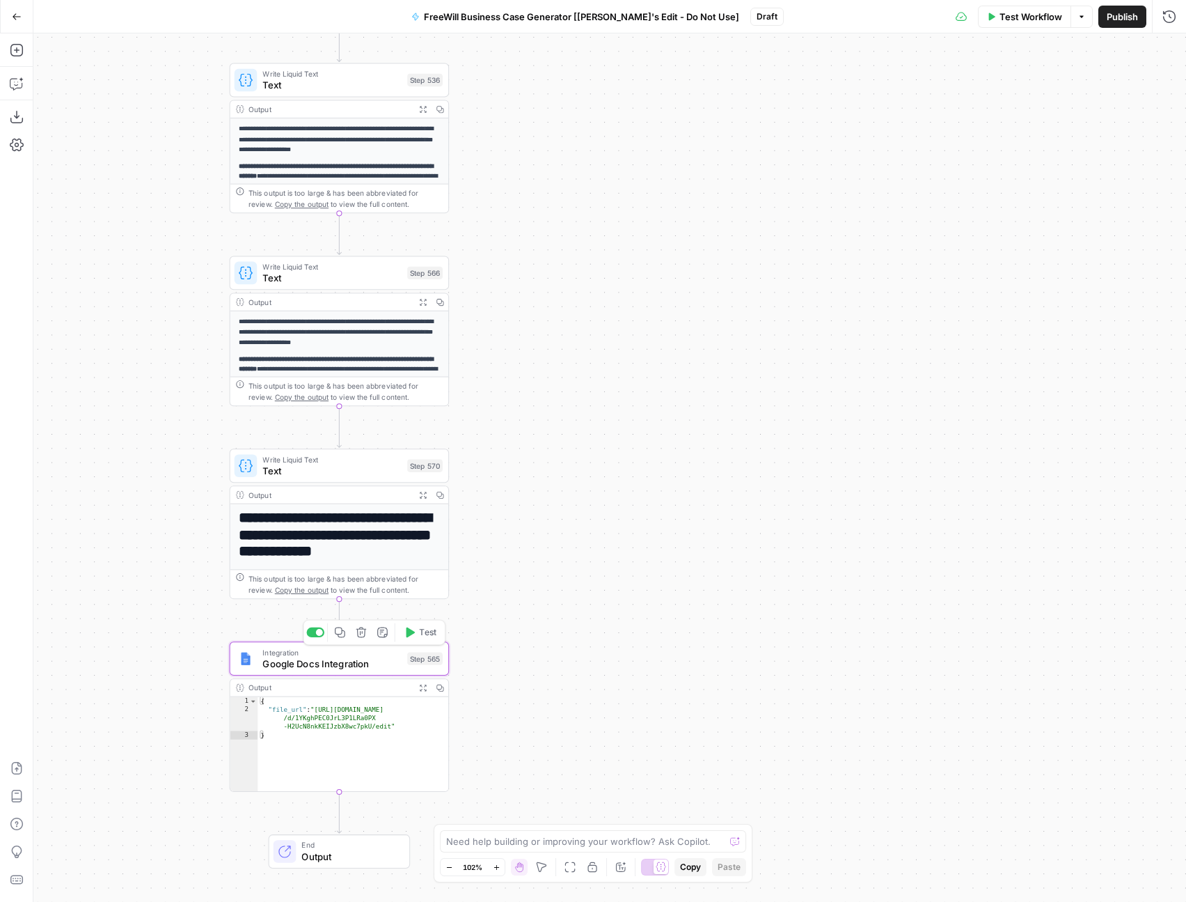
click at [336, 662] on span "Google Docs Integration" at bounding box center [331, 664] width 139 height 14
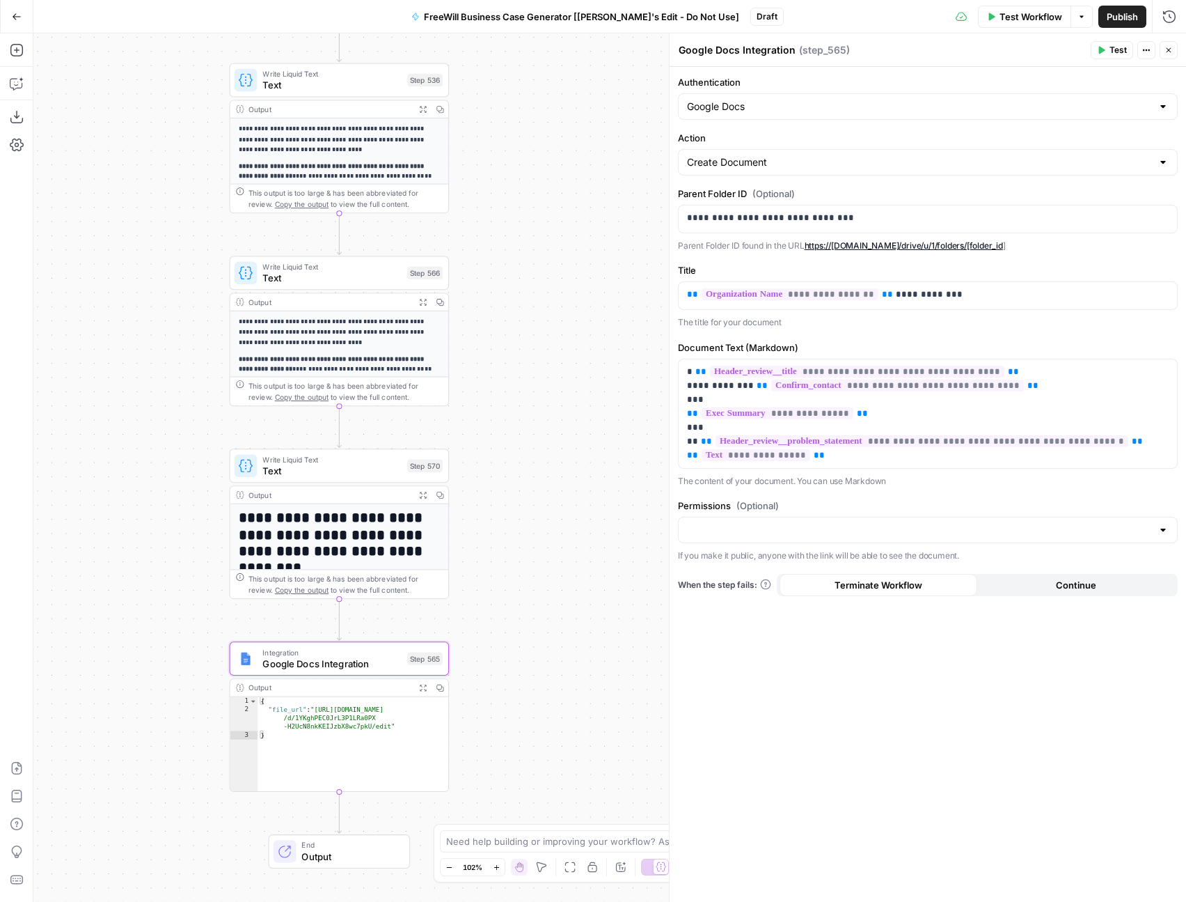
click at [852, 151] on div "Create Document" at bounding box center [928, 162] width 500 height 26
click at [823, 126] on div "**********" at bounding box center [928, 484] width 517 height 835
type input "Create Document"
click at [800, 97] on div "Google Docs" at bounding box center [928, 106] width 500 height 26
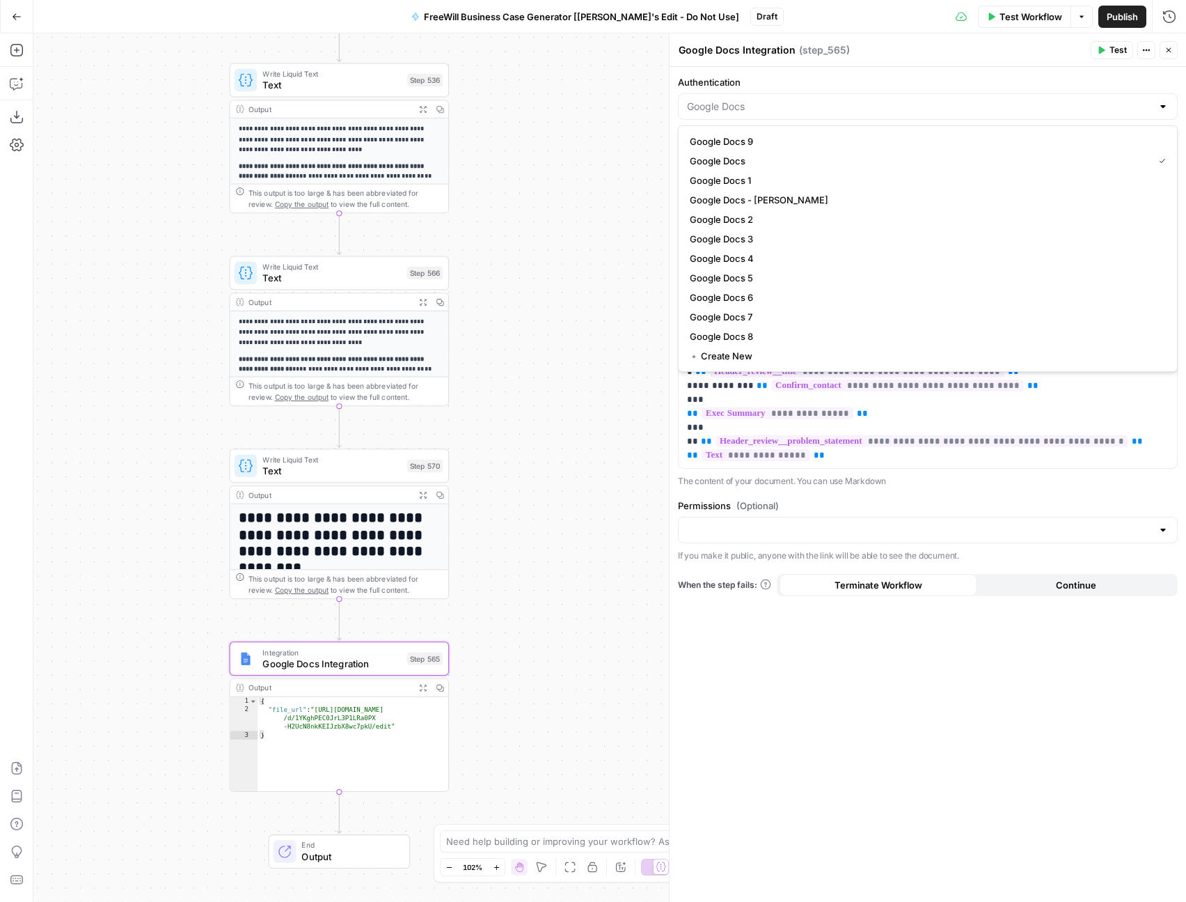
click at [872, 69] on div "**********" at bounding box center [928, 484] width 517 height 835
type input "Google Docs"
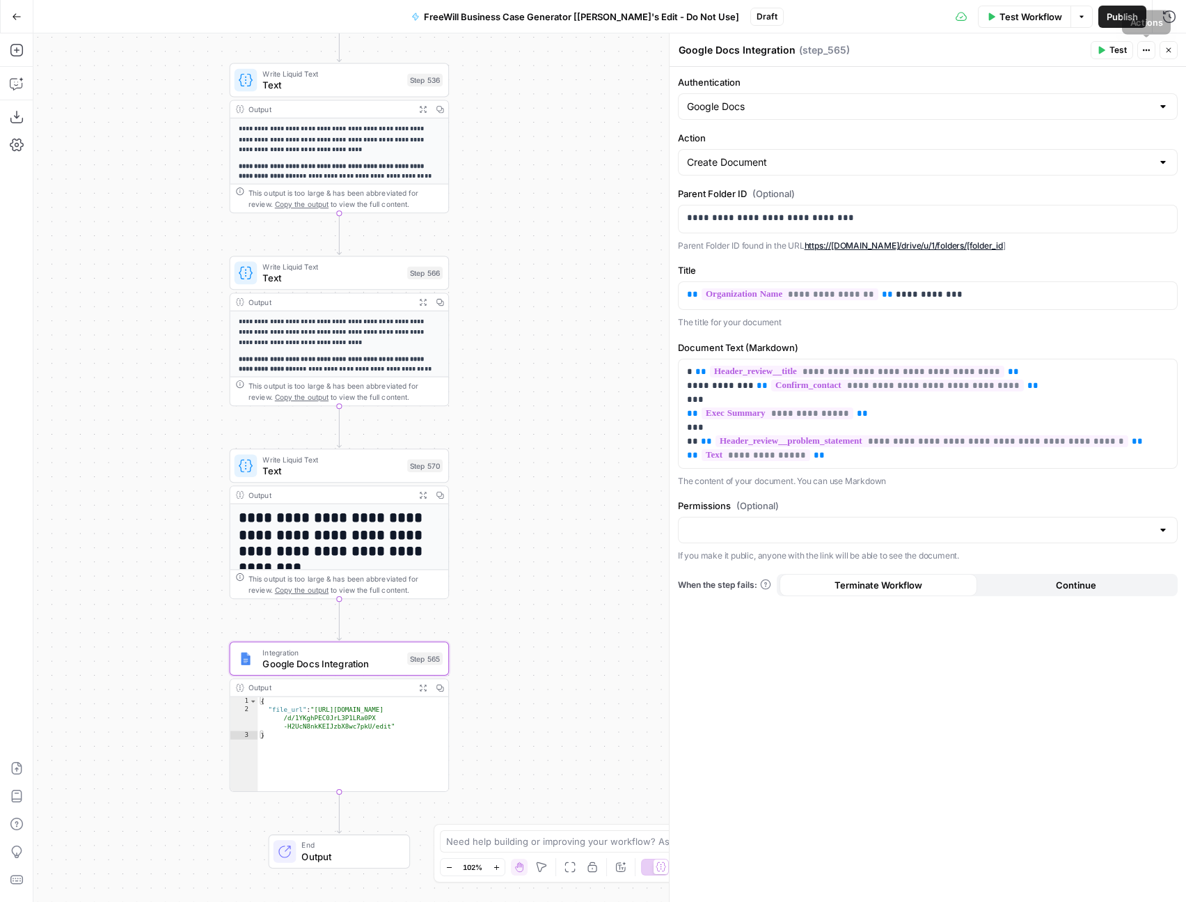
click at [1158, 52] on div "Test Actions Close" at bounding box center [1134, 50] width 87 height 18
click at [1161, 47] on button "Close" at bounding box center [1169, 50] width 18 height 18
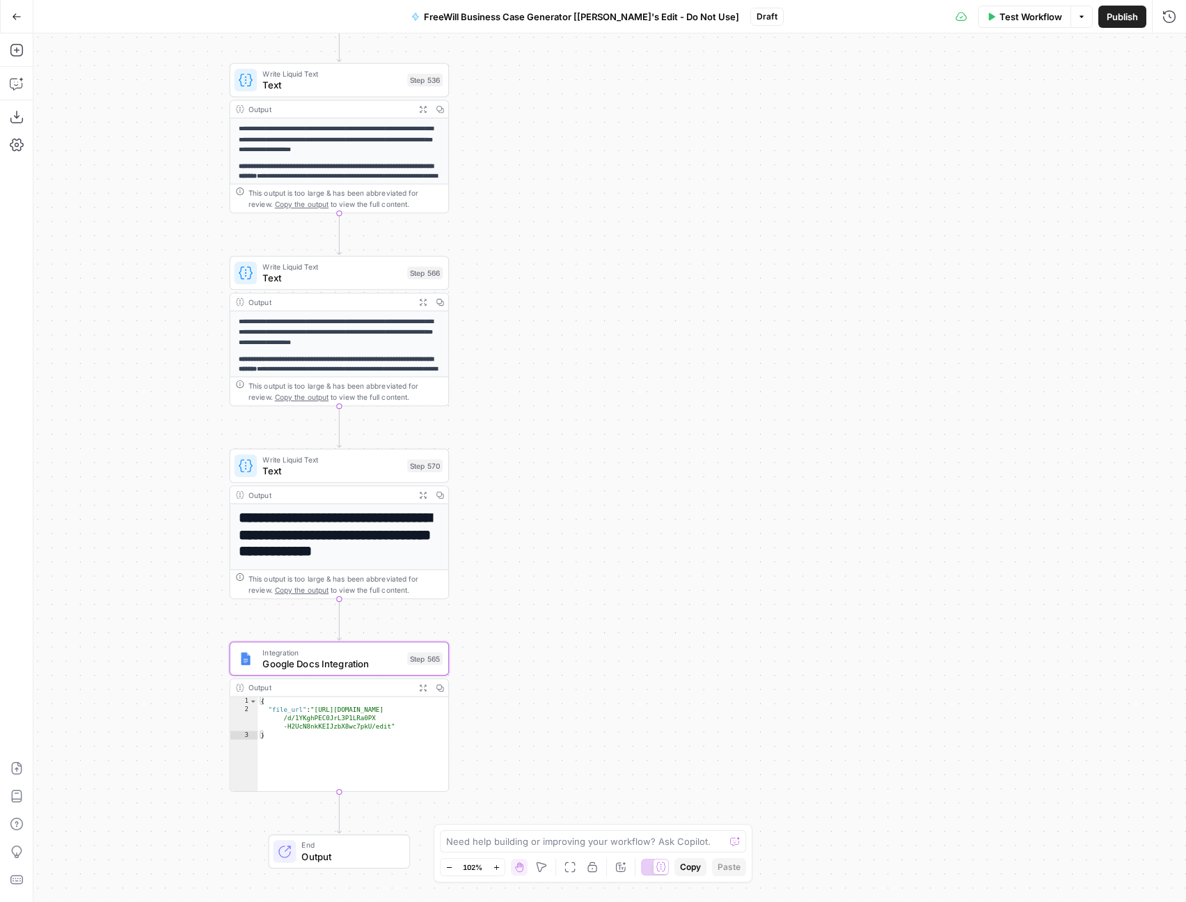
click at [757, 14] on span "Draft" at bounding box center [767, 16] width 21 height 13
click at [734, 28] on div "Go Back FreeWill Business Case Generator [[PERSON_NAME]'s Edit - Do Not Use] Dr…" at bounding box center [593, 16] width 1186 height 33
click at [757, 12] on span "Draft" at bounding box center [767, 16] width 21 height 13
click at [515, 455] on div "true false Workflow Set Inputs Inputs LLM · GPT 3.5 Turbo Extract Call Ids Step…" at bounding box center [609, 467] width 1153 height 868
click at [545, 597] on div "true false Workflow Set Inputs Inputs LLM · GPT 3.5 Turbo Extract Call Ids Step…" at bounding box center [609, 467] width 1153 height 868
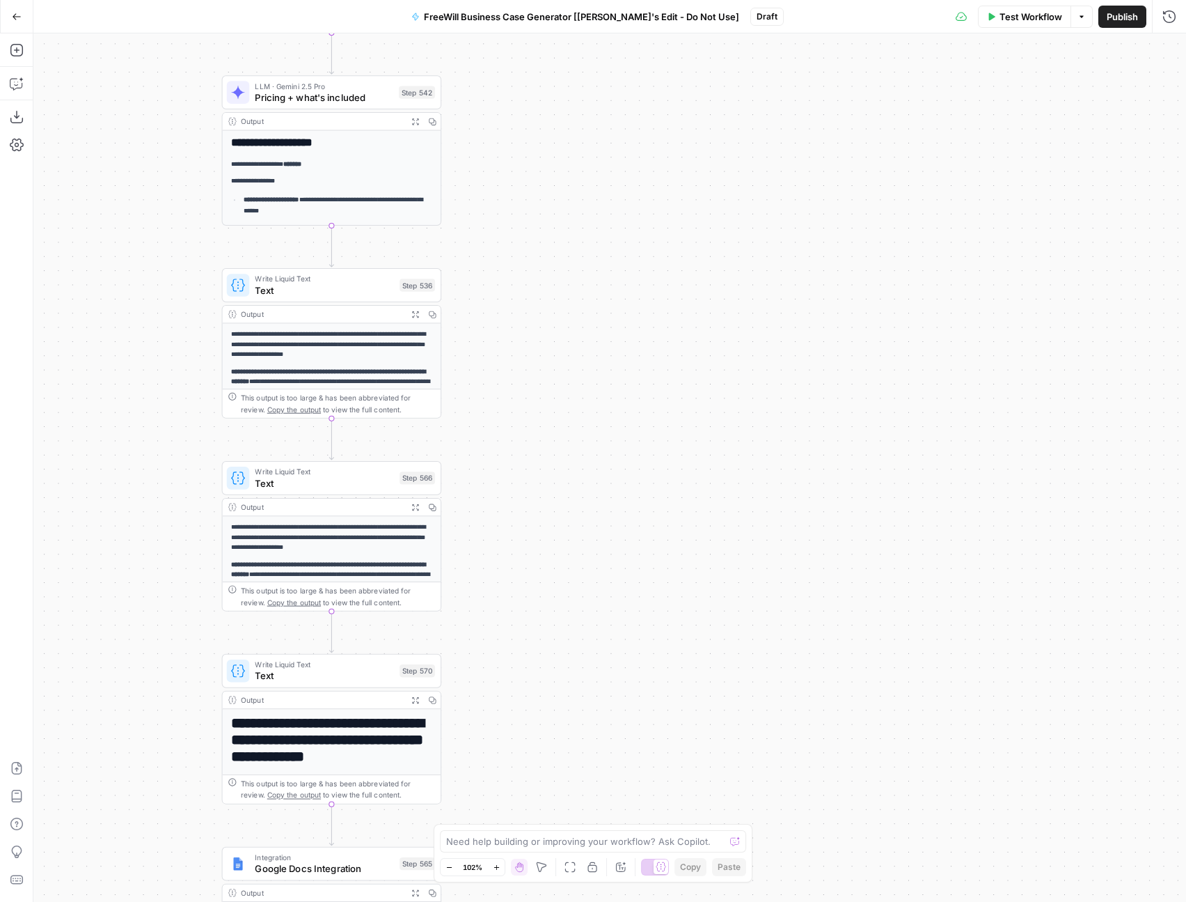
click at [1044, 19] on span "Test Workflow" at bounding box center [1031, 17] width 63 height 14
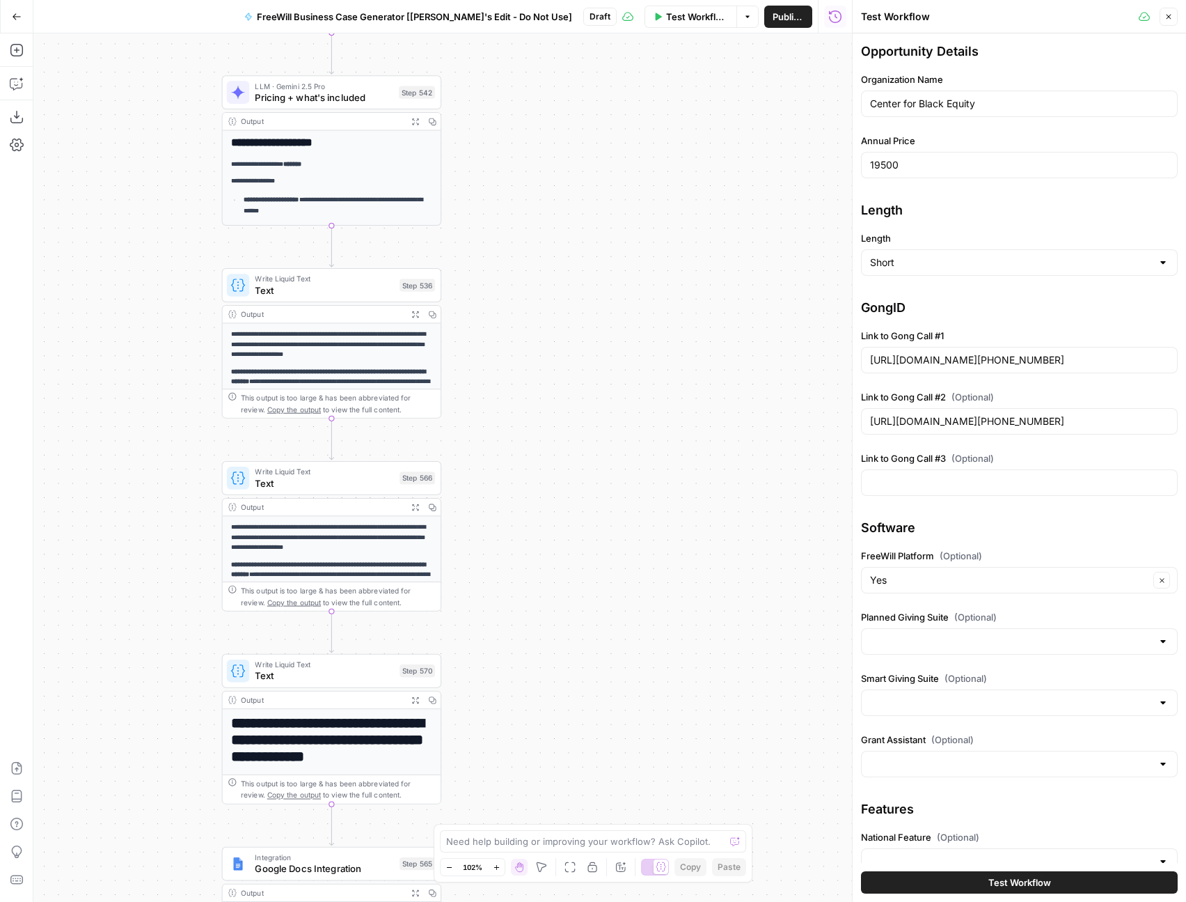
scroll to position [148, 0]
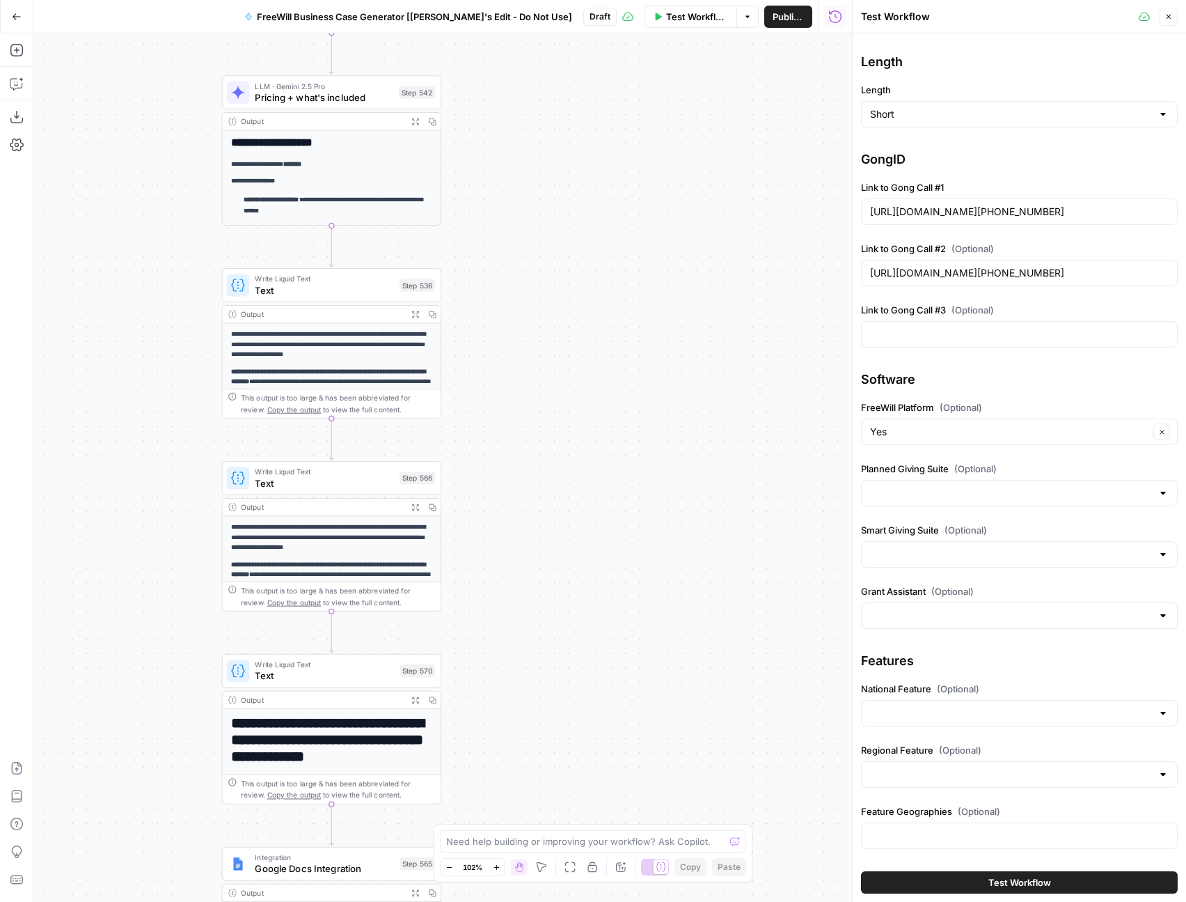
click at [1016, 882] on span "Test Workflow" at bounding box center [1020, 882] width 63 height 14
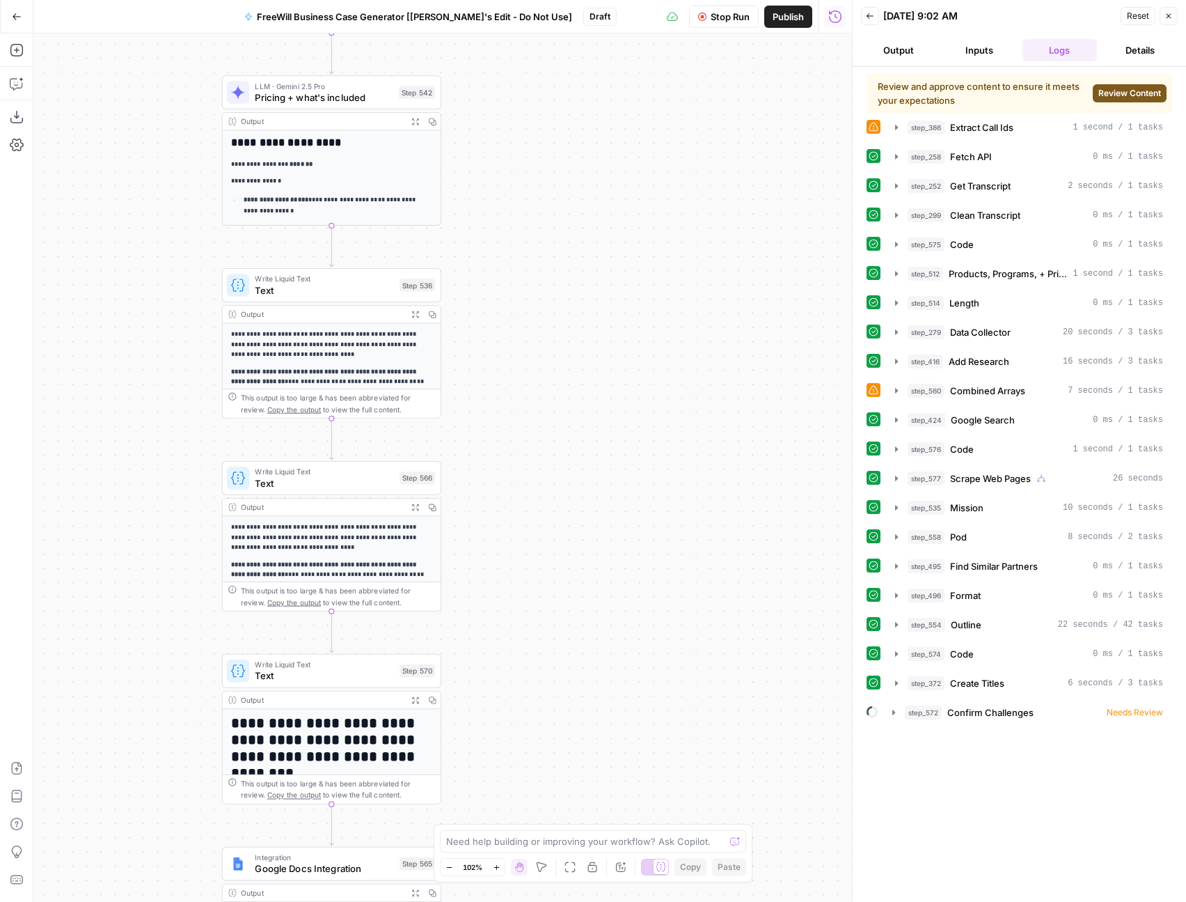
click at [1118, 87] on span "Review Content" at bounding box center [1130, 93] width 63 height 13
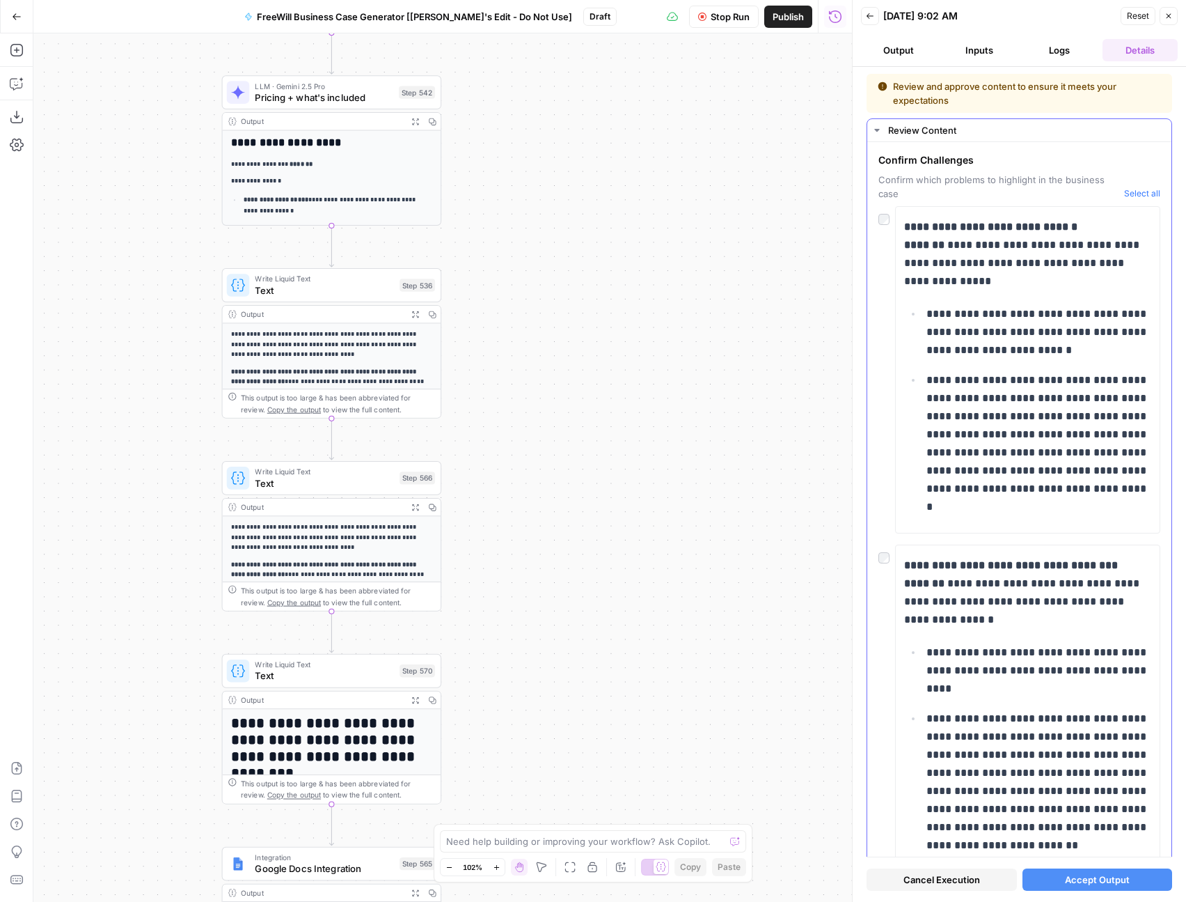
click at [1151, 188] on button "Select all" at bounding box center [1142, 194] width 36 height 14
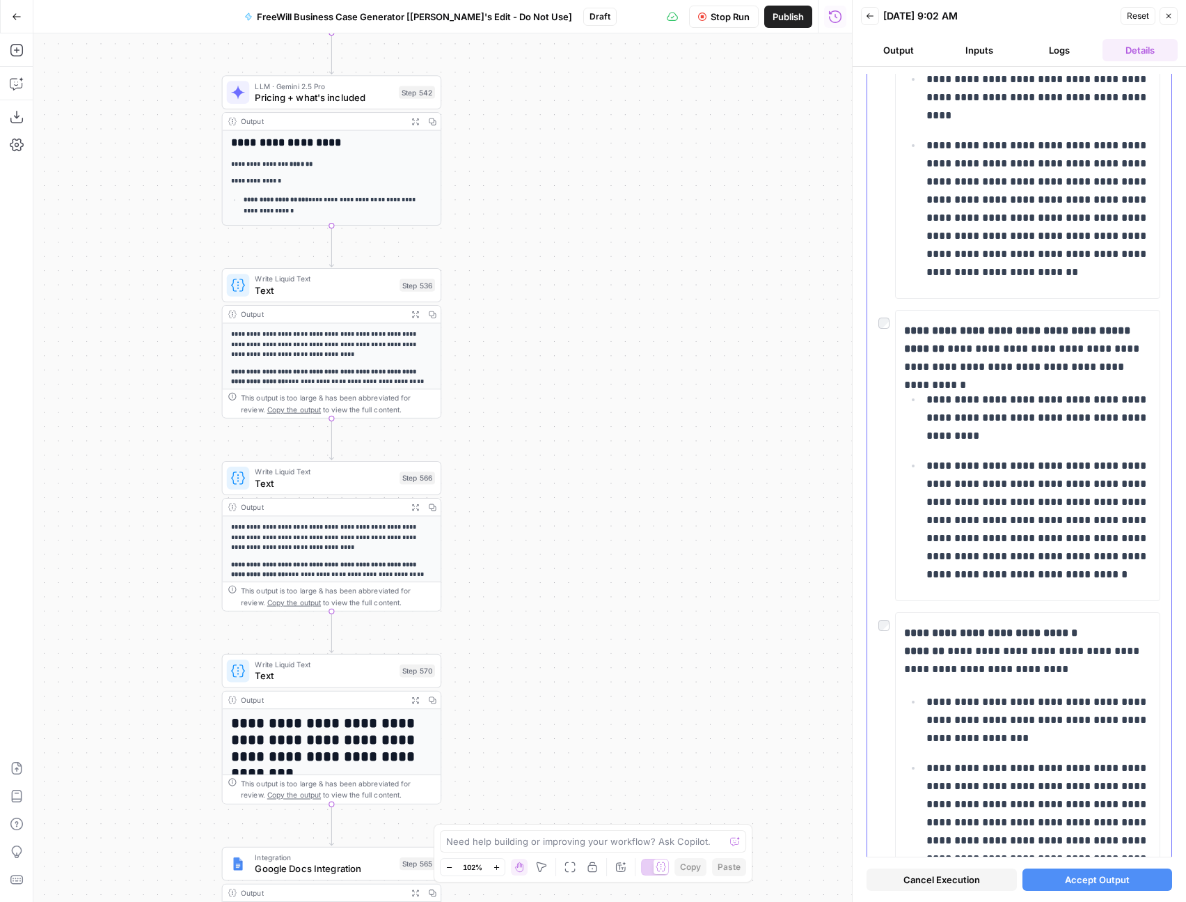
scroll to position [661, 0]
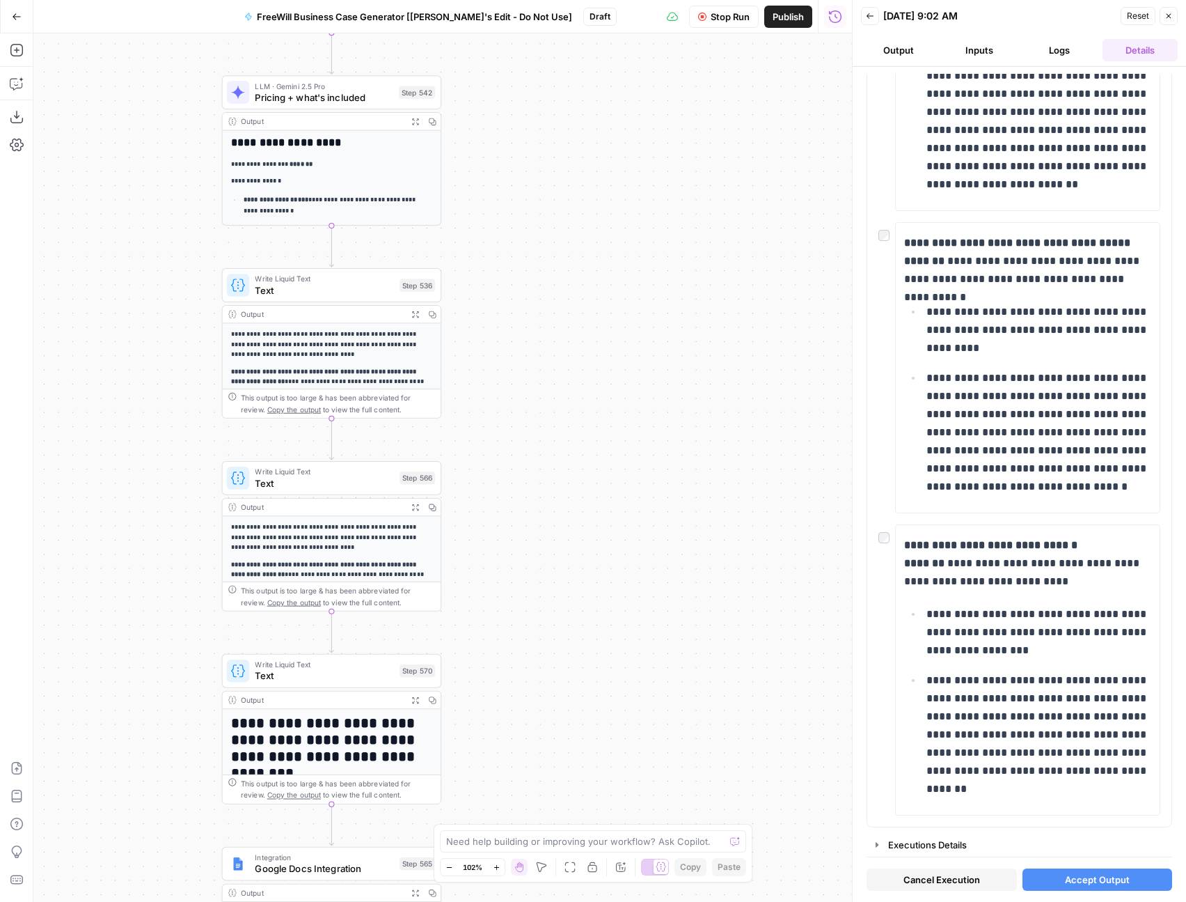
click at [1111, 872] on span "Accept Output" at bounding box center [1097, 879] width 65 height 14
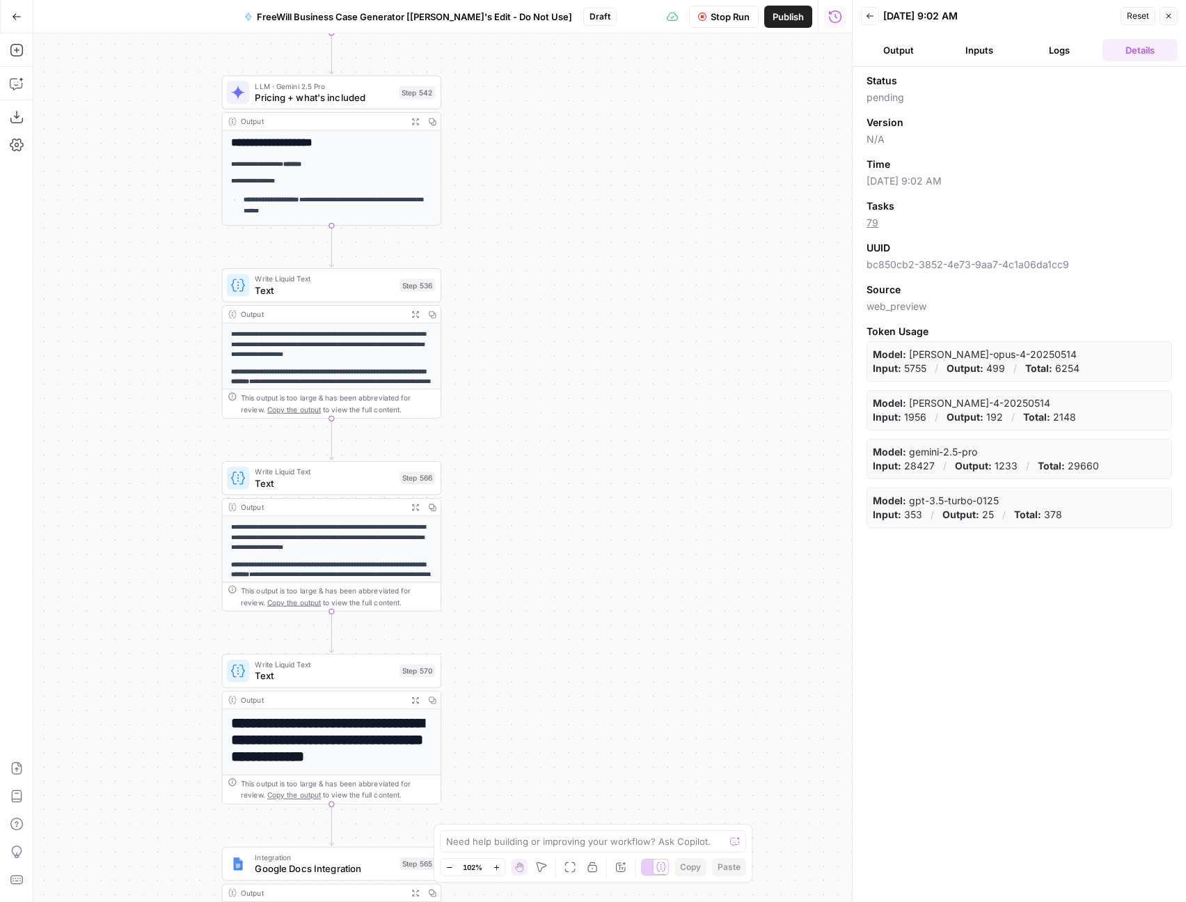
click at [902, 45] on button "Output" at bounding box center [898, 50] width 75 height 22
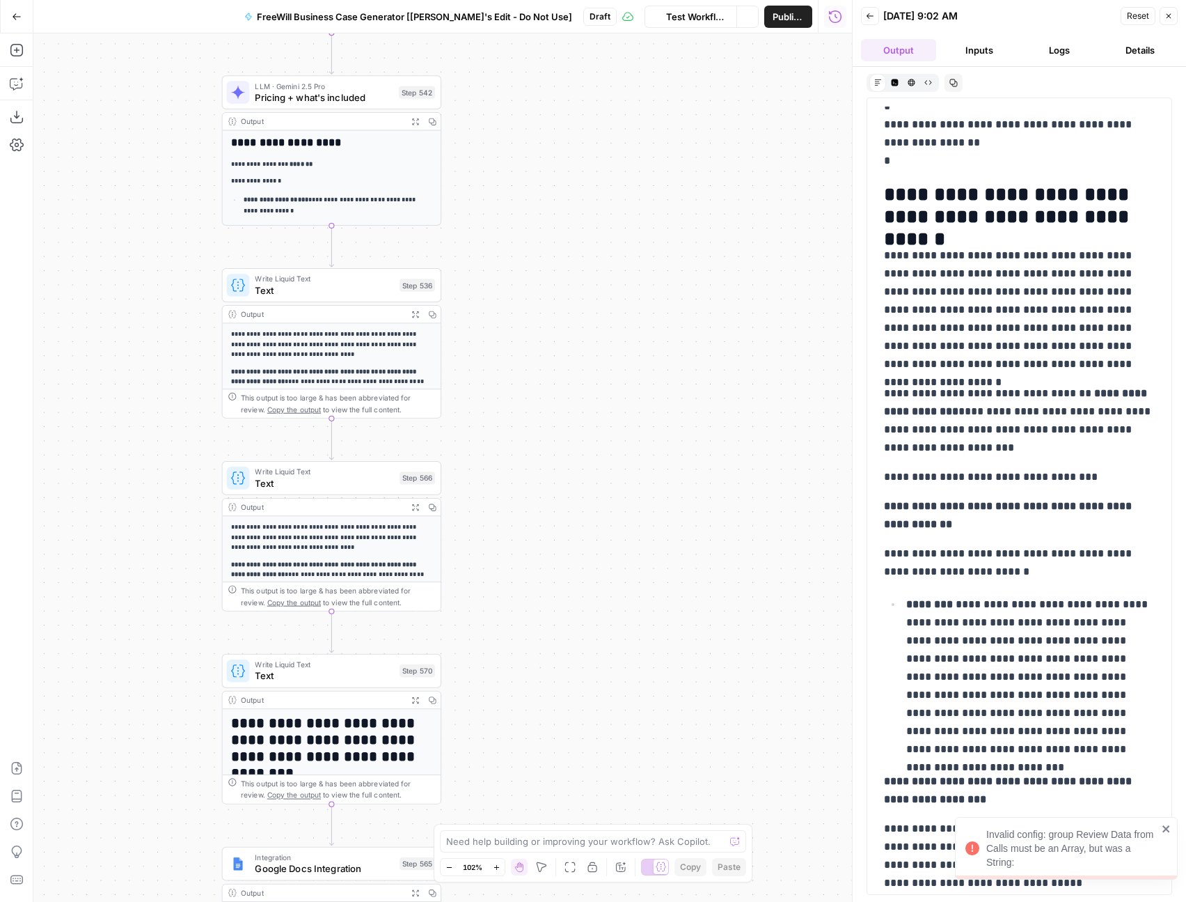
scroll to position [0, 0]
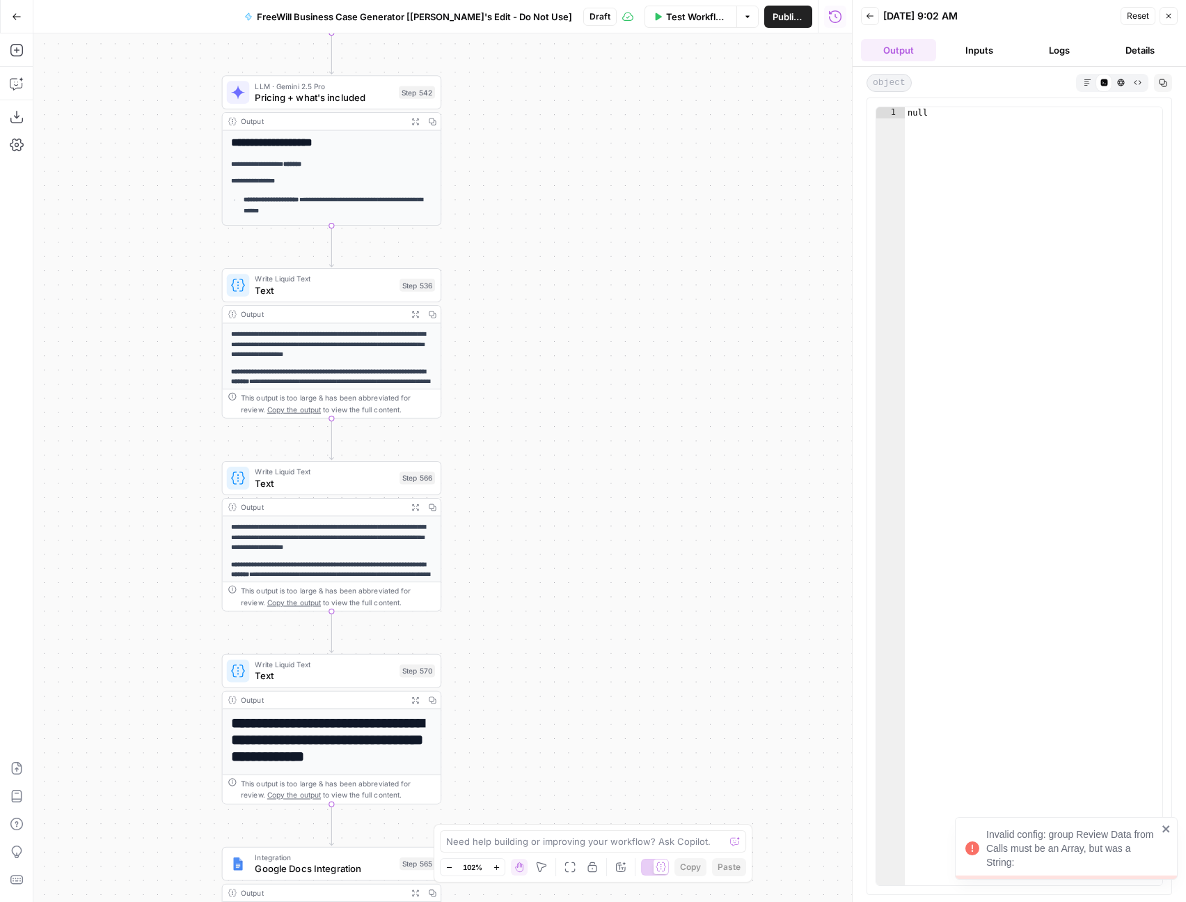
click at [1171, 823] on icon "close" at bounding box center [1167, 828] width 10 height 11
click at [1165, 15] on icon "button" at bounding box center [1169, 16] width 8 height 8
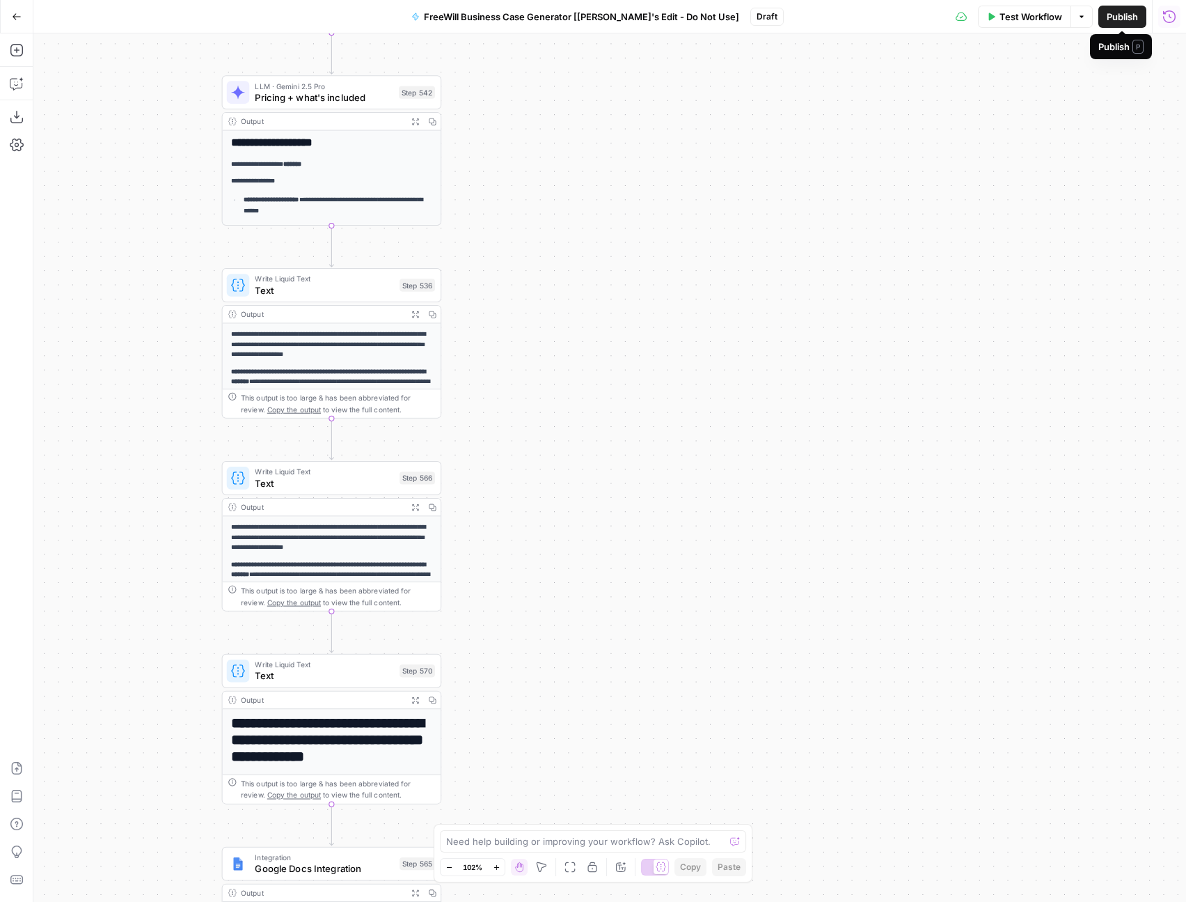
click at [1132, 15] on span "Publish" at bounding box center [1122, 17] width 31 height 14
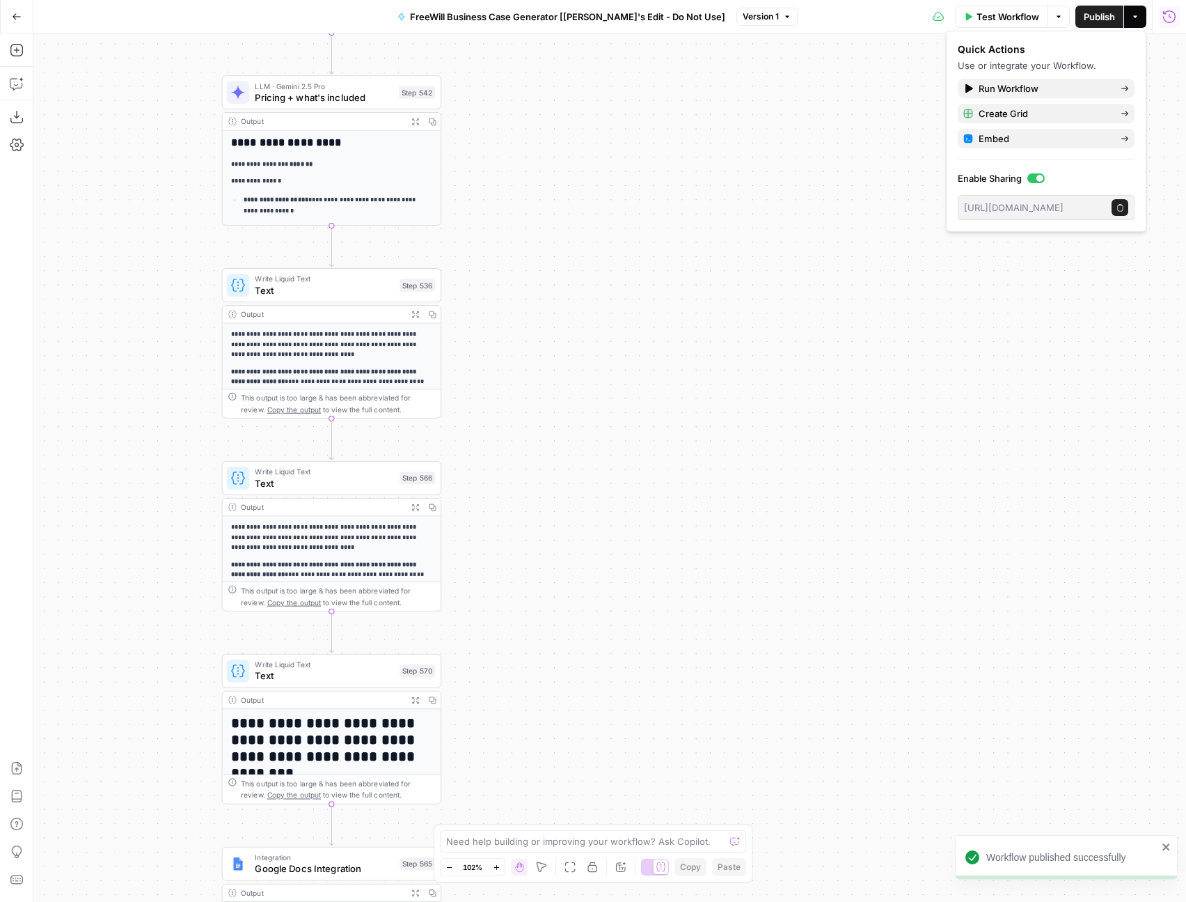
click at [1120, 205] on icon "button" at bounding box center [1121, 208] width 8 height 8
